Goal: Task Accomplishment & Management: Manage account settings

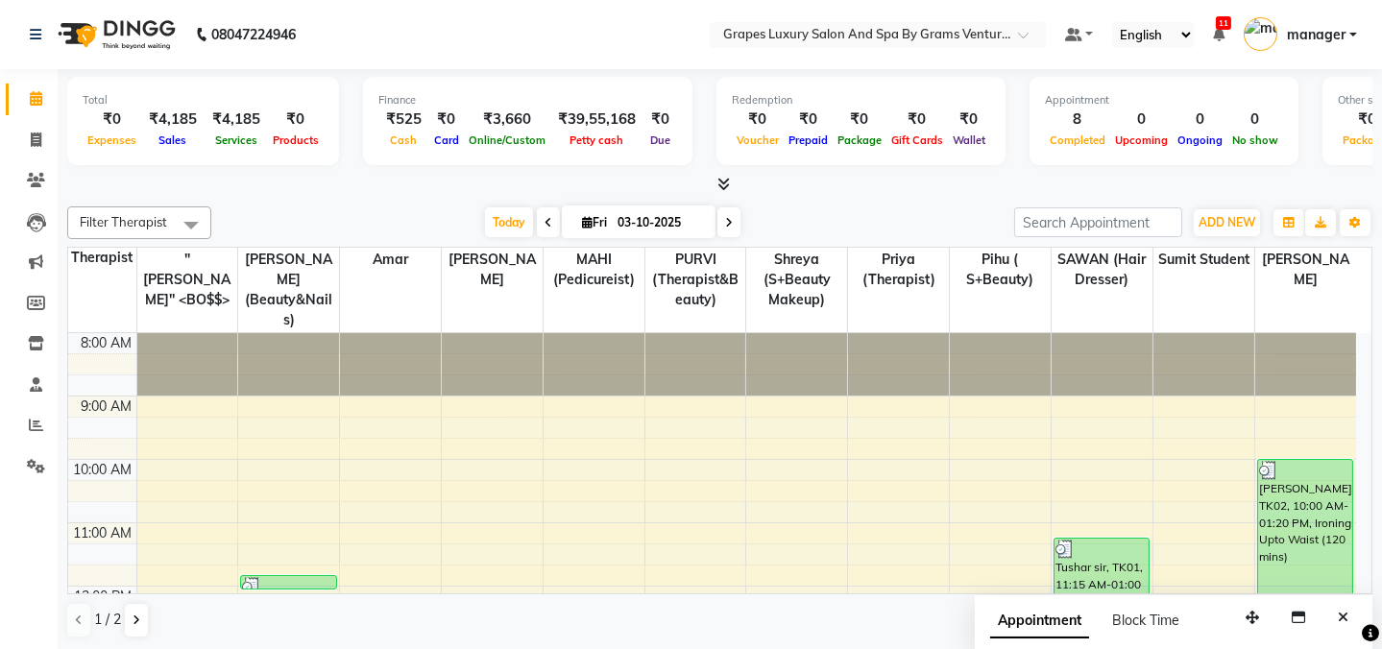
scroll to position [307, 0]
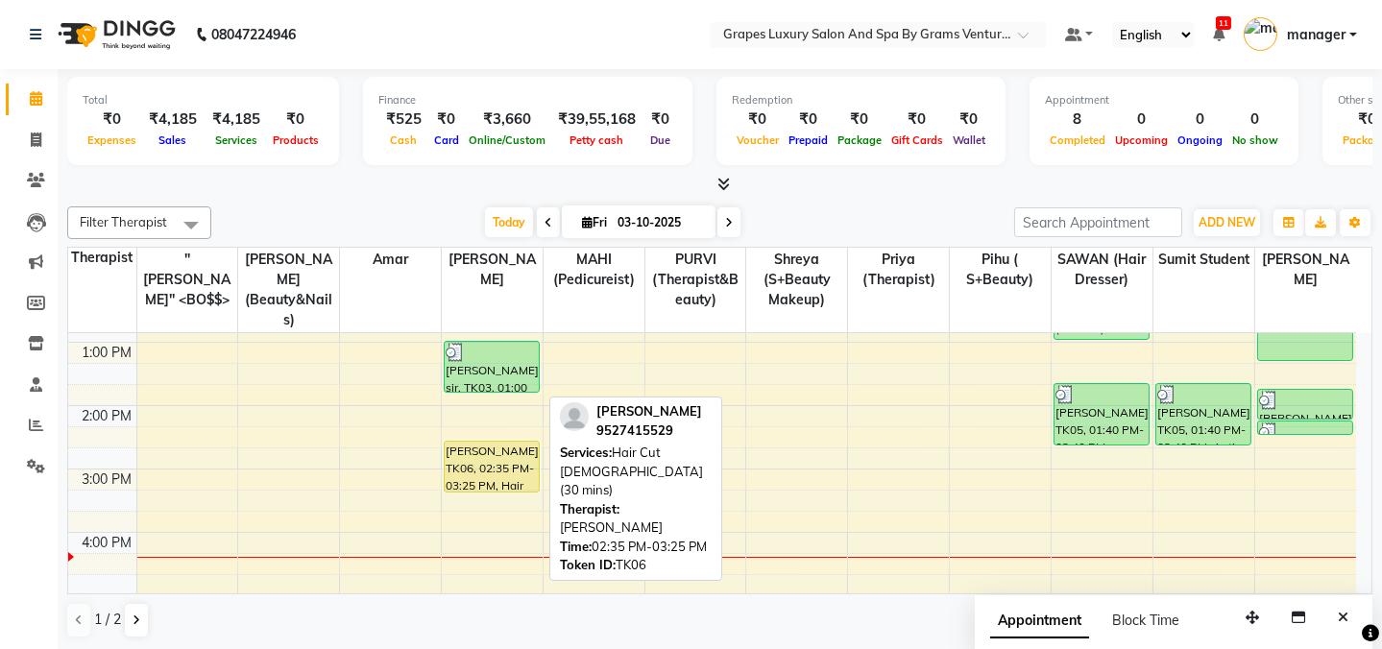
click at [492, 457] on div "[PERSON_NAME], TK06, 02:35 PM-03:25 PM, Hair Cut [DEMOGRAPHIC_DATA] (30 mins)" at bounding box center [492, 467] width 94 height 50
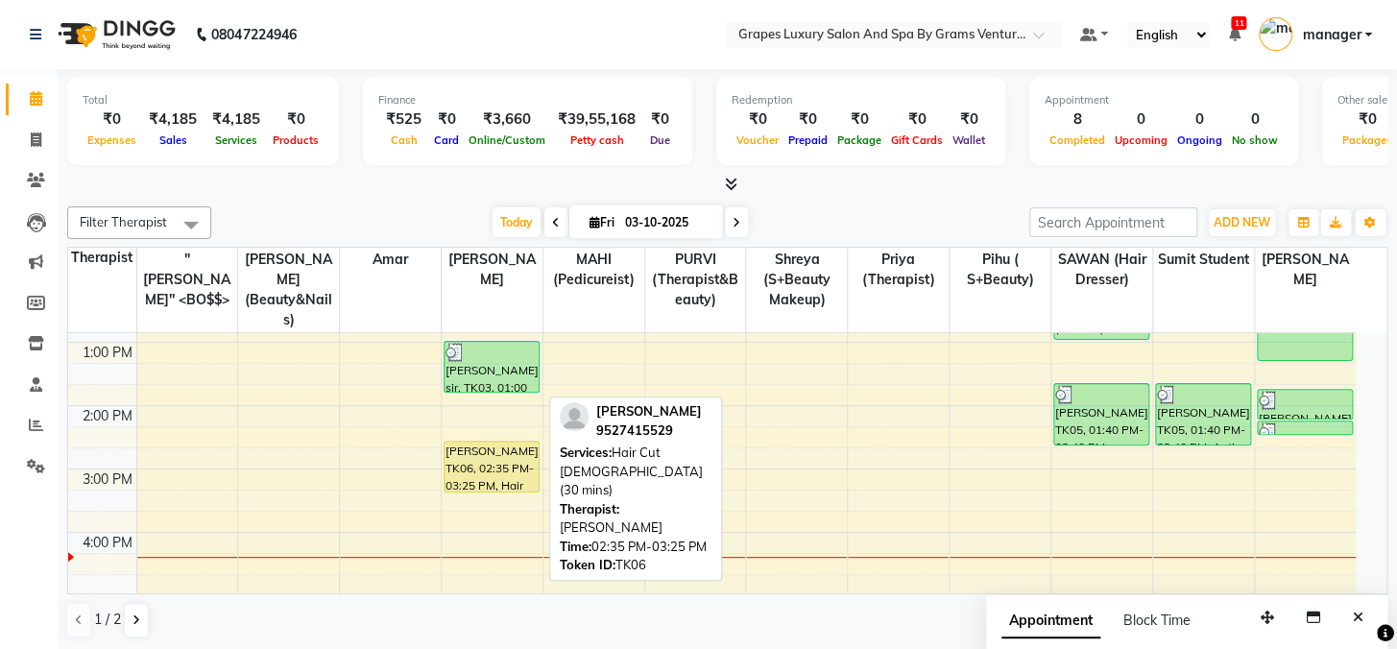
select select "1"
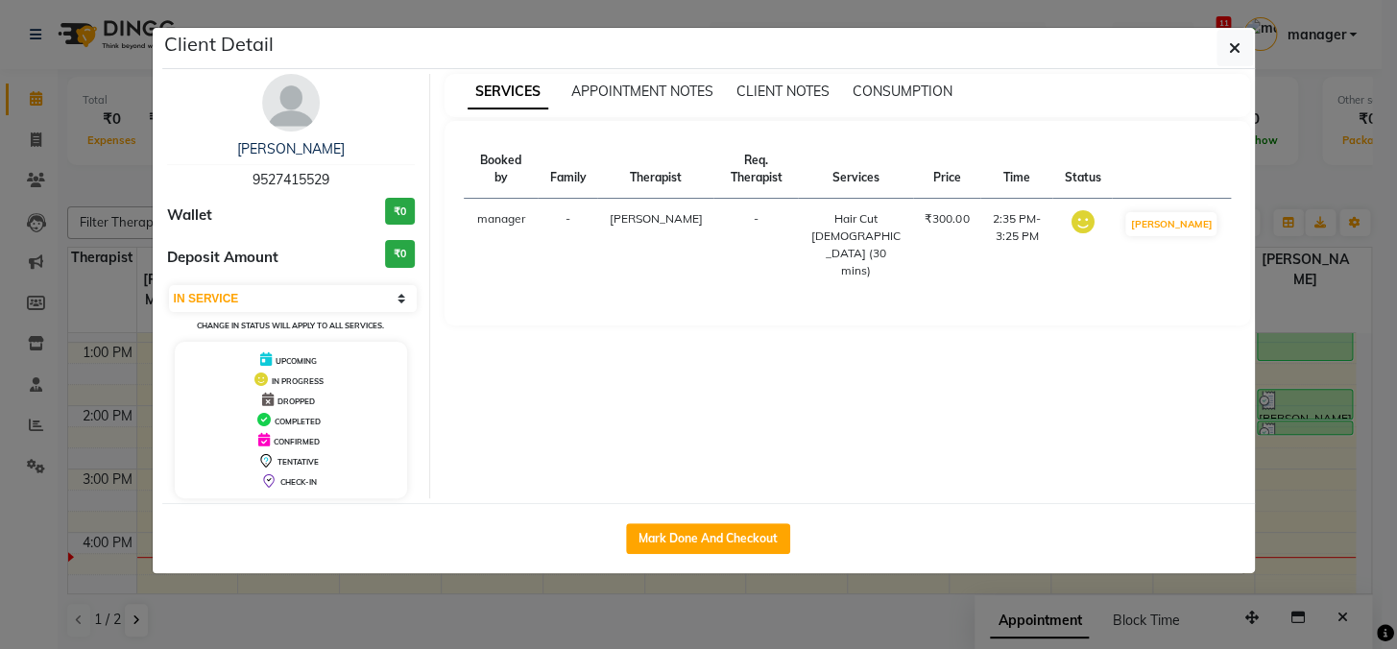
drag, startPoint x: 672, startPoint y: 538, endPoint x: 980, endPoint y: 362, distance: 354.1
click at [672, 538] on button "Mark Done And Checkout" at bounding box center [708, 538] width 164 height 31
select select "service"
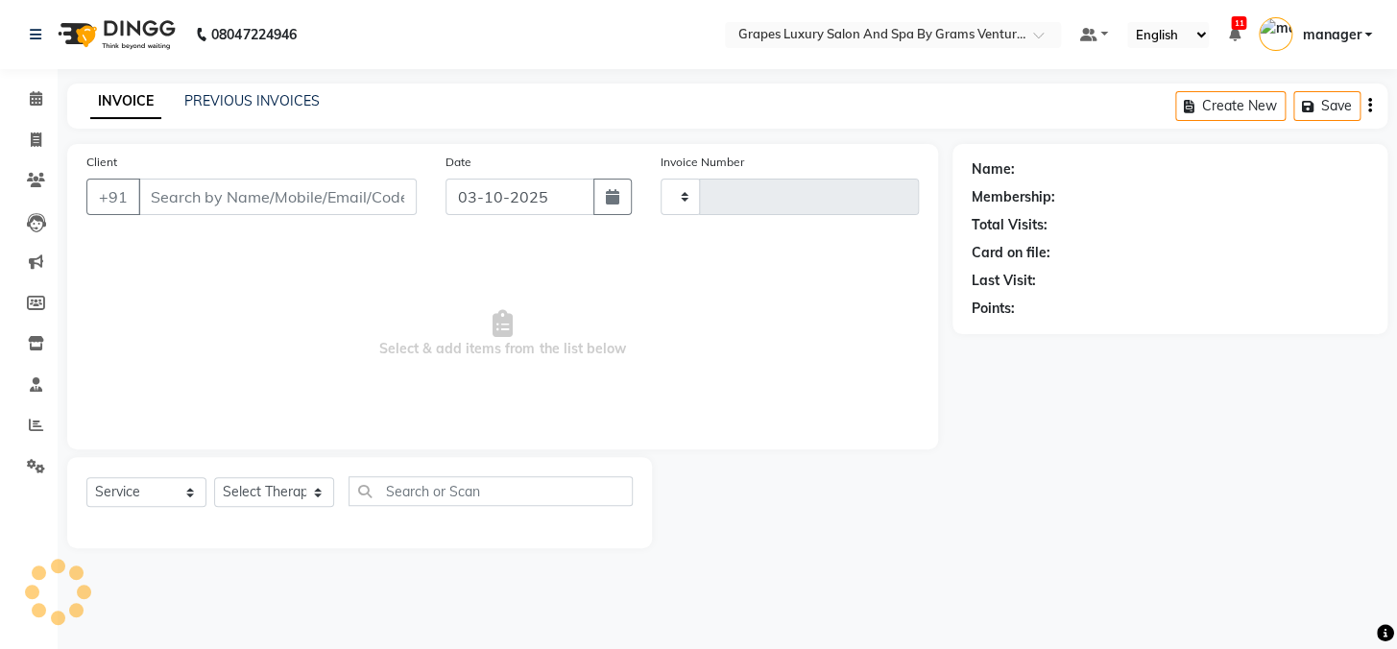
type input "2766"
select select "3585"
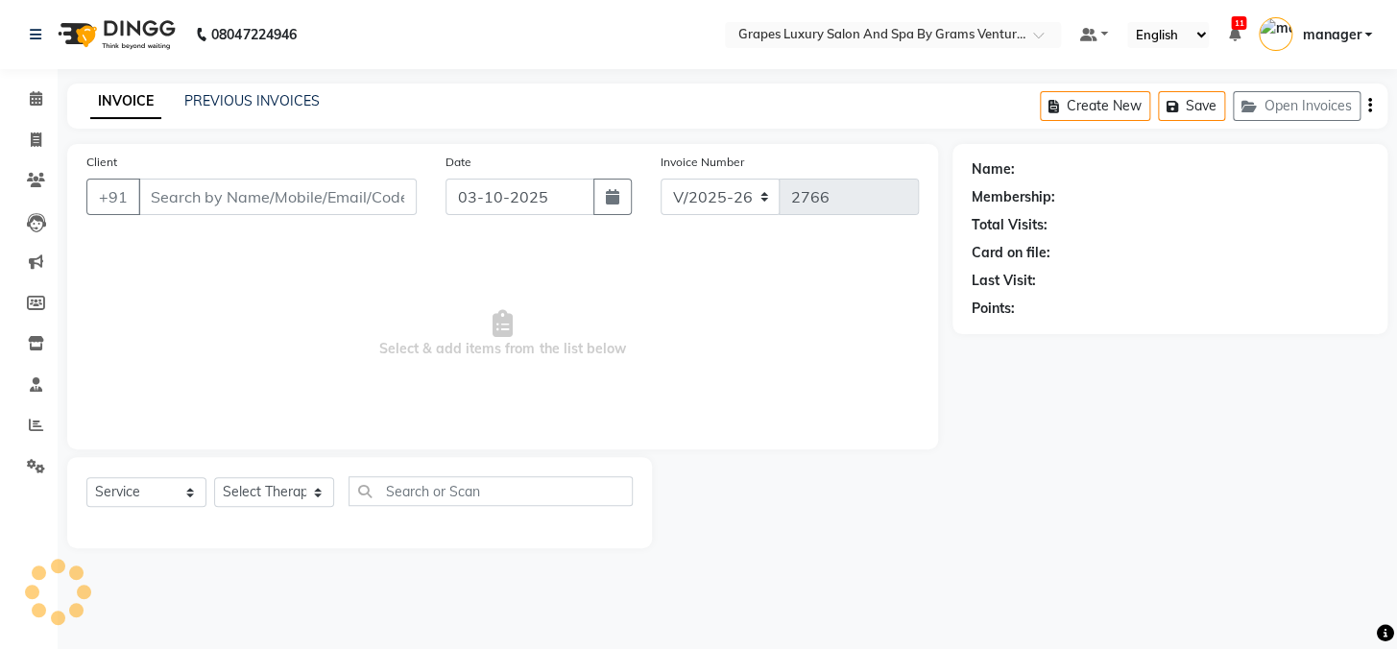
type input "9527415529"
select select "78335"
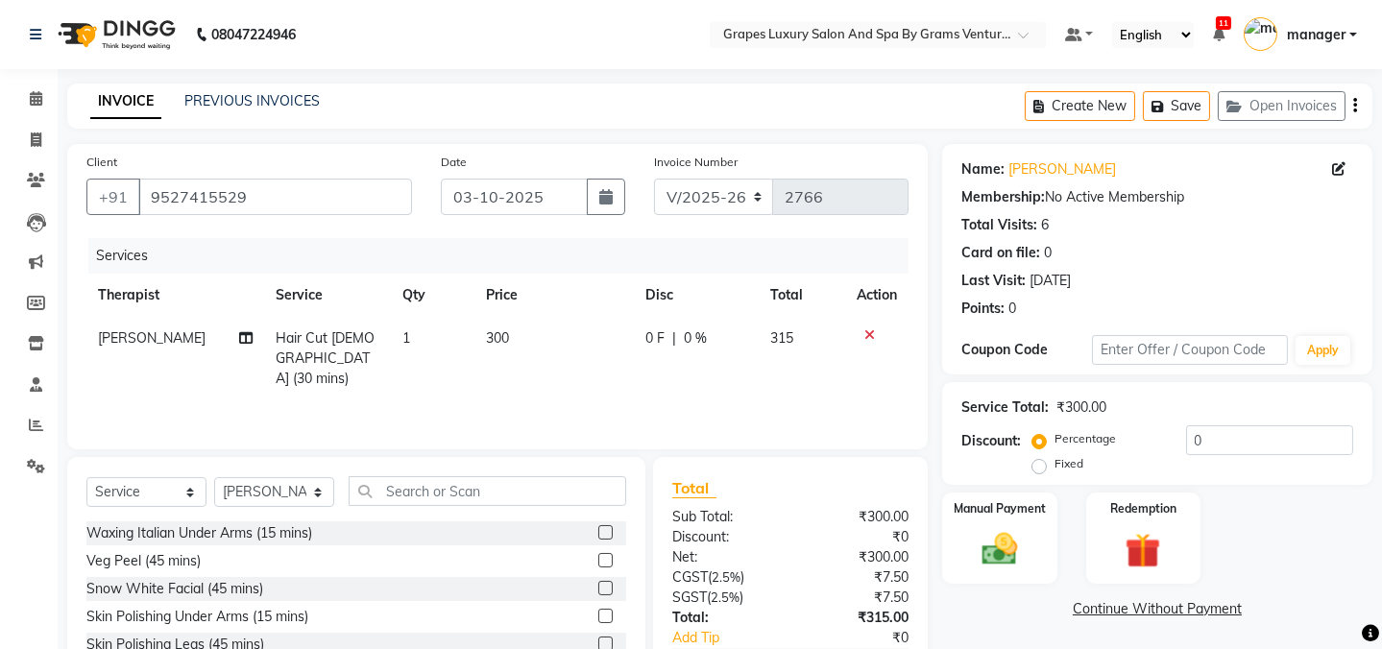
scroll to position [120, 0]
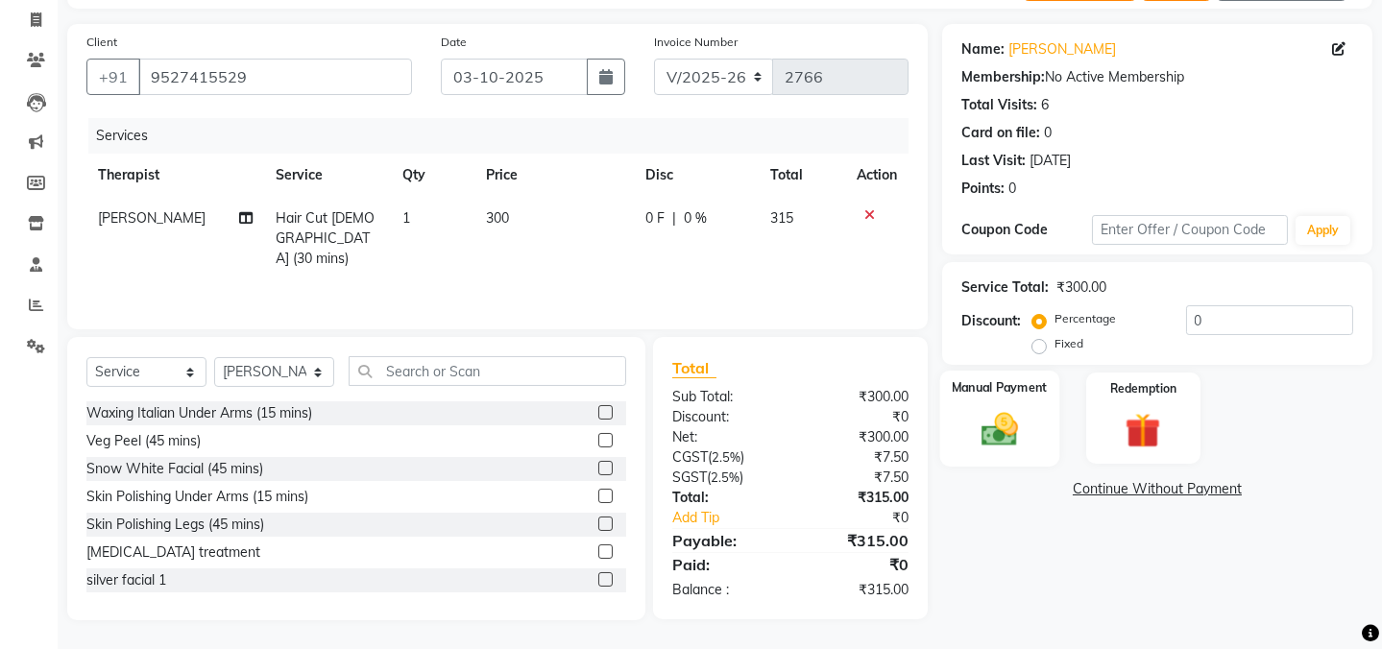
click at [1005, 418] on img at bounding box center [1000, 429] width 60 height 42
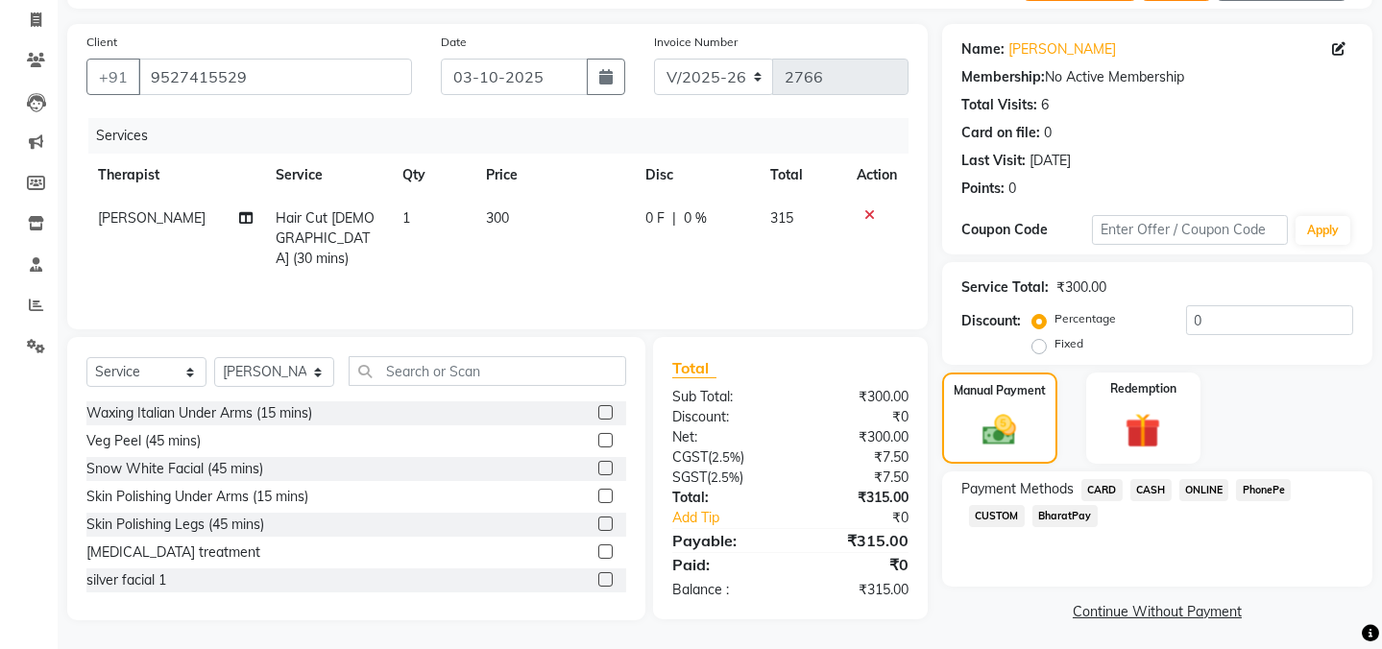
click at [1192, 484] on span "ONLINE" at bounding box center [1204, 490] width 50 height 22
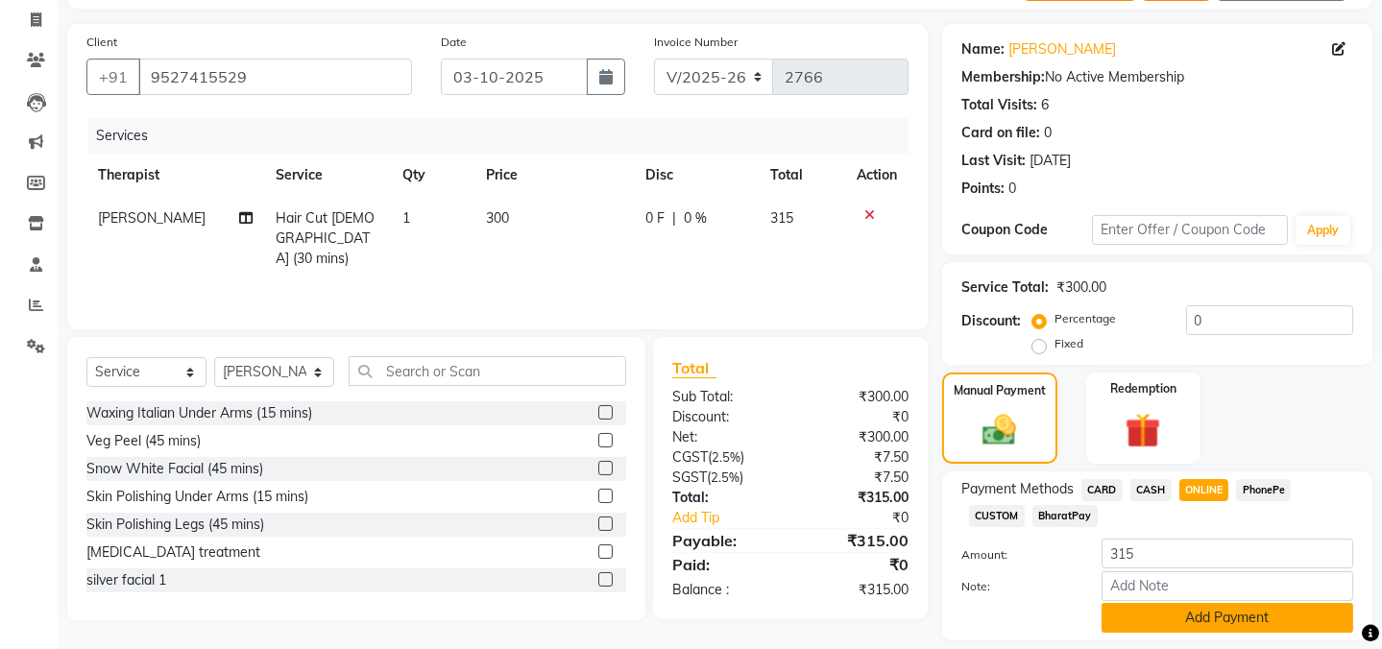
click at [1172, 603] on button "Add Payment" at bounding box center [1228, 618] width 252 height 30
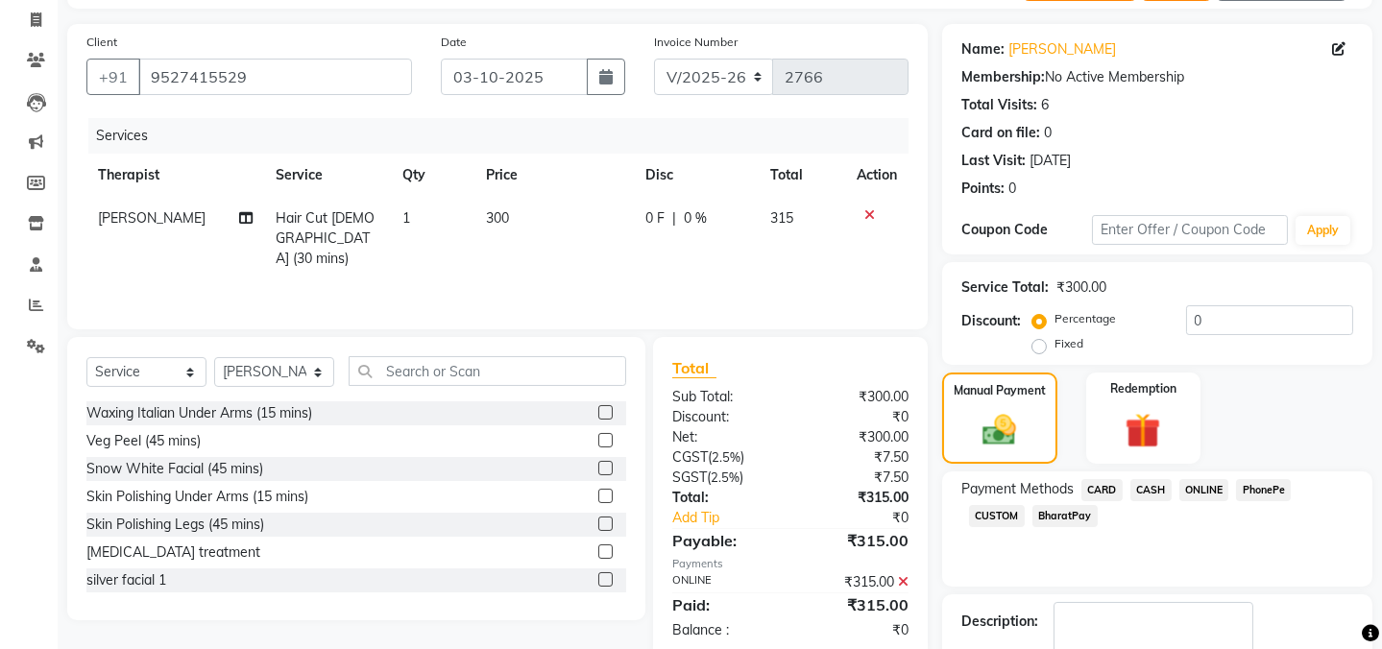
scroll to position [232, 0]
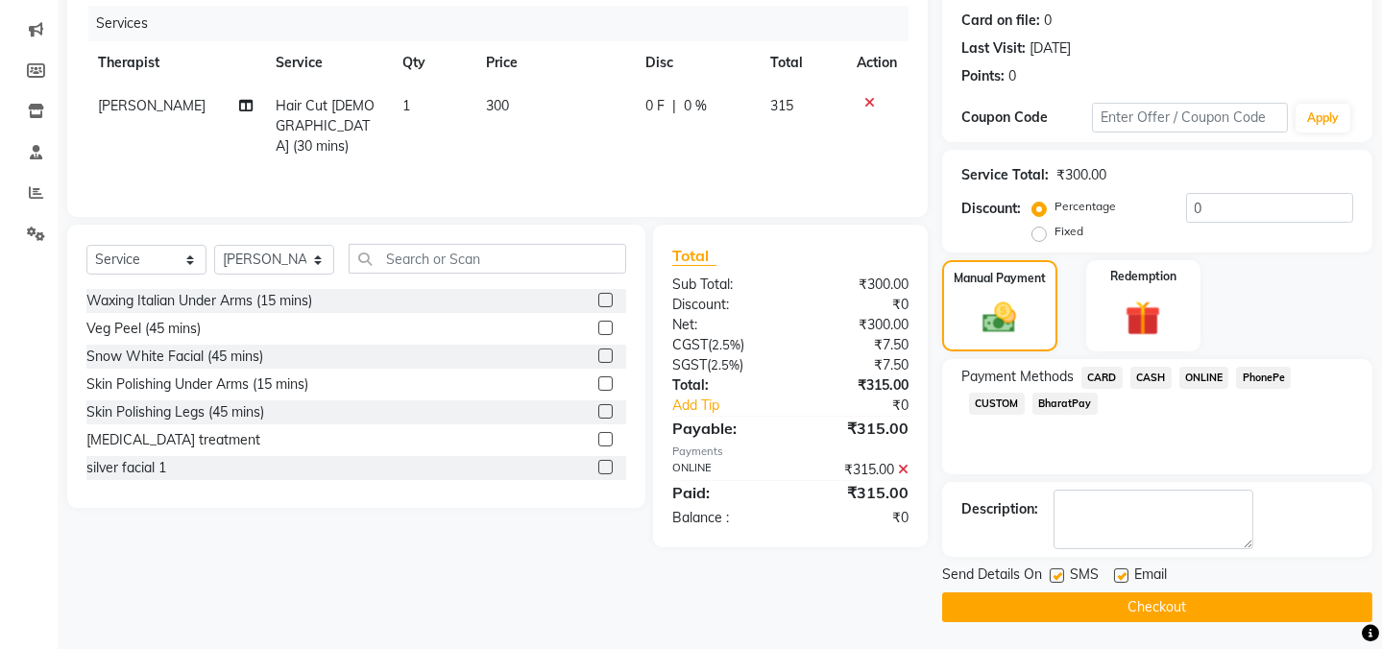
click at [1055, 578] on label at bounding box center [1057, 576] width 14 height 14
click at [1055, 578] on input "checkbox" at bounding box center [1056, 577] width 12 height 12
checkbox input "false"
click at [1124, 570] on label at bounding box center [1121, 576] width 14 height 14
click at [1124, 571] on input "checkbox" at bounding box center [1120, 577] width 12 height 12
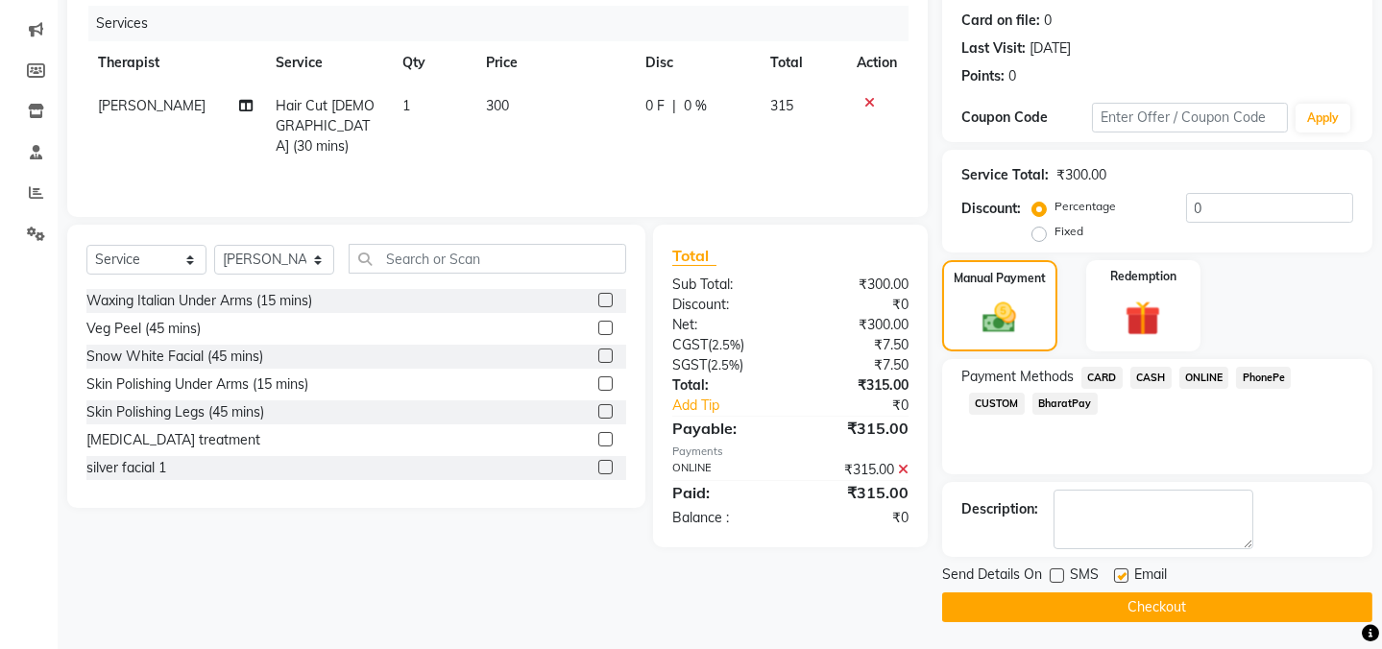
checkbox input "false"
click at [1153, 608] on button "Checkout" at bounding box center [1157, 608] width 430 height 30
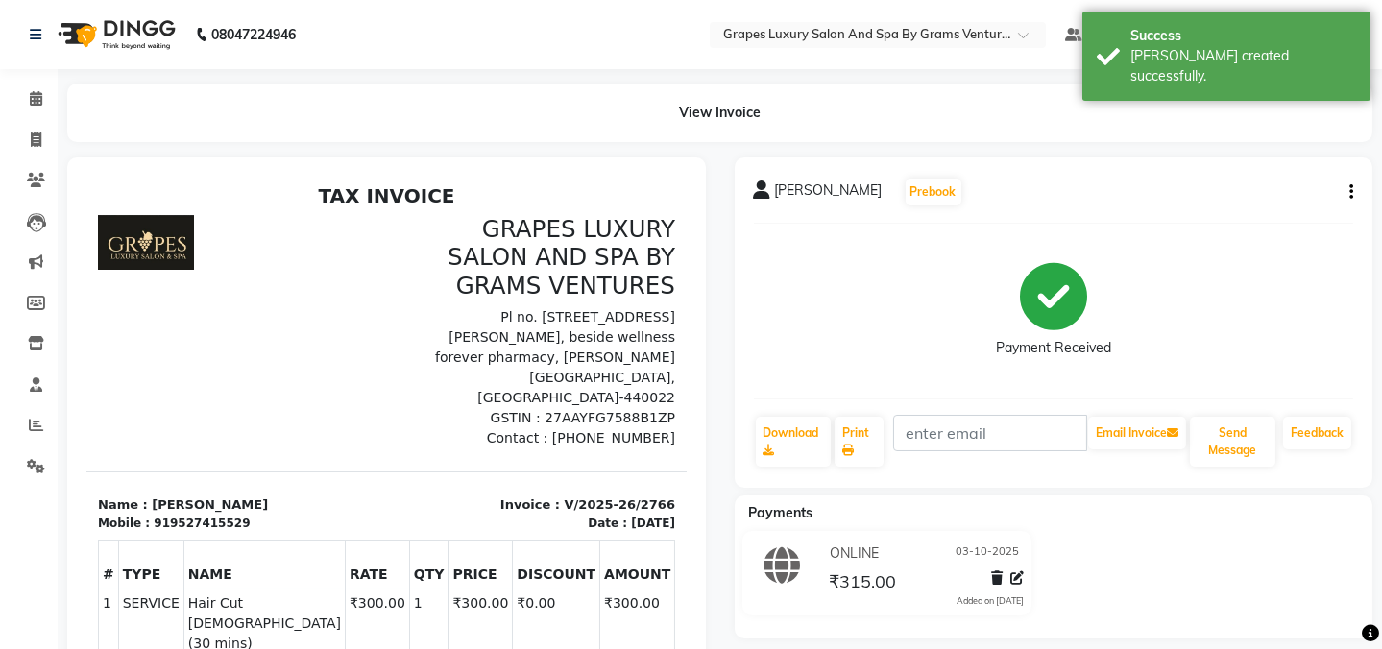
click at [44, 79] on li "Calendar" at bounding box center [29, 99] width 58 height 41
click at [28, 88] on span at bounding box center [36, 99] width 34 height 22
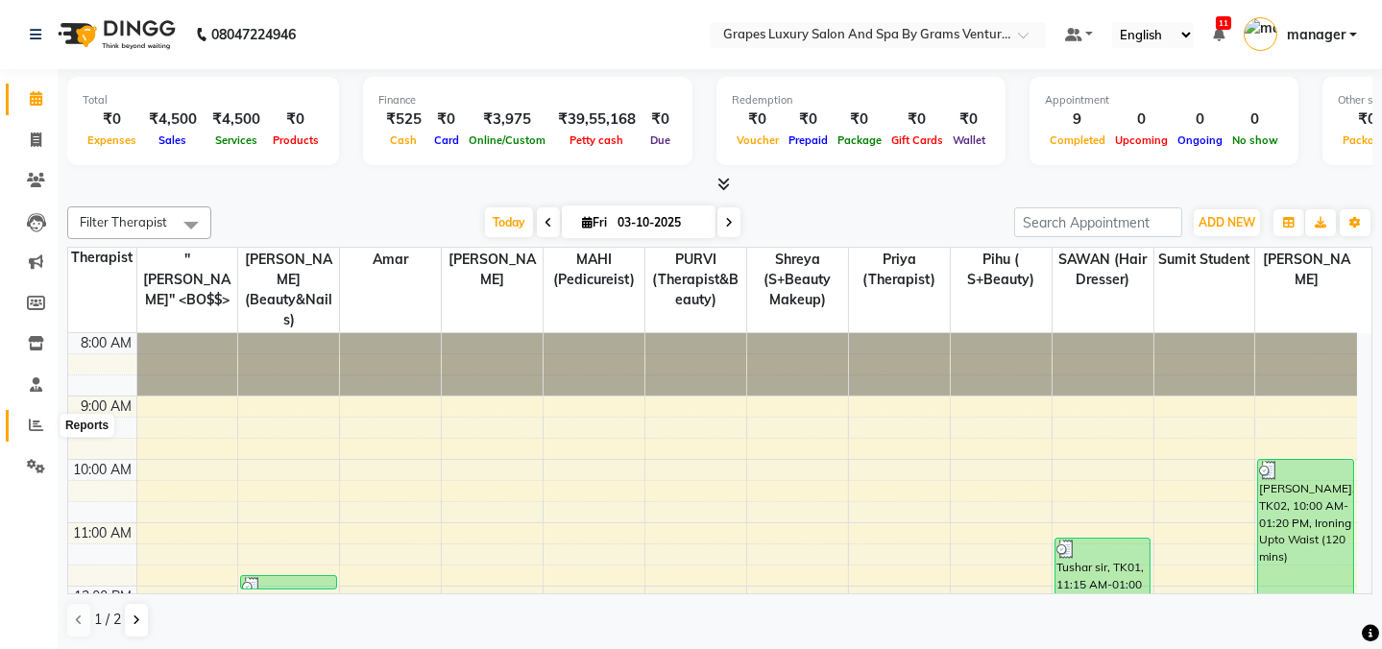
click at [23, 430] on span at bounding box center [36, 426] width 34 height 22
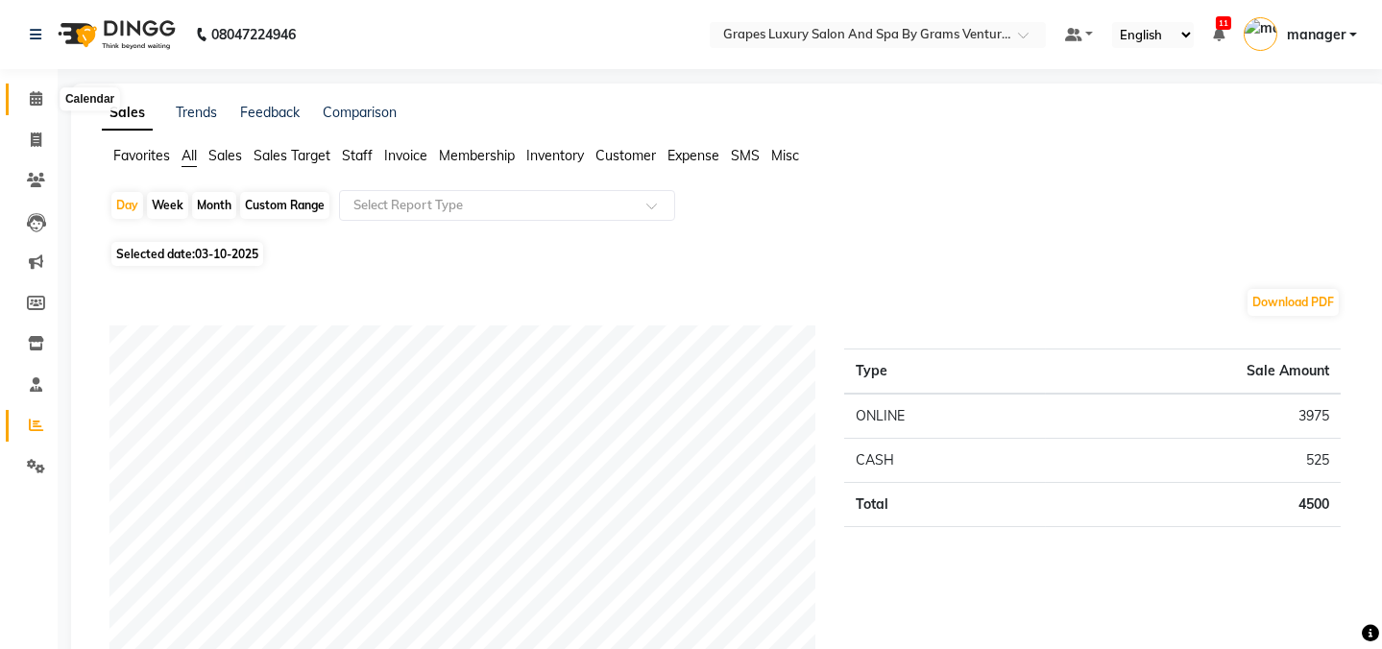
click at [38, 106] on span at bounding box center [36, 99] width 34 height 22
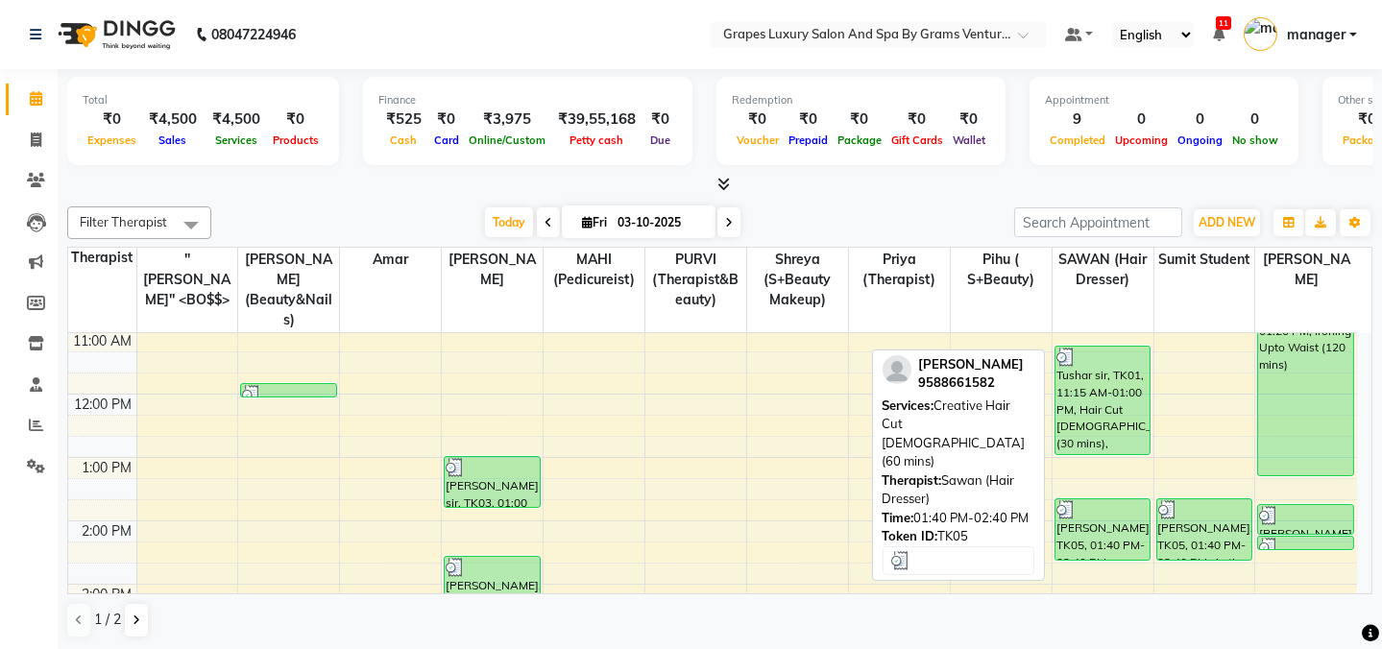
scroll to position [105, 0]
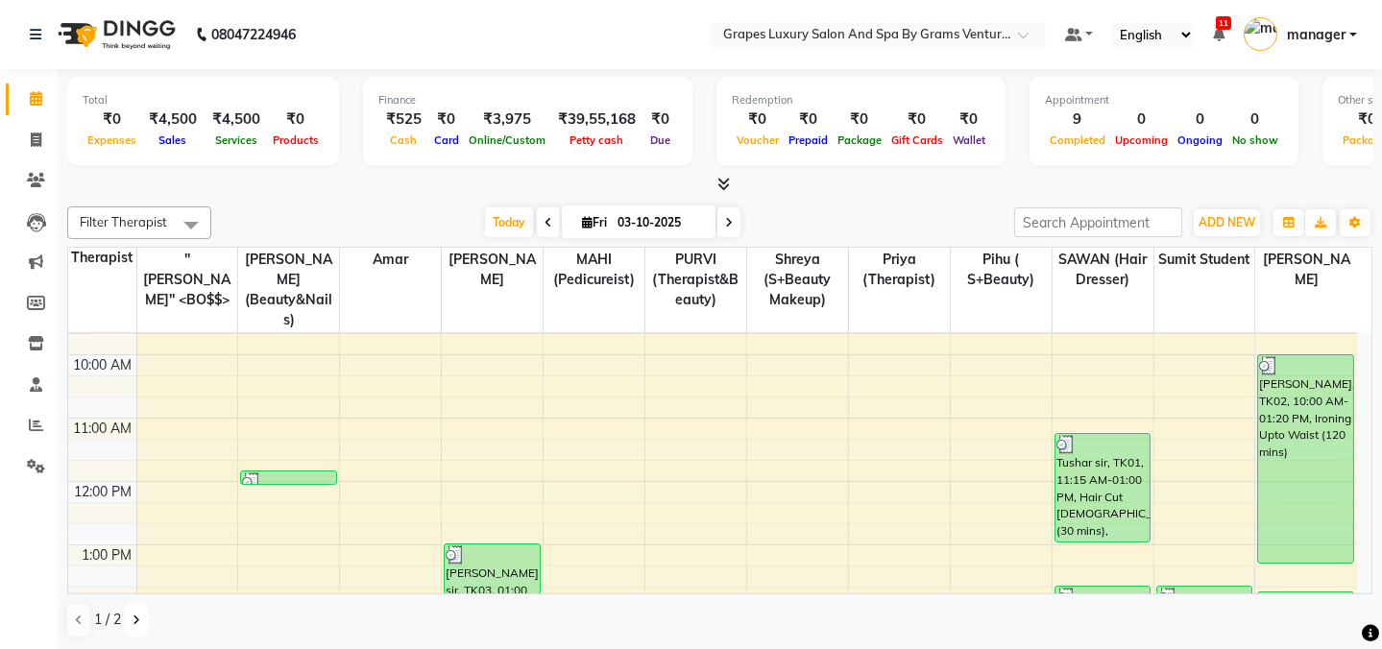
click at [127, 624] on button at bounding box center [136, 620] width 23 height 33
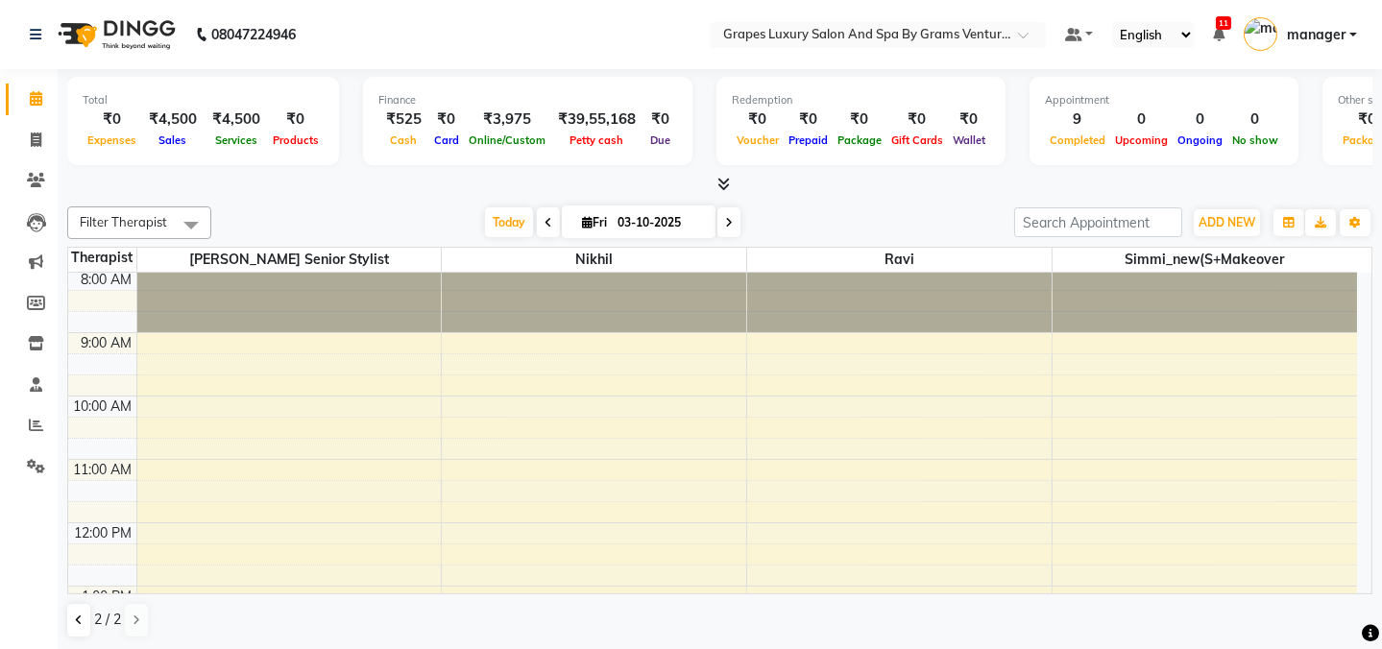
scroll to position [0, 0]
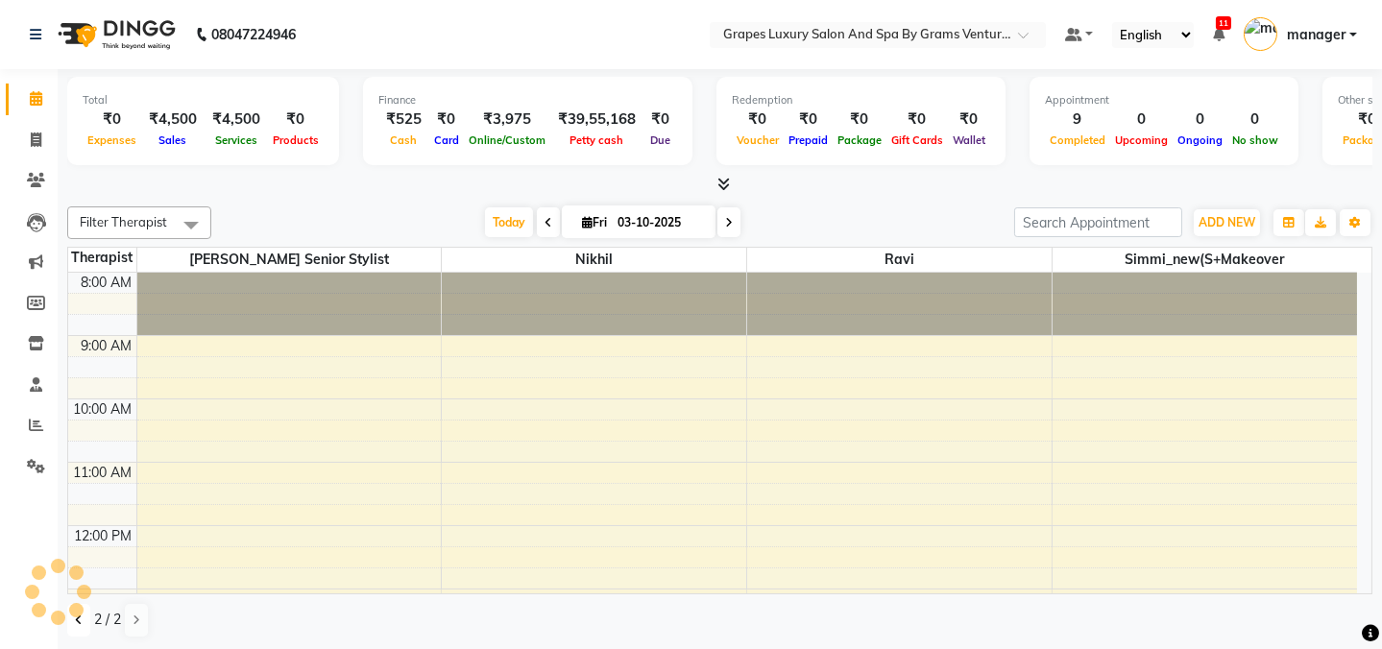
click at [68, 624] on button at bounding box center [78, 620] width 23 height 33
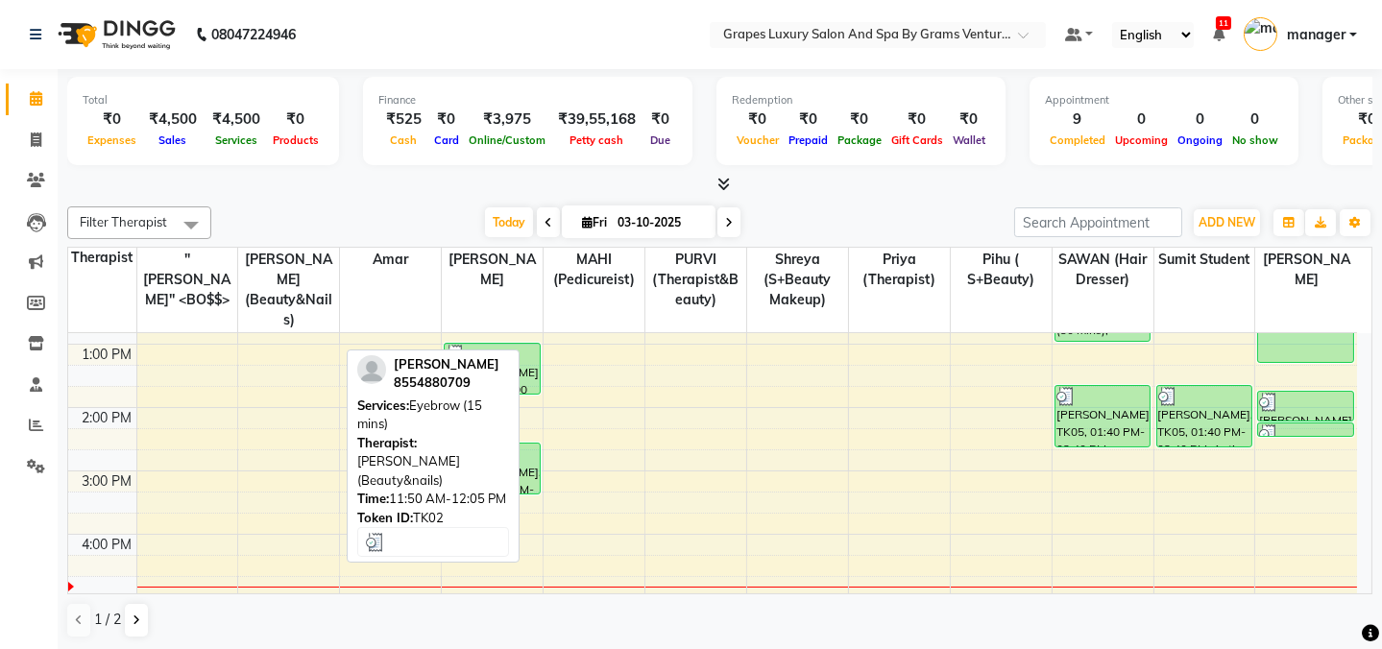
scroll to position [349, 0]
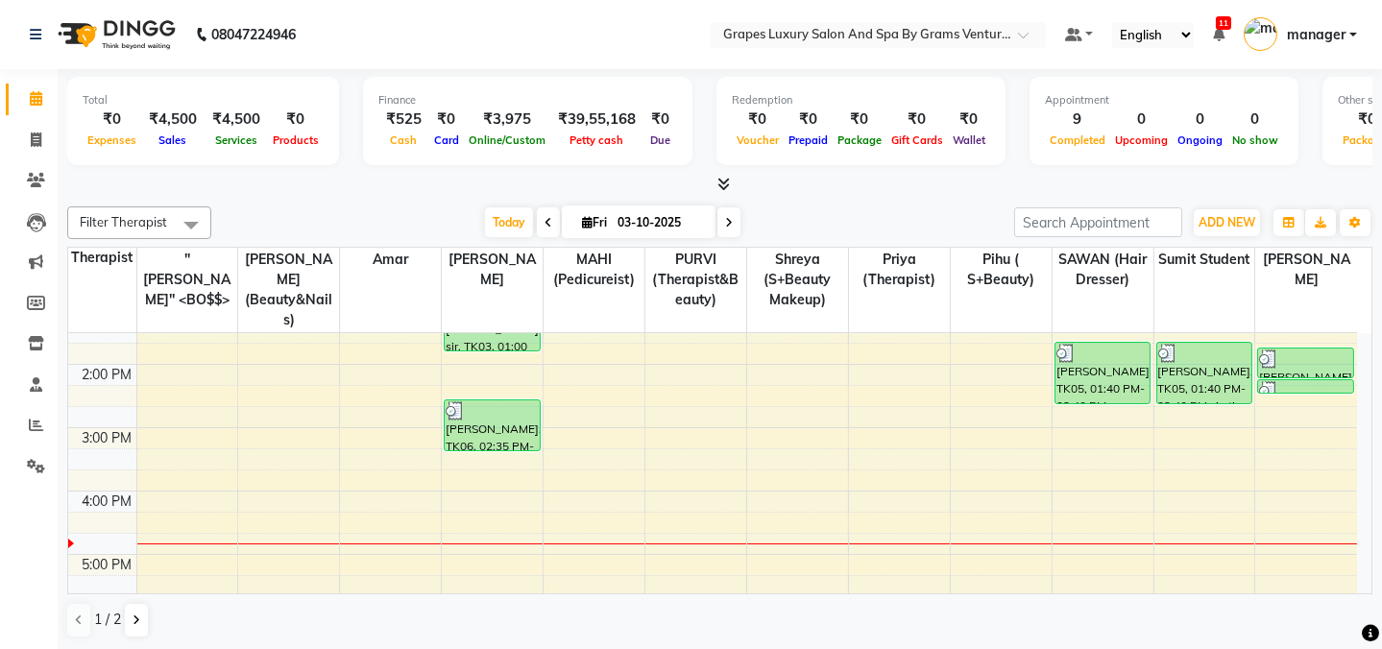
click at [1083, 491] on div "8:00 AM 9:00 AM 10:00 AM 11:00 AM 12:00 PM 1:00 PM 2:00 PM 3:00 PM 4:00 PM 5:00…" at bounding box center [712, 396] width 1289 height 823
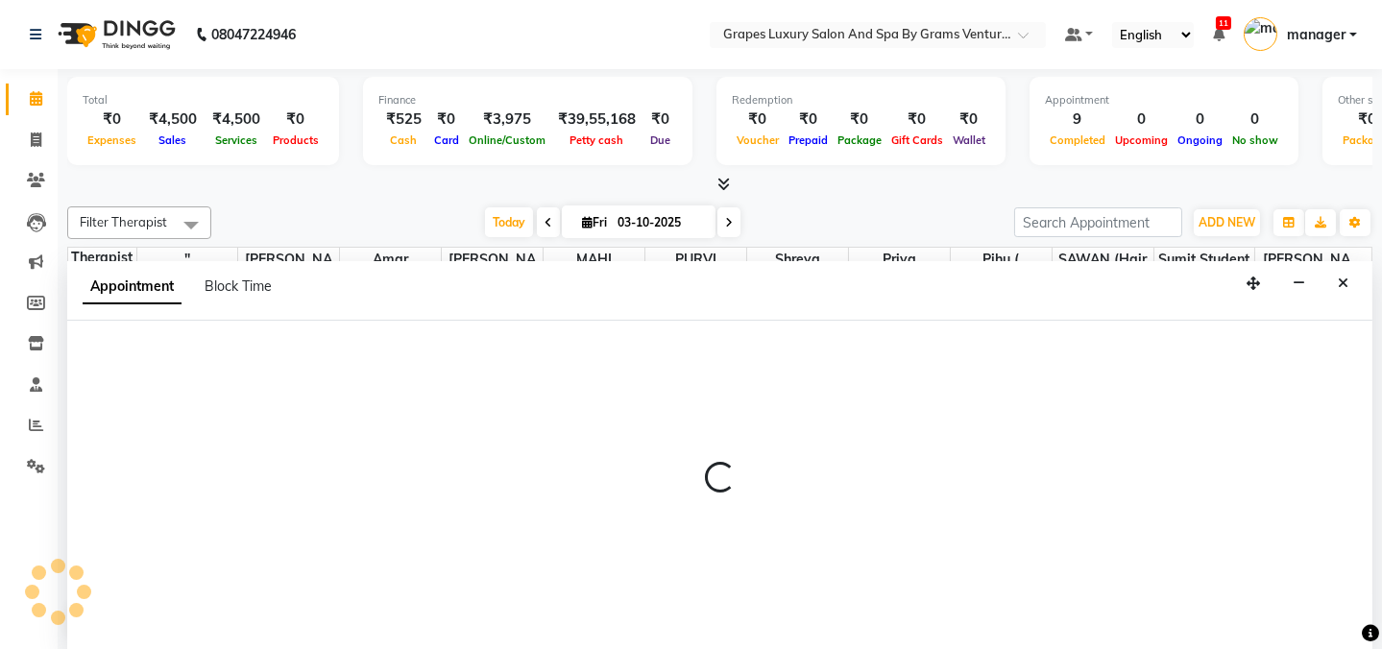
scroll to position [0, 0]
select select "41130"
select select "tentative"
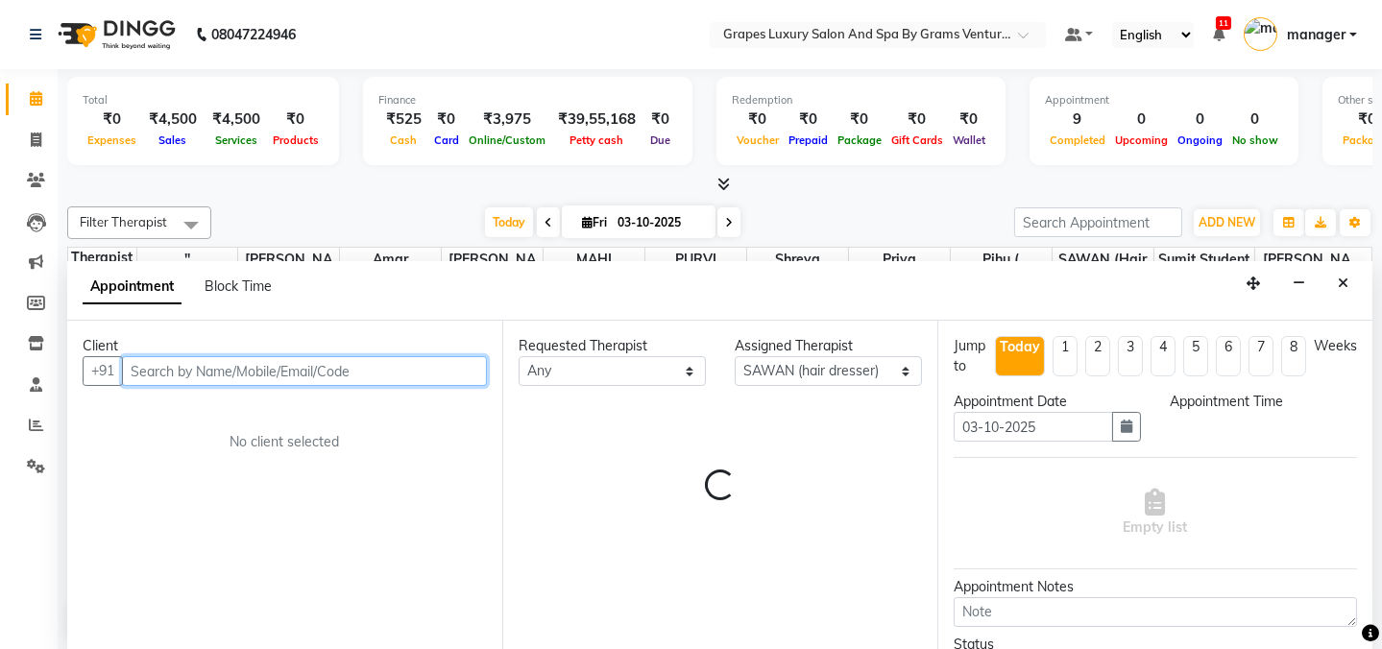
select select "975"
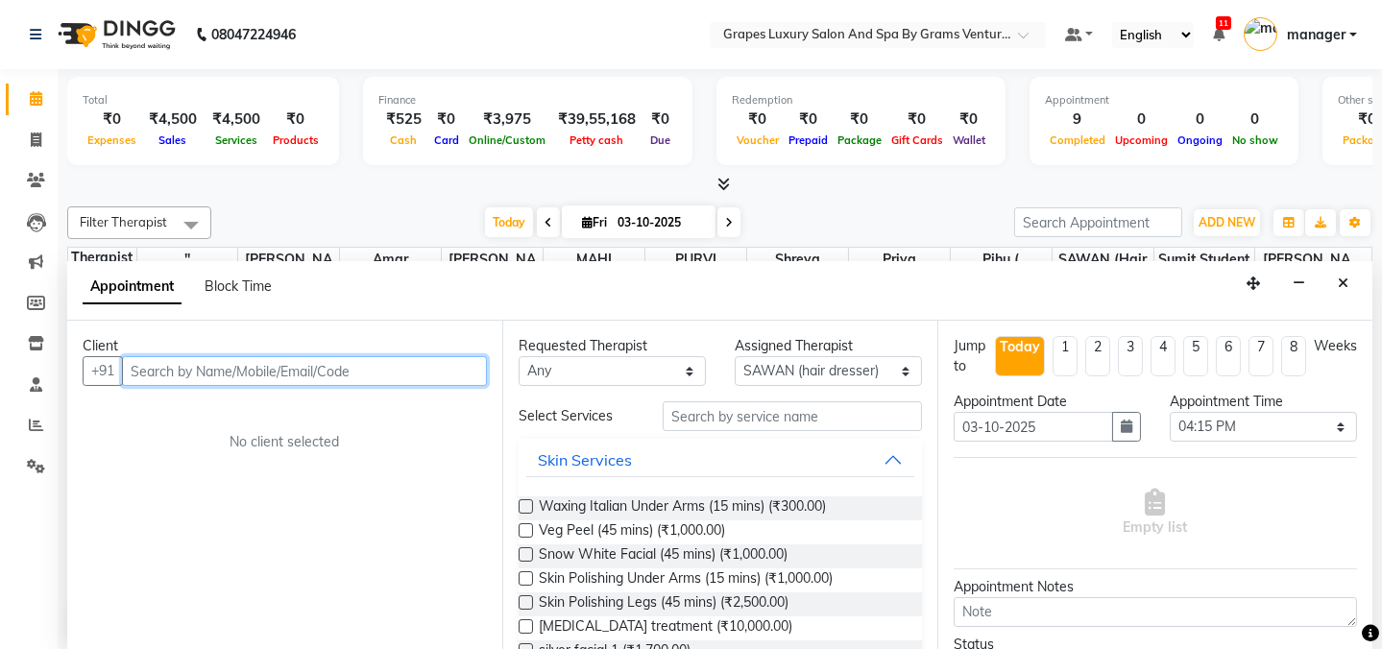
click at [237, 374] on input "text" at bounding box center [304, 371] width 365 height 30
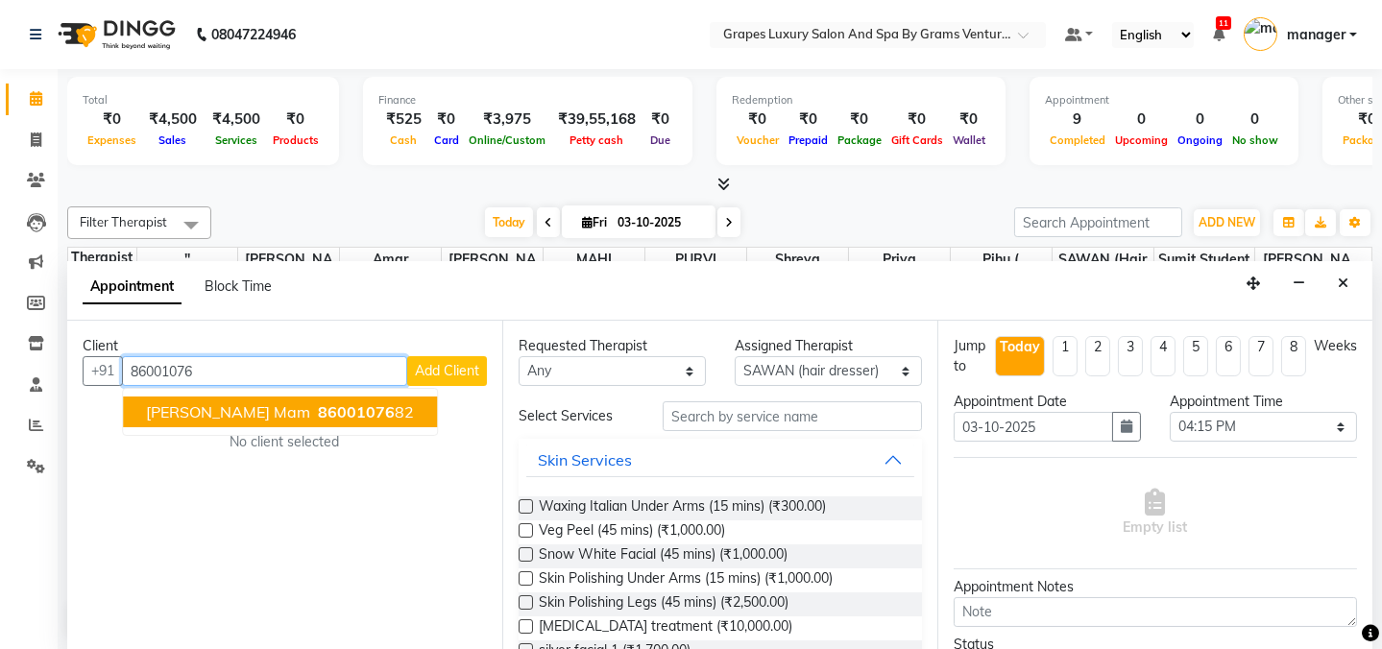
click at [314, 409] on ngb-highlight "86001076 82" at bounding box center [364, 411] width 100 height 19
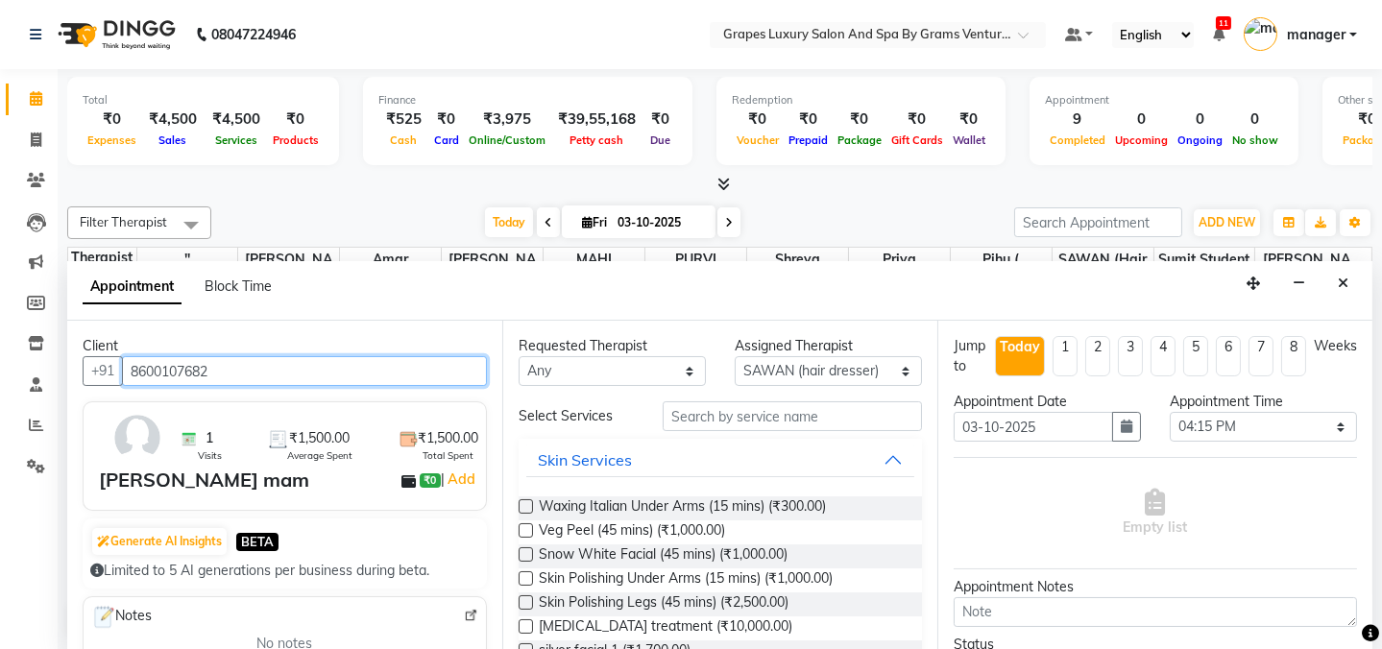
type input "8600107682"
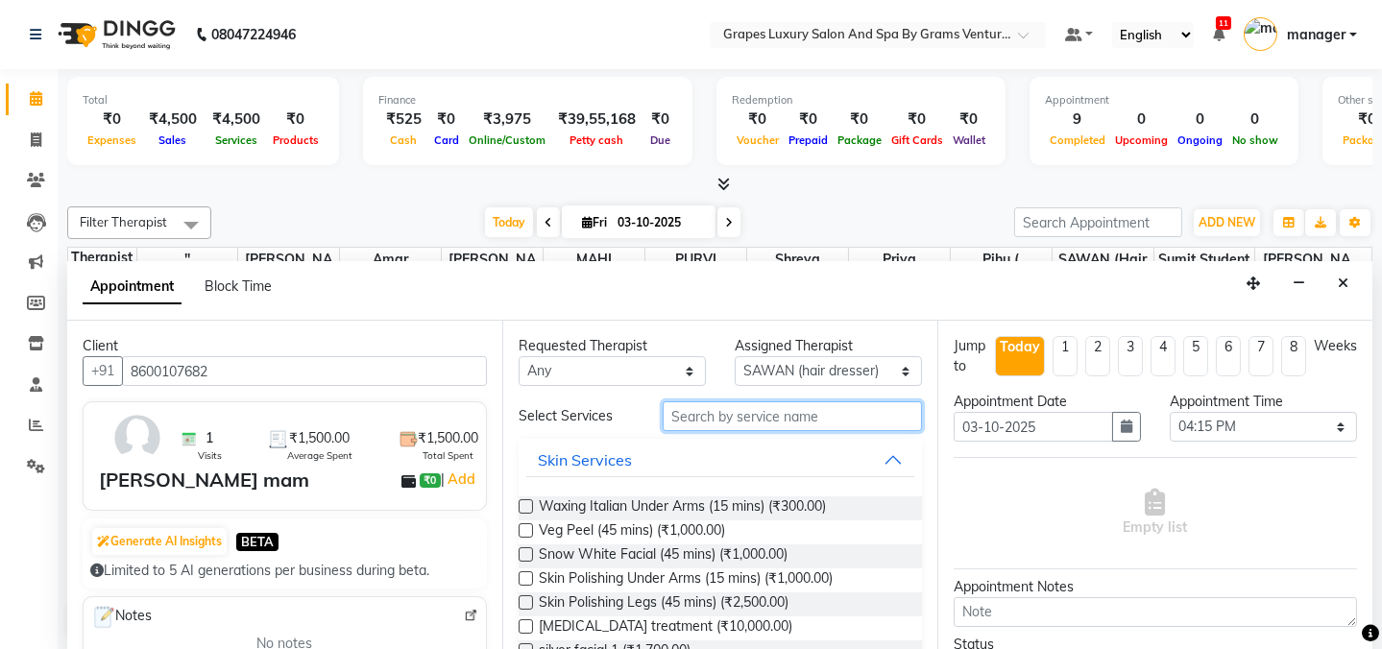
click at [748, 414] on input "text" at bounding box center [792, 416] width 259 height 30
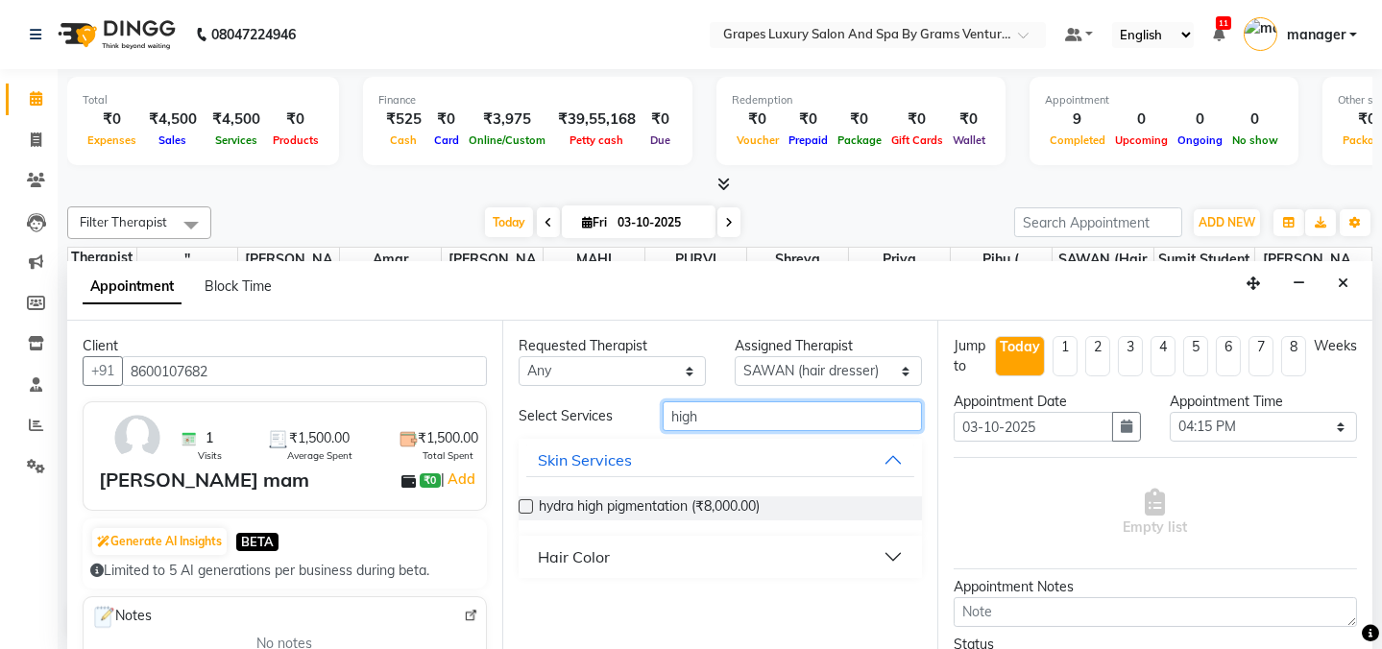
type input "high"
click at [597, 557] on div "Hair Color" at bounding box center [574, 557] width 72 height 23
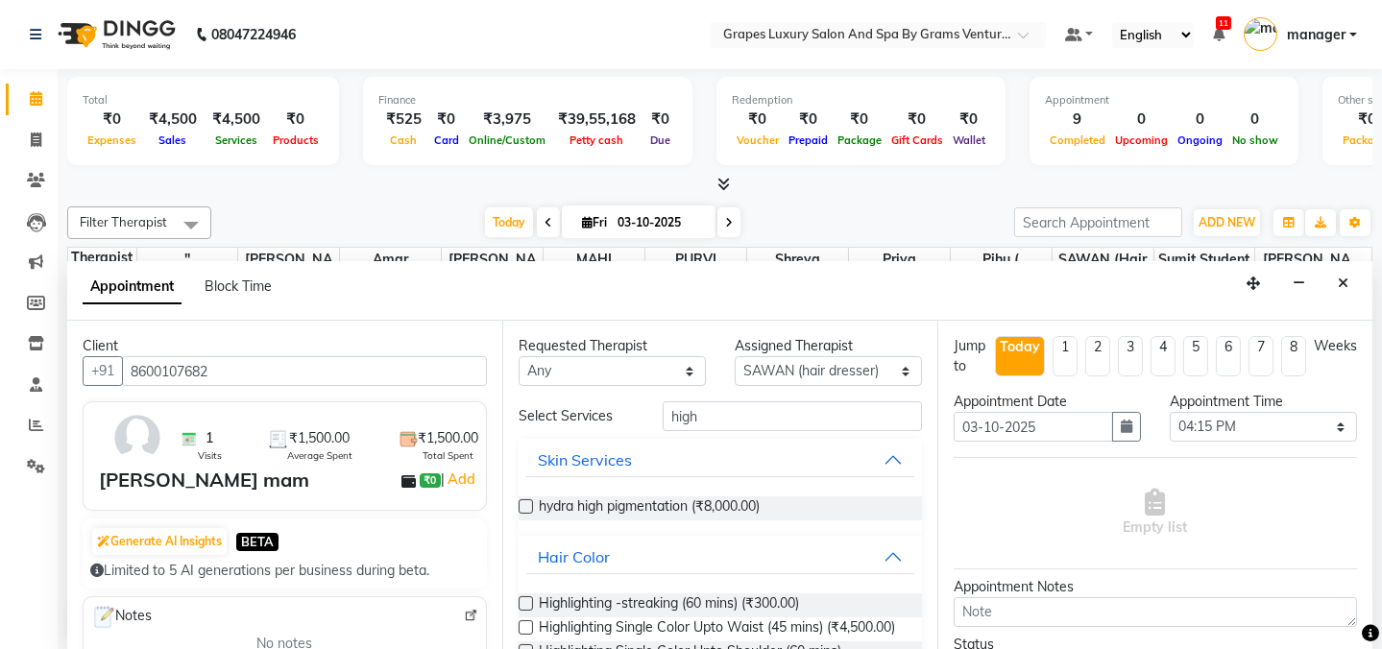
click at [523, 599] on label at bounding box center [526, 603] width 14 height 14
click at [523, 599] on input "checkbox" at bounding box center [525, 605] width 12 height 12
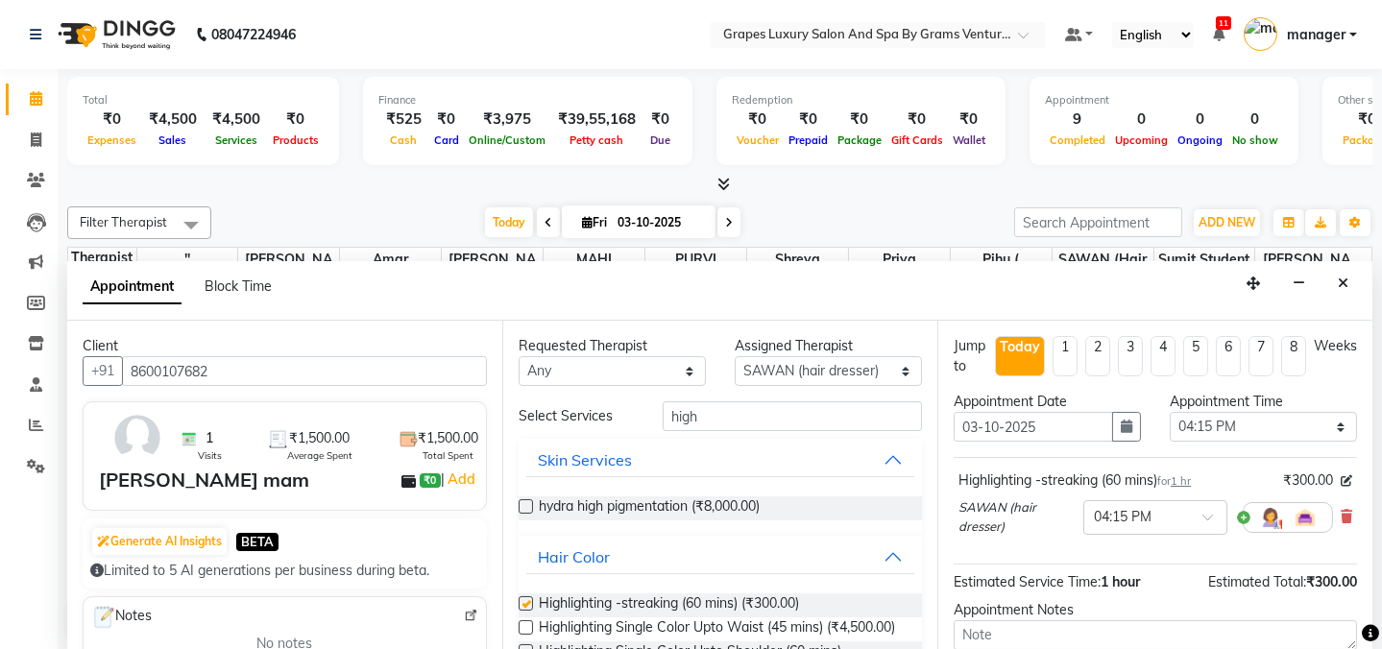
checkbox input "false"
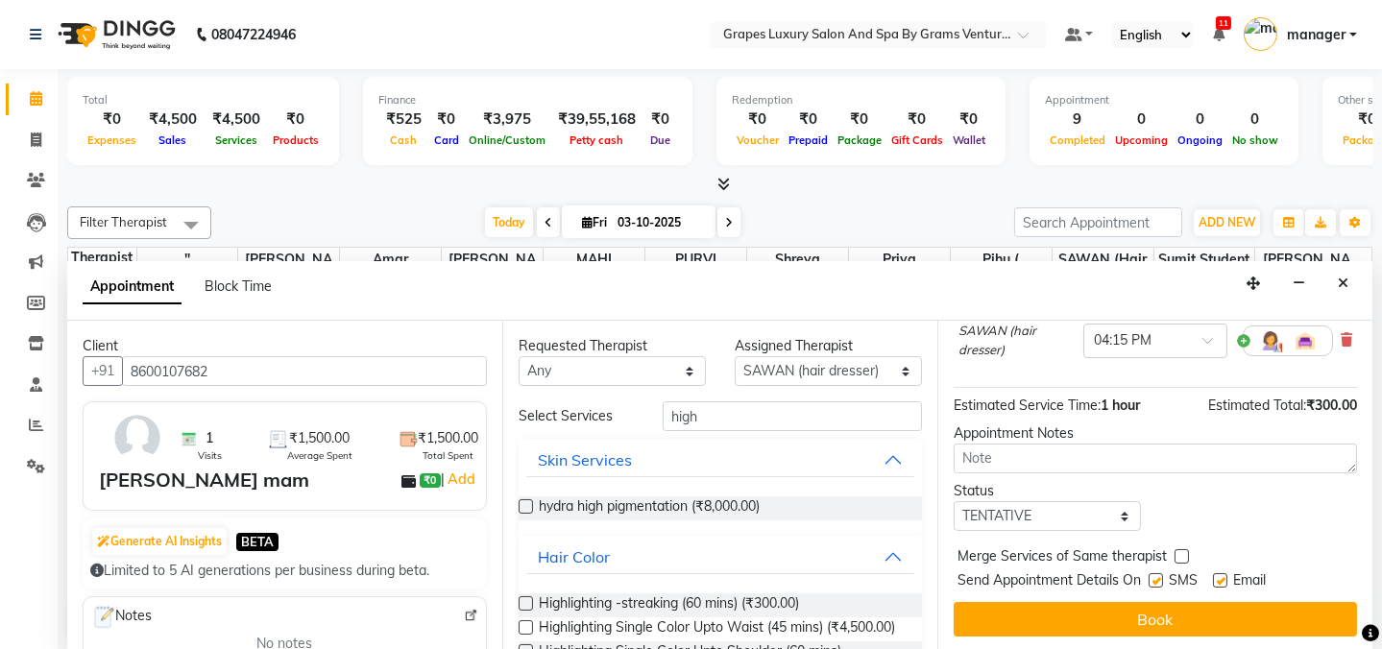
drag, startPoint x: 1150, startPoint y: 576, endPoint x: 1195, endPoint y: 590, distance: 47.1
click at [1156, 576] on label at bounding box center [1156, 580] width 14 height 14
click at [1156, 576] on input "checkbox" at bounding box center [1155, 582] width 12 height 12
checkbox input "false"
click at [1223, 573] on label at bounding box center [1220, 580] width 14 height 14
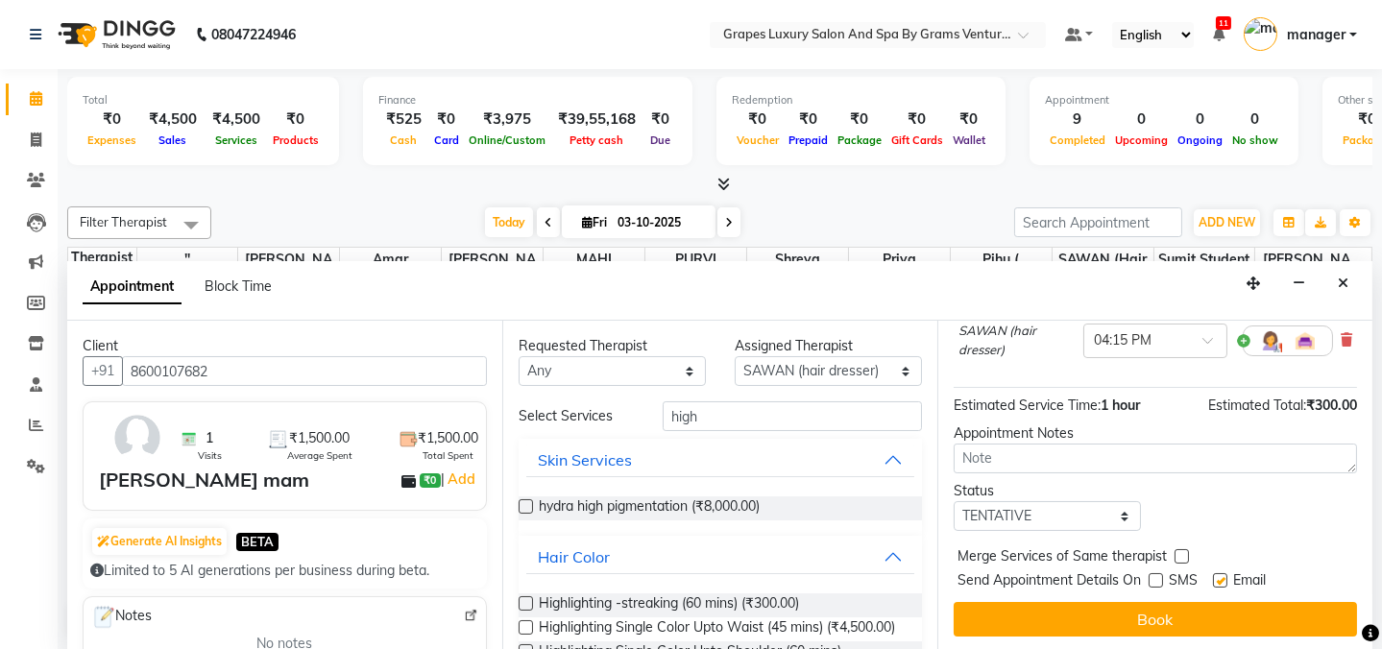
click at [1223, 576] on input "checkbox" at bounding box center [1219, 582] width 12 height 12
checkbox input "false"
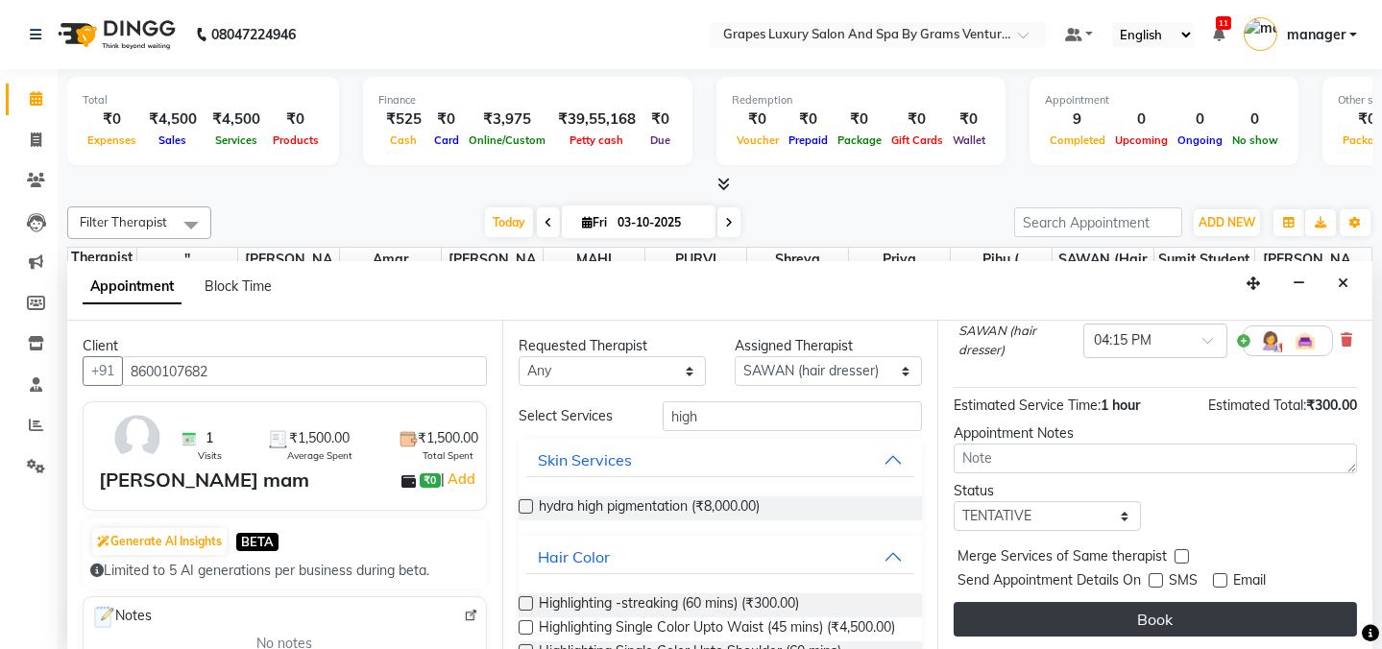
click at [1154, 619] on button "Book" at bounding box center [1155, 619] width 403 height 35
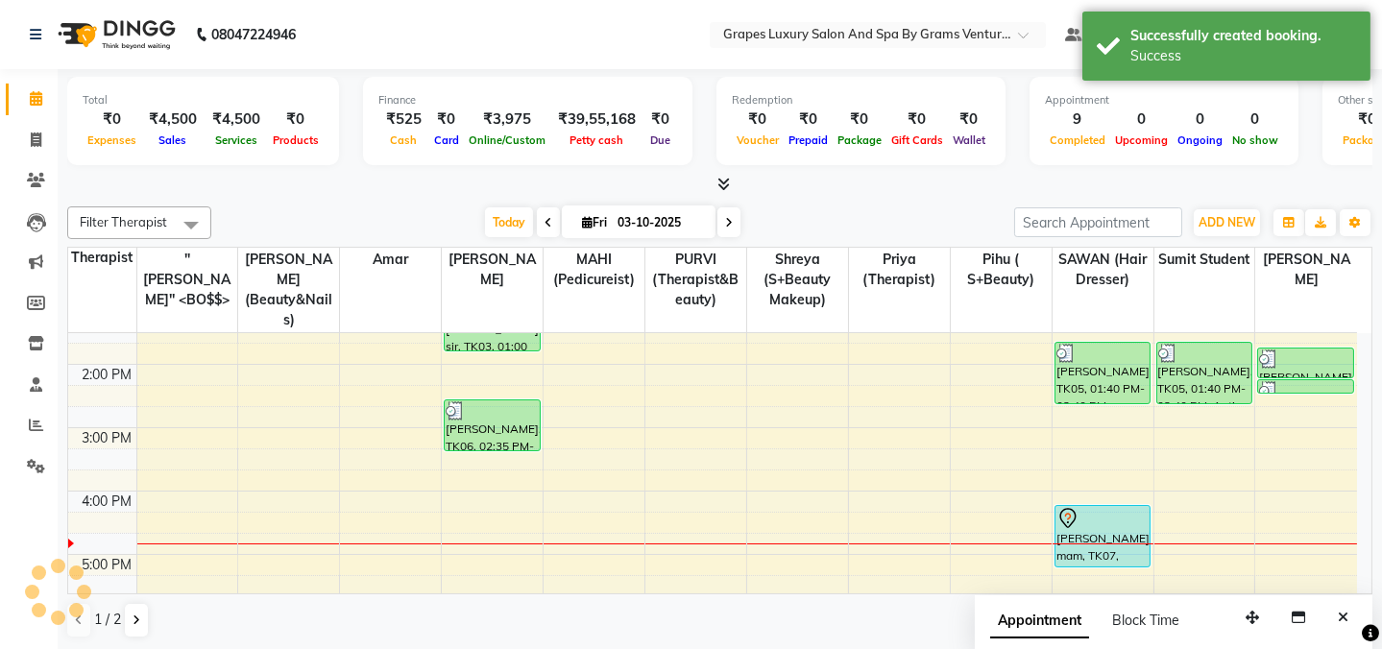
scroll to position [0, 0]
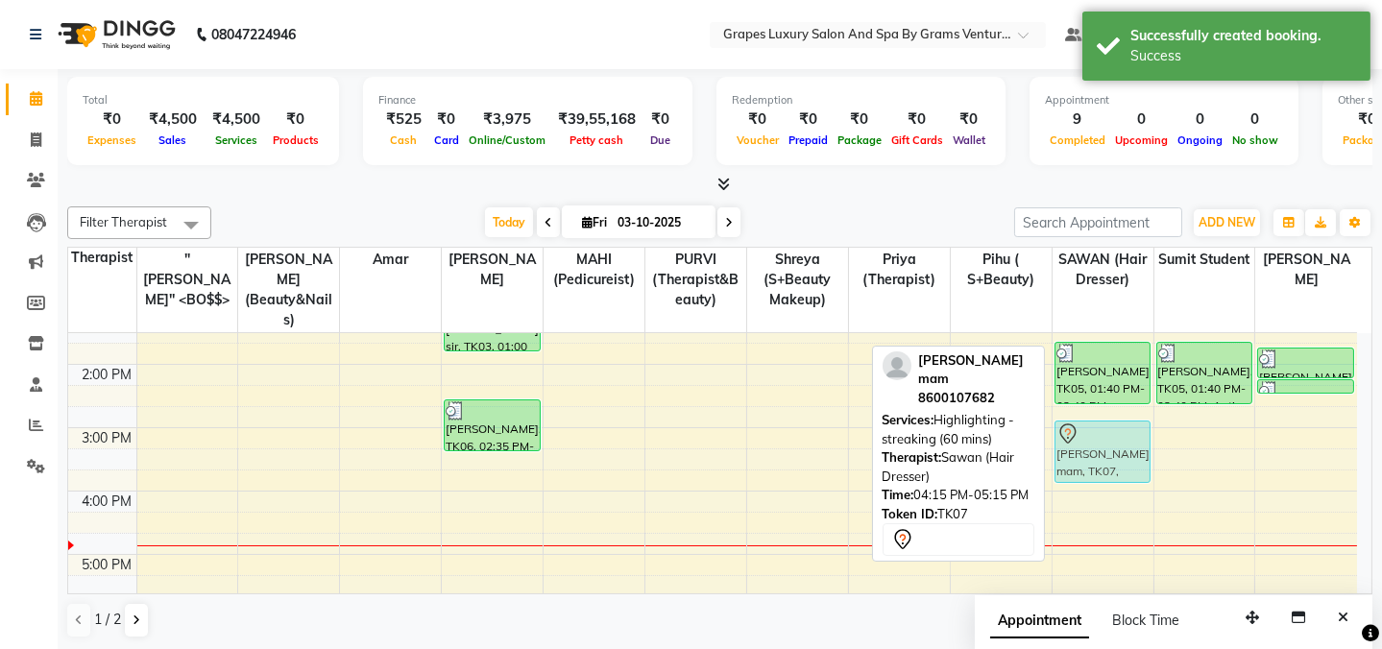
drag, startPoint x: 1097, startPoint y: 520, endPoint x: 1097, endPoint y: 432, distance: 87.4
click at [1097, 432] on div "Tushar sir, TK01, 11:15 AM-01:00 PM, Hair Cut [DEMOGRAPHIC_DATA] (30 mins),[PER…" at bounding box center [1103, 396] width 101 height 823
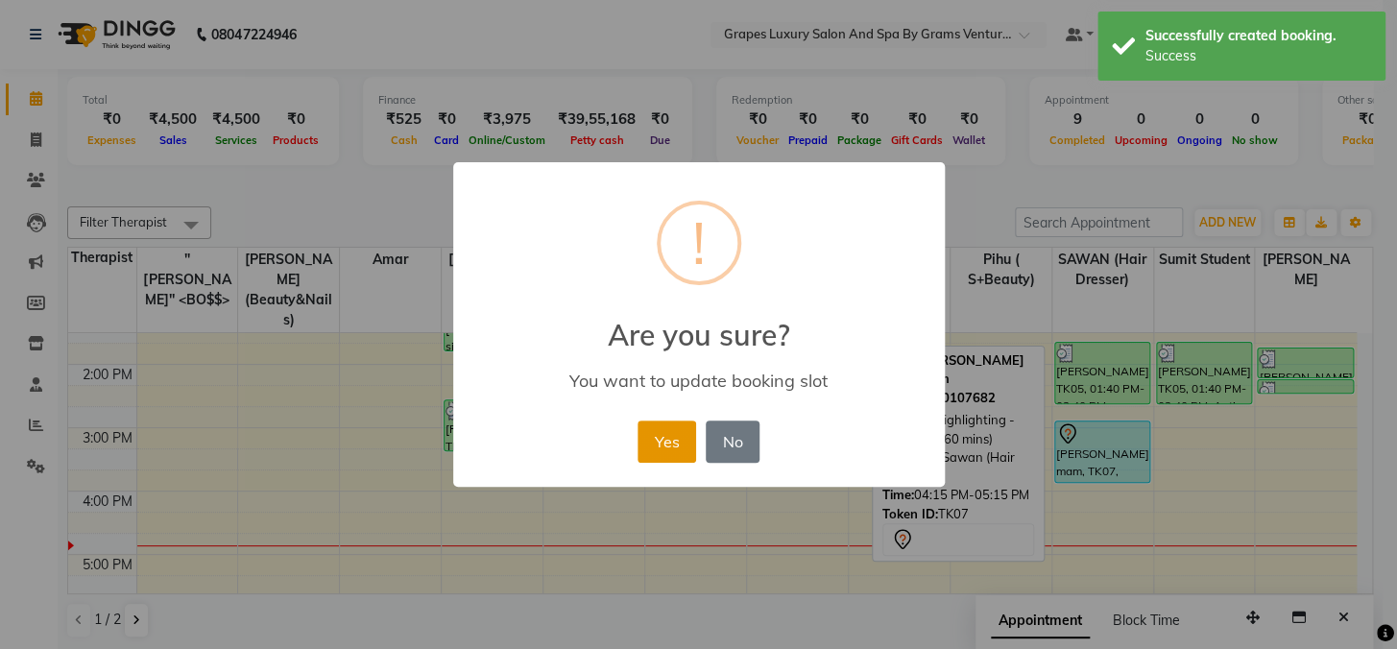
click at [676, 448] on button "Yes" at bounding box center [667, 442] width 59 height 42
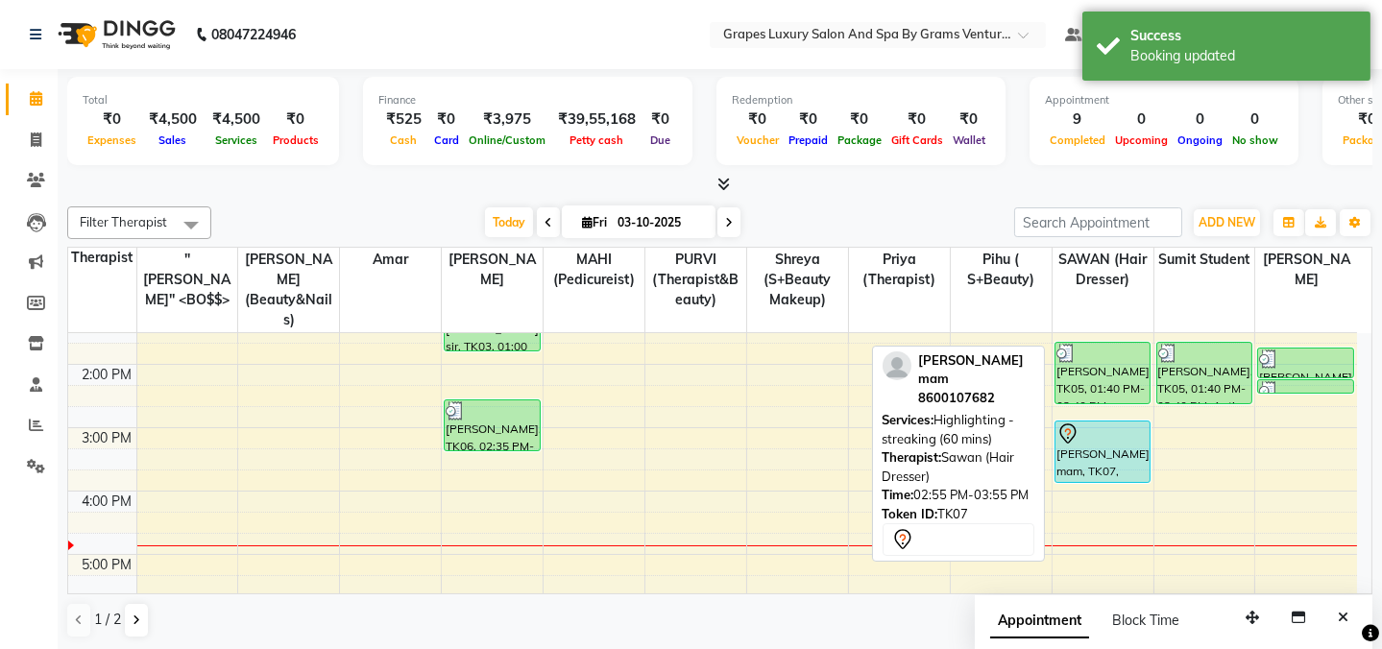
click at [1092, 423] on div "[PERSON_NAME] mam, TK07, 02:55 PM-03:55 PM, Highlighting -streaking (60 mins)" at bounding box center [1103, 452] width 94 height 61
select select "7"
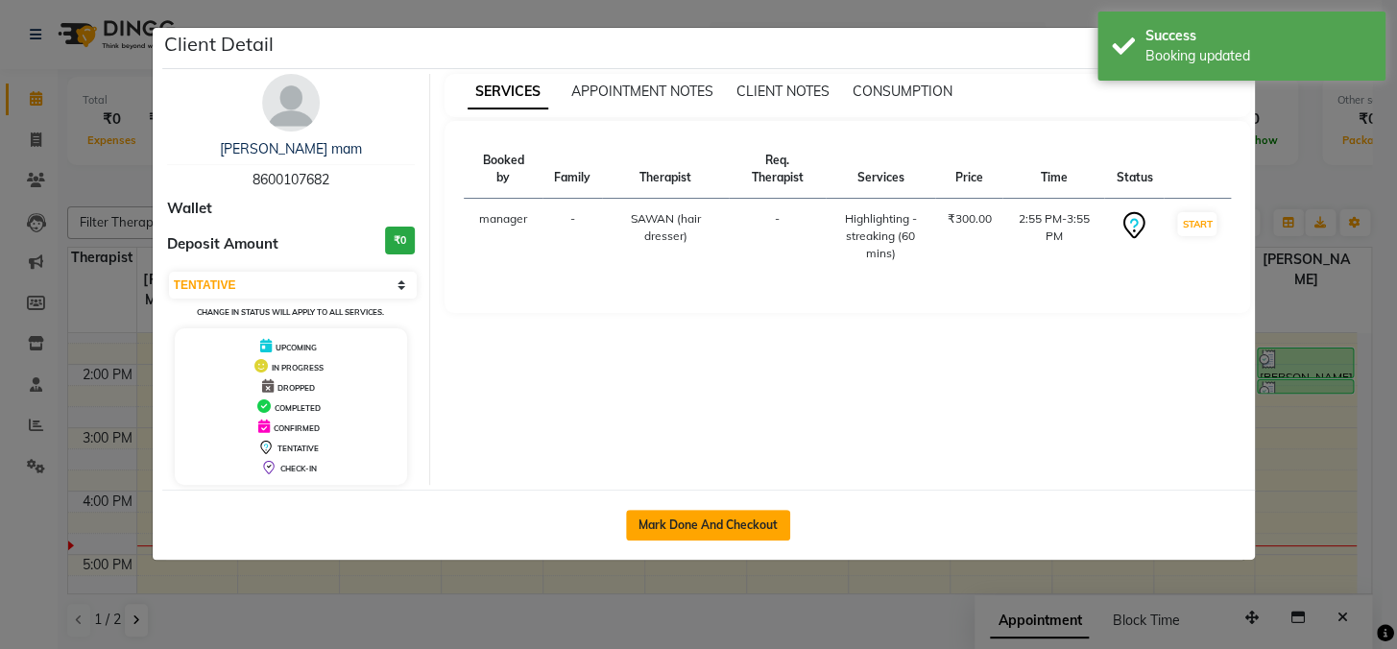
click at [748, 533] on button "Mark Done And Checkout" at bounding box center [708, 525] width 164 height 31
select select "service"
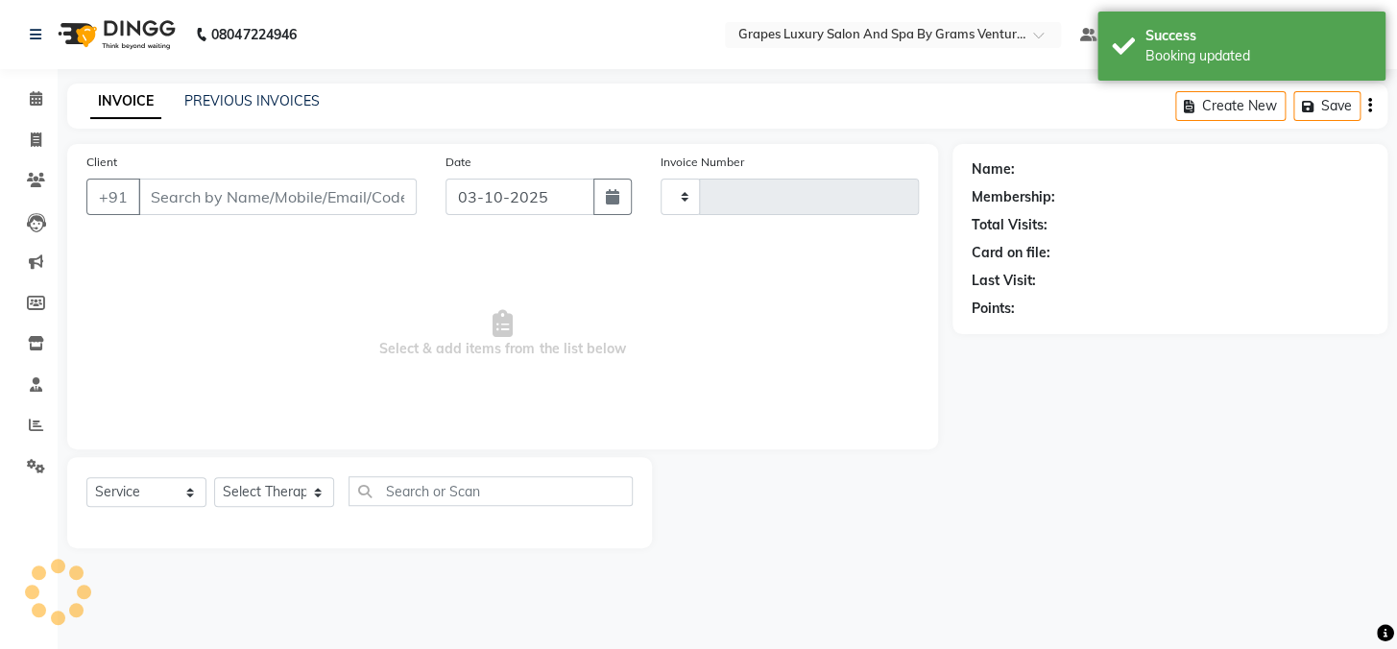
type input "2767"
select select "3585"
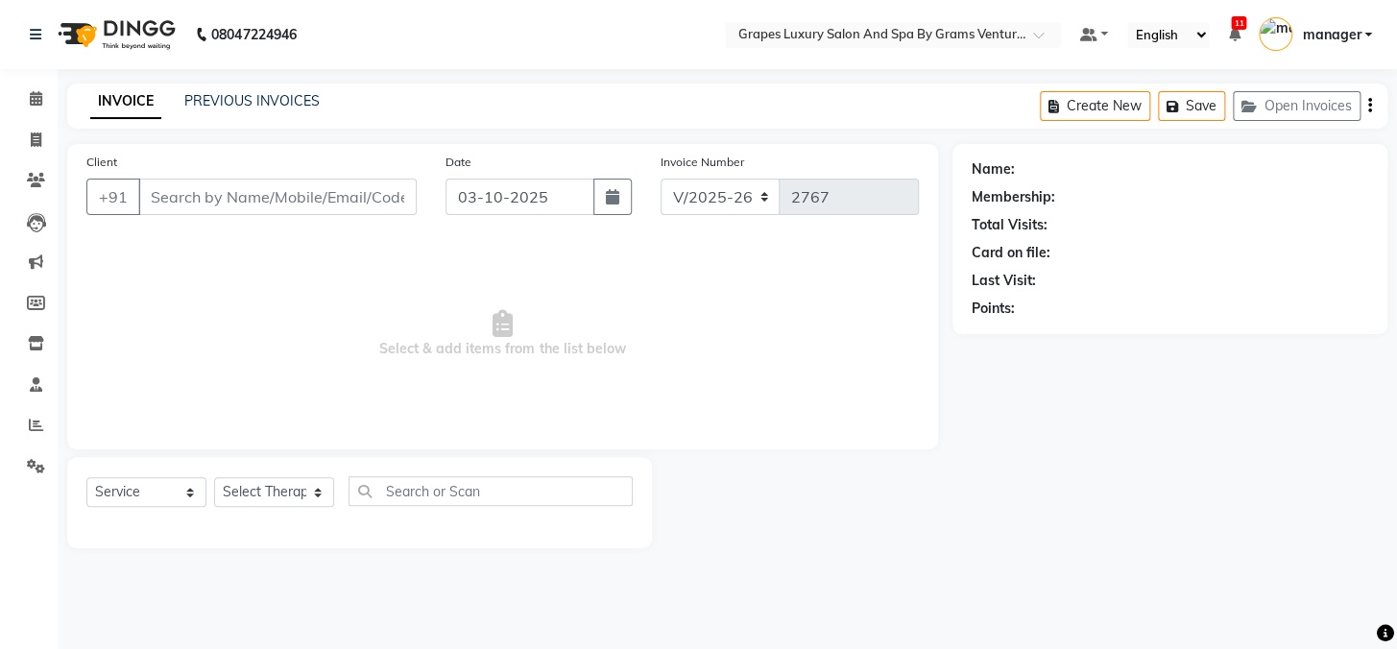
type input "8600107682"
select select "41130"
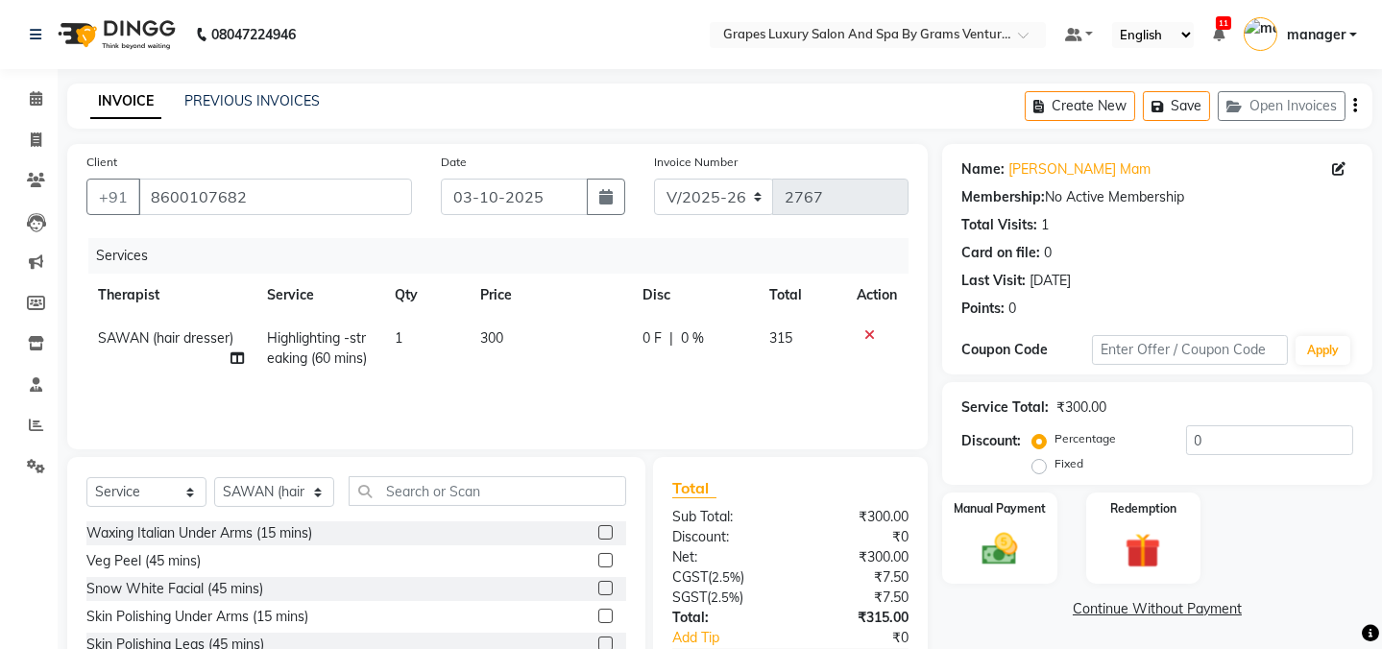
click at [513, 330] on td "300" at bounding box center [550, 348] width 162 height 63
select select "41130"
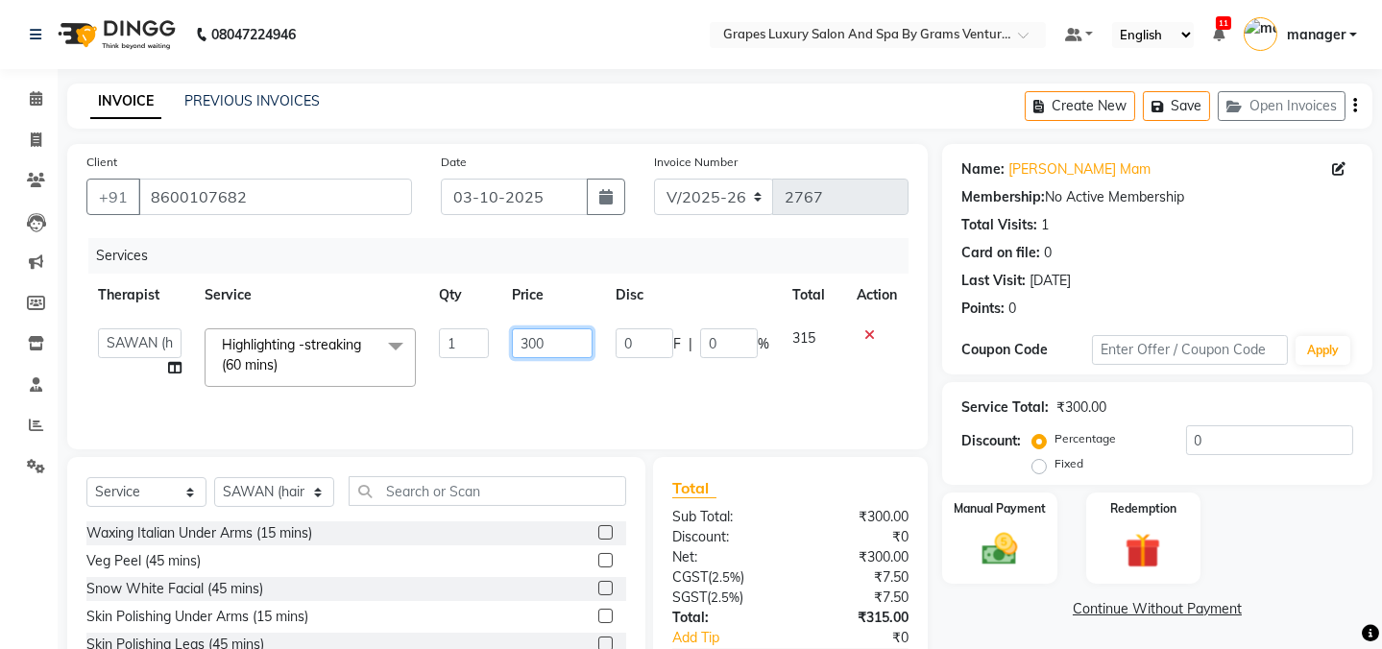
click at [555, 346] on input "300" at bounding box center [552, 343] width 81 height 30
type input "3"
type input "3000"
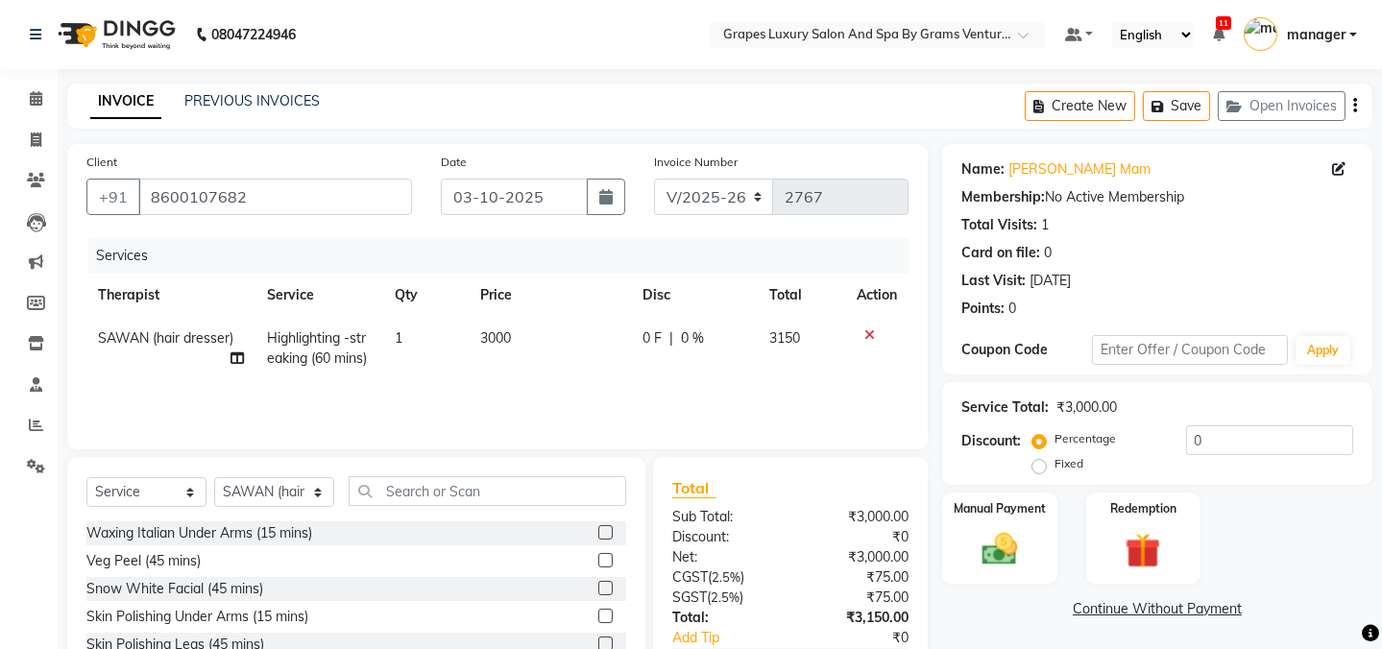
click at [620, 384] on div "Services Therapist Service Qty Price Disc Total Action SAWAN (hair dresser) Hig…" at bounding box center [497, 334] width 822 height 192
click at [1055, 468] on label "Fixed" at bounding box center [1069, 463] width 29 height 17
click at [1042, 468] on input "Fixed" at bounding box center [1042, 463] width 13 height 13
radio input "true"
click at [691, 336] on span "0 %" at bounding box center [692, 338] width 23 height 20
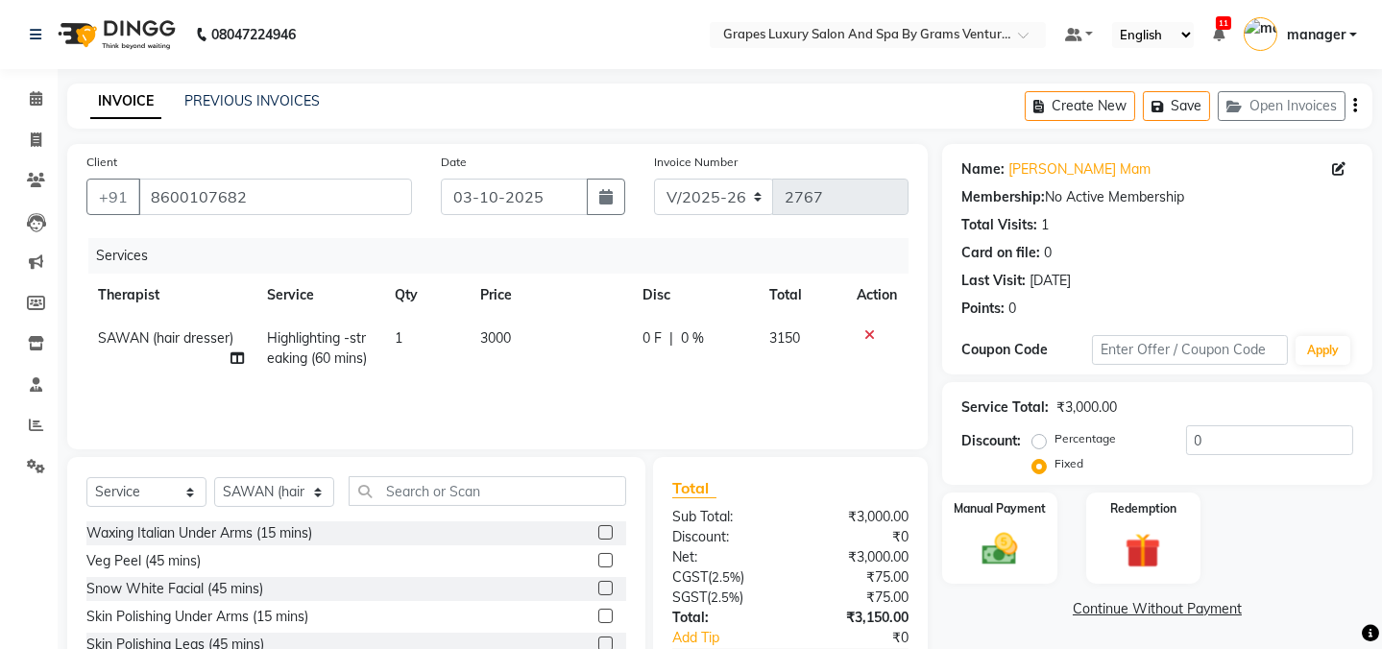
select select "41130"
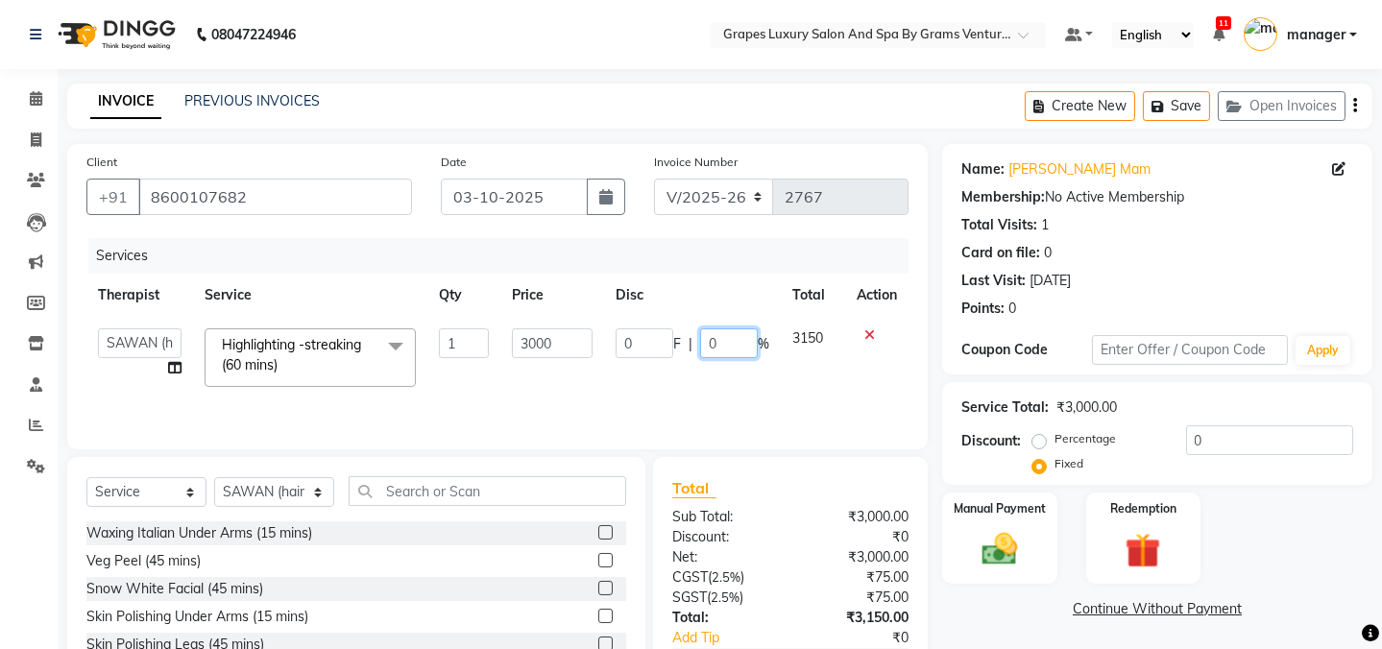
click at [738, 351] on input "0" at bounding box center [729, 343] width 58 height 30
type input "5"
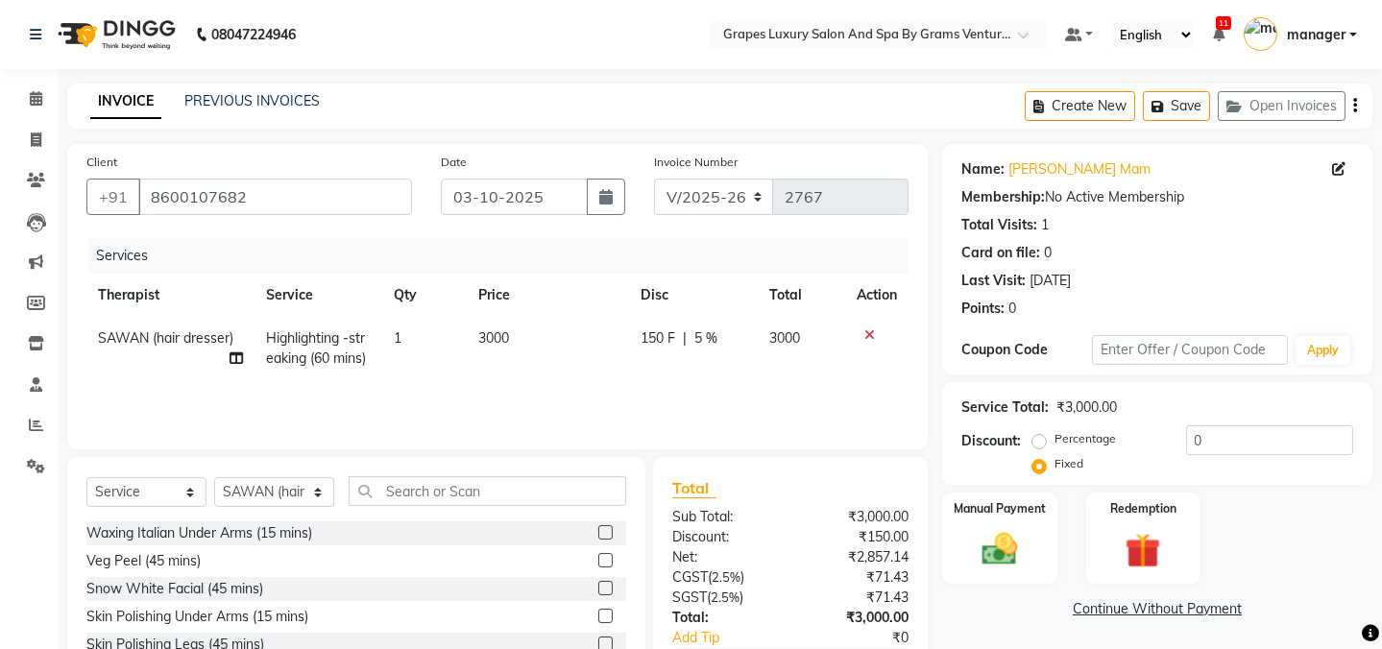
click at [870, 409] on div "Services Therapist Service Qty Price Disc Total Action SAWAN (hair dresser) Hig…" at bounding box center [497, 334] width 822 height 192
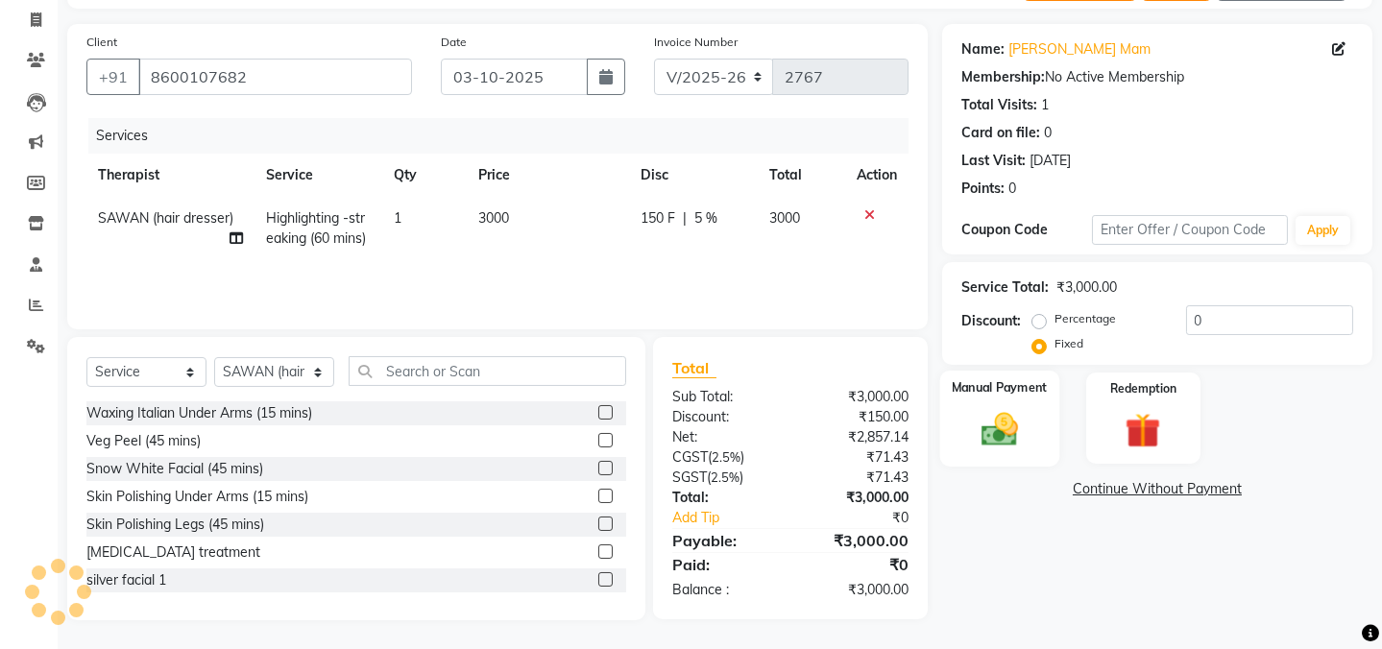
click at [999, 435] on img at bounding box center [1000, 429] width 60 height 42
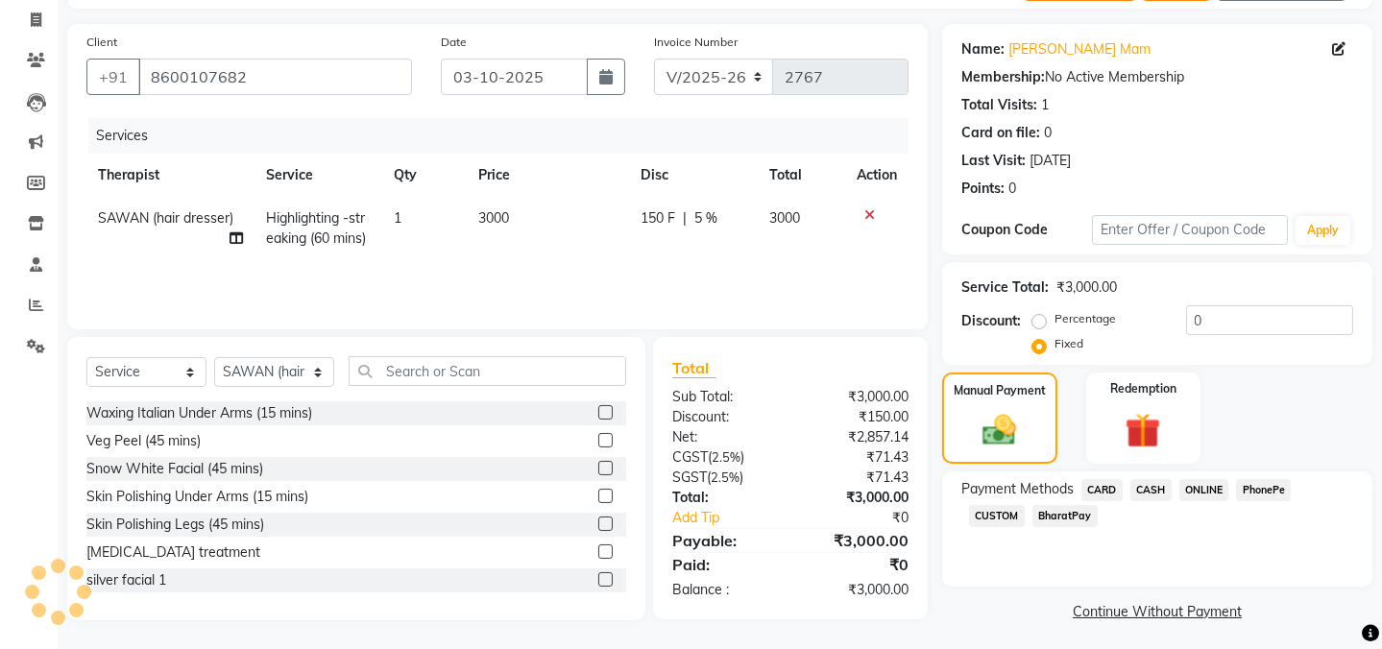
click at [1202, 487] on span "ONLINE" at bounding box center [1204, 490] width 50 height 22
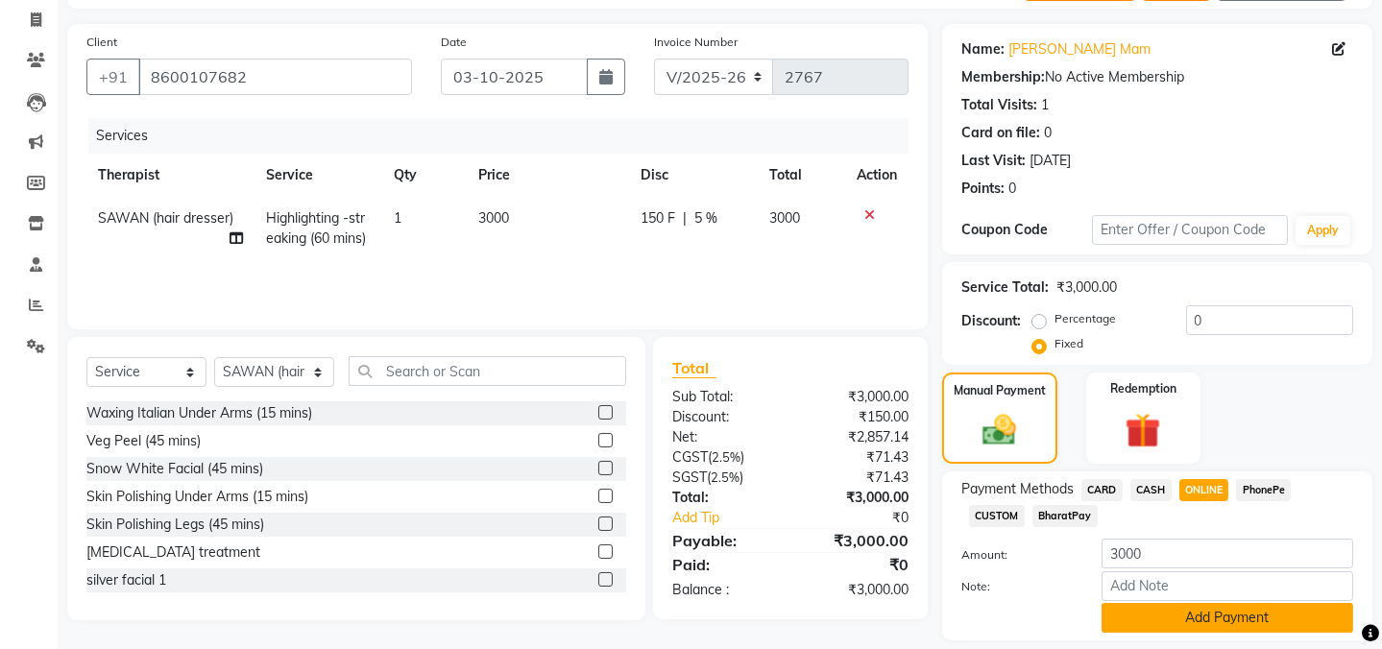
click at [1222, 625] on button "Add Payment" at bounding box center [1228, 618] width 252 height 30
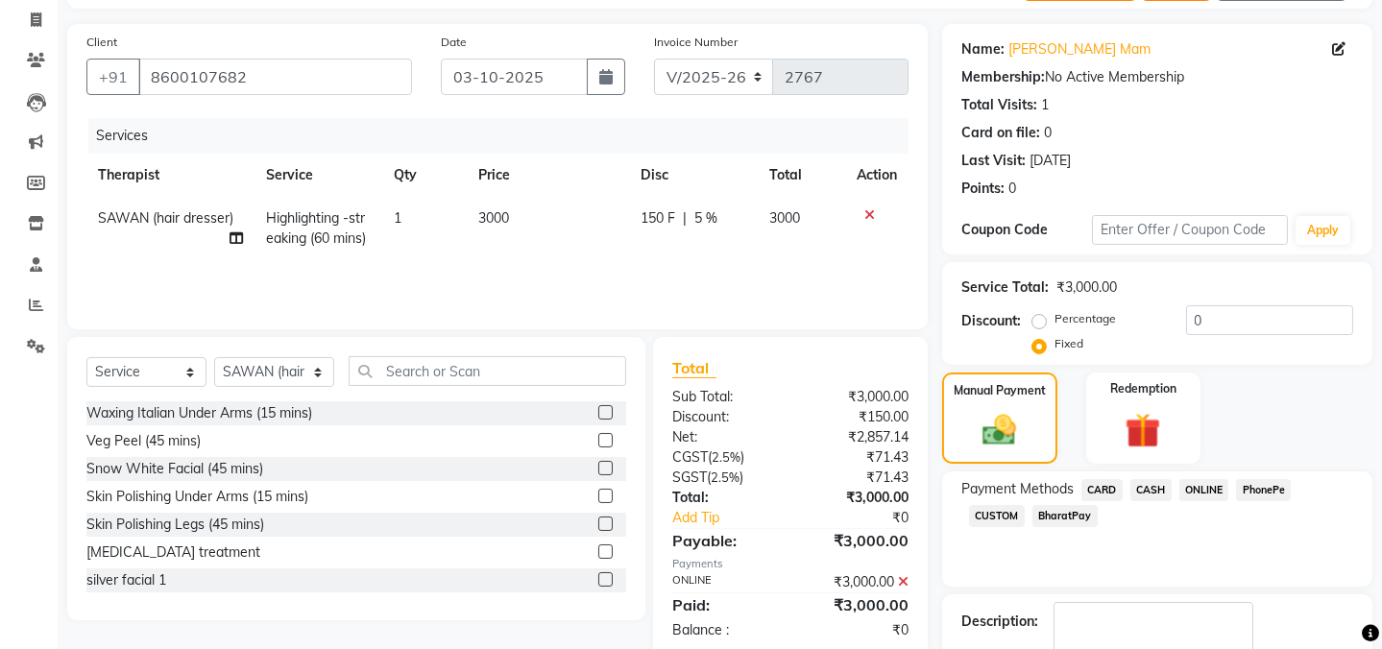
drag, startPoint x: 1059, startPoint y: 571, endPoint x: 1124, endPoint y: 595, distance: 69.0
checkbox input "false"
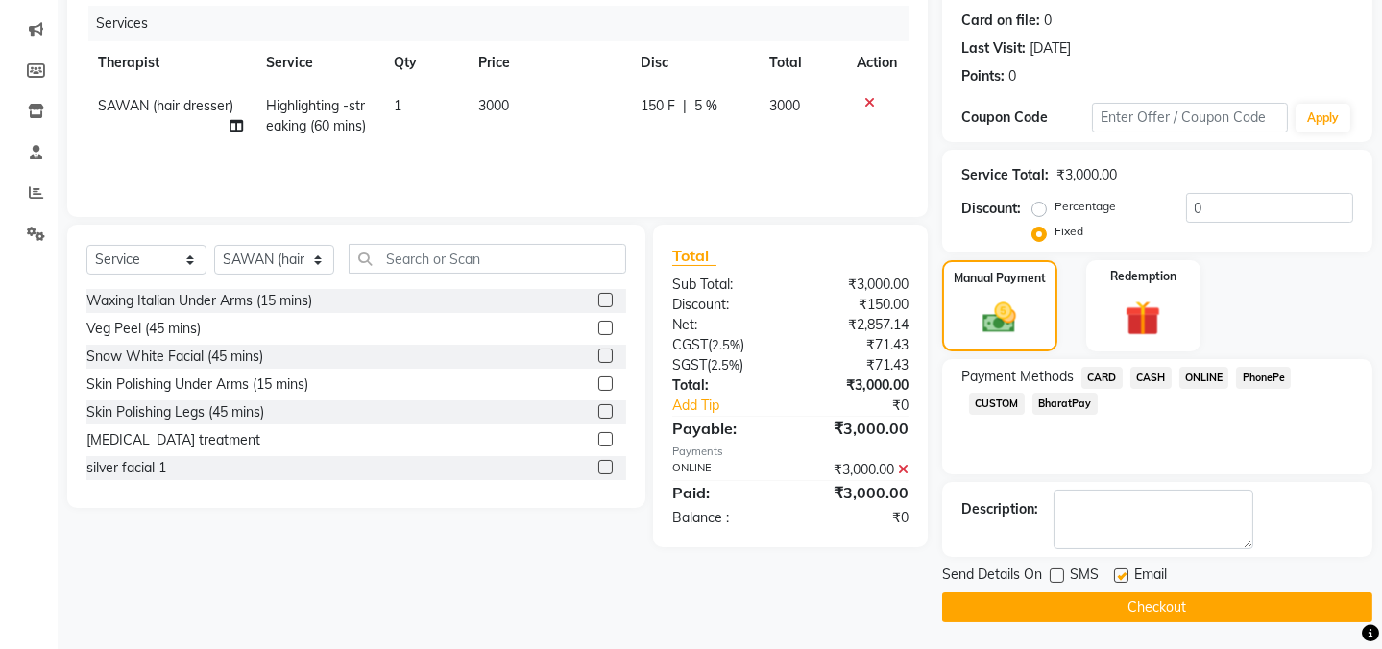
drag, startPoint x: 1124, startPoint y: 570, endPoint x: 1117, endPoint y: 595, distance: 26.8
click at [1119, 587] on div at bounding box center [1120, 579] width 12 height 20
click at [1117, 575] on label at bounding box center [1121, 576] width 14 height 14
click at [1117, 575] on input "checkbox" at bounding box center [1120, 577] width 12 height 12
checkbox input "false"
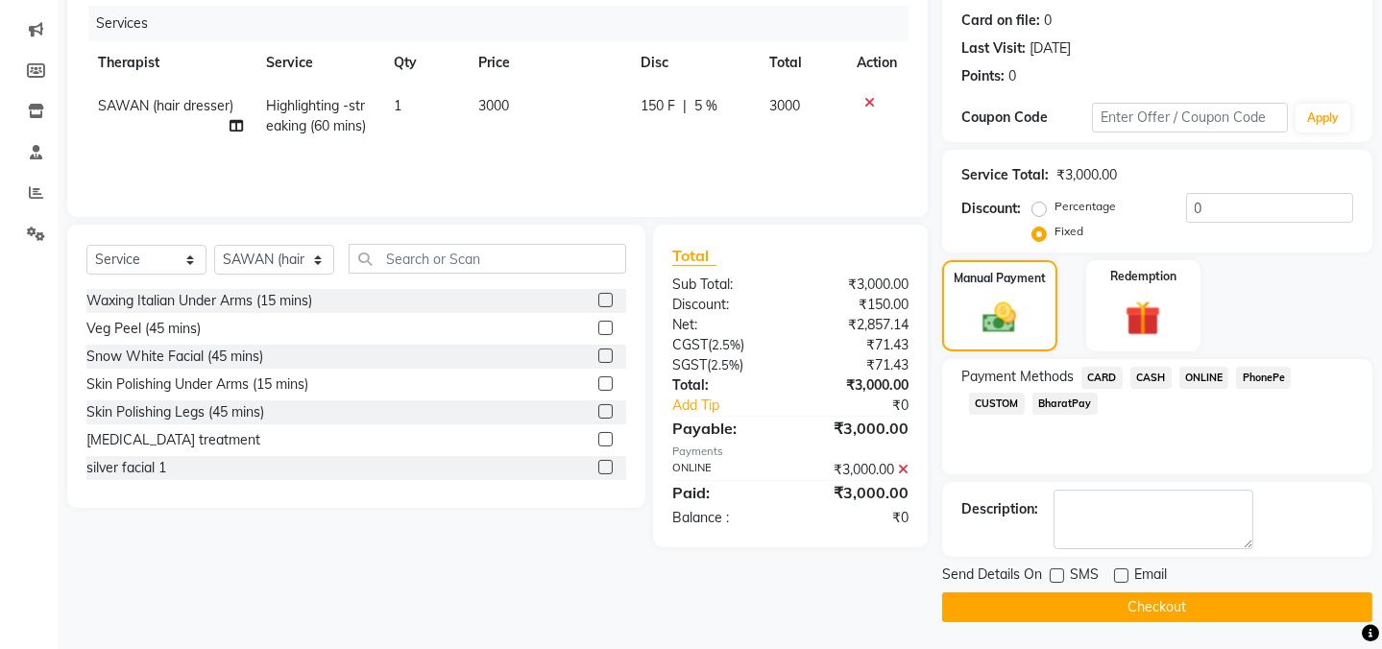
click at [1117, 595] on button "Checkout" at bounding box center [1157, 608] width 430 height 30
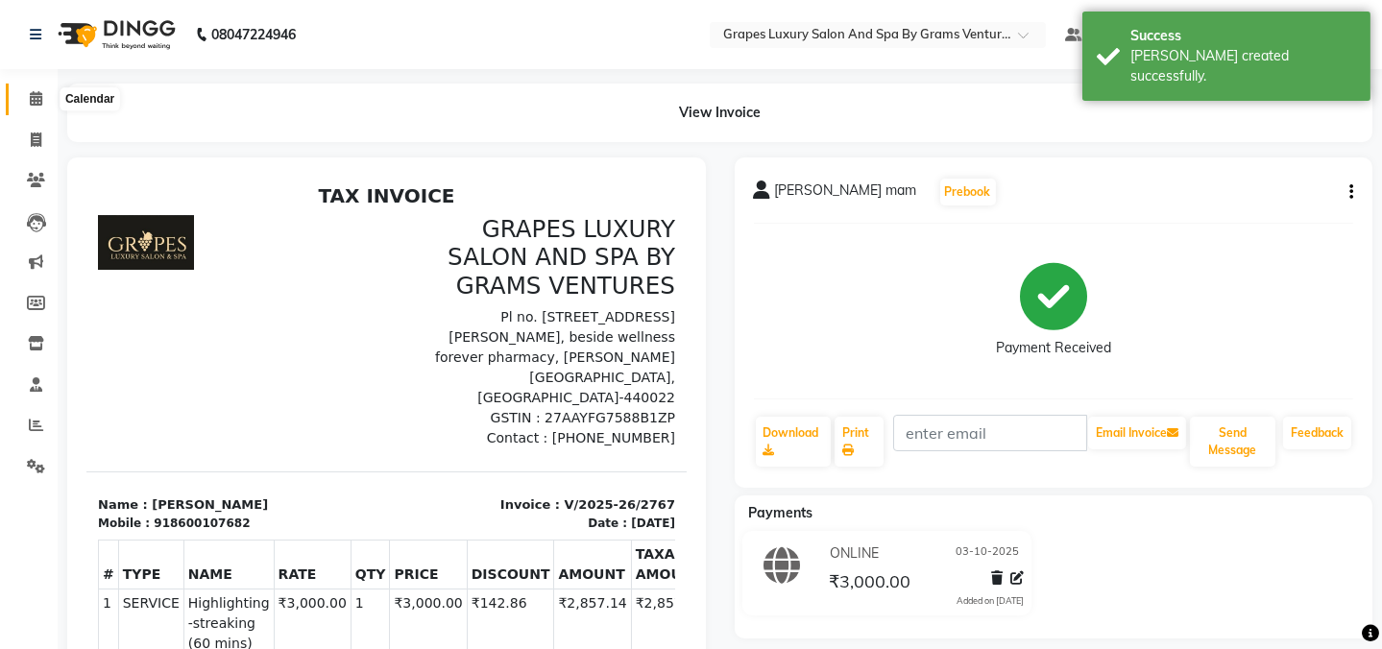
click at [30, 96] on icon at bounding box center [36, 98] width 12 height 14
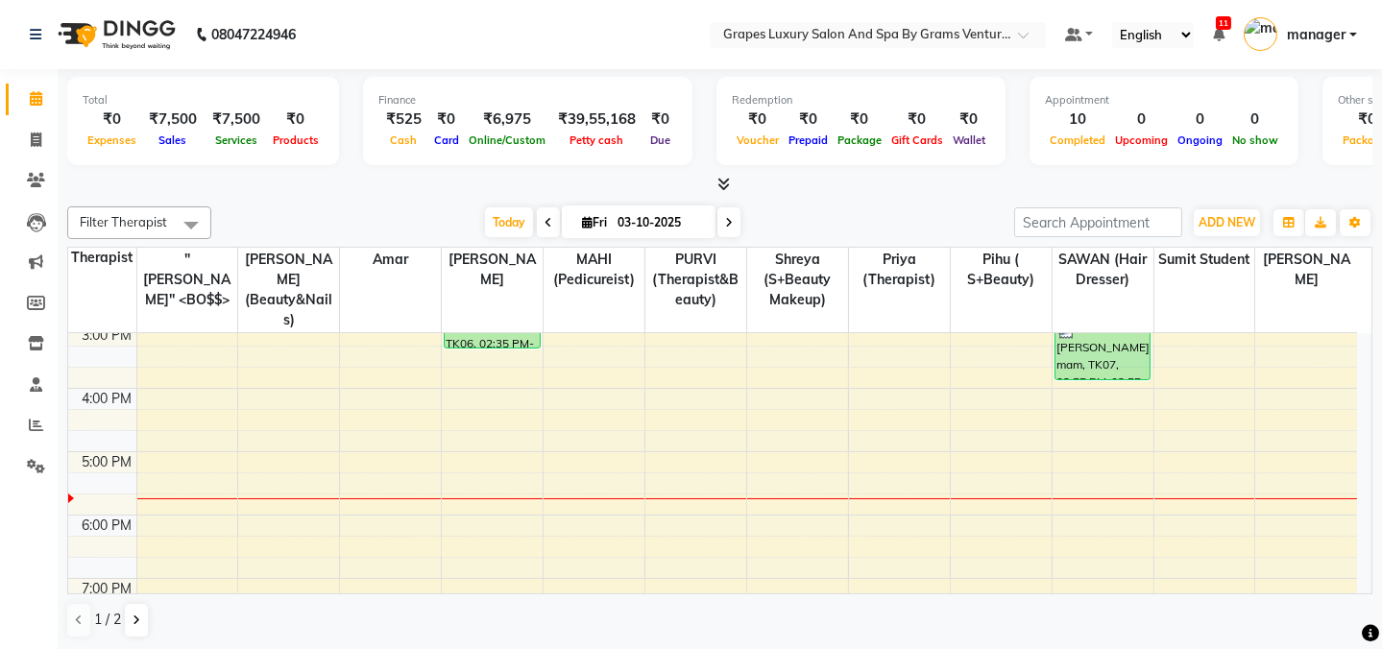
scroll to position [456, 0]
click at [1101, 414] on div "8:00 AM 9:00 AM 10:00 AM 11:00 AM 12:00 PM 1:00 PM 2:00 PM 3:00 PM 4:00 PM 5:00…" at bounding box center [712, 288] width 1289 height 823
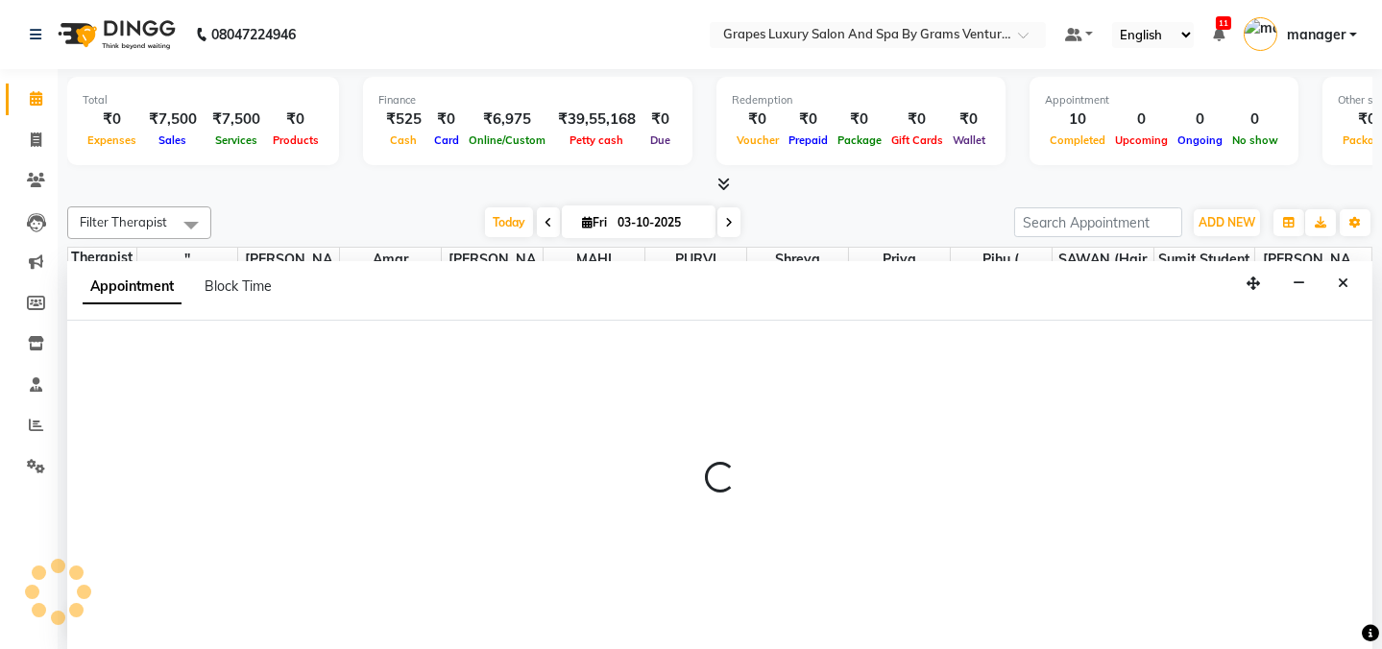
select select "41130"
select select "1005"
select select "tentative"
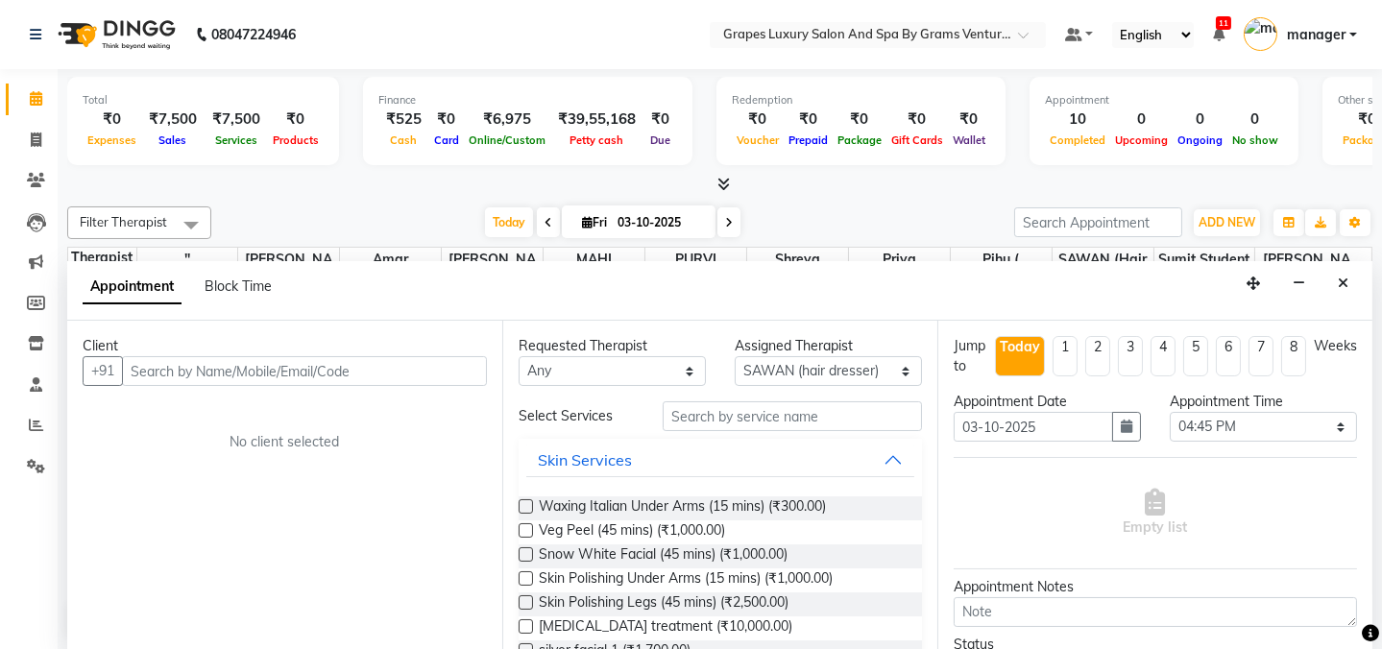
click at [246, 375] on input "text" at bounding box center [304, 371] width 365 height 30
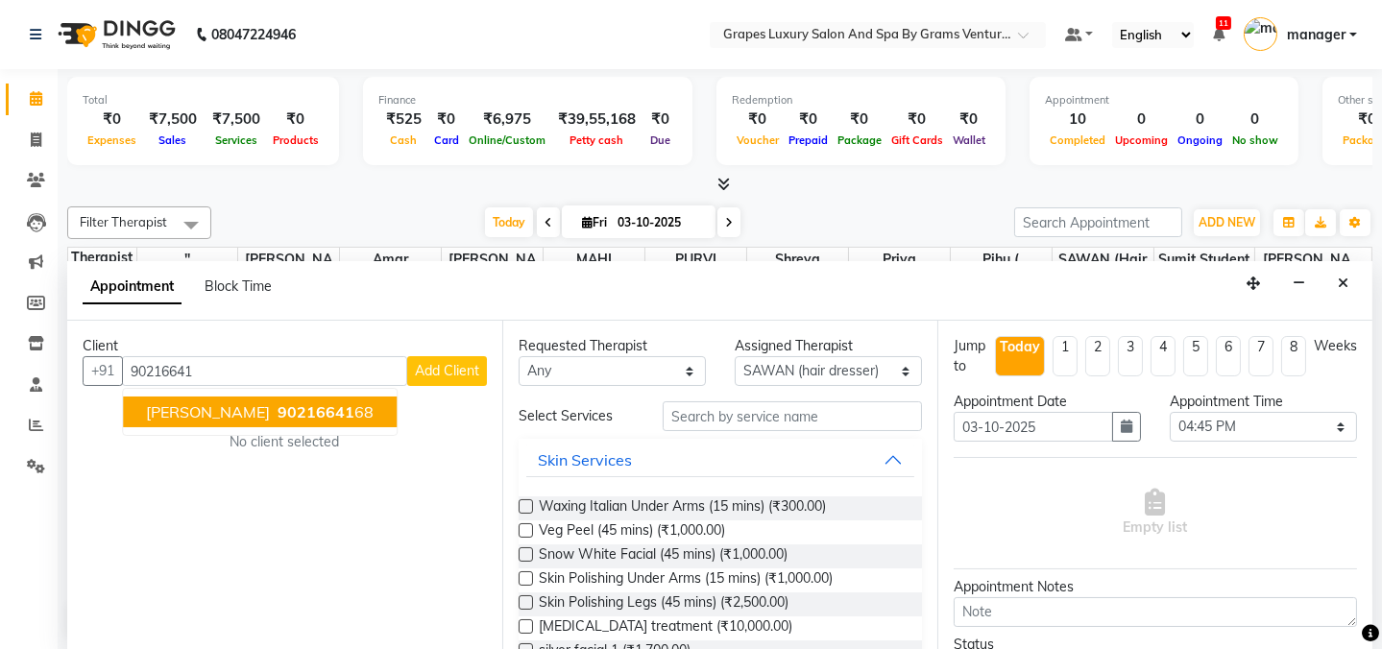
click at [183, 416] on span "[PERSON_NAME]" at bounding box center [208, 411] width 124 height 19
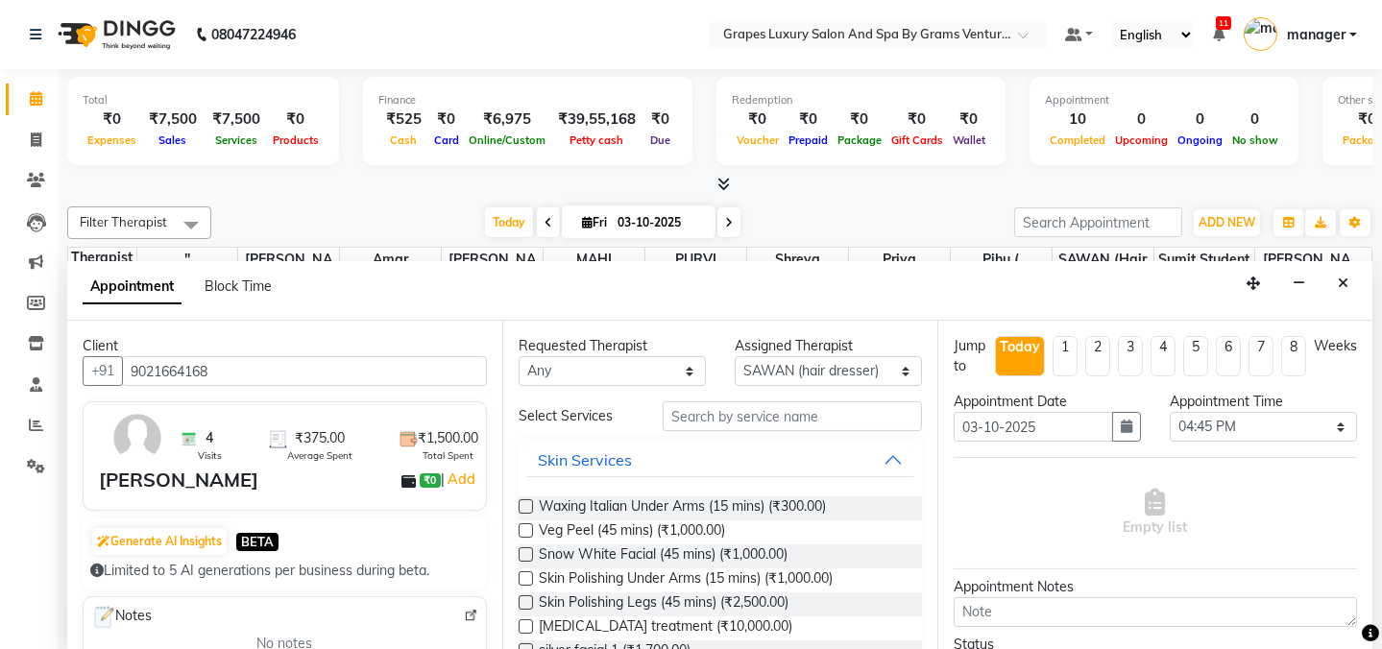
type input "9021664168"
click at [720, 416] on input "text" at bounding box center [792, 416] width 259 height 30
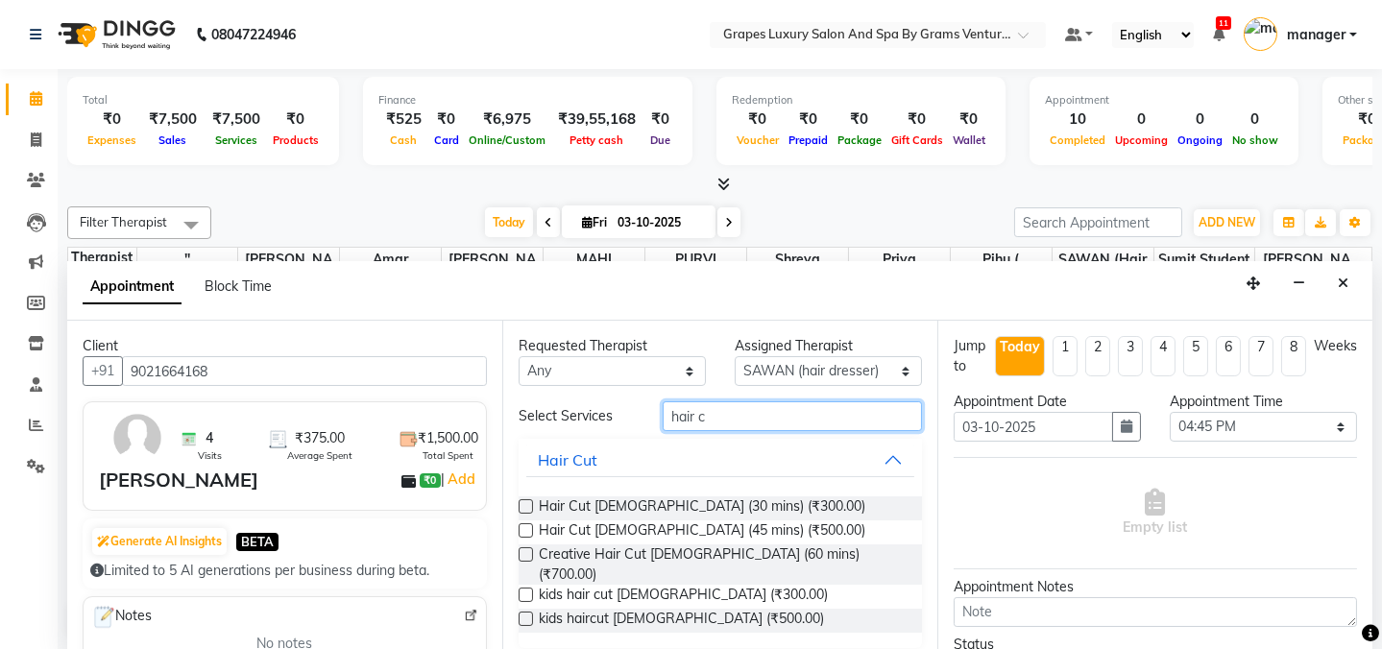
type input "hair c"
click at [519, 503] on label at bounding box center [526, 506] width 14 height 14
click at [519, 503] on input "checkbox" at bounding box center [525, 508] width 12 height 12
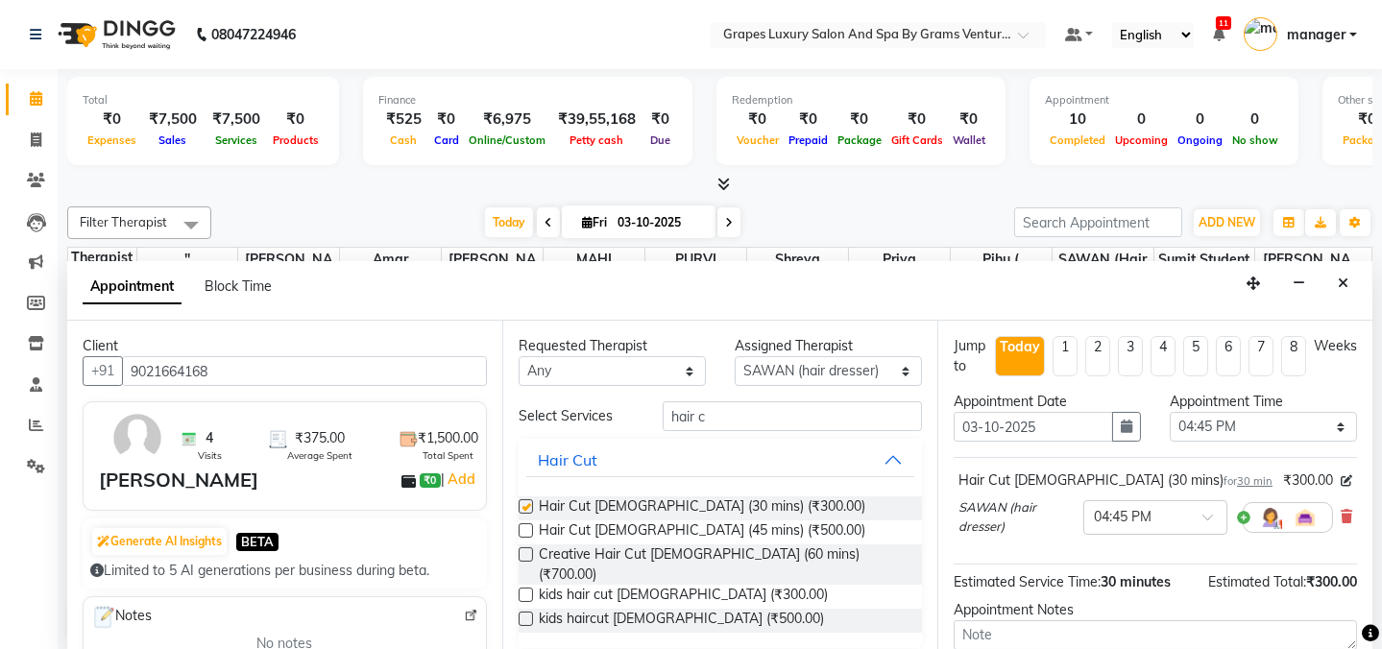
checkbox input "false"
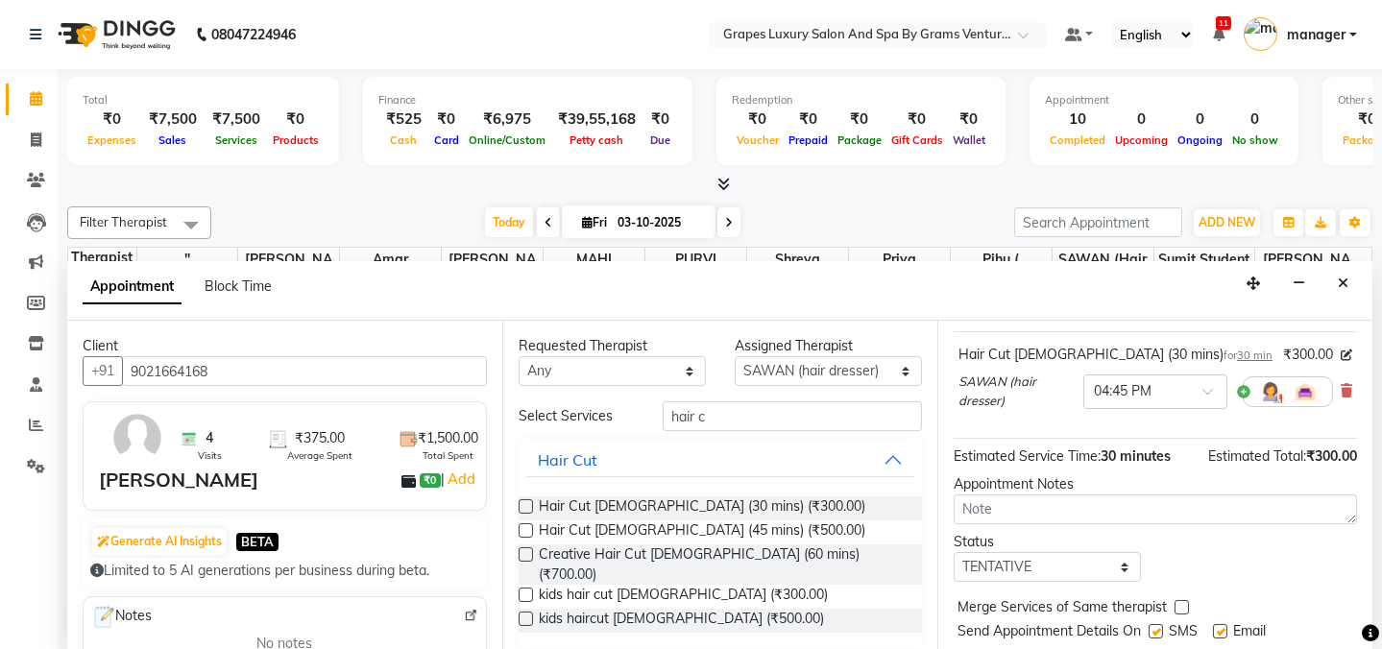
scroll to position [177, 0]
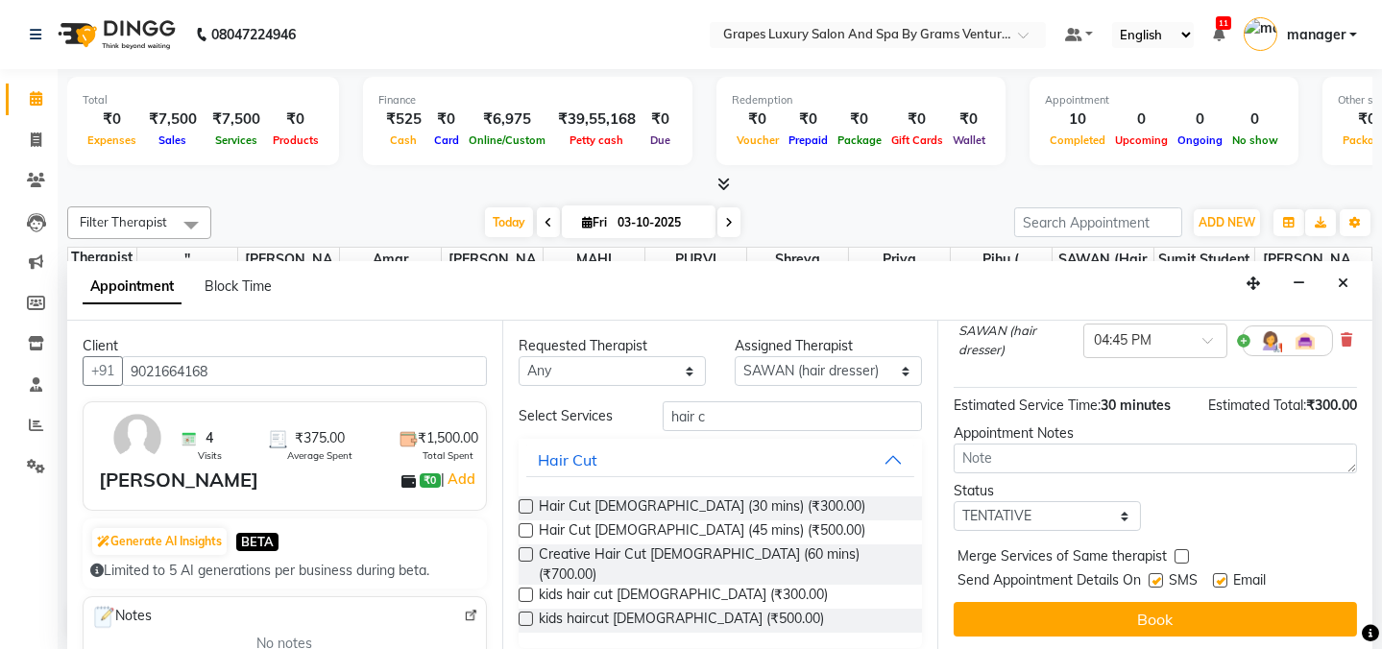
click at [1152, 577] on label at bounding box center [1156, 580] width 14 height 14
click at [1152, 577] on input "checkbox" at bounding box center [1155, 582] width 12 height 12
checkbox input "false"
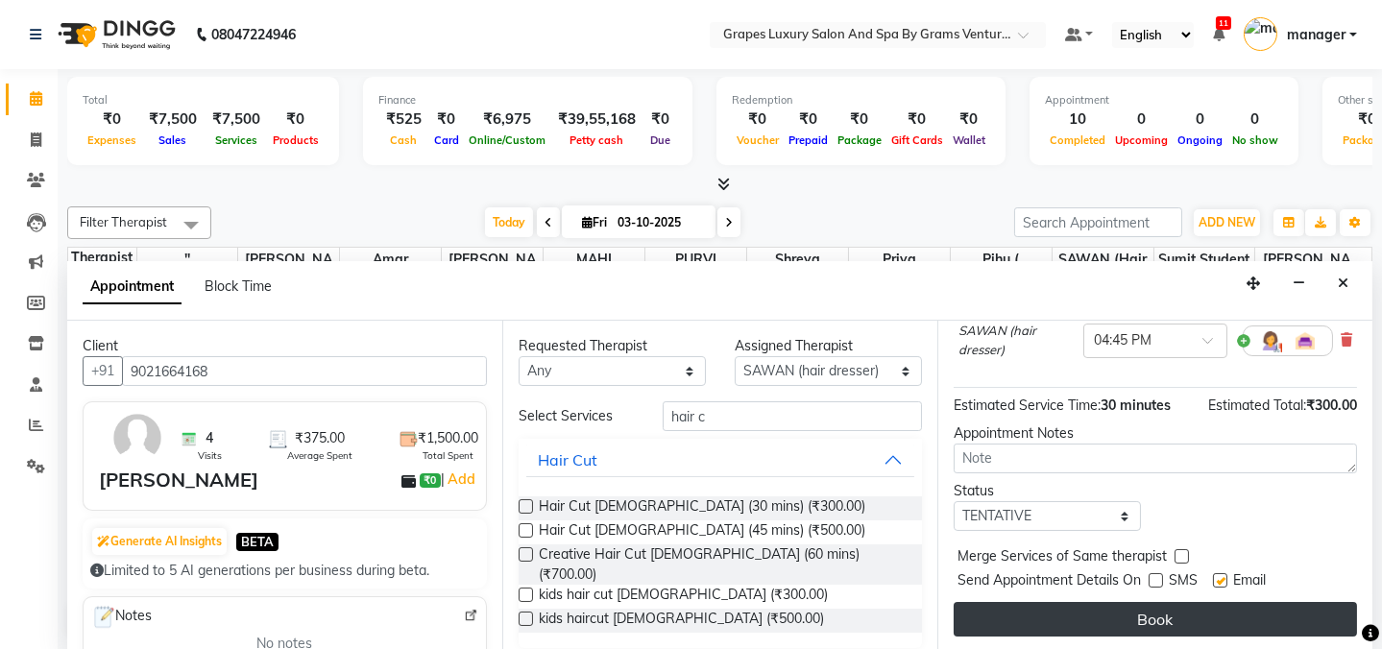
click at [1168, 614] on button "Book" at bounding box center [1155, 619] width 403 height 35
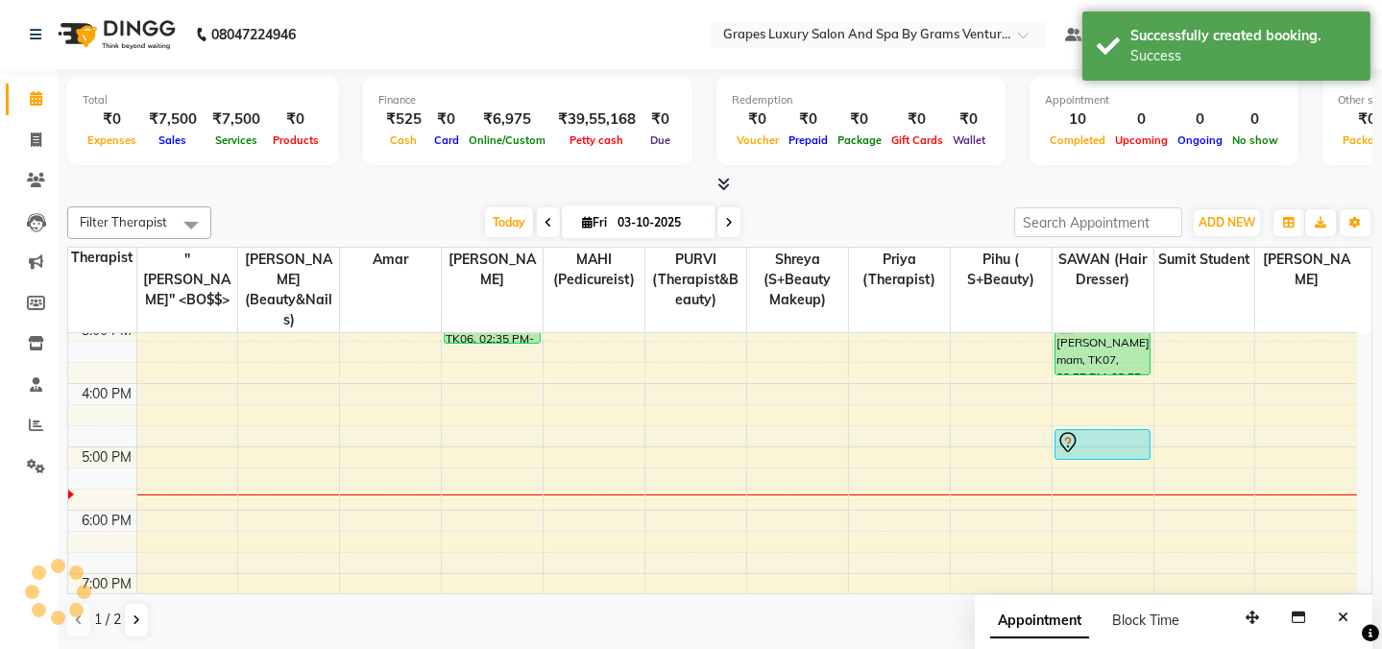
scroll to position [0, 0]
drag, startPoint x: 1101, startPoint y: 440, endPoint x: 1101, endPoint y: 465, distance: 25.0
click at [1101, 465] on div "8:00 AM 9:00 AM 10:00 AM 11:00 AM 12:00 PM 1:00 PM 2:00 PM 3:00 PM 4:00 PM 5:00…" at bounding box center [712, 288] width 1289 height 823
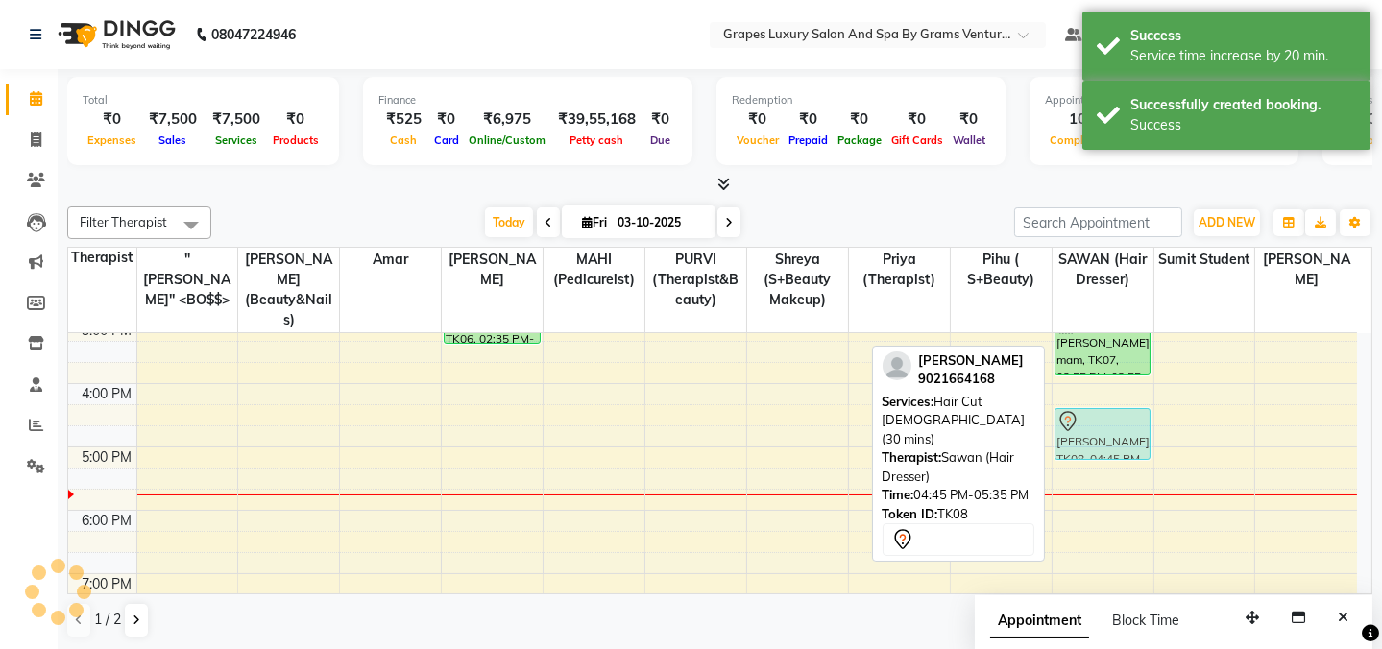
click at [1094, 405] on div "Tushar sir, TK01, 11:15 AM-01:00 PM, Hair Cut [DEMOGRAPHIC_DATA] (30 mins),[PER…" at bounding box center [1103, 288] width 101 height 823
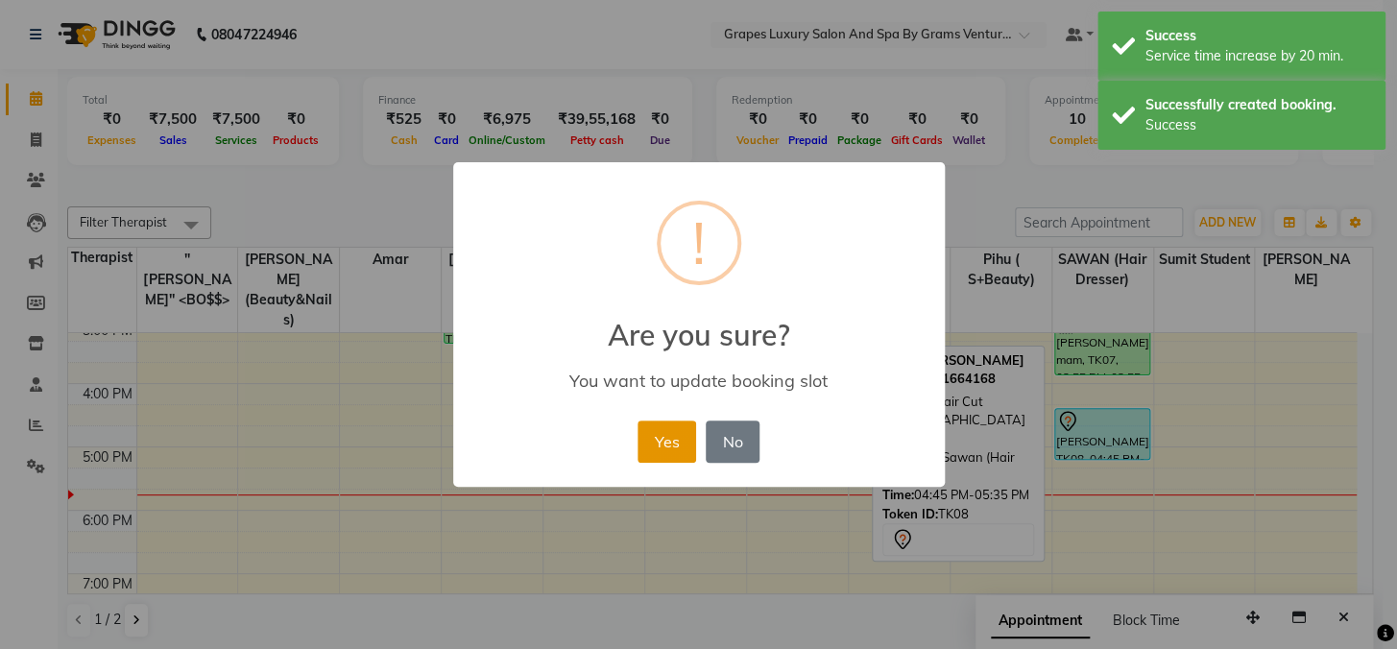
click at [663, 451] on button "Yes" at bounding box center [667, 442] width 59 height 42
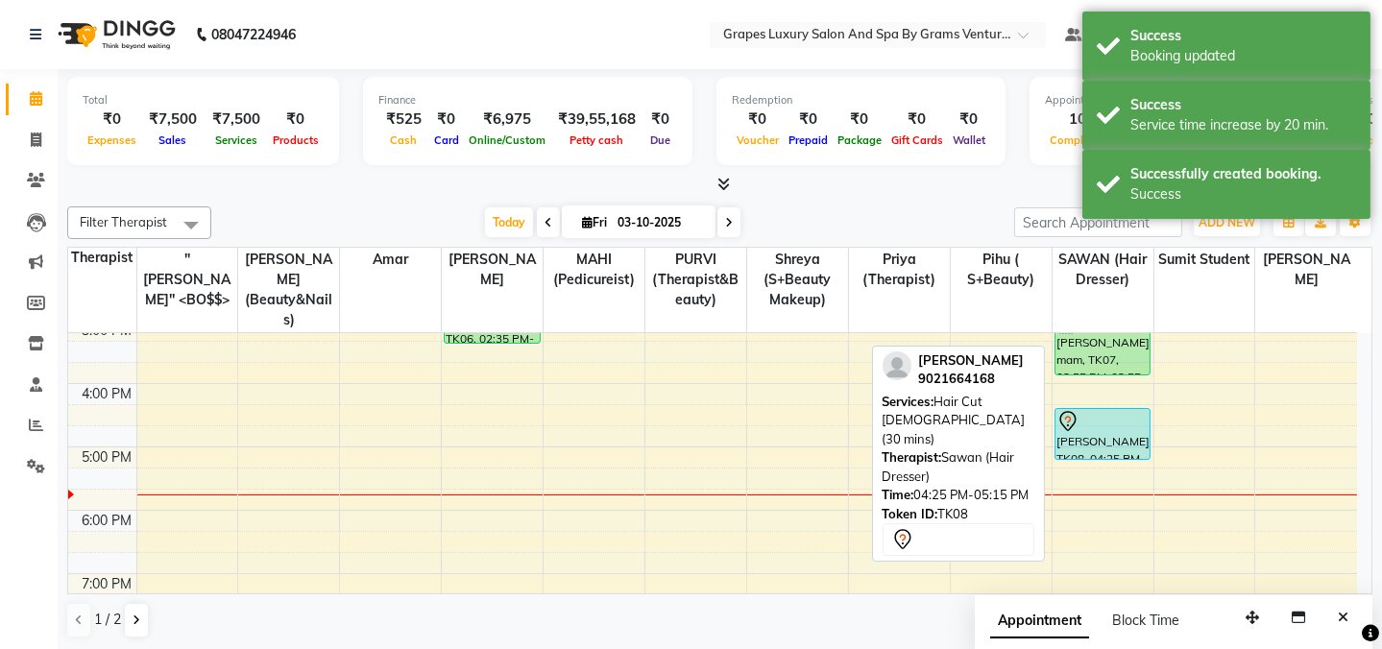
click at [1092, 410] on div at bounding box center [1103, 421] width 92 height 23
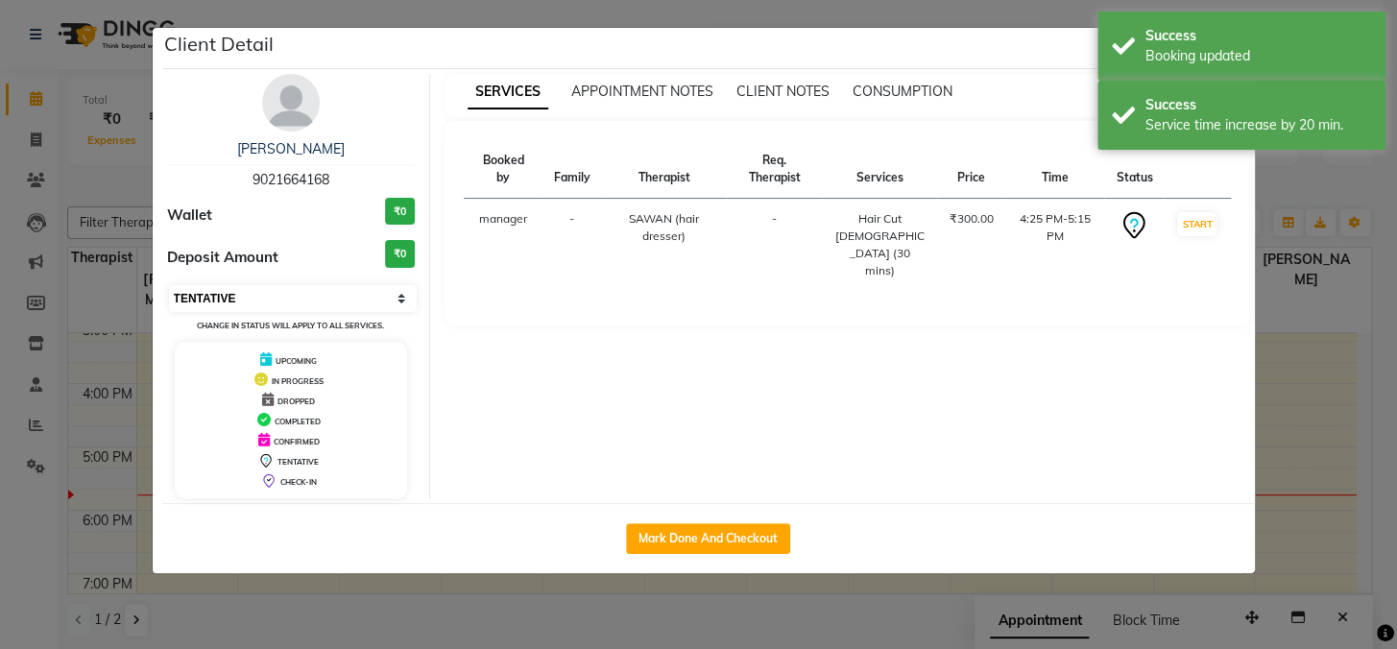
click at [344, 297] on select "Select IN SERVICE CONFIRMED TENTATIVE CHECK IN MARK DONE DROPPED UPCOMING" at bounding box center [293, 298] width 249 height 27
select select "1"
click at [169, 285] on select "Select IN SERVICE CONFIRMED TENTATIVE CHECK IN MARK DONE DROPPED UPCOMING" at bounding box center [293, 298] width 249 height 27
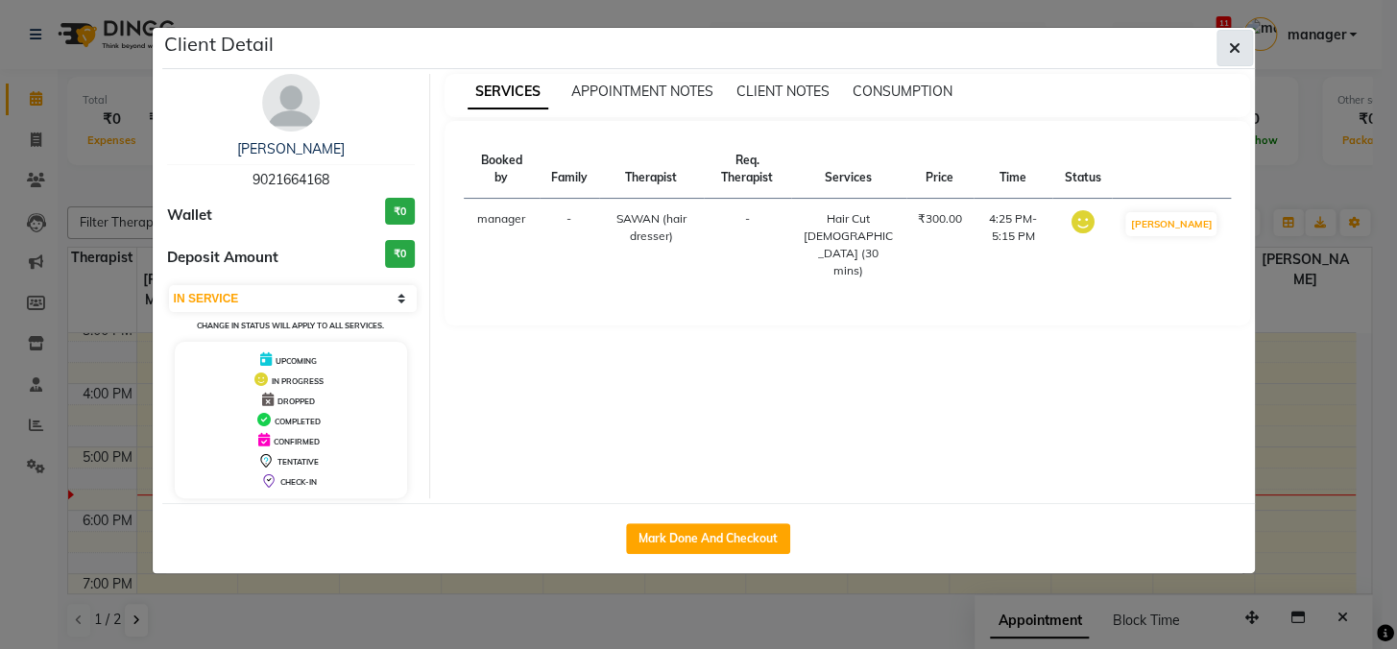
click at [1230, 48] on icon "button" at bounding box center [1235, 47] width 12 height 15
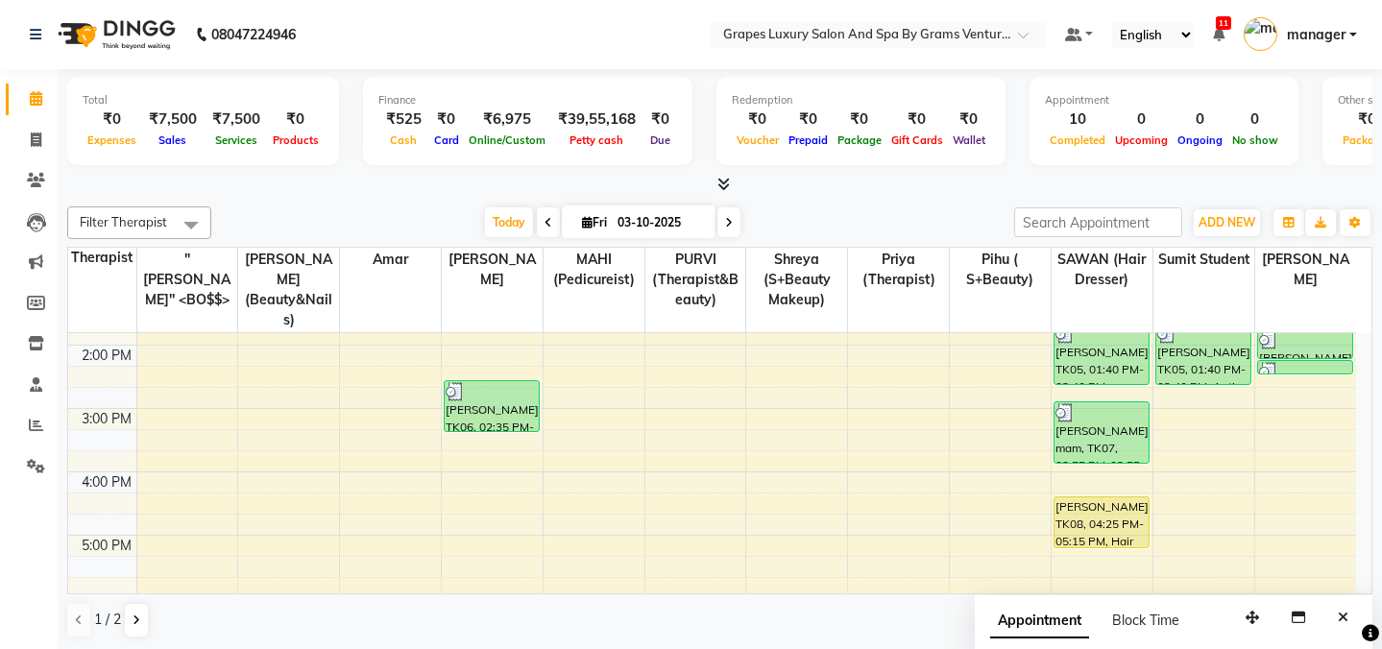
scroll to position [365, 0]
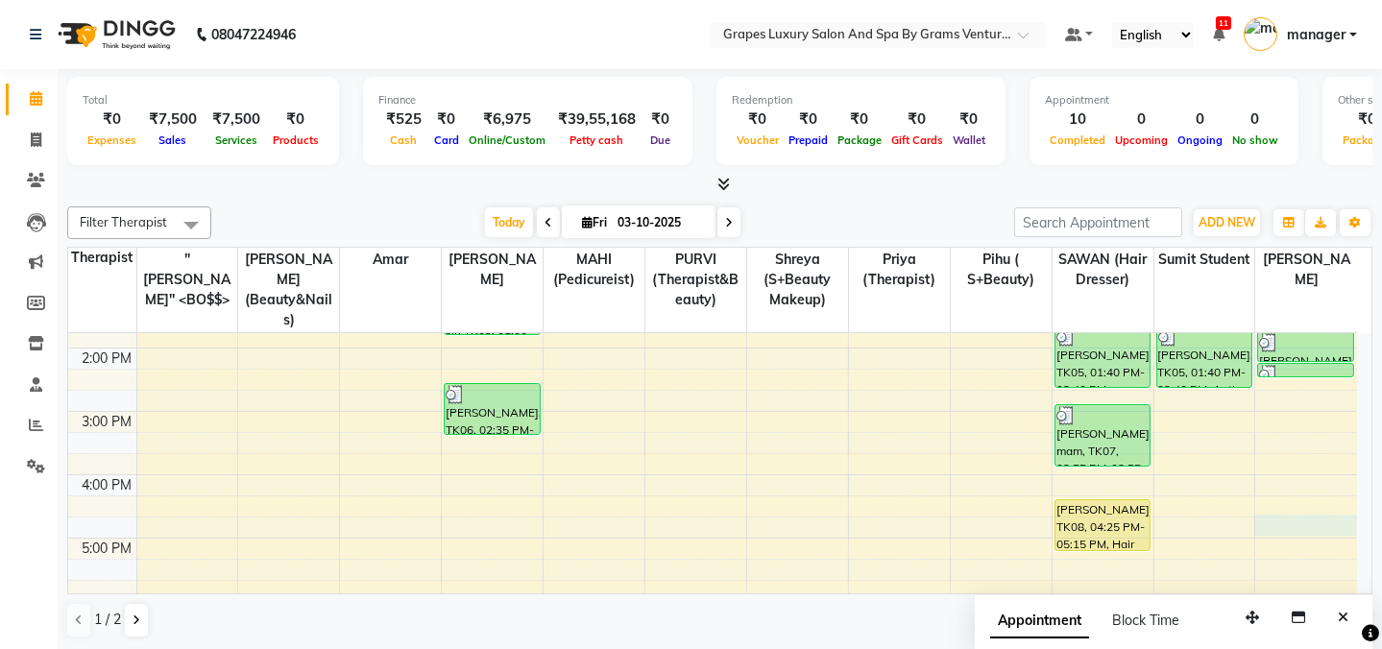
click at [1274, 510] on div "8:00 AM 9:00 AM 10:00 AM 11:00 AM 12:00 PM 1:00 PM 2:00 PM 3:00 PM 4:00 PM 5:00…" at bounding box center [712, 379] width 1289 height 823
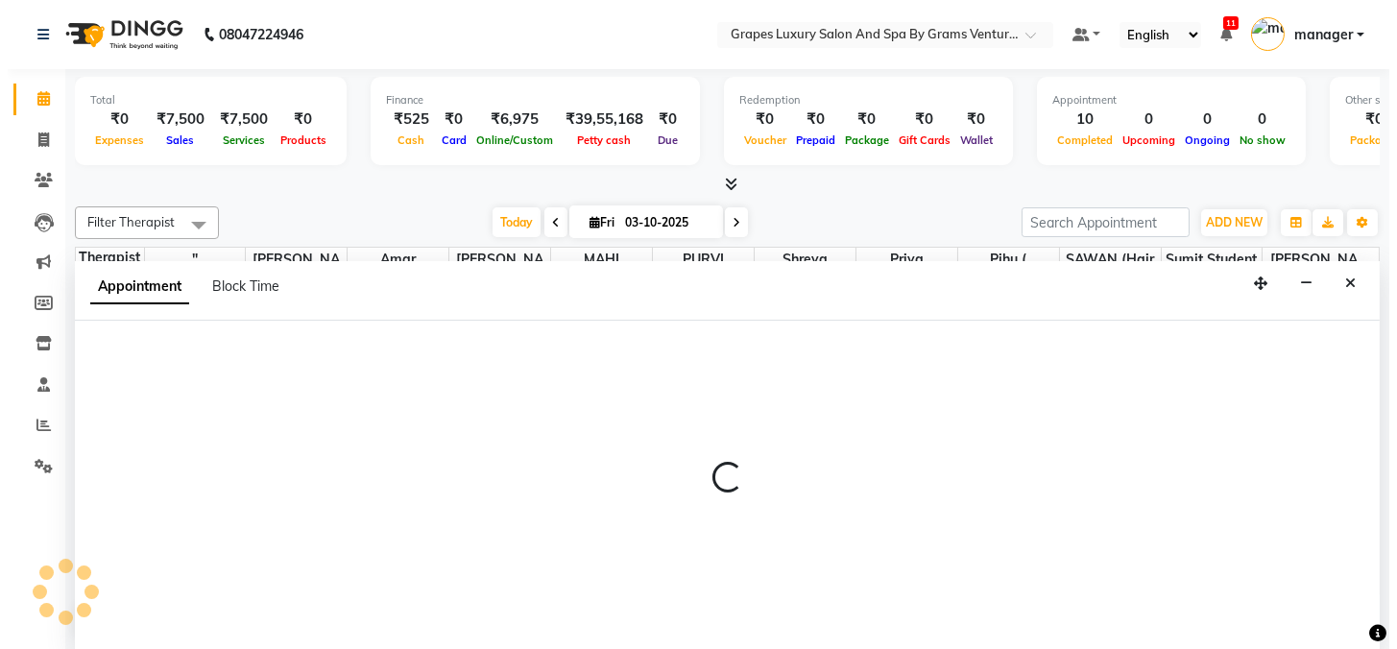
scroll to position [0, 0]
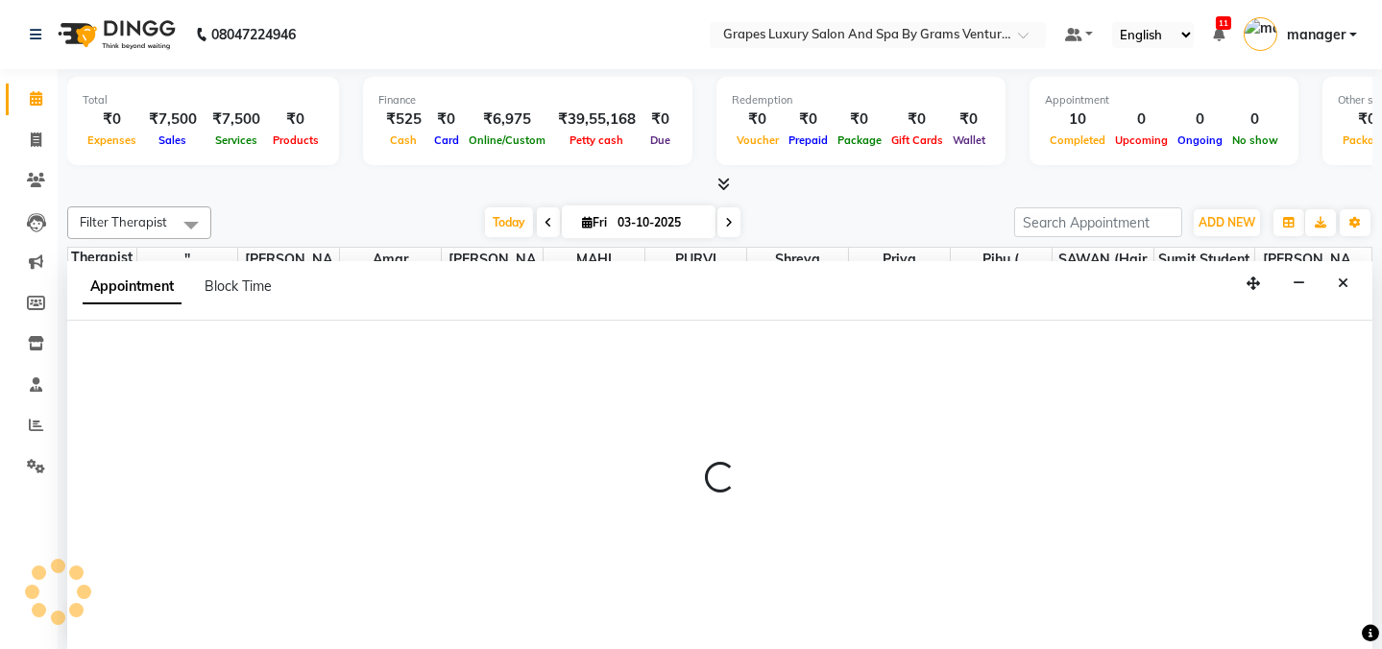
select select "60449"
select select "tentative"
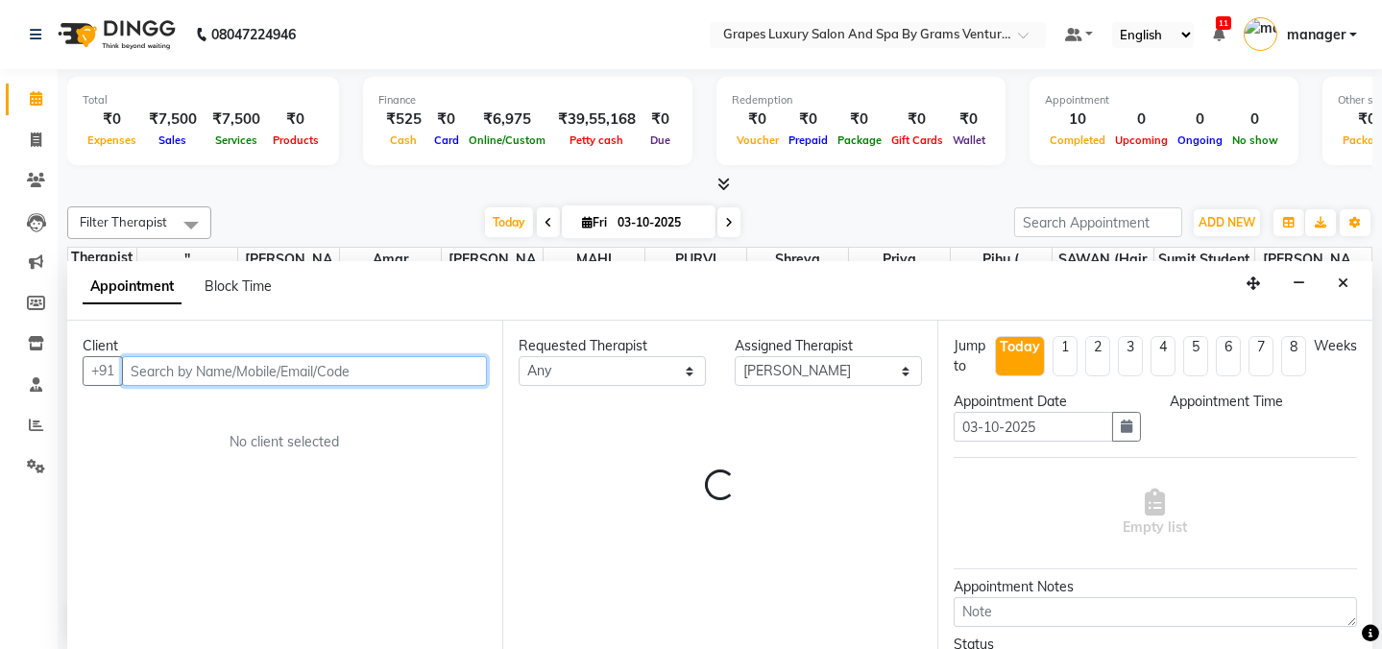
select select "1005"
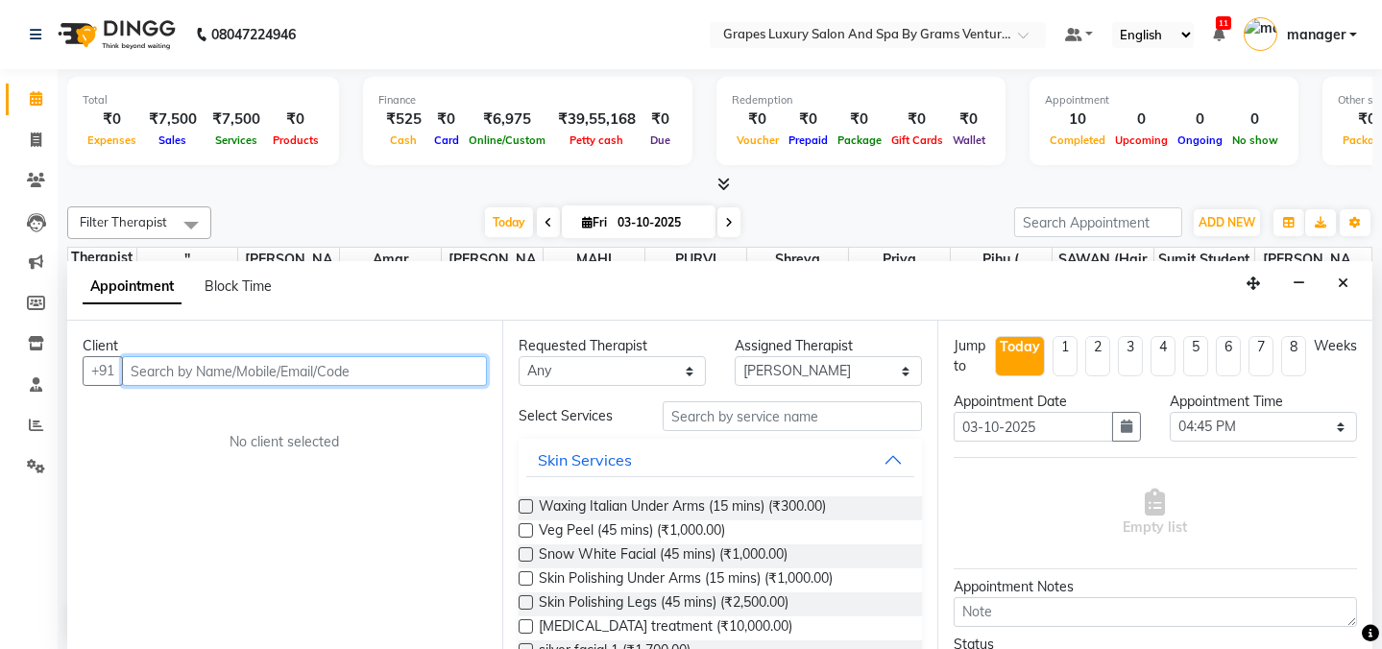
click at [229, 367] on input "text" at bounding box center [304, 371] width 365 height 30
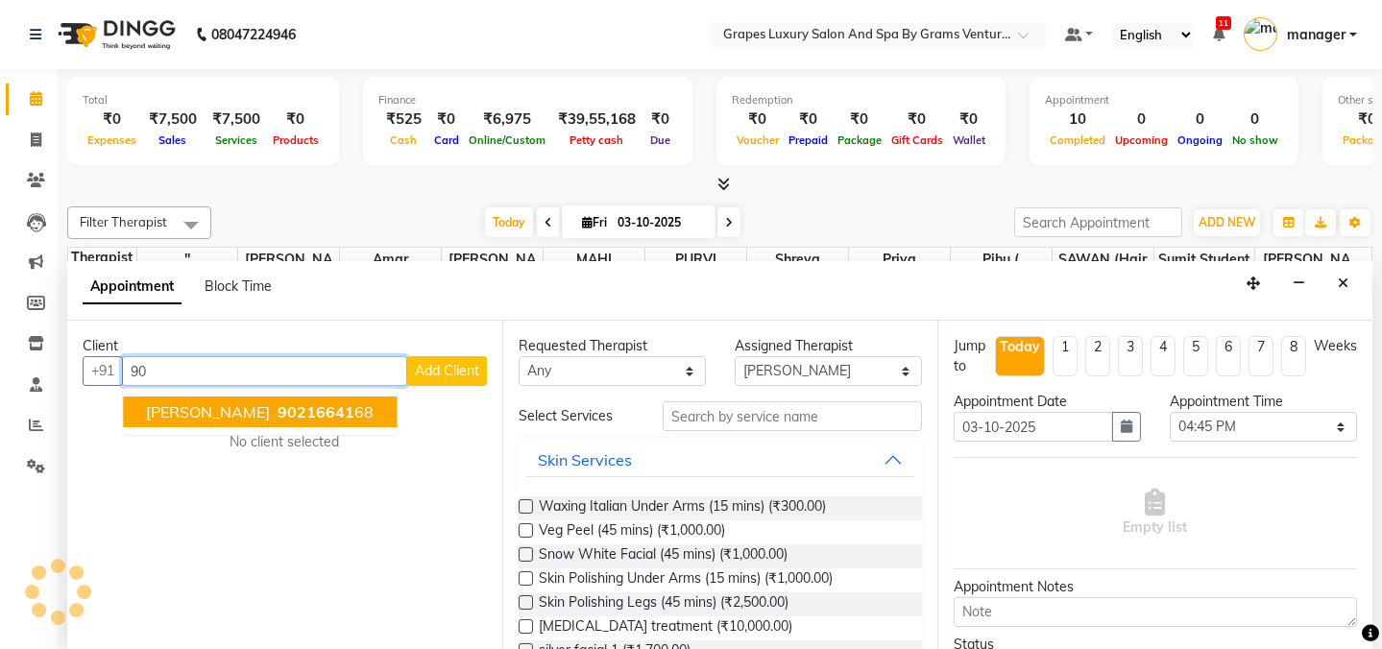
type input "9"
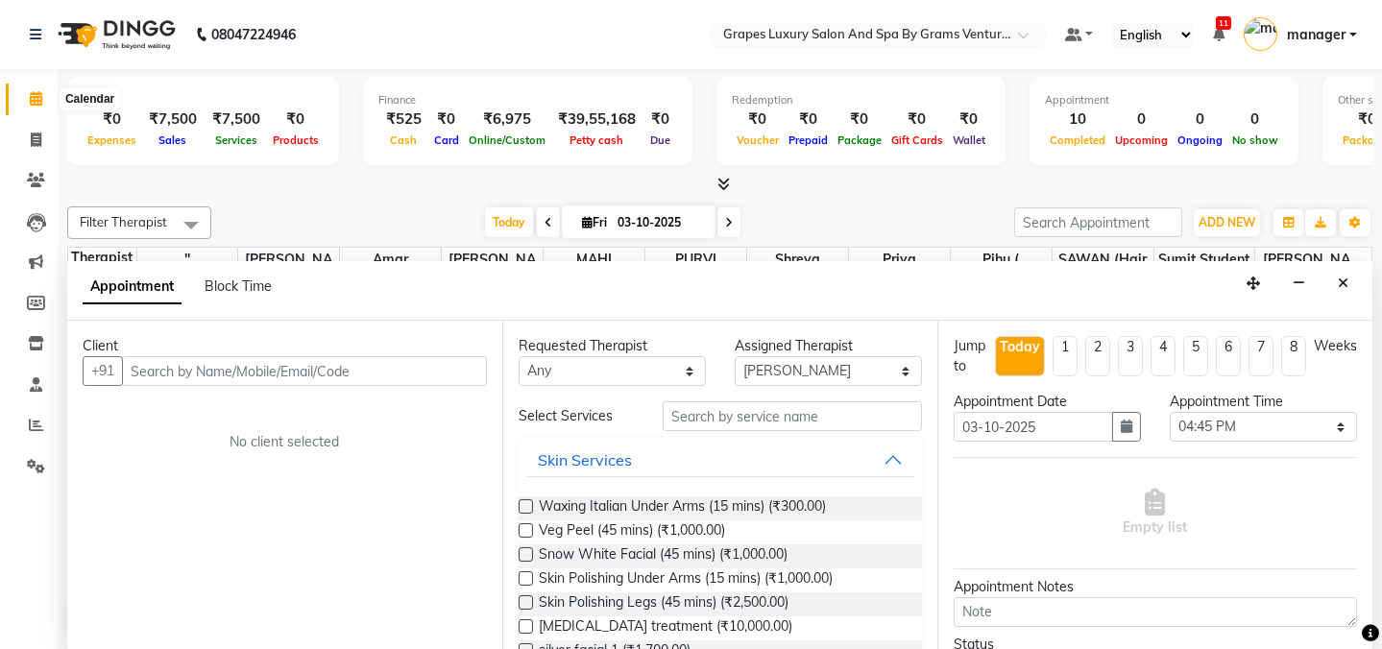
click at [43, 95] on span at bounding box center [36, 99] width 34 height 22
click at [1340, 277] on icon "Close" at bounding box center [1343, 283] width 11 height 13
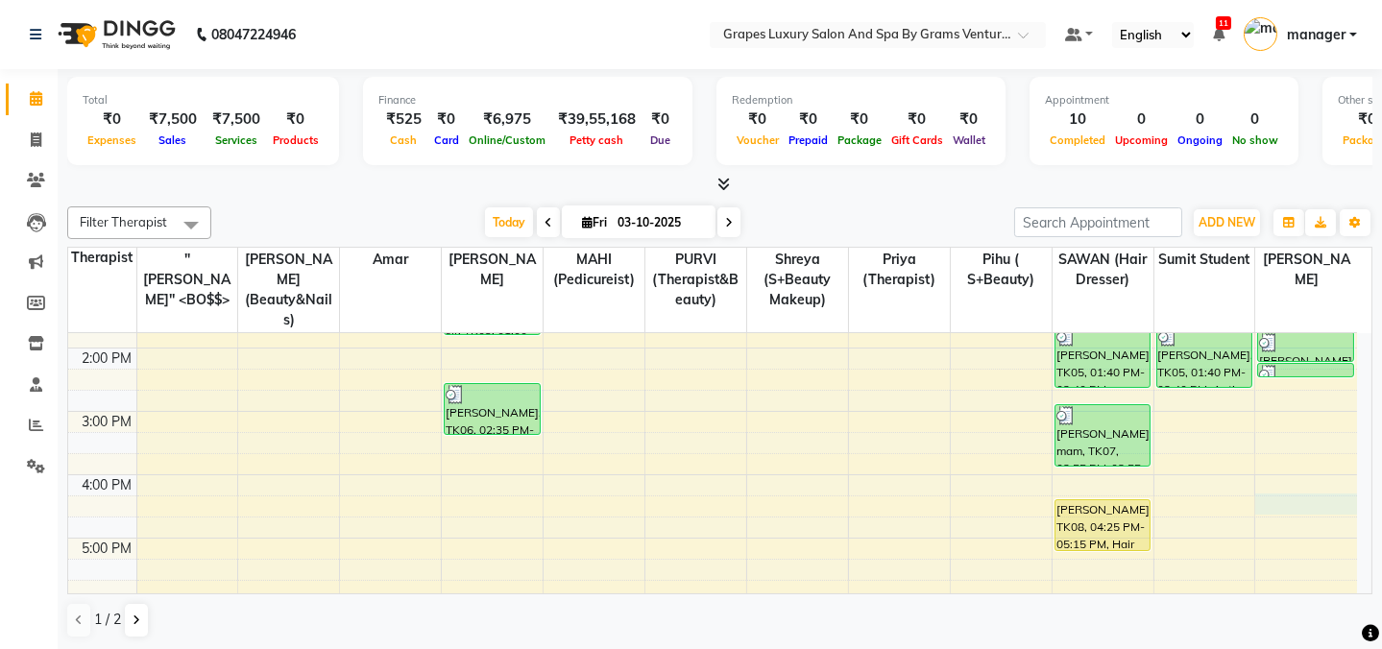
click at [1277, 491] on div "8:00 AM 9:00 AM 10:00 AM 11:00 AM 12:00 PM 1:00 PM 2:00 PM 3:00 PM 4:00 PM 5:00…" at bounding box center [712, 379] width 1289 height 823
select select "60449"
select select "tentative"
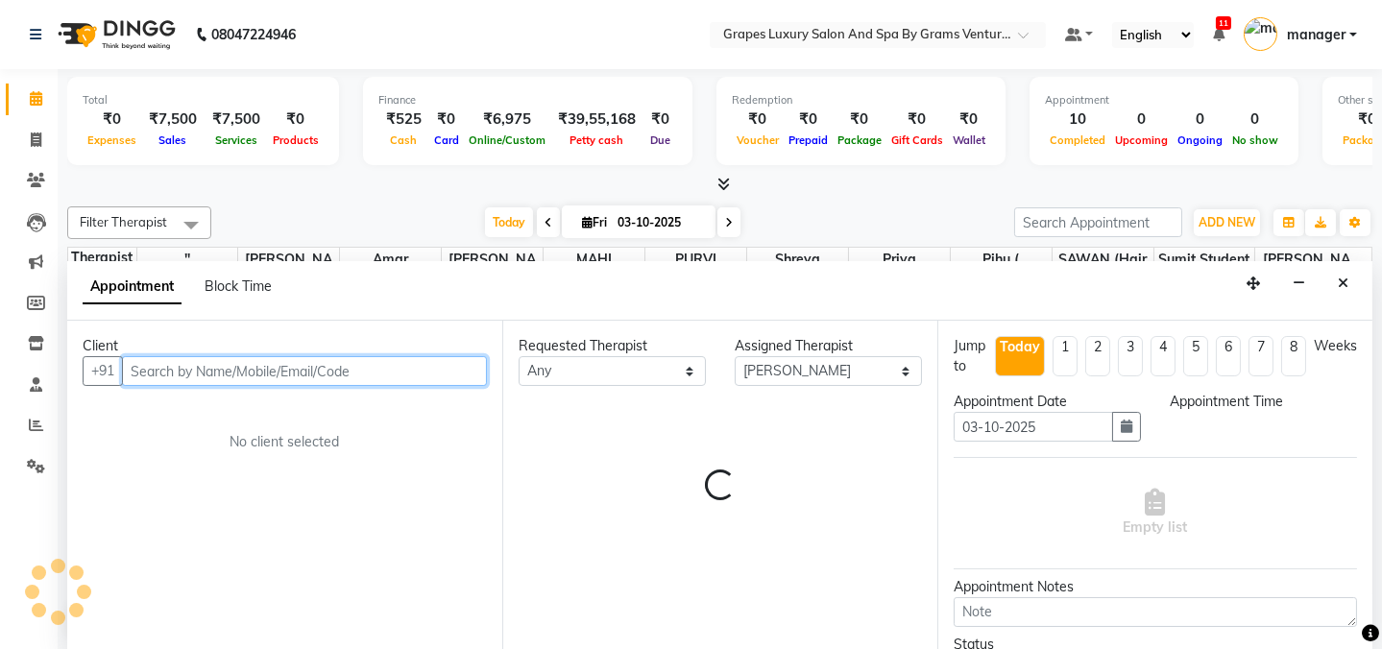
select select "975"
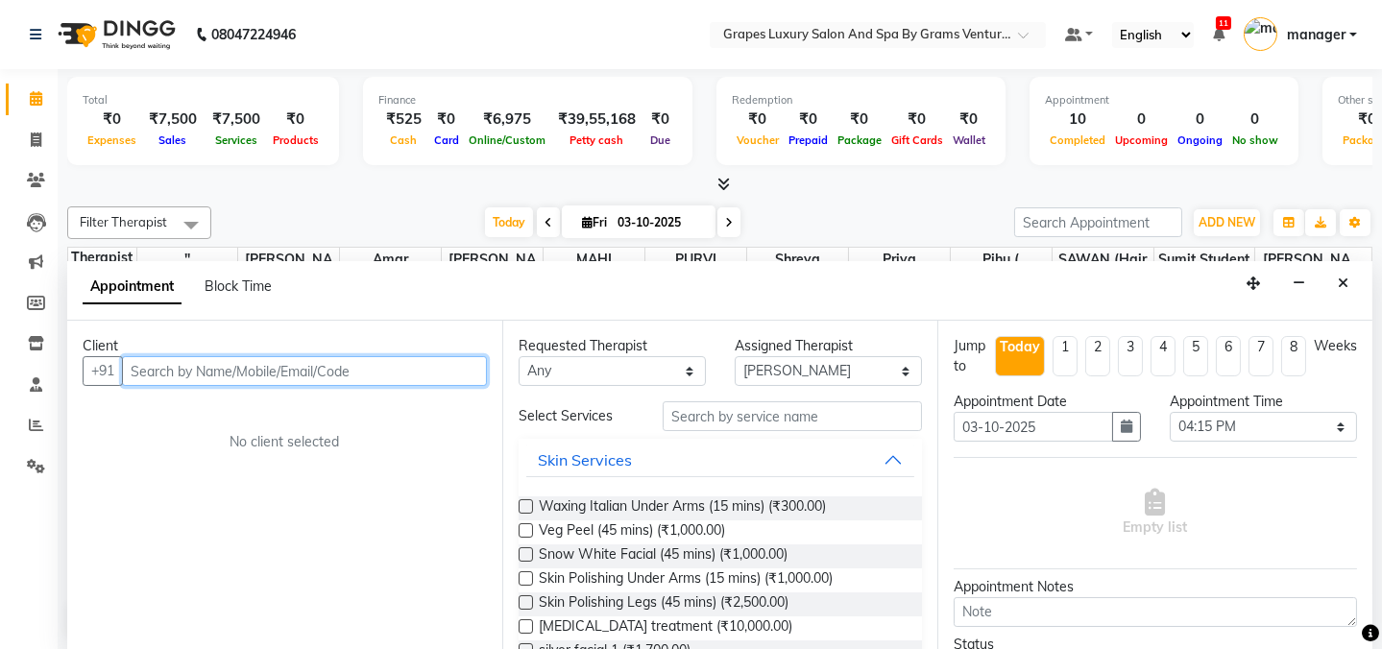
click at [422, 366] on input "text" at bounding box center [304, 371] width 365 height 30
type input "9511213153"
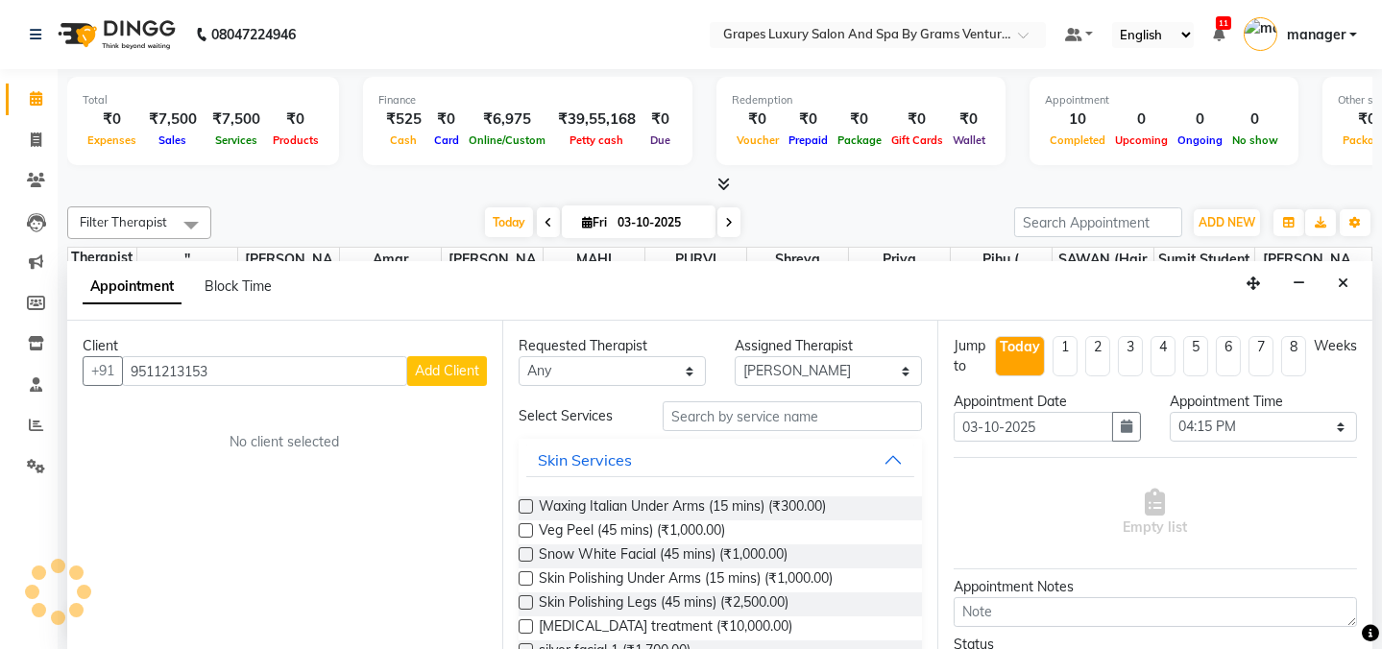
click at [458, 369] on span "Add Client" at bounding box center [447, 370] width 64 height 17
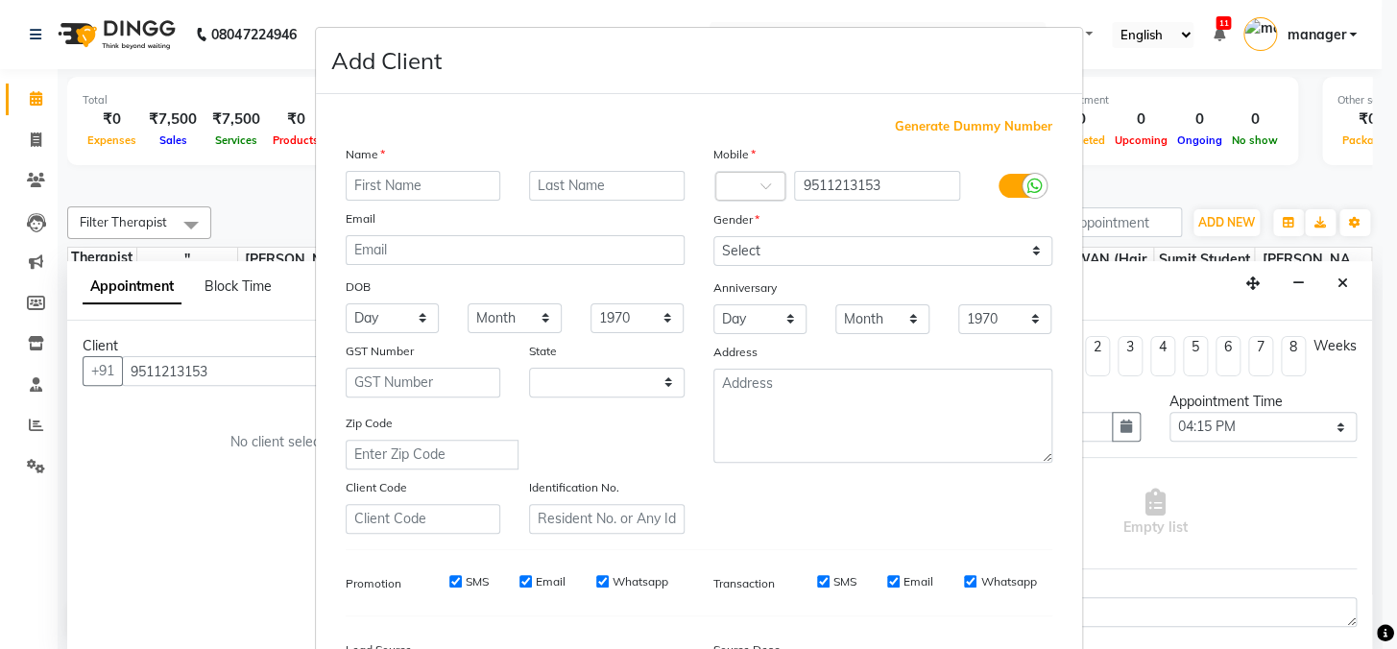
select select "22"
click at [422, 189] on input "text" at bounding box center [424, 186] width 156 height 30
type input "t"
type input "Tarenda"
click at [624, 185] on input "text" at bounding box center [607, 186] width 156 height 30
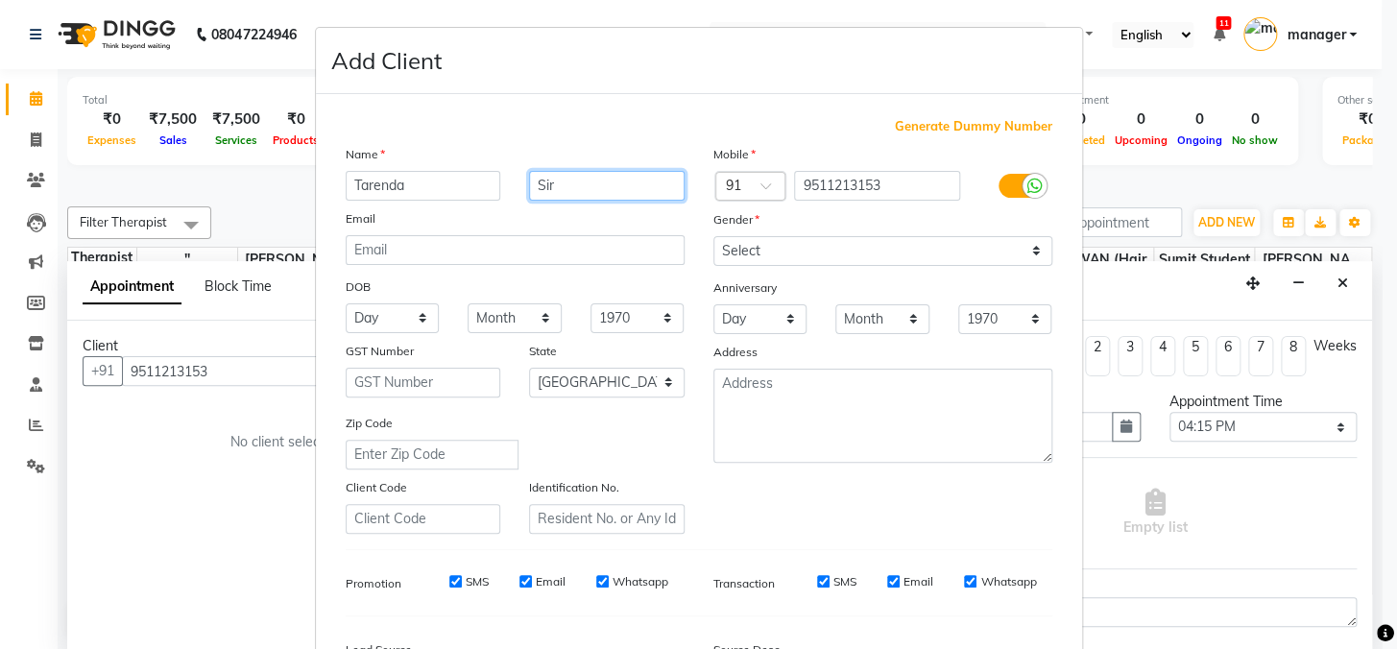
type input "Sir"
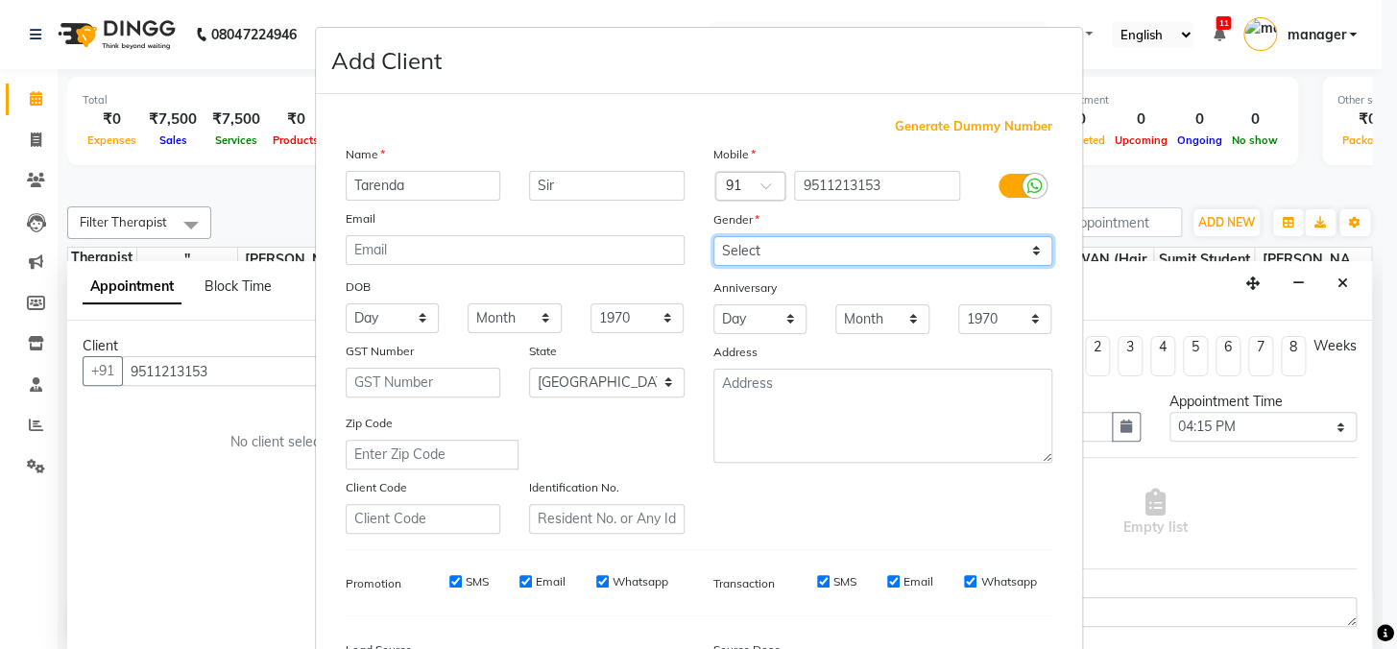
click at [975, 255] on select "Select [DEMOGRAPHIC_DATA] [DEMOGRAPHIC_DATA] Other Prefer Not To Say" at bounding box center [883, 251] width 339 height 30
select select "[DEMOGRAPHIC_DATA]"
click at [714, 236] on select "Select [DEMOGRAPHIC_DATA] [DEMOGRAPHIC_DATA] Other Prefer Not To Say" at bounding box center [883, 251] width 339 height 30
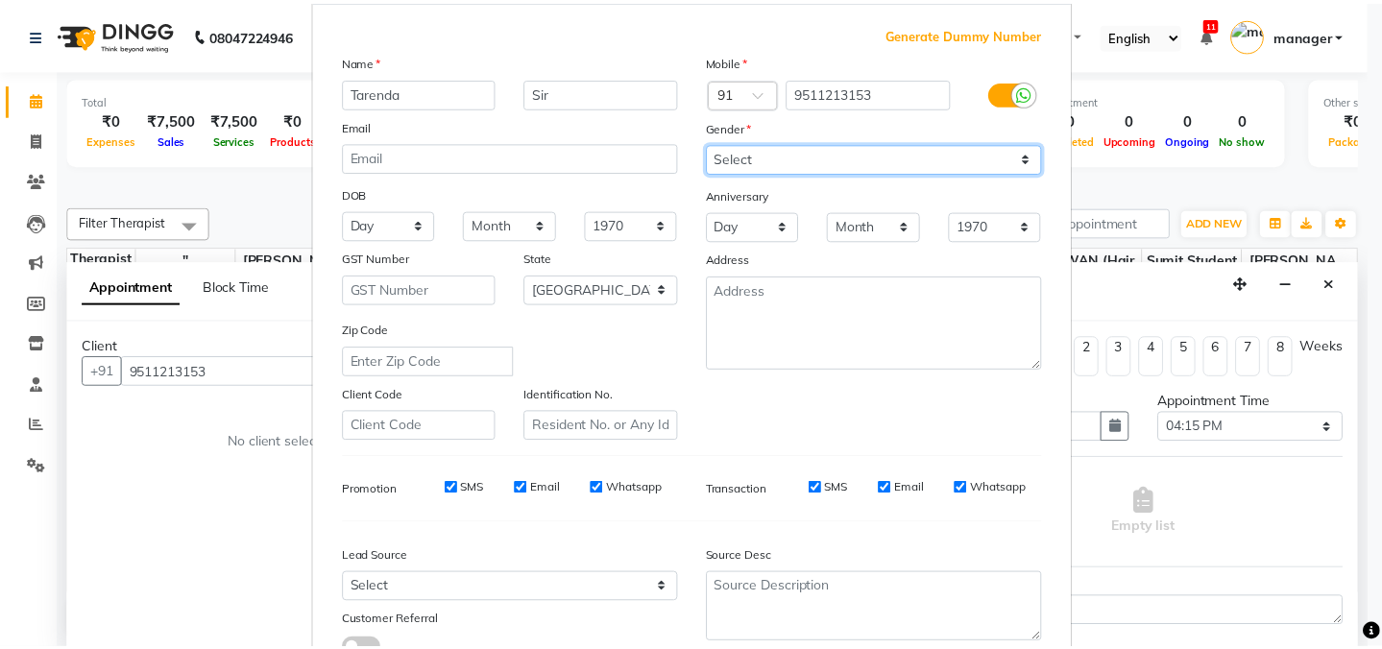
scroll to position [242, 0]
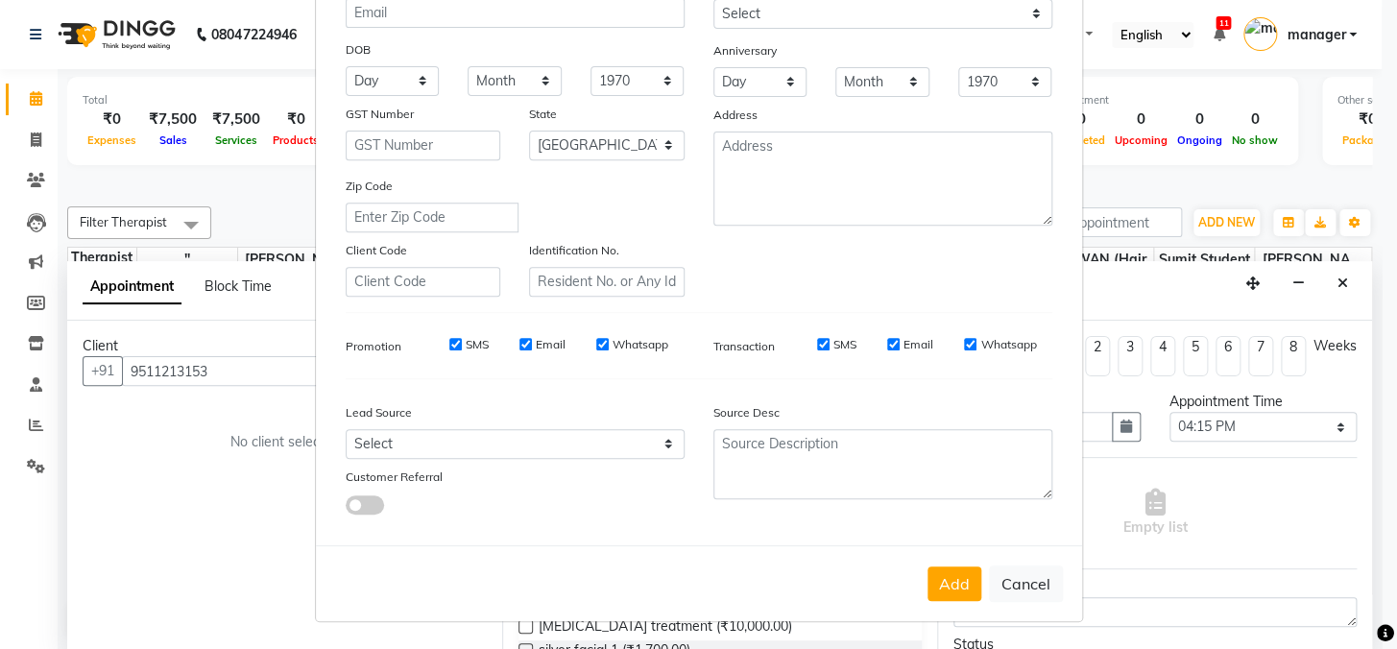
click at [960, 593] on button "Add" at bounding box center [955, 584] width 54 height 35
select select
select select "null"
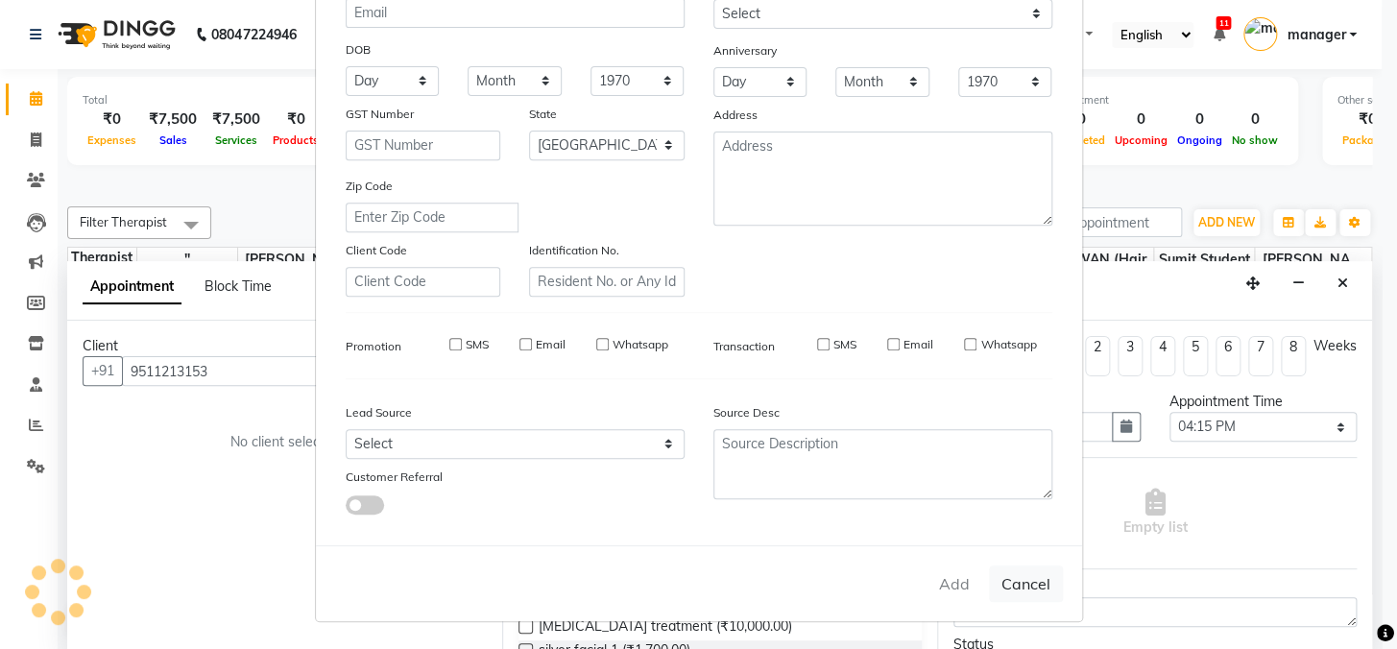
select select
checkbox input "false"
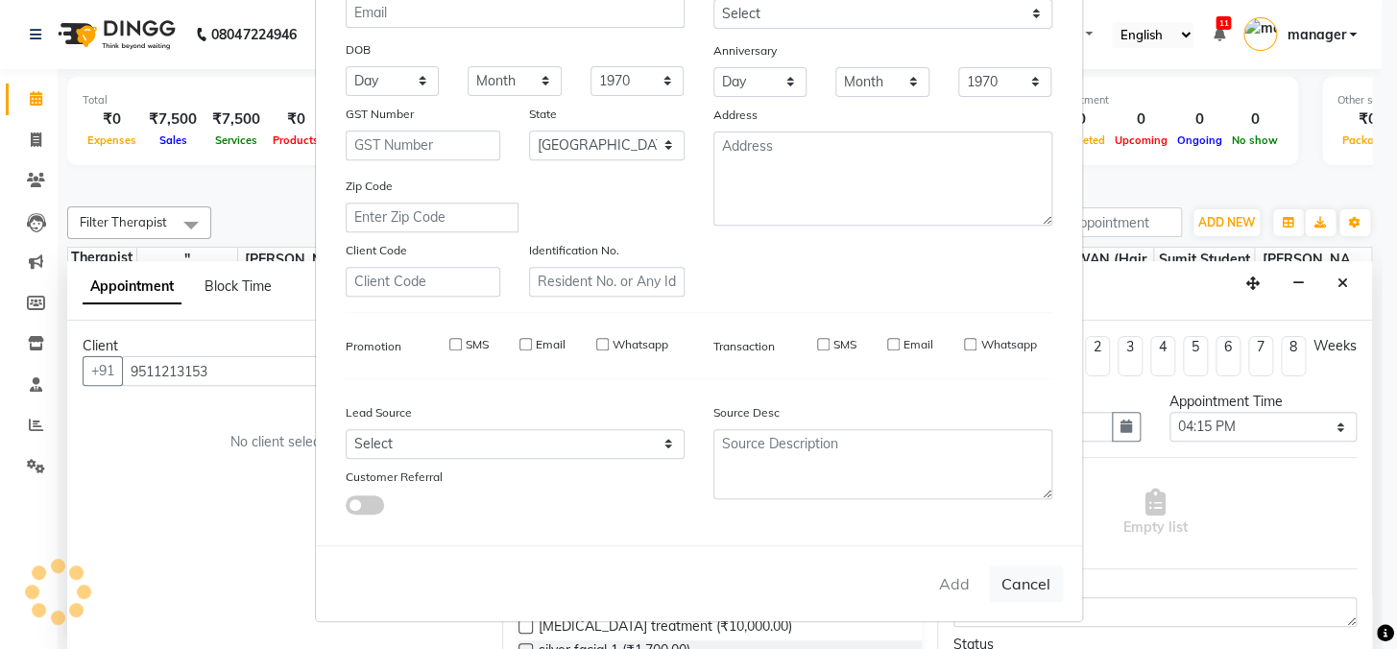
checkbox input "false"
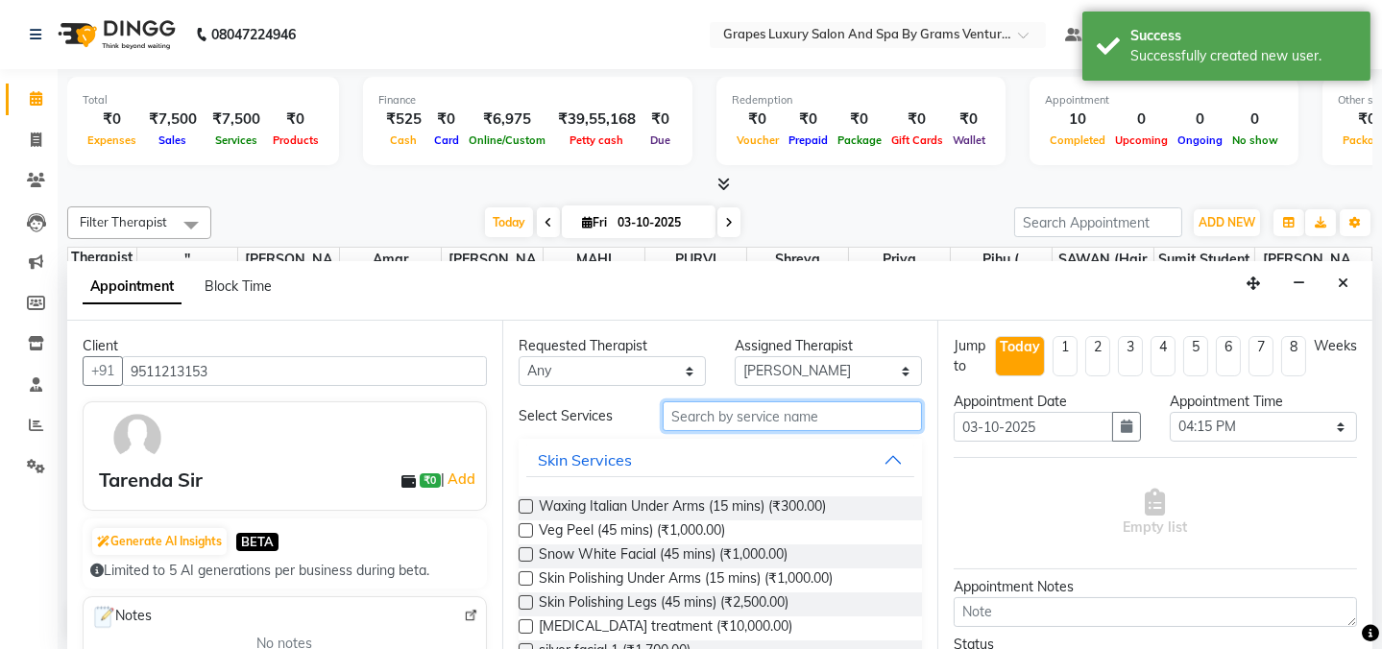
click at [745, 411] on input "text" at bounding box center [792, 416] width 259 height 30
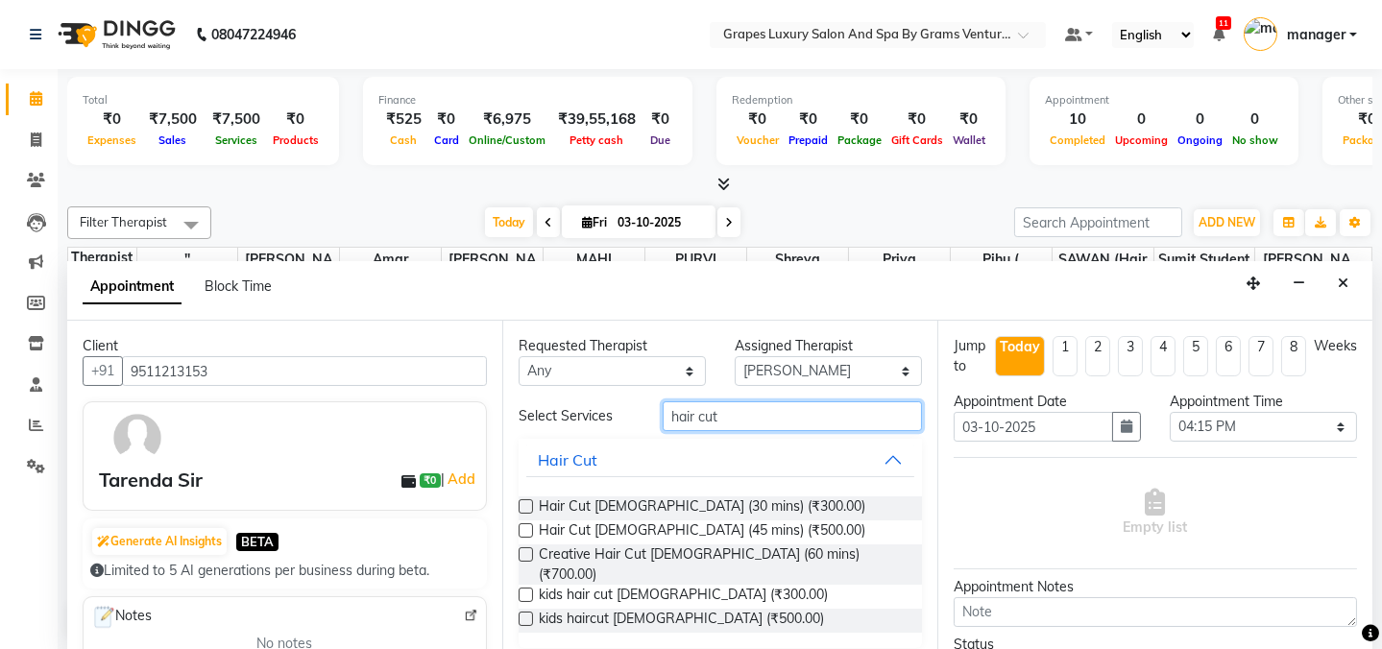
type input "hair cut"
click at [526, 499] on label at bounding box center [526, 506] width 14 height 14
click at [526, 502] on input "checkbox" at bounding box center [525, 508] width 12 height 12
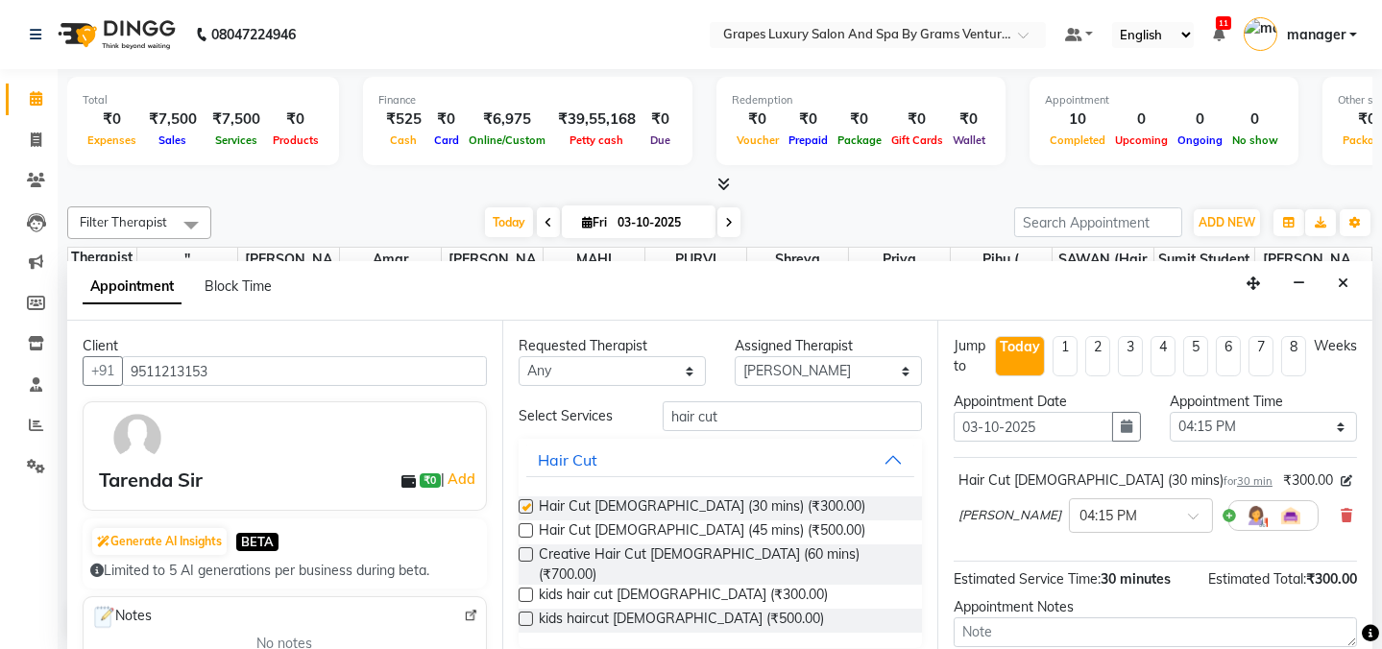
checkbox input "false"
click at [750, 414] on input "hair cut" at bounding box center [792, 416] width 259 height 30
type input "h"
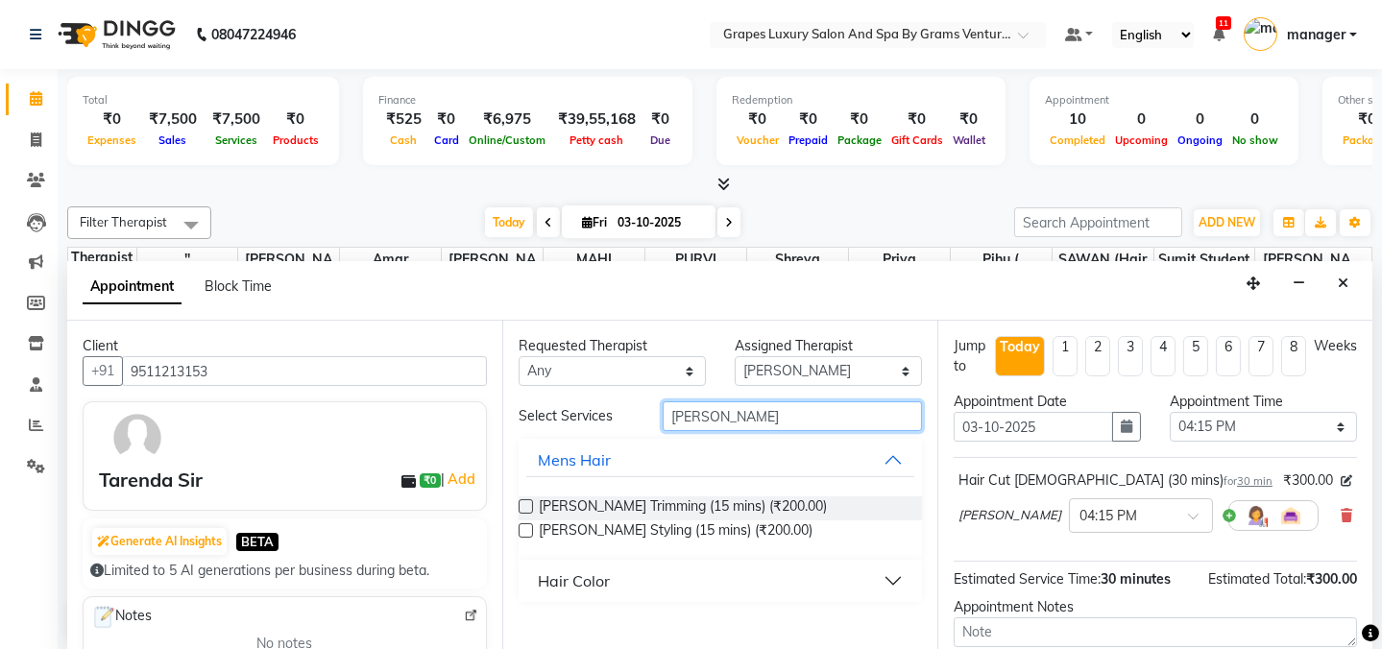
type input "[PERSON_NAME]"
click at [524, 509] on label at bounding box center [526, 506] width 14 height 14
click at [524, 509] on input "checkbox" at bounding box center [525, 508] width 12 height 12
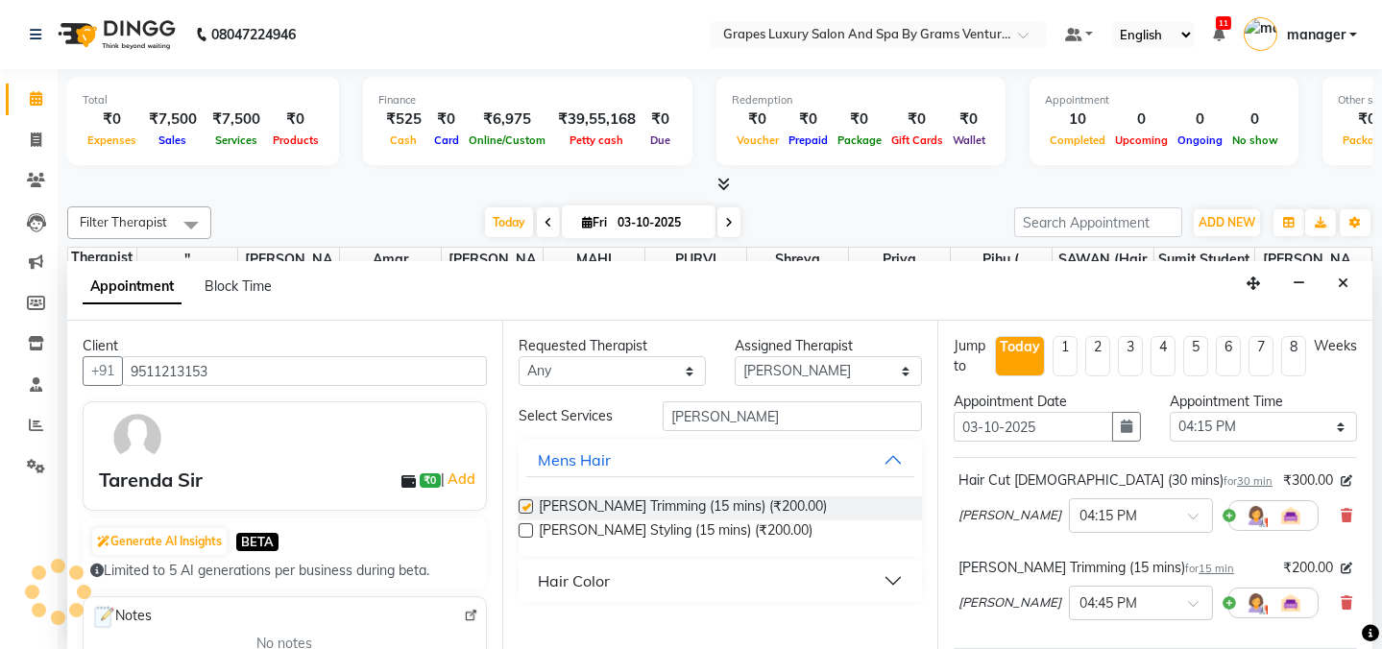
checkbox input "false"
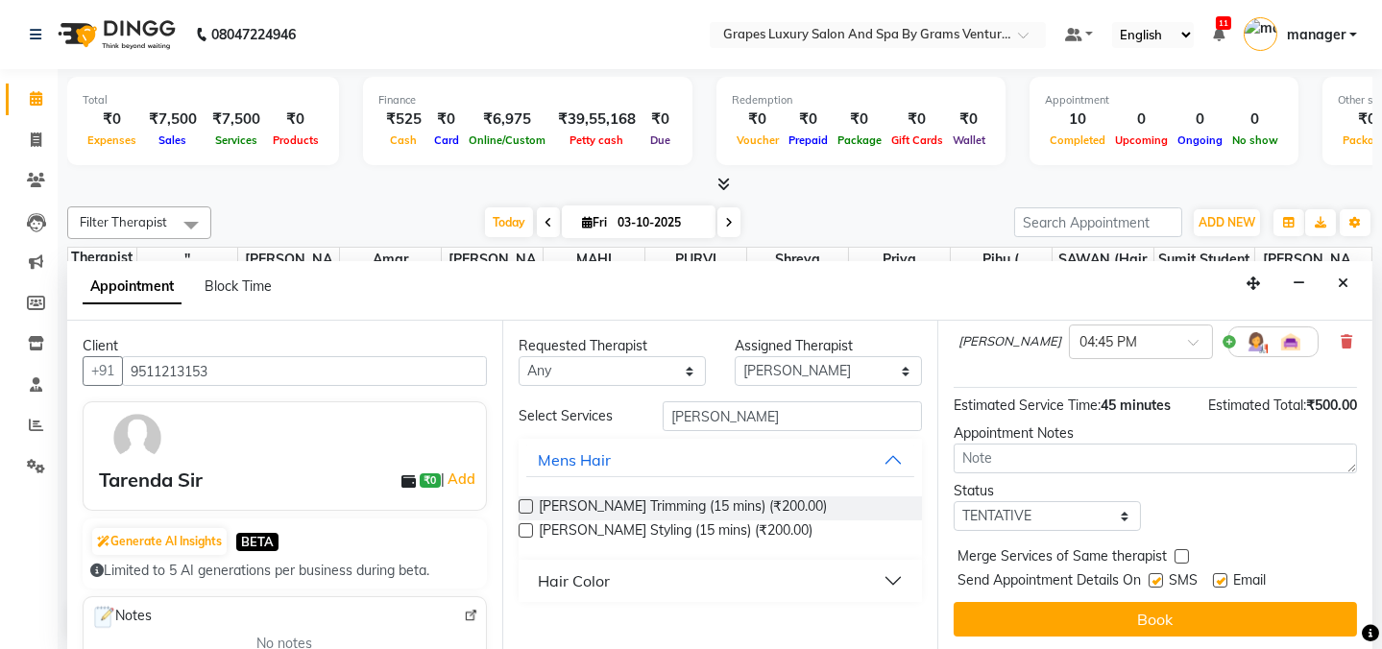
click at [1217, 580] on label at bounding box center [1220, 580] width 14 height 14
click at [1217, 580] on input "checkbox" at bounding box center [1219, 582] width 12 height 12
checkbox input "false"
click at [1154, 578] on label at bounding box center [1156, 580] width 14 height 14
click at [1154, 578] on input "checkbox" at bounding box center [1155, 582] width 12 height 12
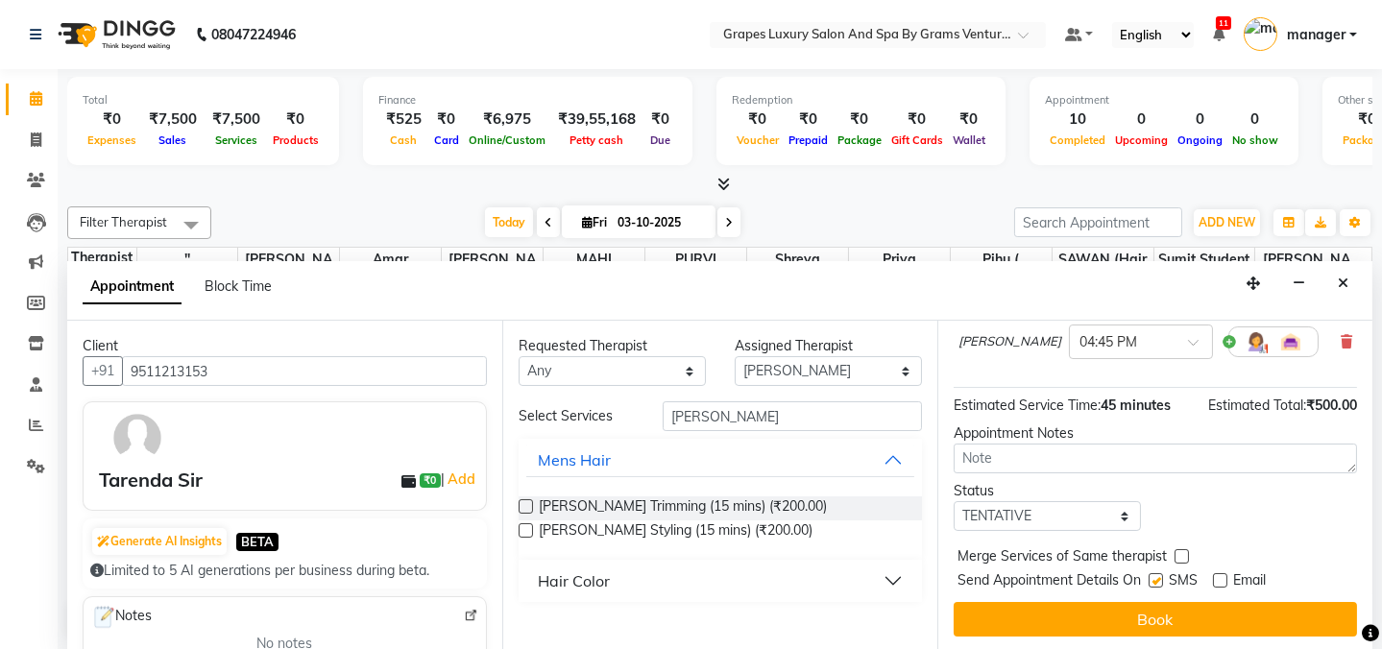
checkbox input "false"
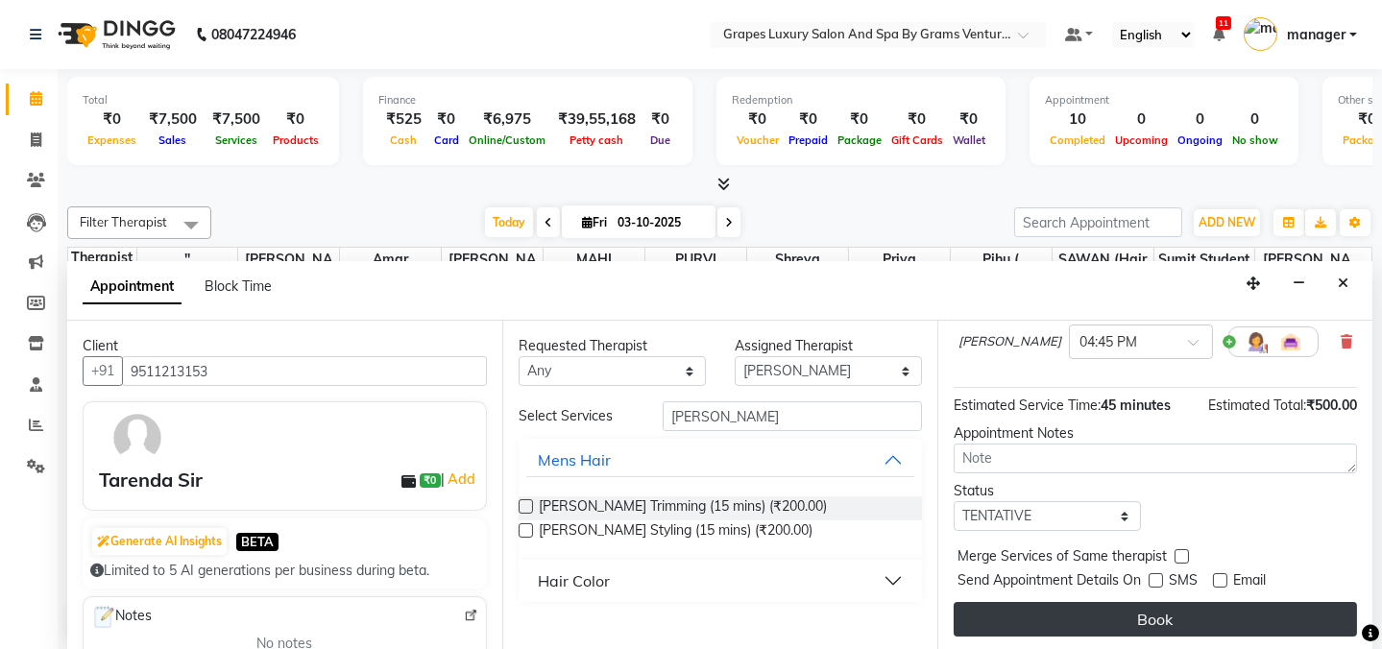
click at [1154, 609] on button "Book" at bounding box center [1155, 619] width 403 height 35
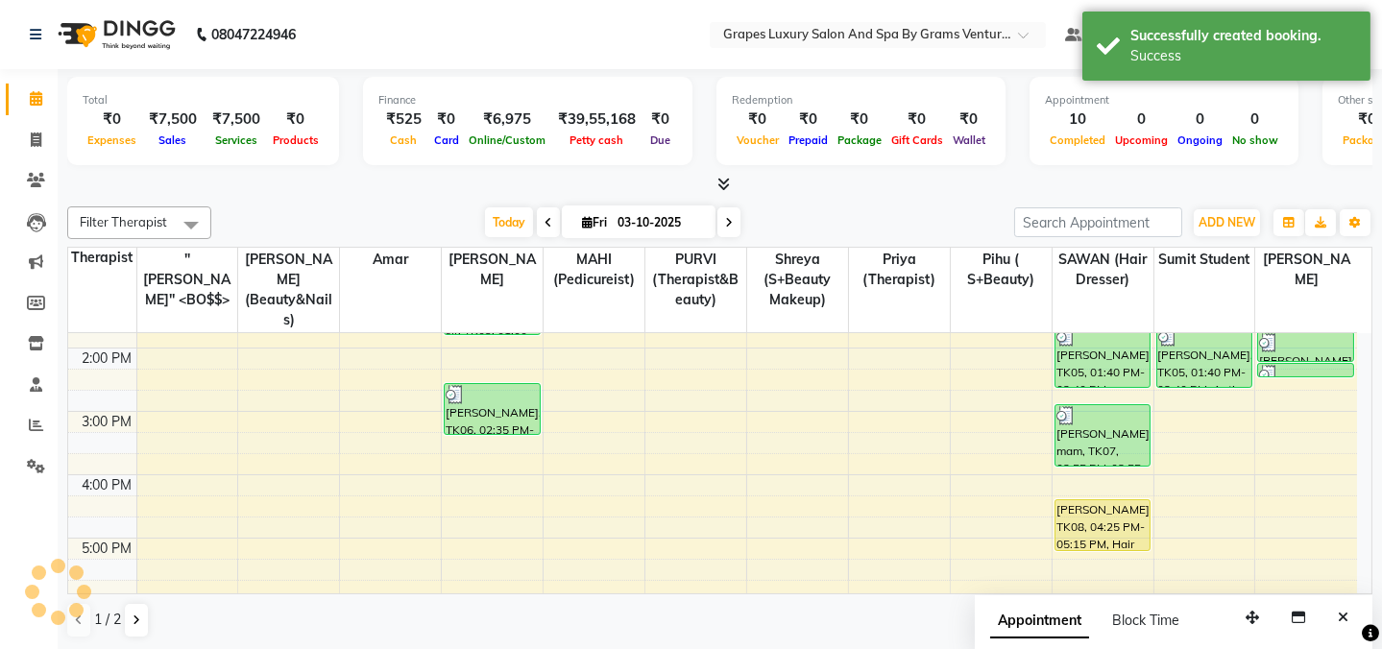
scroll to position [0, 0]
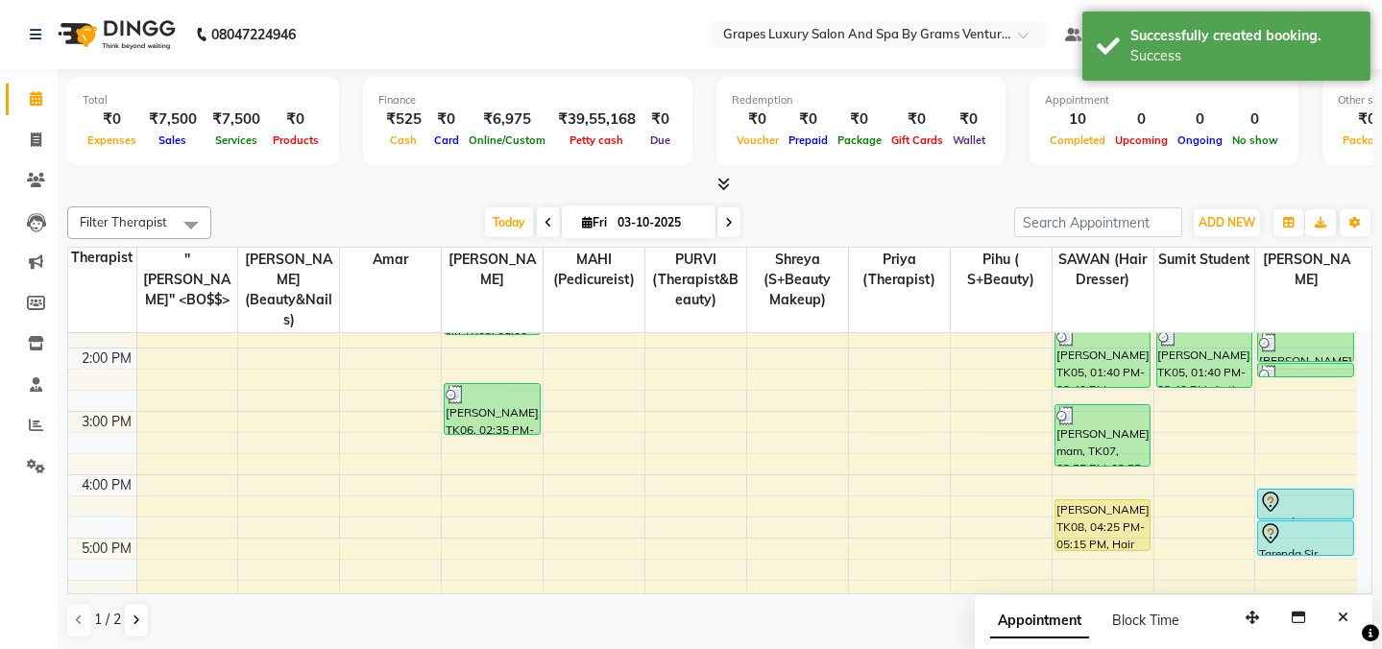
drag, startPoint x: 1296, startPoint y: 515, endPoint x: 1296, endPoint y: 528, distance: 13.4
click at [1296, 528] on div "[PERSON_NAME], TK02, 10:00 AM-01:20 PM, Ironing Upto Waist (120 mins) [PERSON_N…" at bounding box center [1306, 379] width 102 height 823
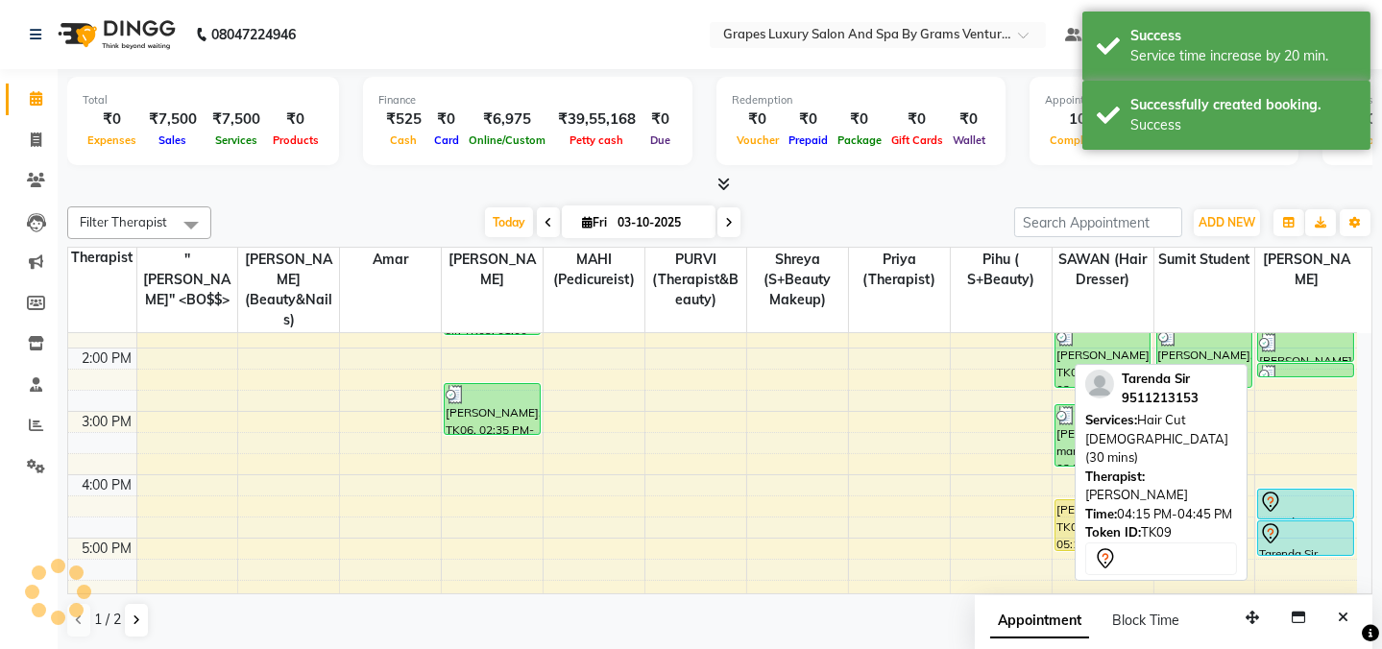
click at [1305, 491] on div at bounding box center [1305, 502] width 93 height 23
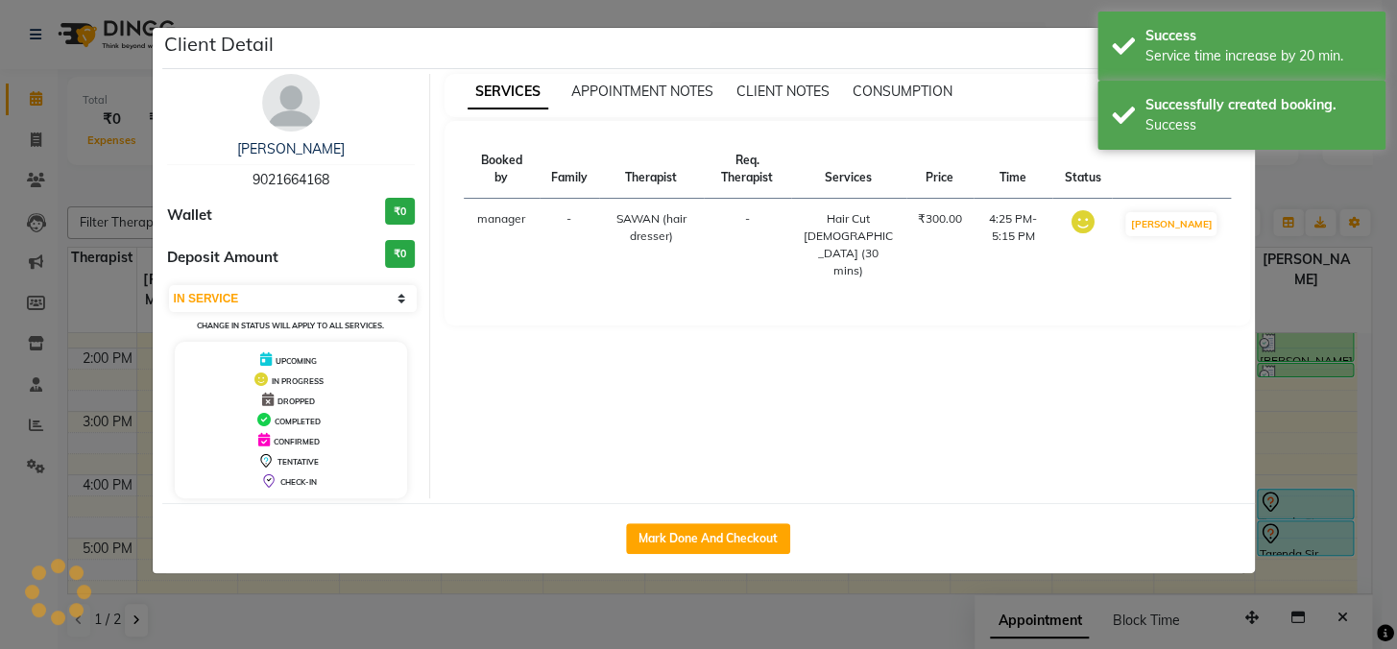
select select "7"
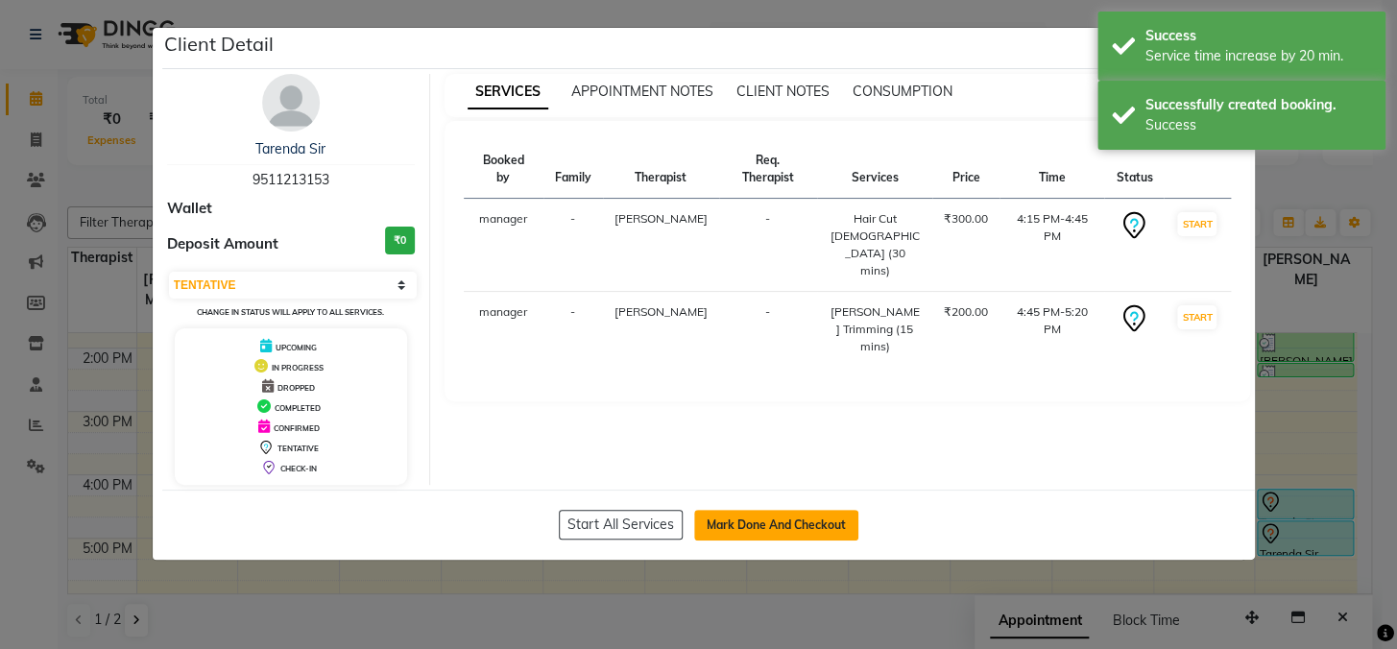
click at [755, 513] on button "Mark Done And Checkout" at bounding box center [776, 525] width 164 height 31
select select "service"
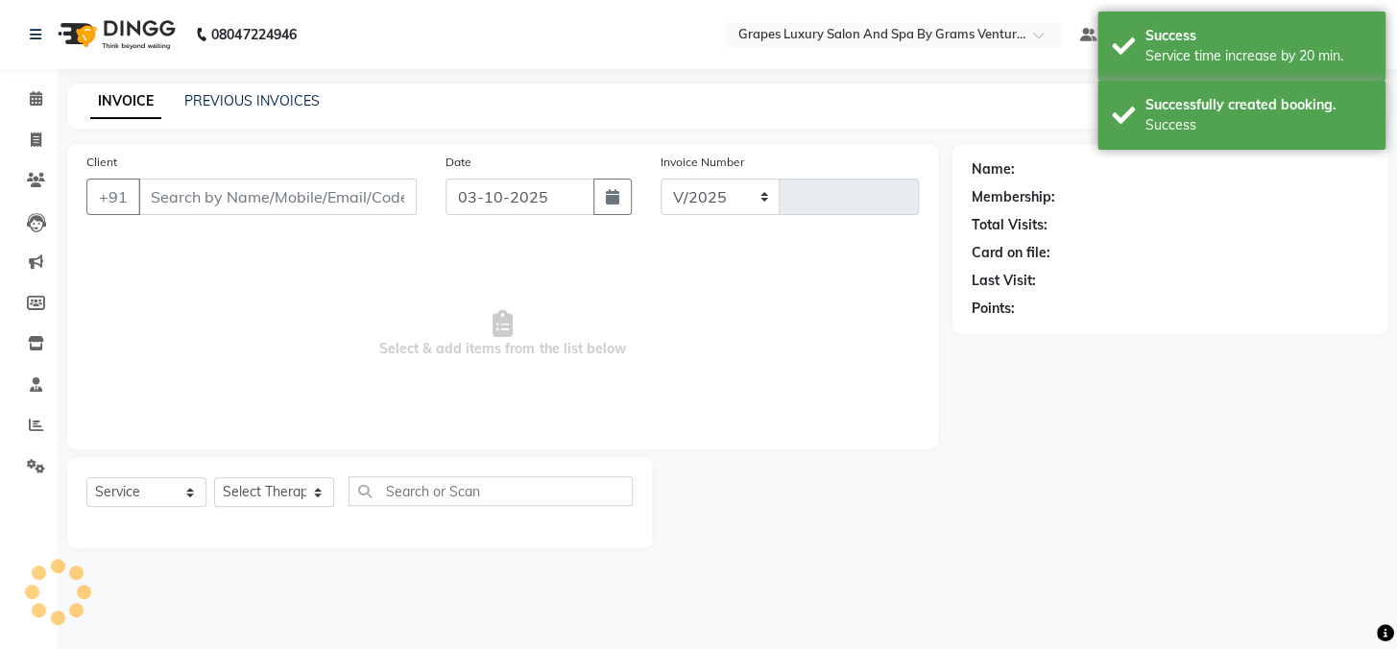
select select "3585"
type input "2768"
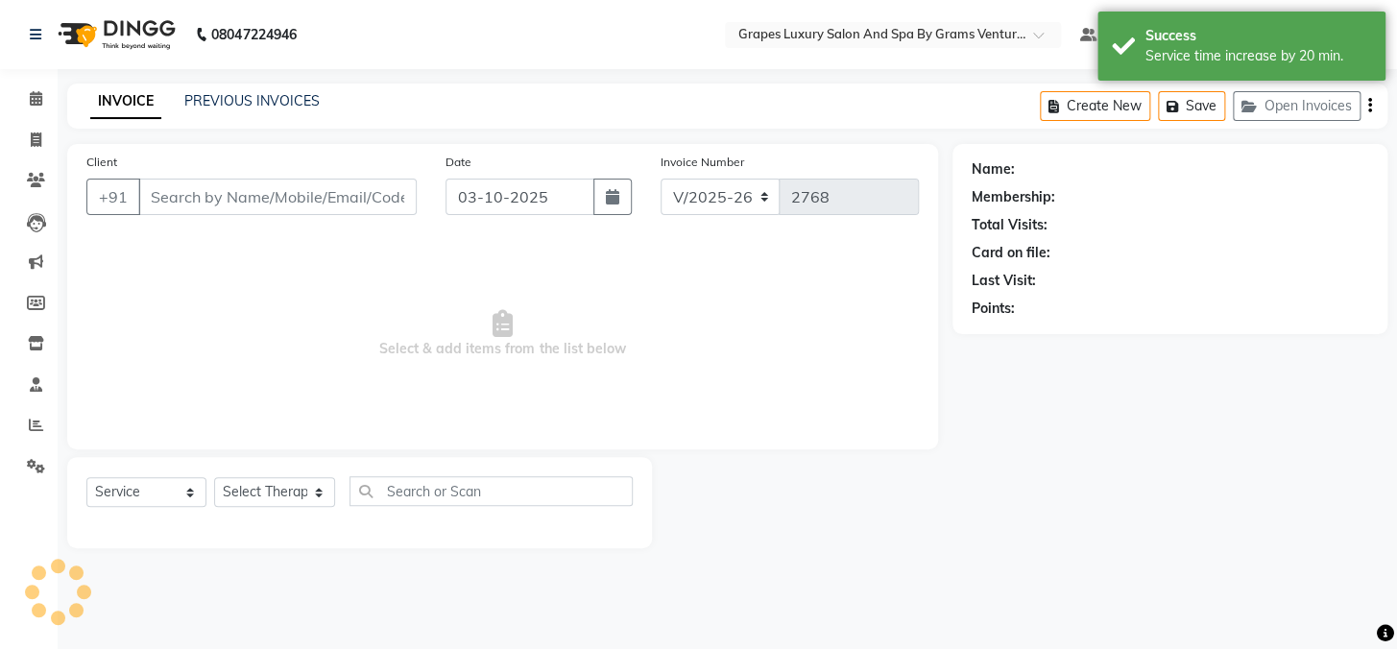
type input "9511213153"
select select "60449"
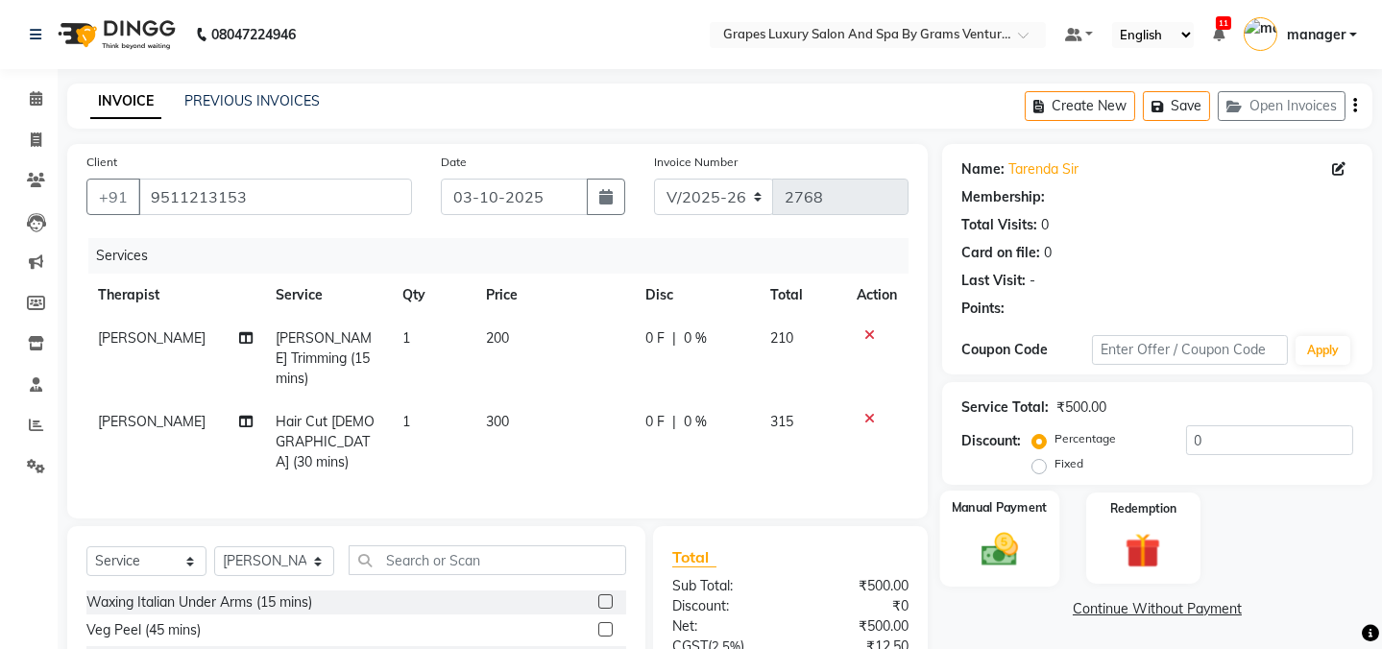
click at [1018, 528] on img at bounding box center [1000, 549] width 60 height 42
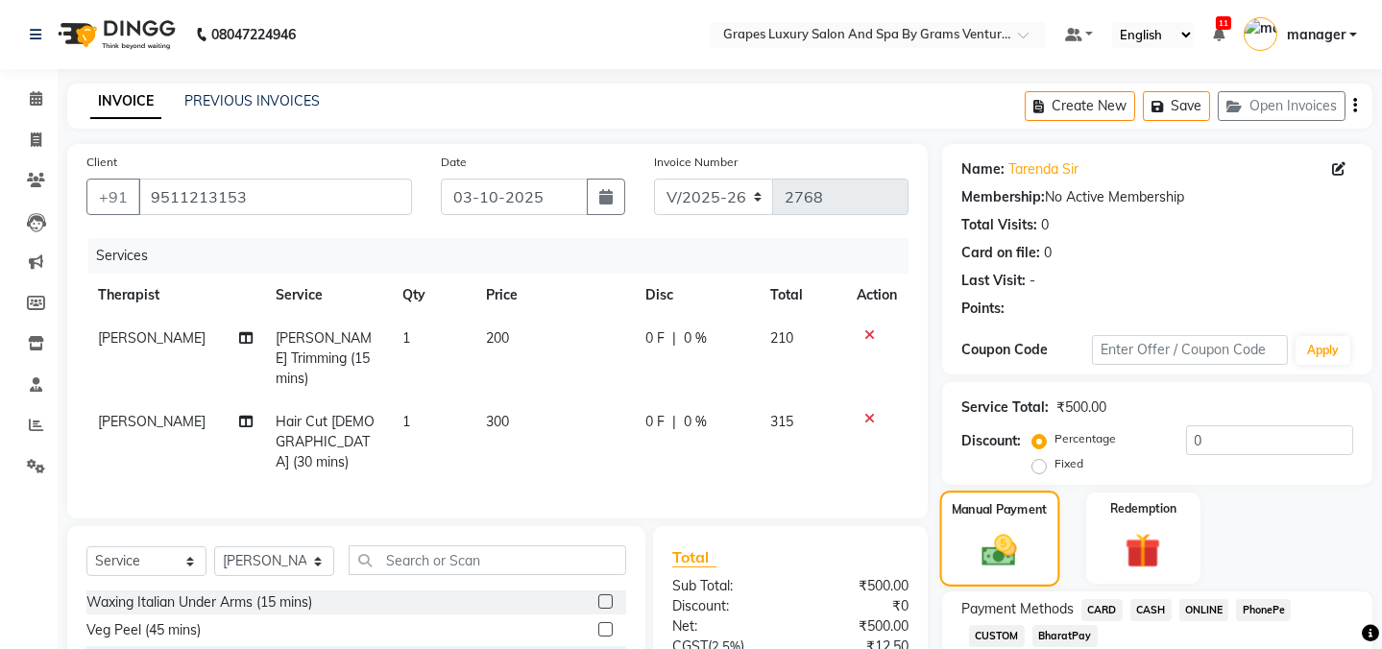
scroll to position [163, 0]
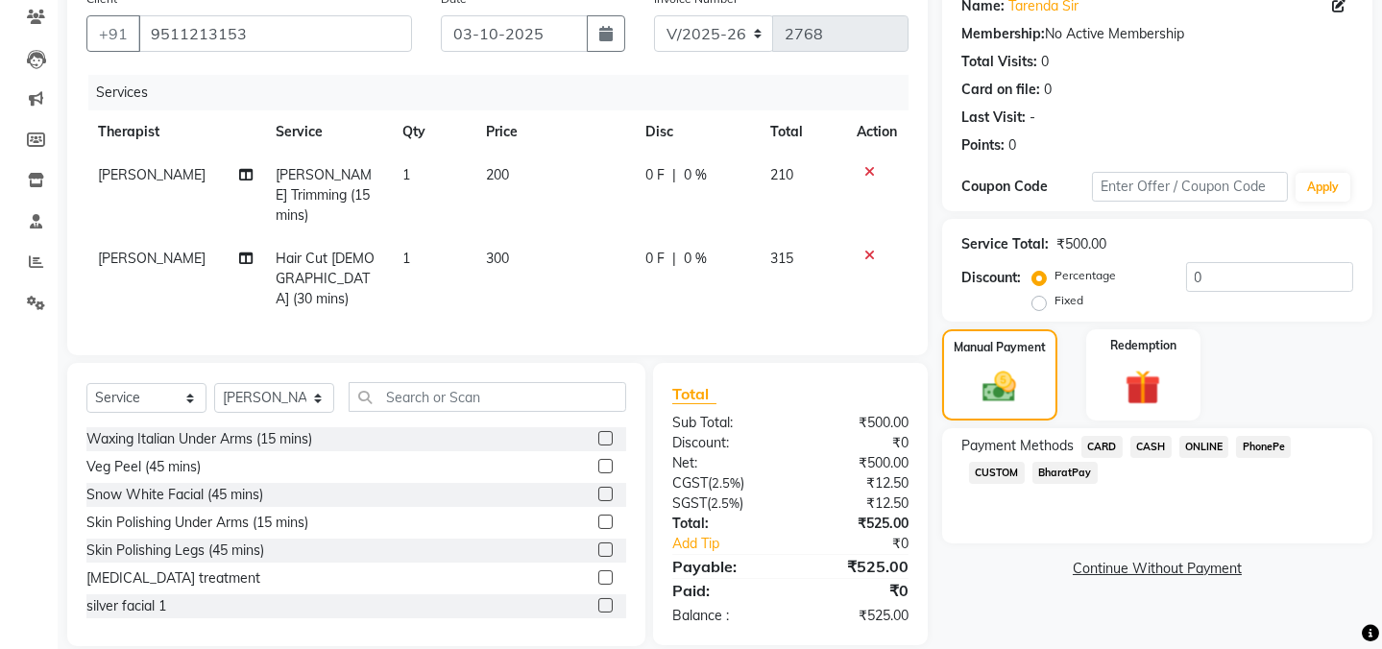
click at [1163, 450] on span "CASH" at bounding box center [1150, 447] width 41 height 22
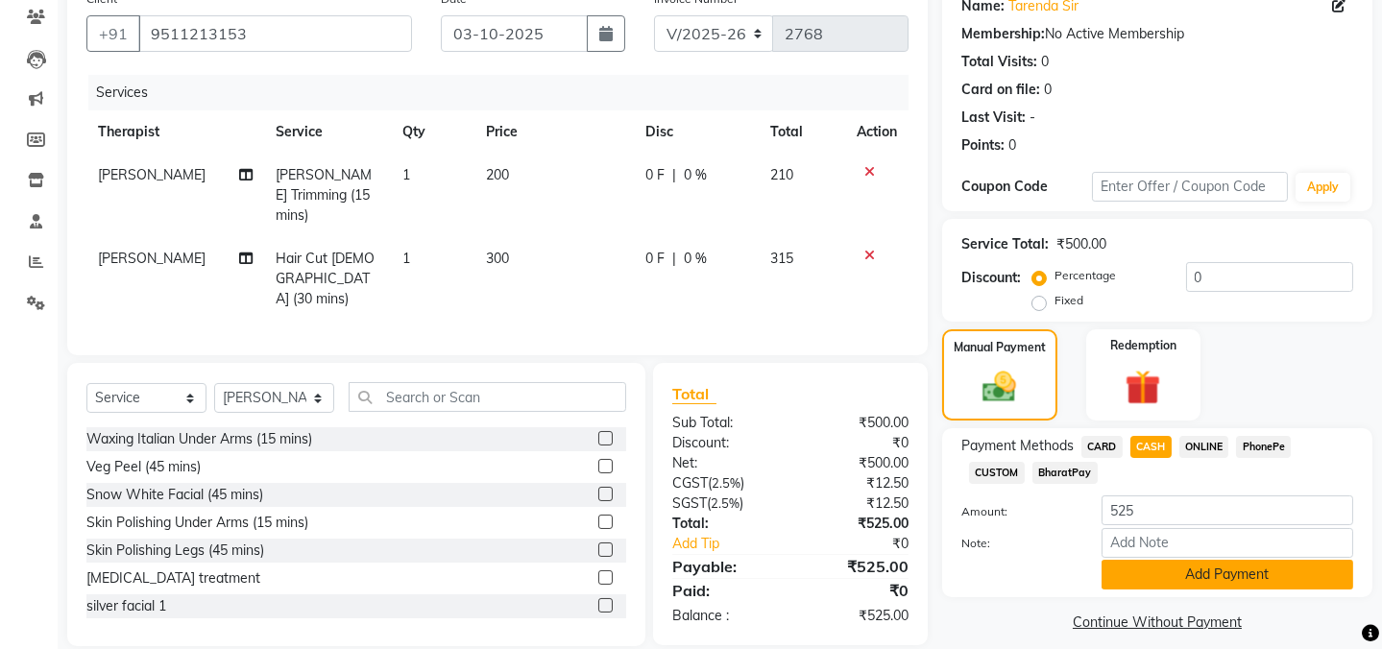
click at [1162, 572] on button "Add Payment" at bounding box center [1228, 575] width 252 height 30
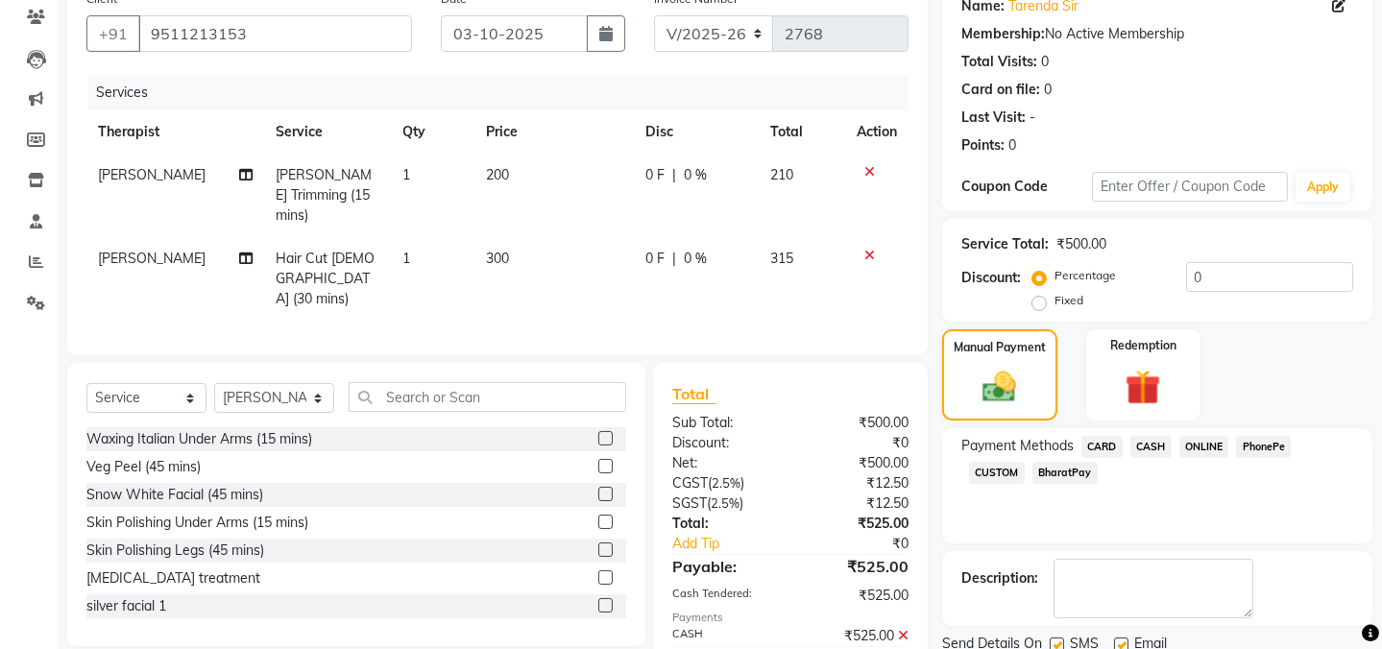
click at [1057, 638] on label at bounding box center [1057, 645] width 14 height 14
click at [1057, 640] on input "checkbox" at bounding box center [1056, 646] width 12 height 12
checkbox input "false"
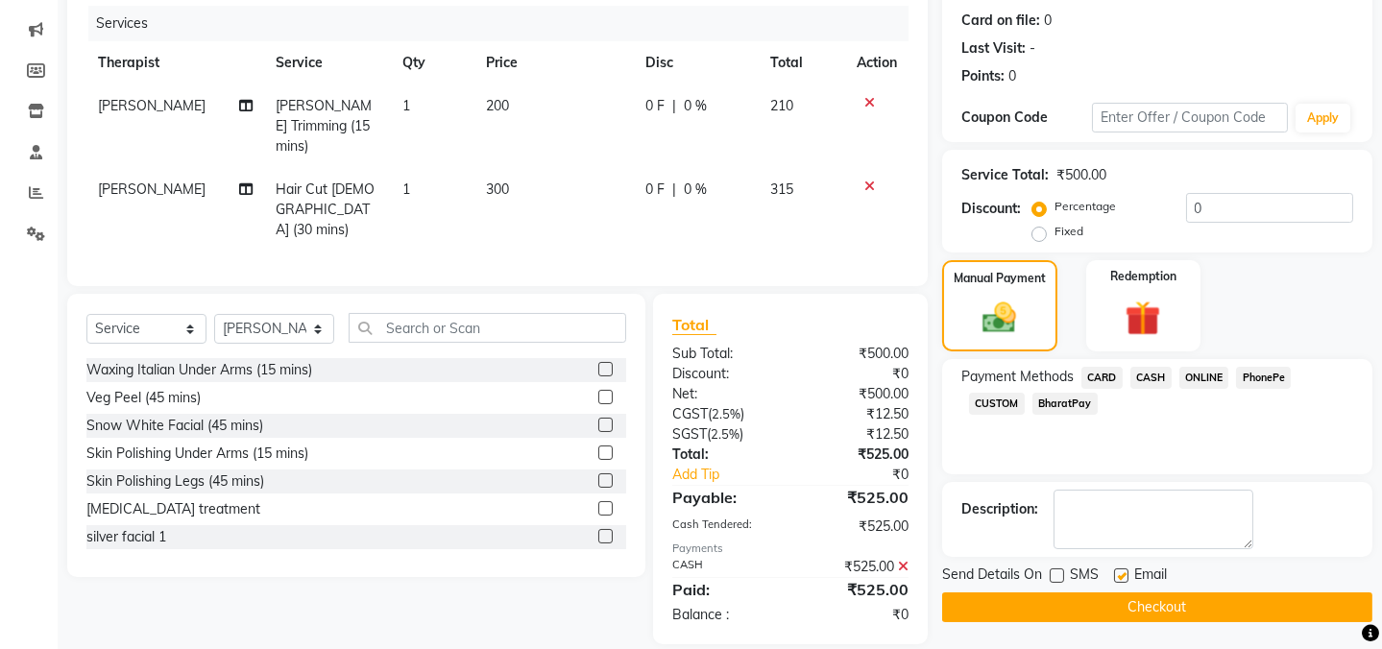
click at [1121, 576] on label at bounding box center [1121, 576] width 14 height 14
click at [1121, 576] on input "checkbox" at bounding box center [1120, 577] width 12 height 12
checkbox input "false"
click at [1184, 607] on button "Checkout" at bounding box center [1157, 608] width 430 height 30
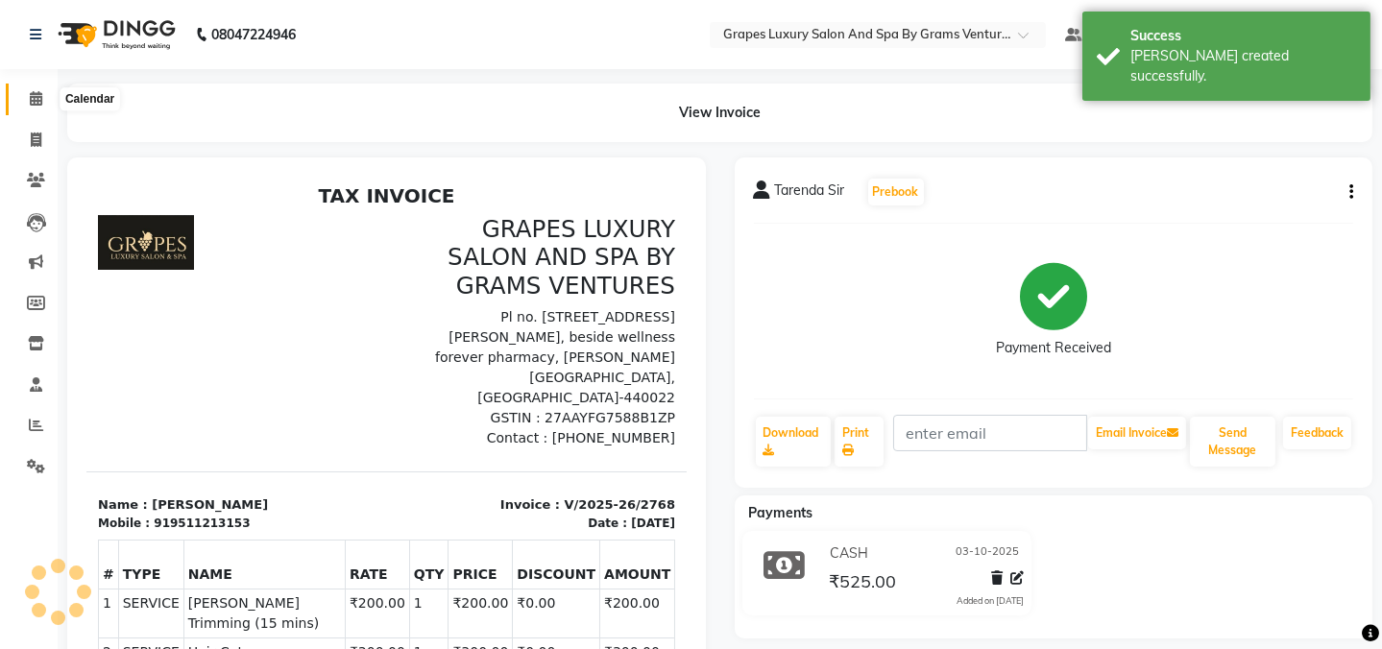
click at [25, 93] on span at bounding box center [36, 99] width 34 height 22
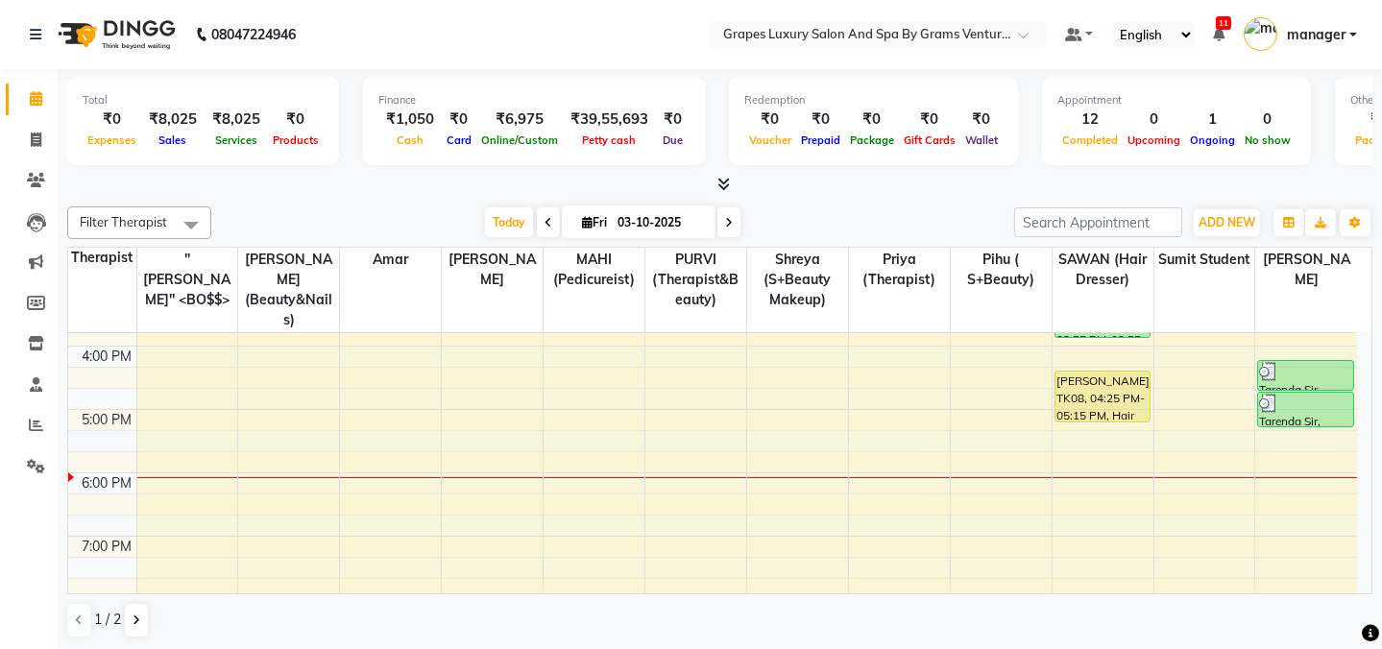
scroll to position [523, 0]
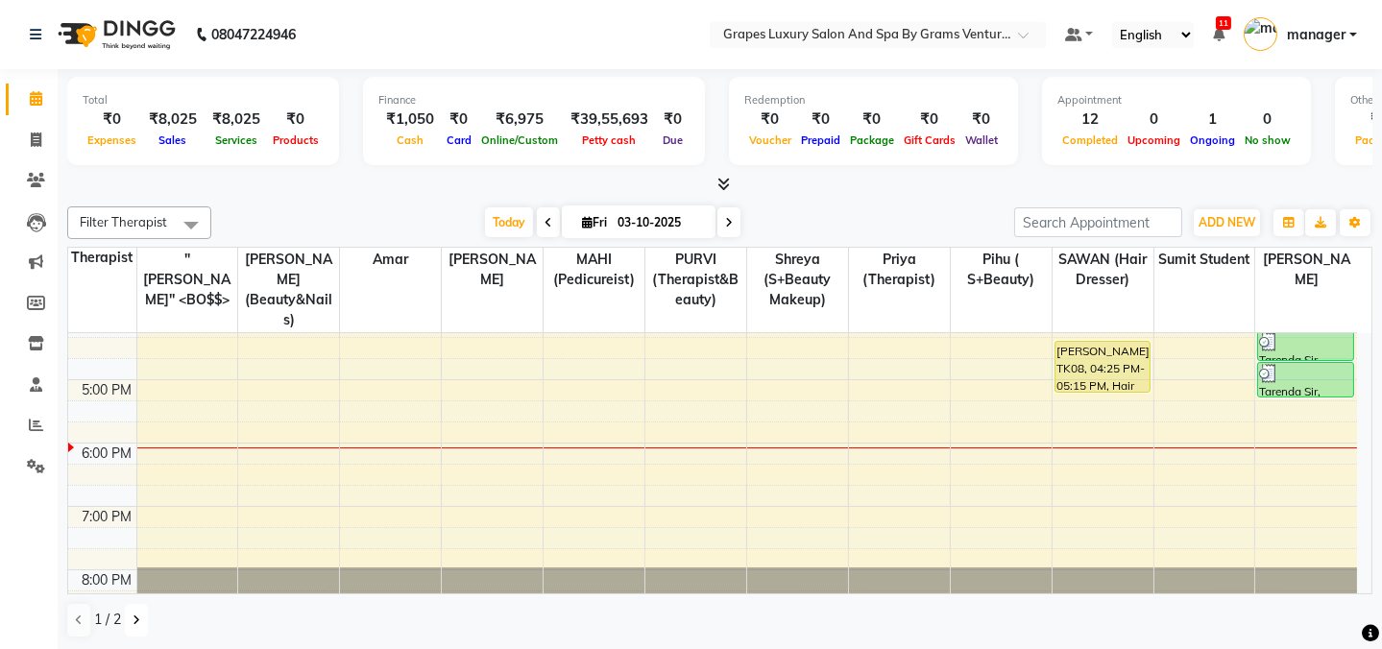
click at [130, 621] on button at bounding box center [136, 620] width 23 height 33
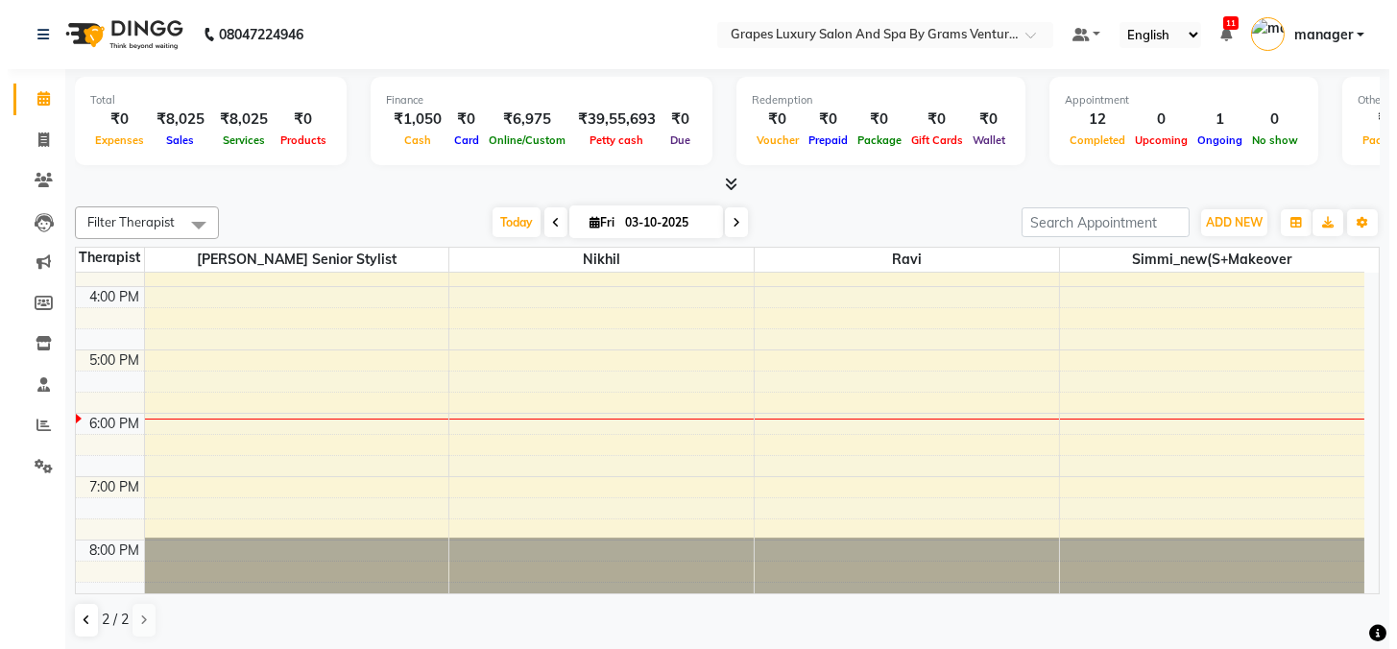
scroll to position [498, 0]
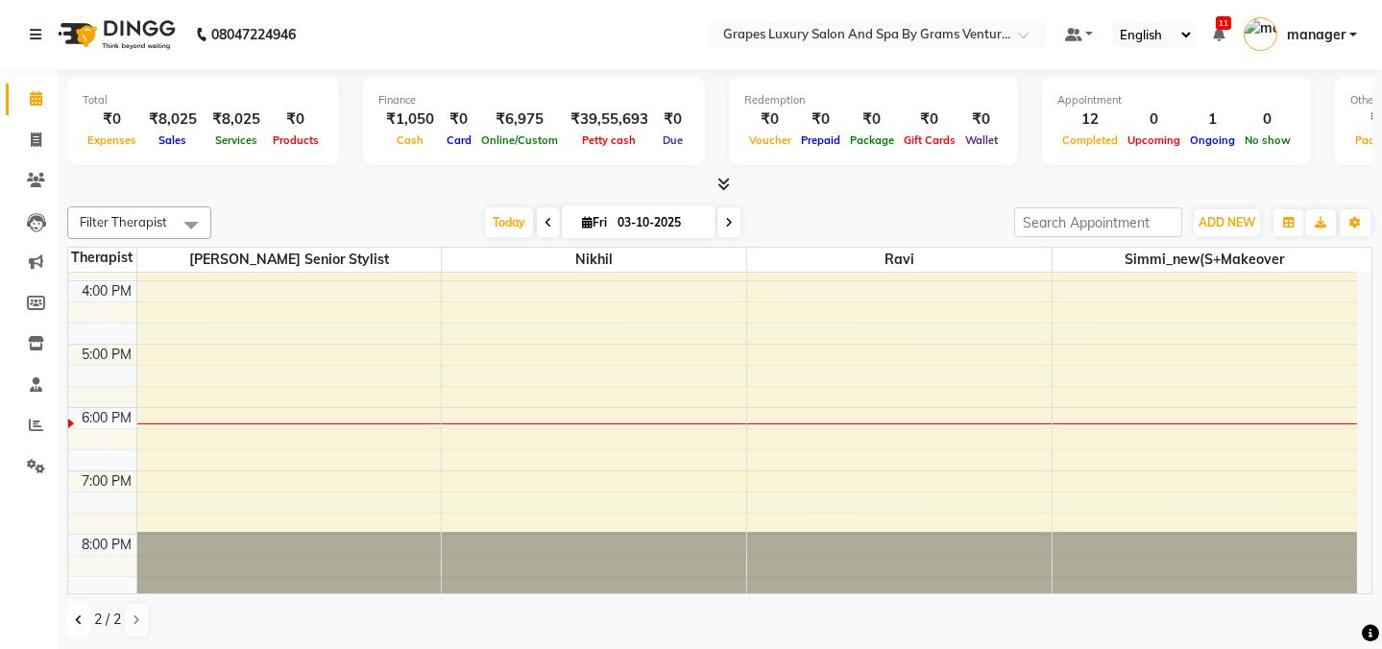
click at [78, 628] on button at bounding box center [78, 620] width 23 height 33
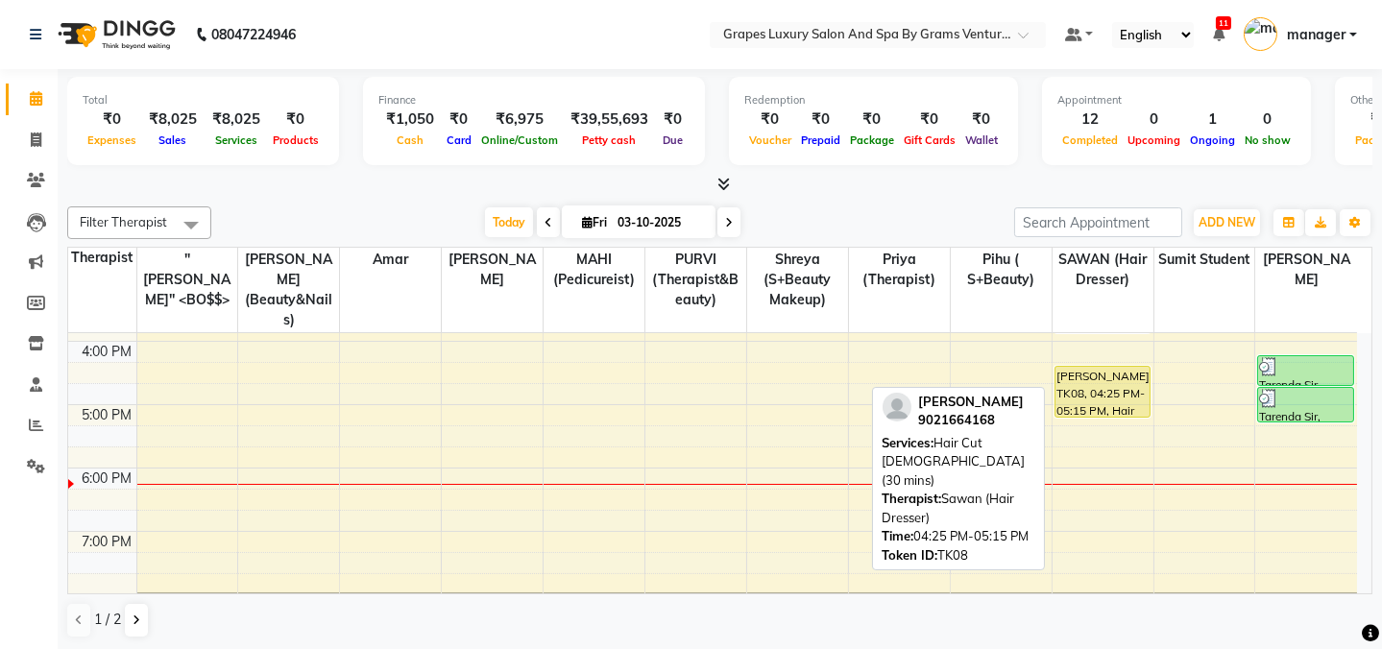
click at [1111, 376] on div "[PERSON_NAME], TK08, 04:25 PM-05:15 PM, Hair Cut [DEMOGRAPHIC_DATA] (30 mins)" at bounding box center [1103, 392] width 94 height 50
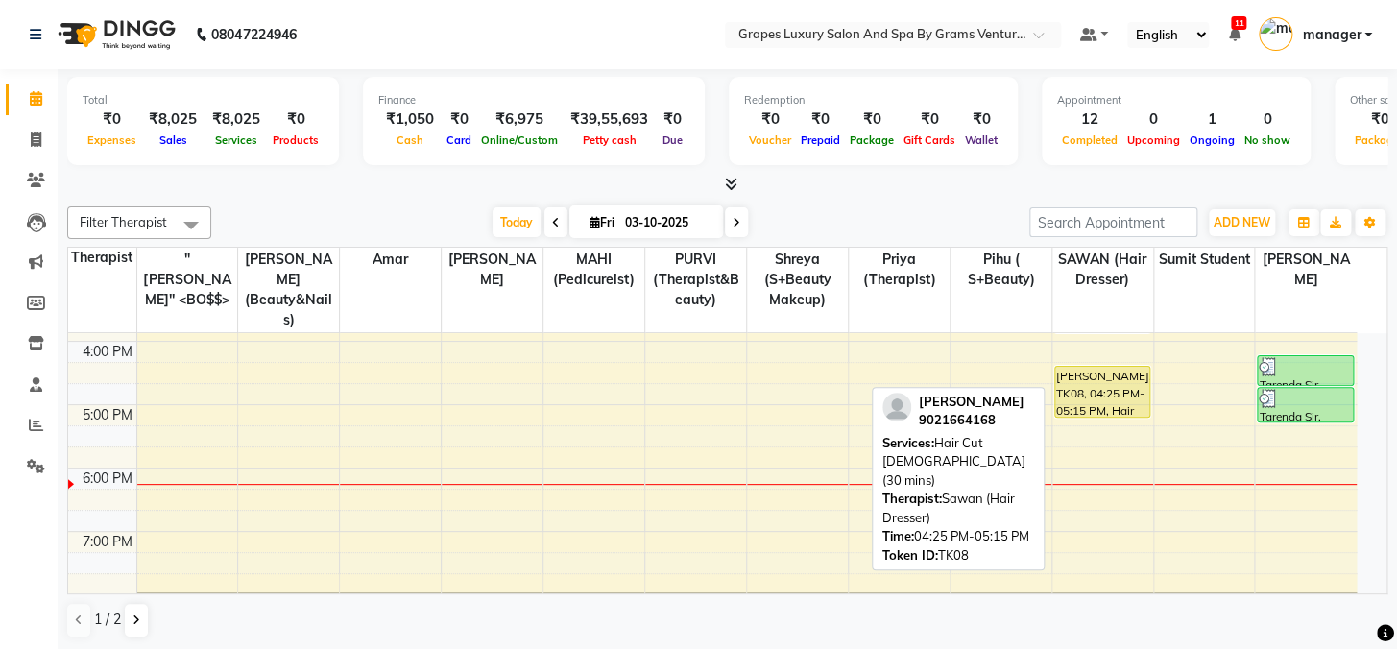
select select "1"
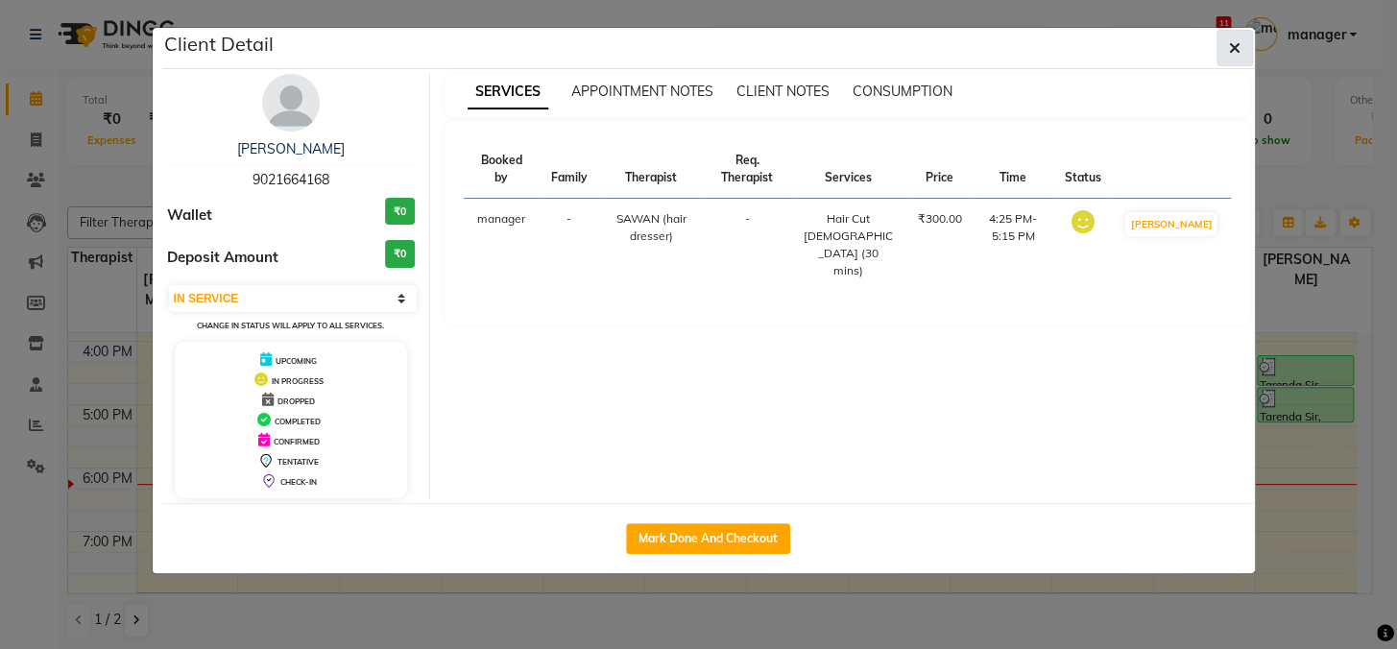
click at [1226, 36] on button "button" at bounding box center [1235, 48] width 36 height 36
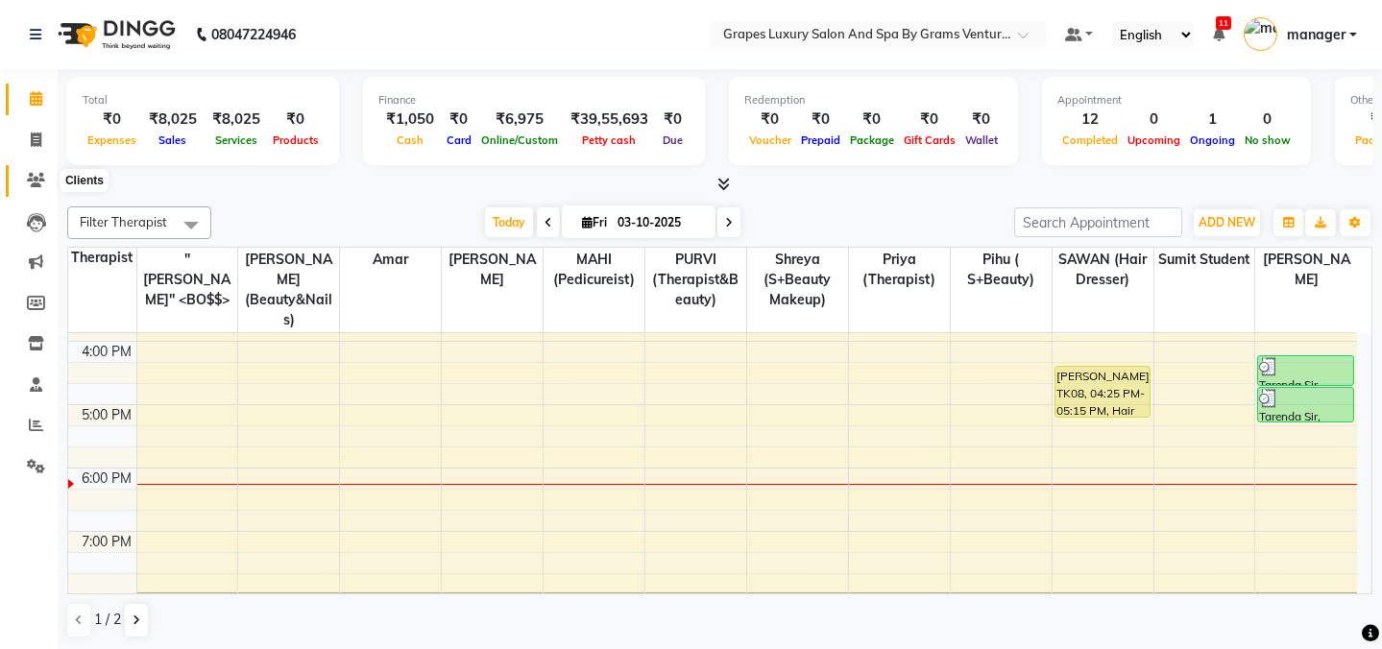
click at [36, 185] on icon at bounding box center [36, 180] width 18 height 14
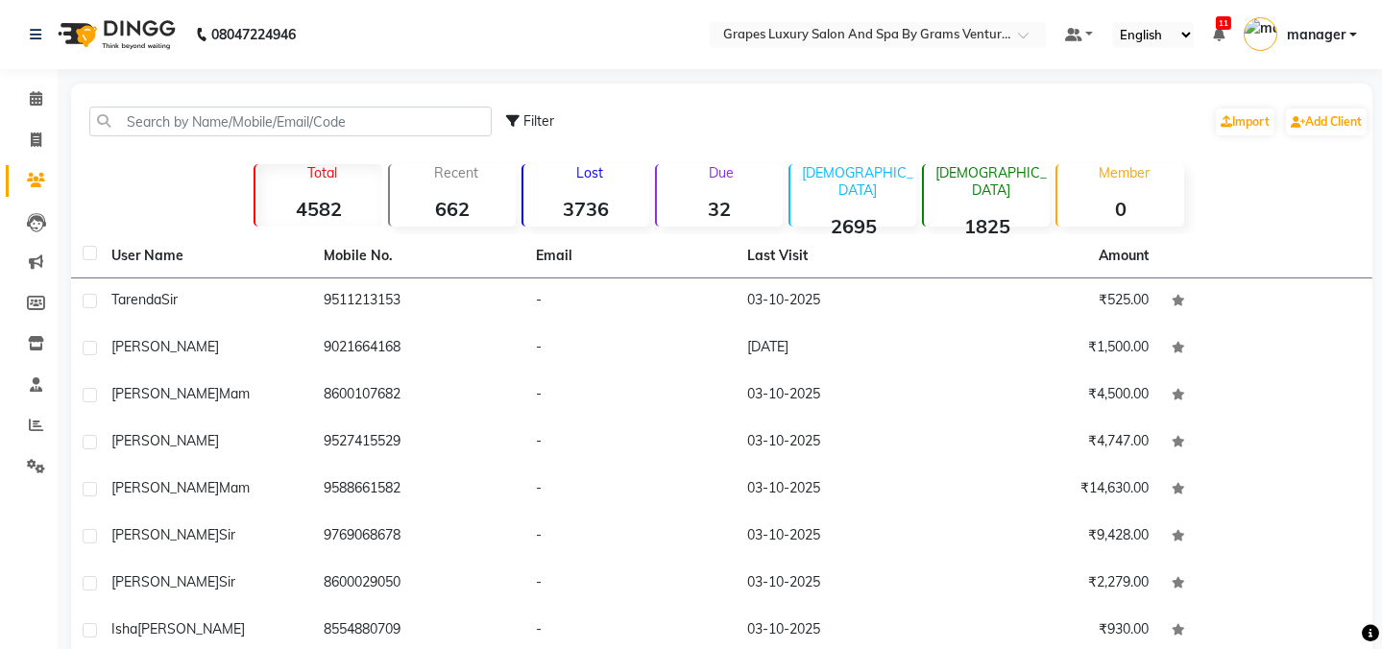
click at [180, 352] on div "[PERSON_NAME]" at bounding box center [205, 347] width 189 height 20
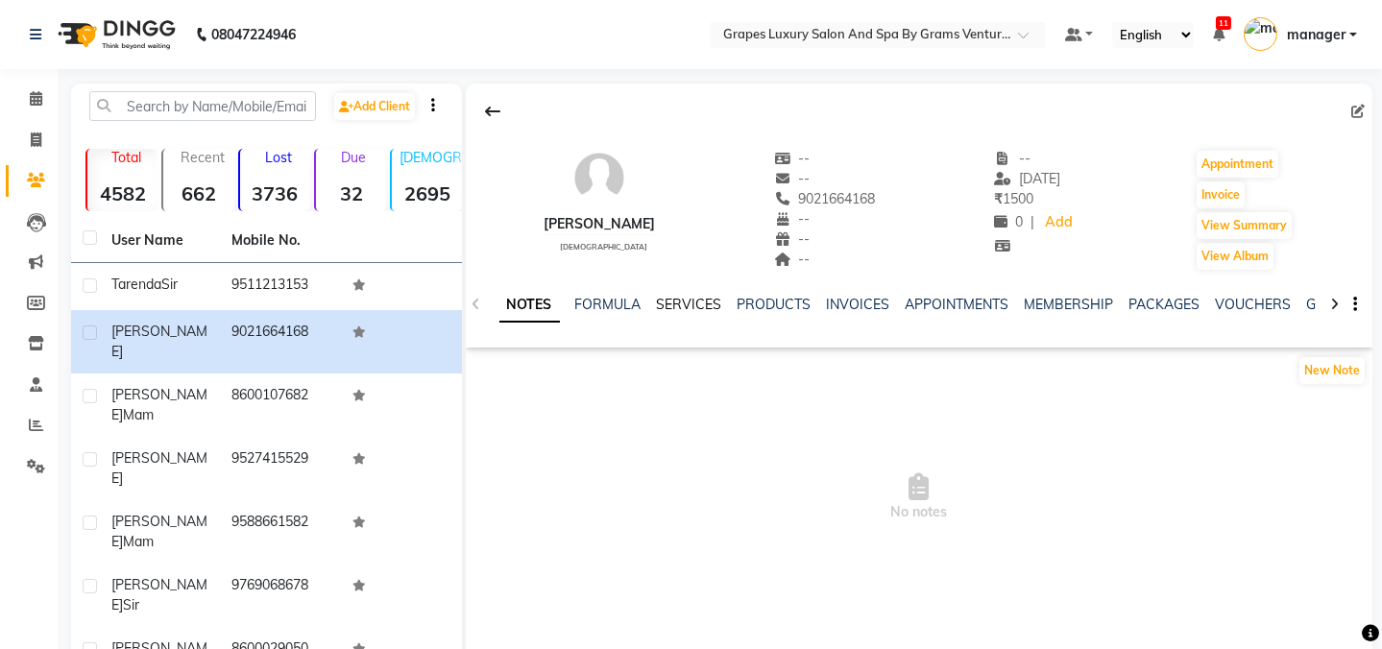
click at [686, 307] on link "SERVICES" at bounding box center [689, 304] width 65 height 17
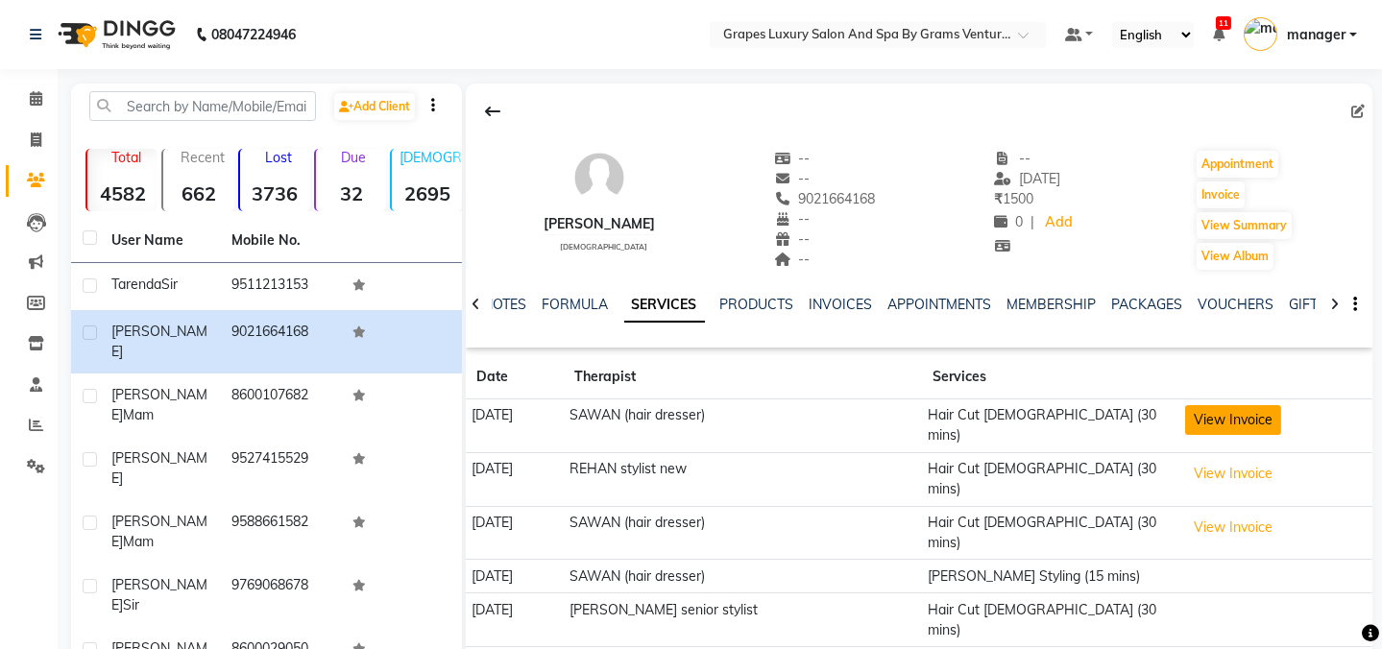
click at [1224, 421] on button "View Invoice" at bounding box center [1233, 420] width 96 height 30
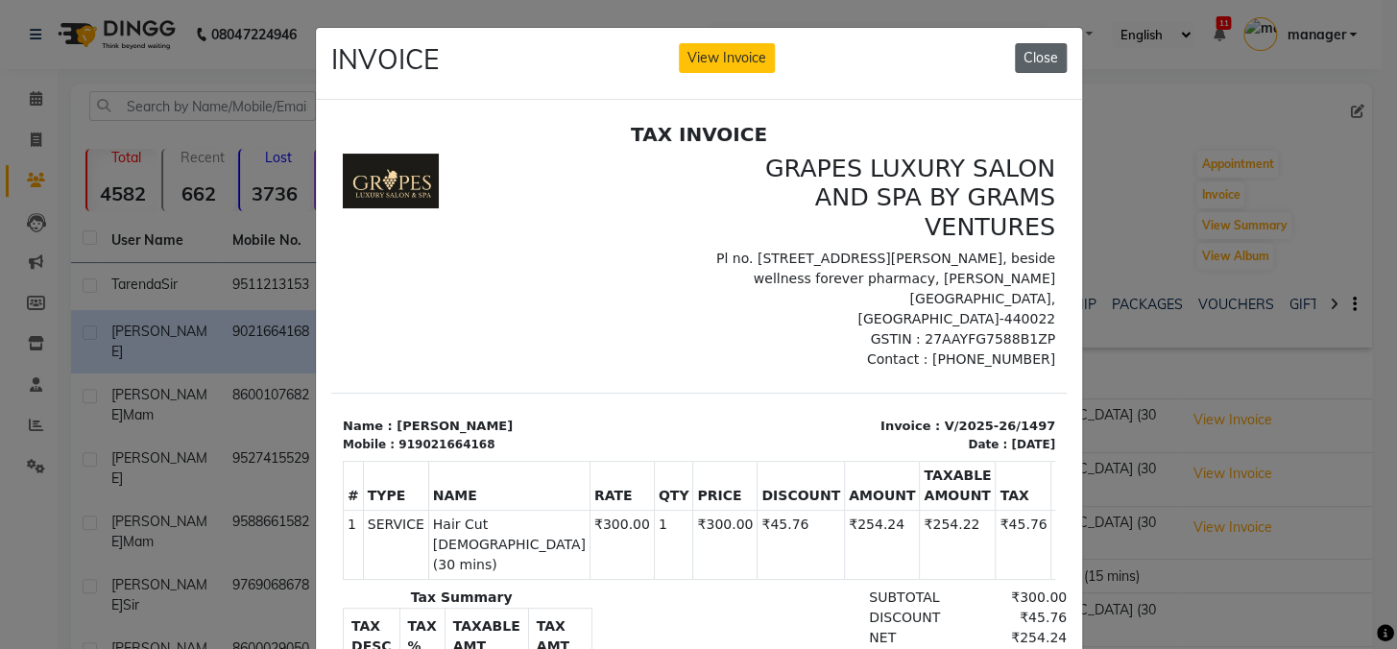
click at [1017, 40] on div "INVOICE View Invoice Close" at bounding box center [699, 64] width 766 height 72
click at [1023, 48] on button "Close" at bounding box center [1041, 58] width 52 height 30
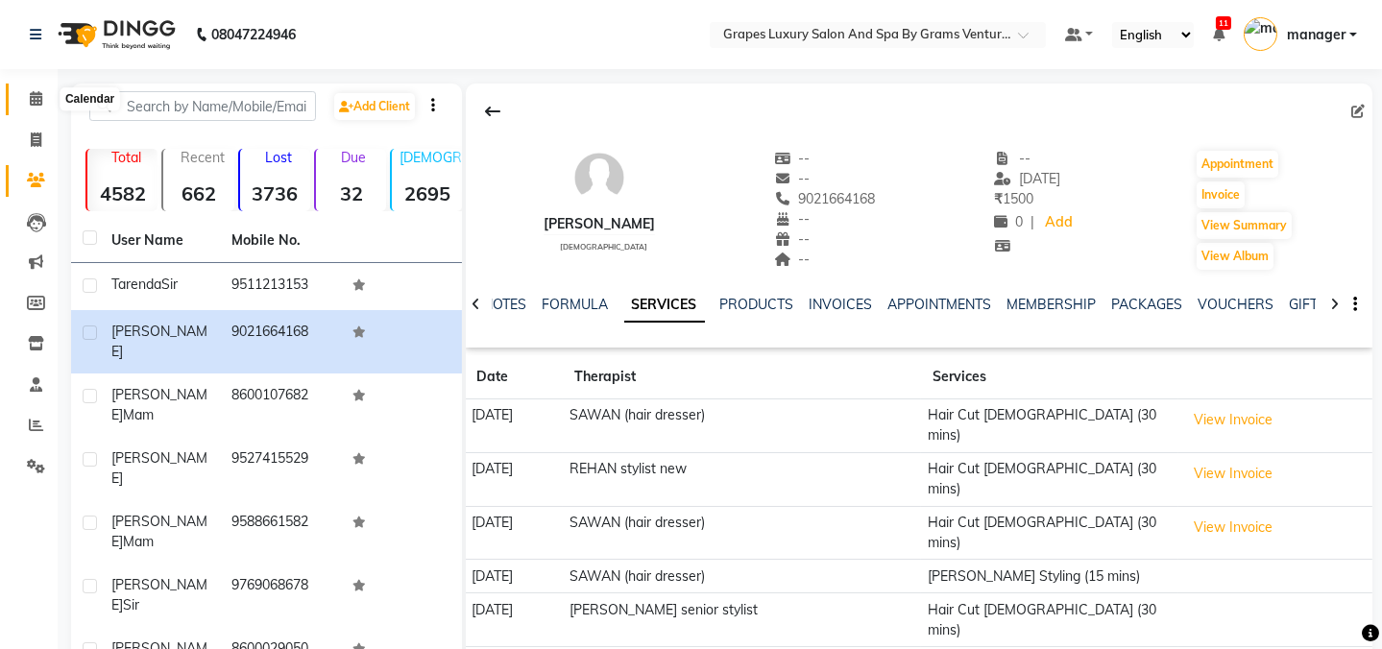
click at [30, 91] on icon at bounding box center [36, 98] width 12 height 14
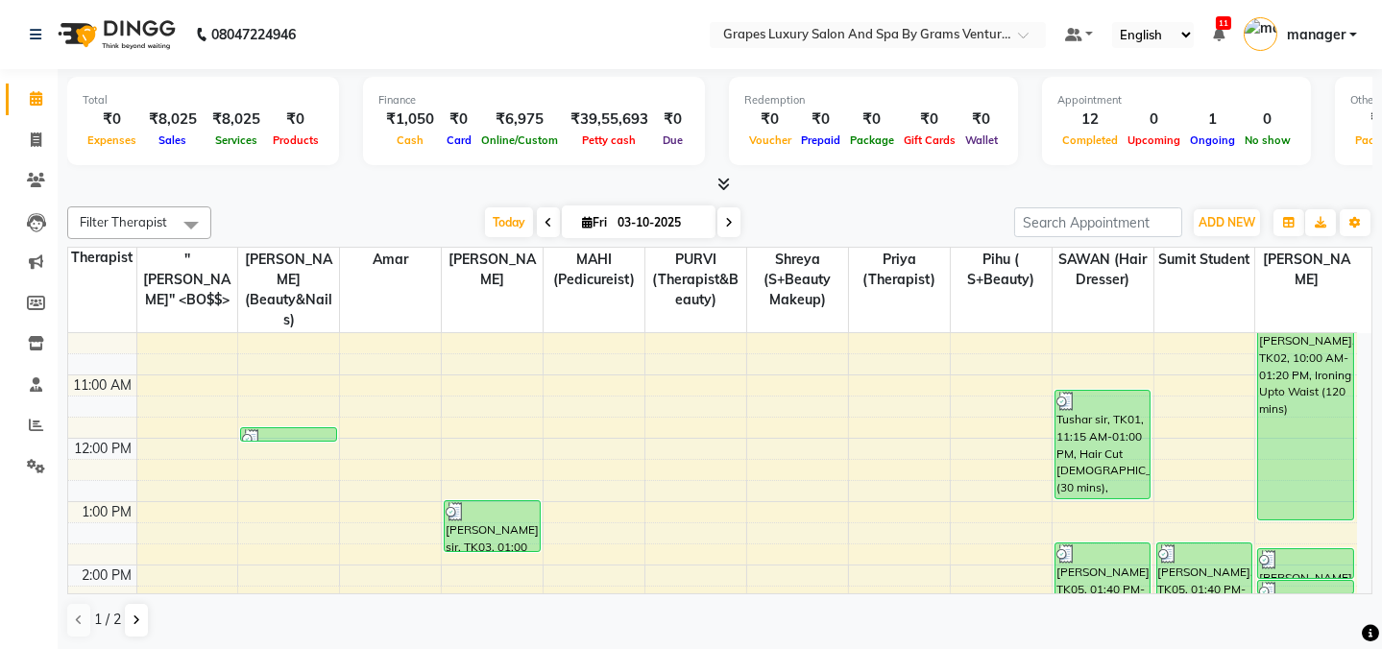
scroll to position [539, 0]
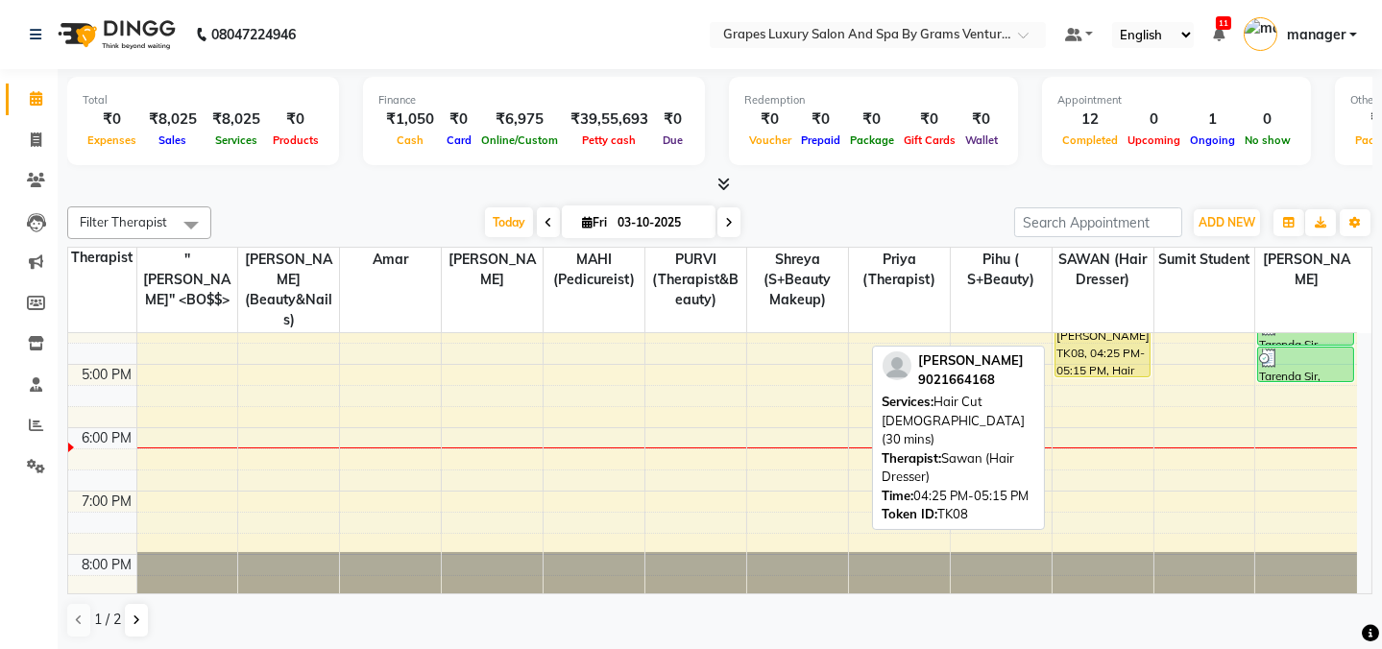
click at [1105, 327] on div "[PERSON_NAME], TK08, 04:25 PM-05:15 PM, Hair Cut [DEMOGRAPHIC_DATA] (30 mins)" at bounding box center [1103, 352] width 94 height 50
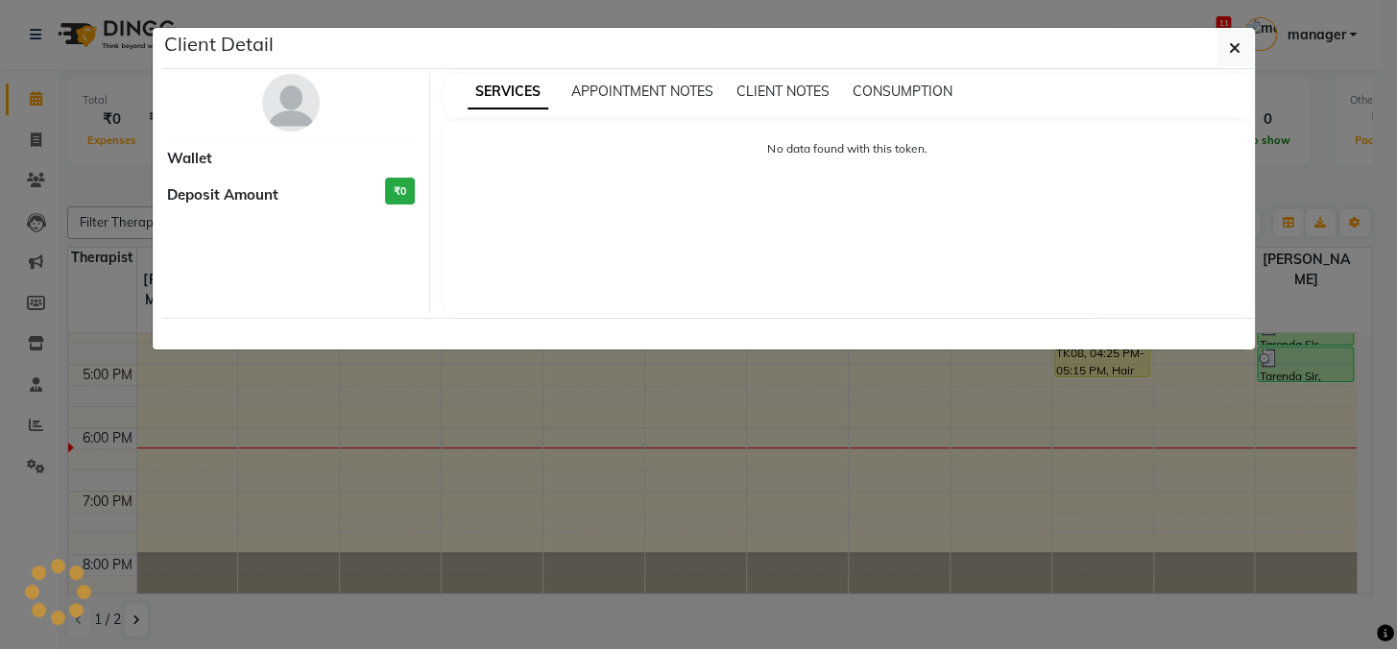
select select "1"
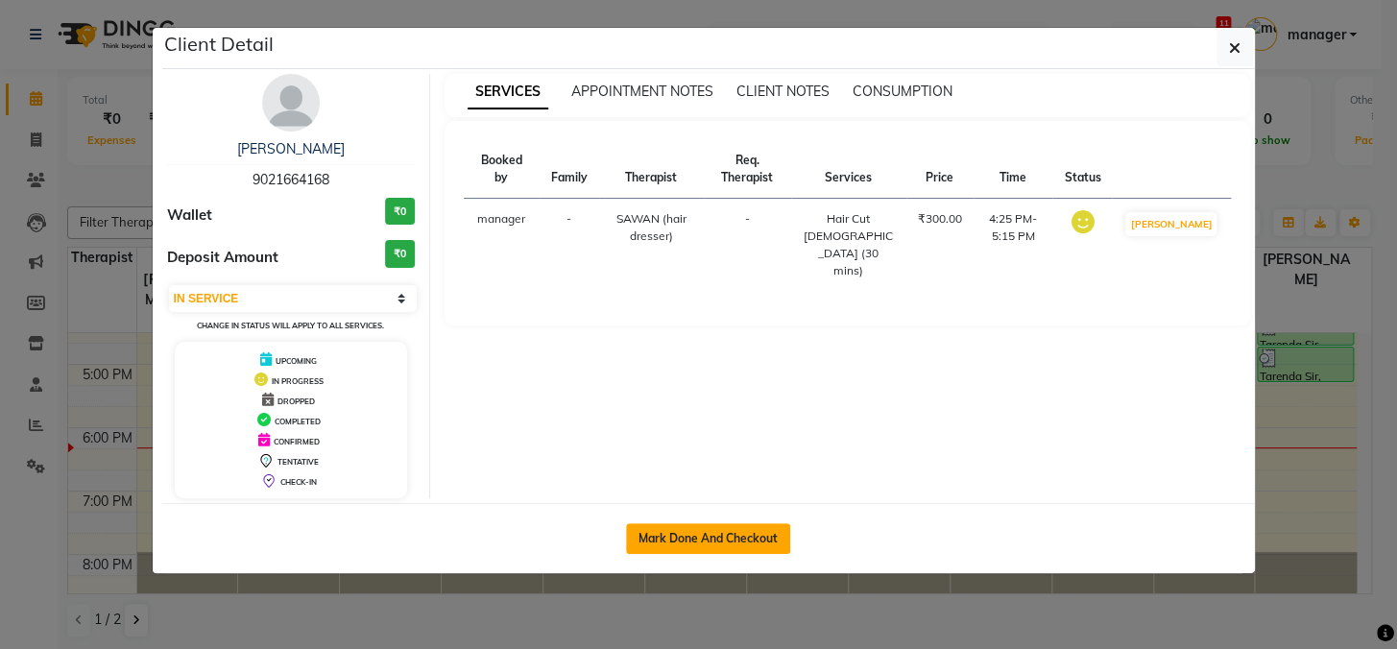
click at [709, 531] on button "Mark Done And Checkout" at bounding box center [708, 538] width 164 height 31
select select "service"
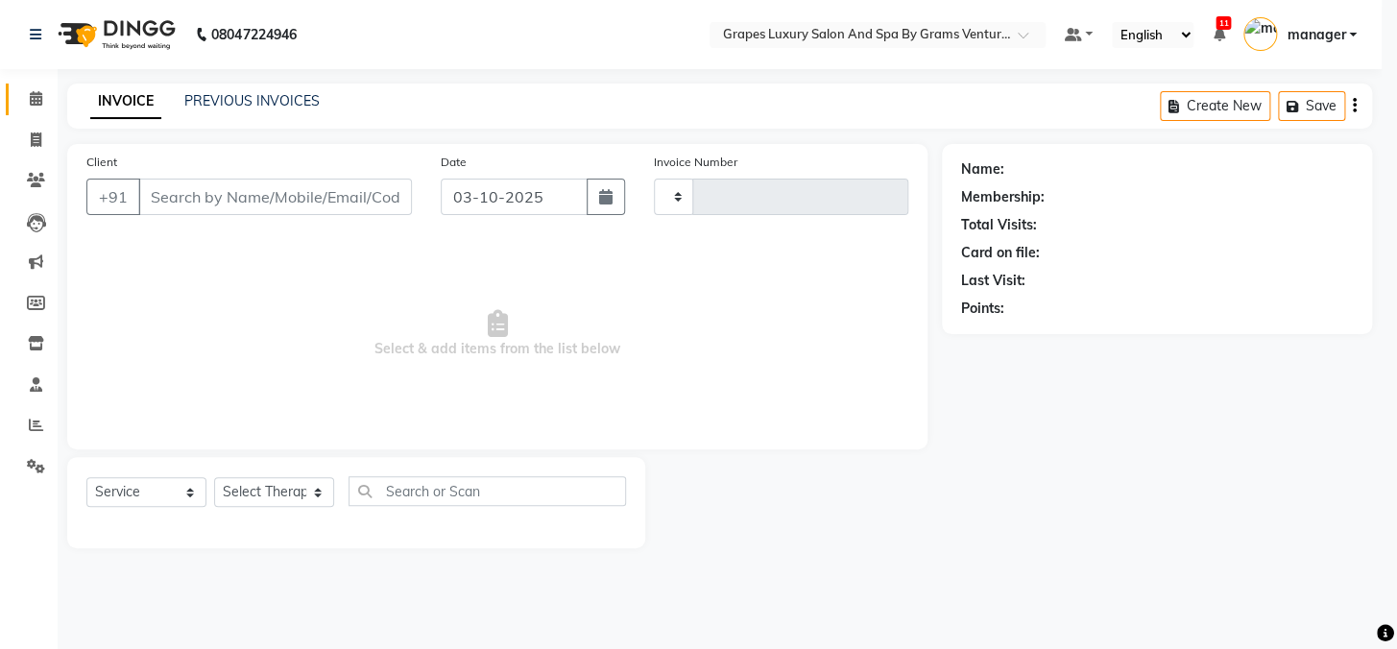
type input "2769"
select select "3585"
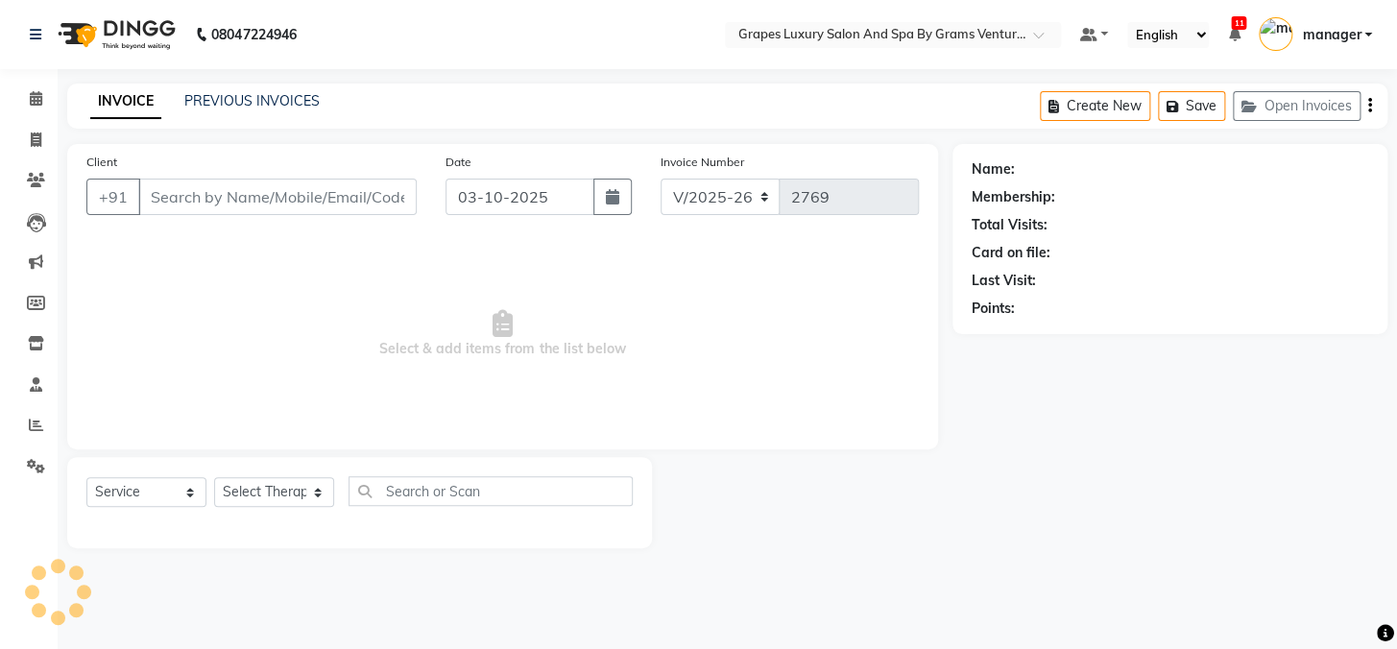
click at [173, 96] on div "INVOICE PREVIOUS INVOICES" at bounding box center [193, 101] width 253 height 20
type input "9021664168"
select select "41130"
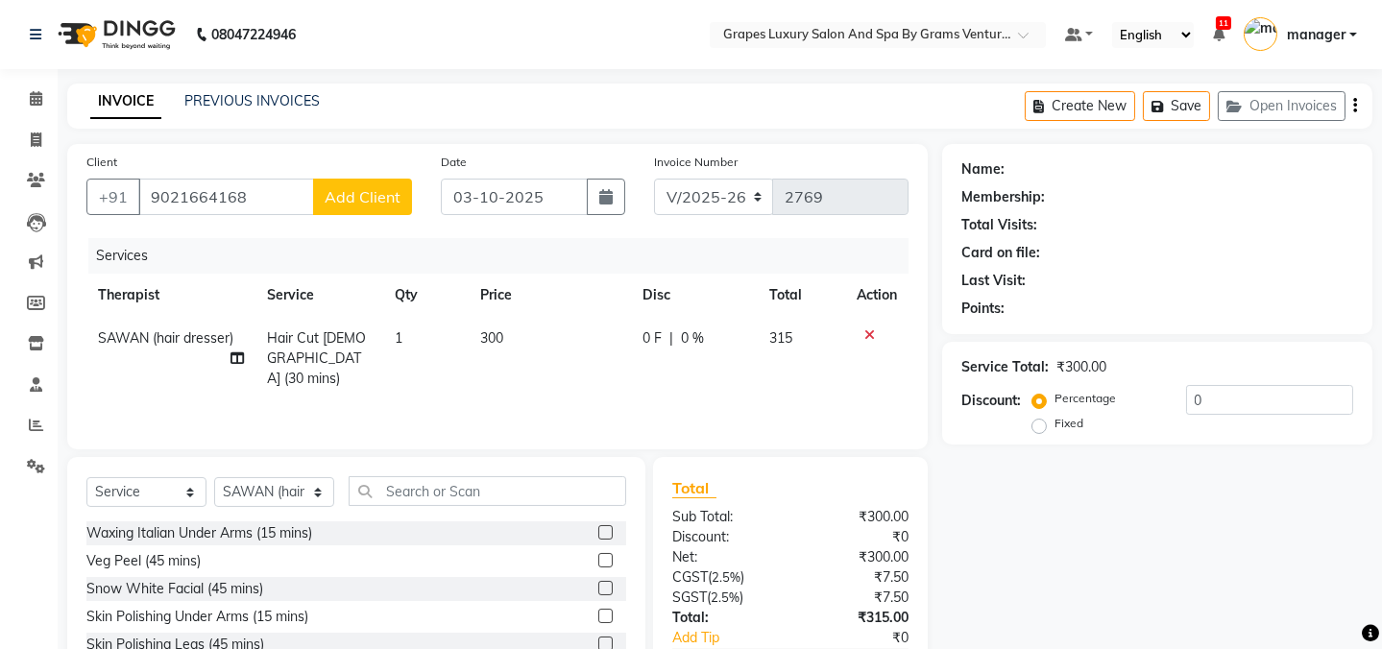
click at [764, 264] on div "Services Therapist Service Qty Price Disc Total Action SAWAN (hair dresser) Hai…" at bounding box center [497, 334] width 822 height 192
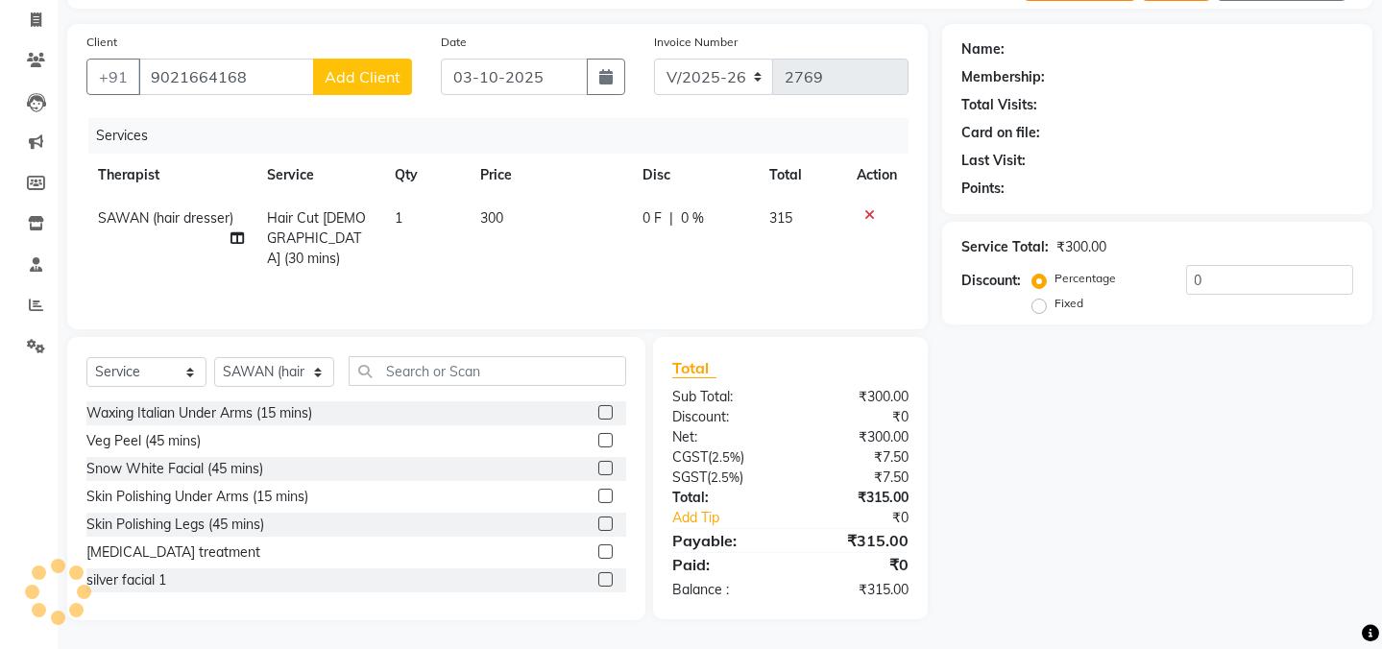
click at [358, 86] on span "Add Client" at bounding box center [363, 76] width 76 height 19
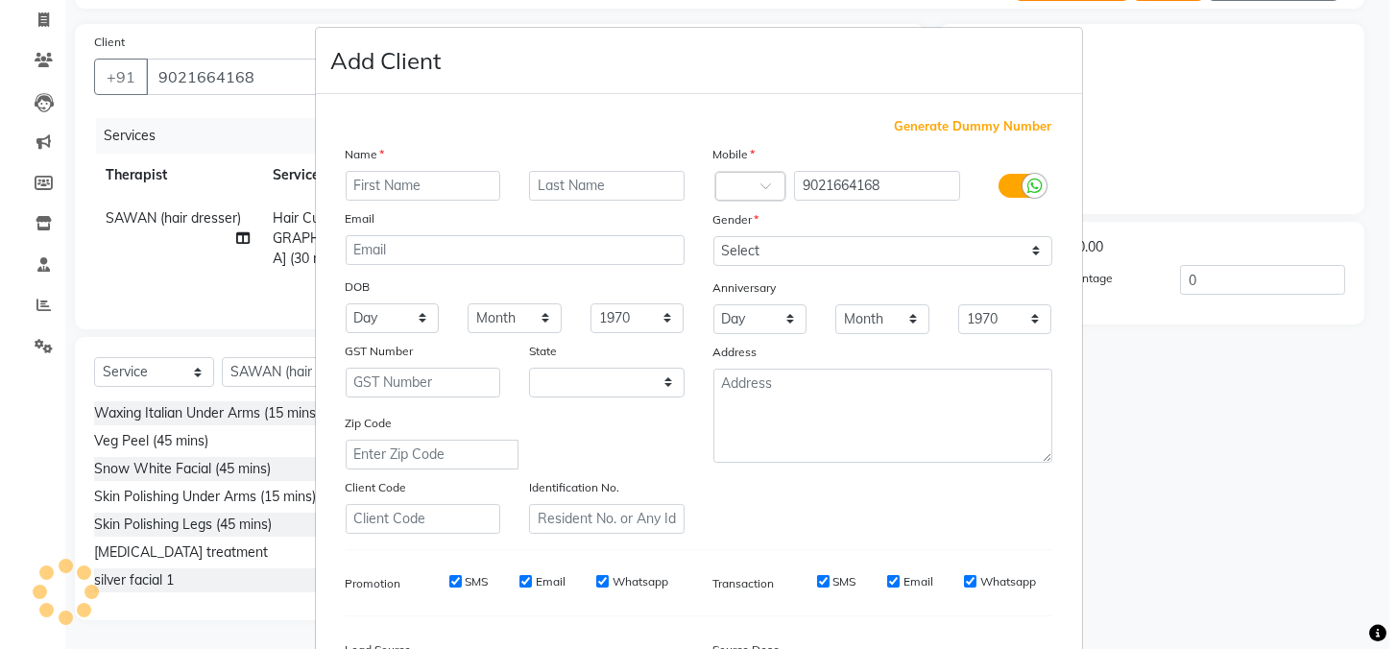
scroll to position [0, 0]
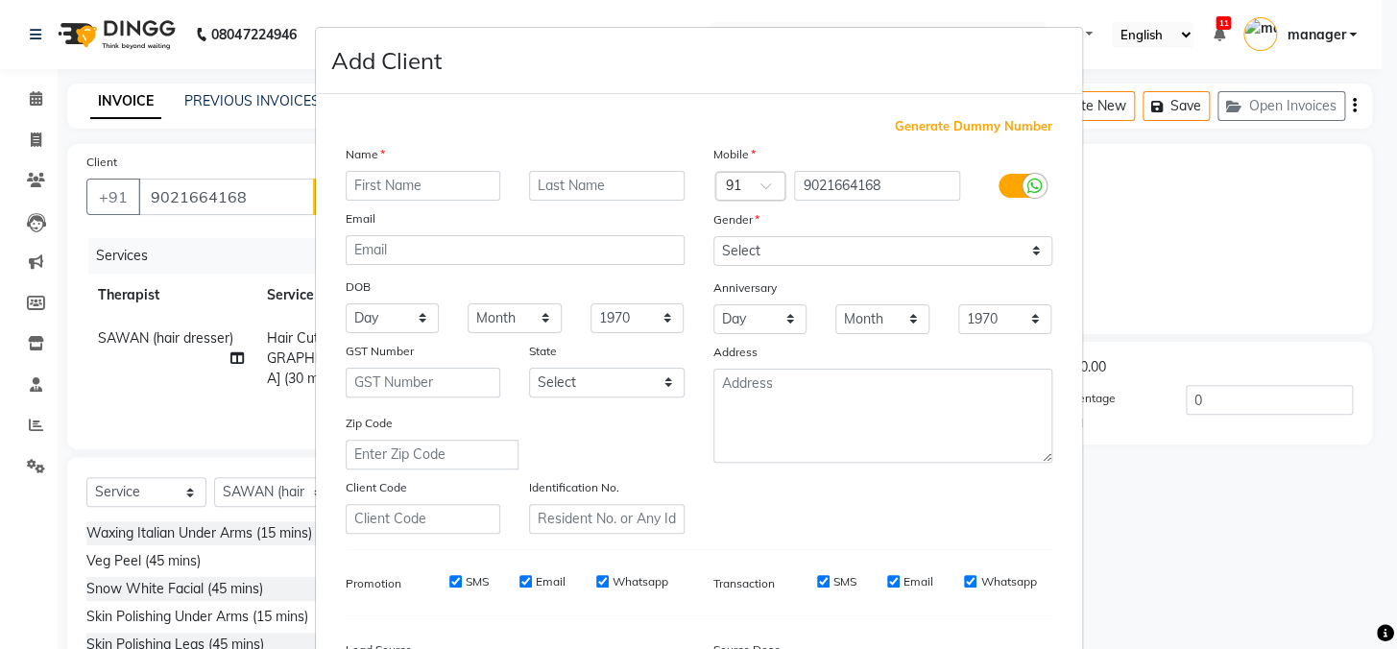
select select "22"
click at [1238, 173] on ngb-modal-window "Add Client Generate Dummy Number Name Email DOB Day 01 02 03 04 05 06 07 08 09 …" at bounding box center [698, 324] width 1397 height 649
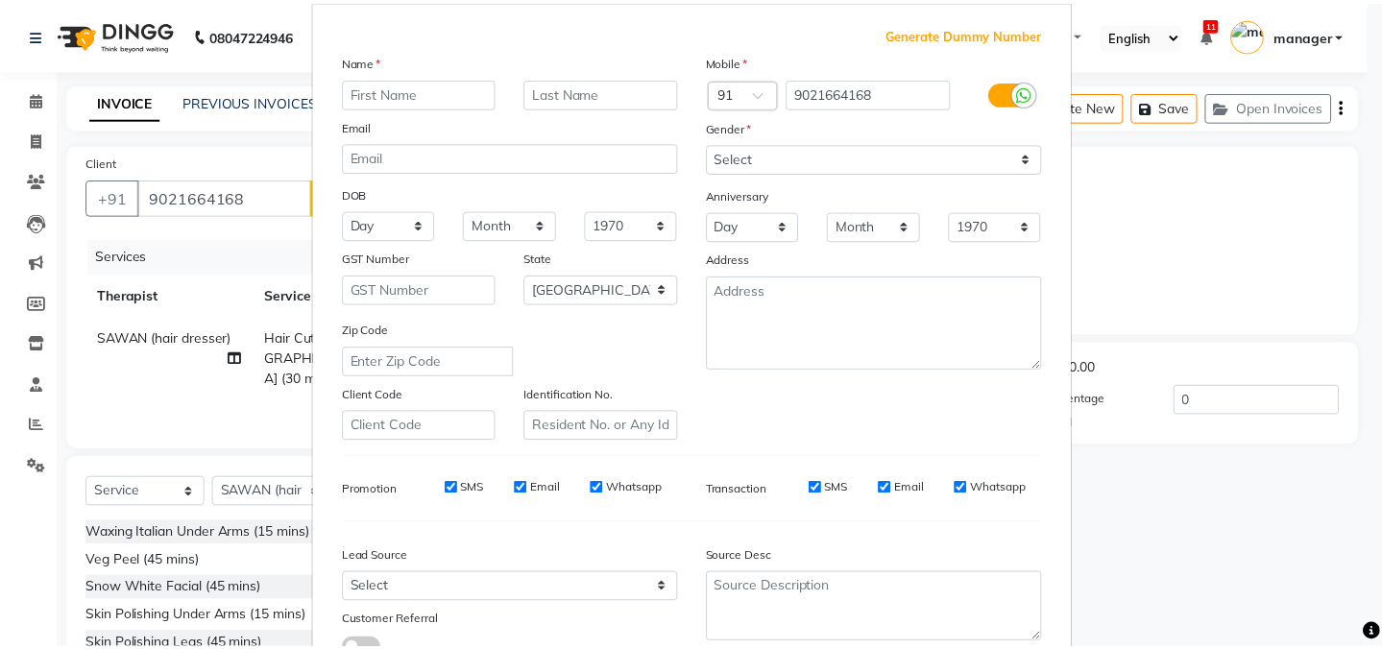
scroll to position [242, 0]
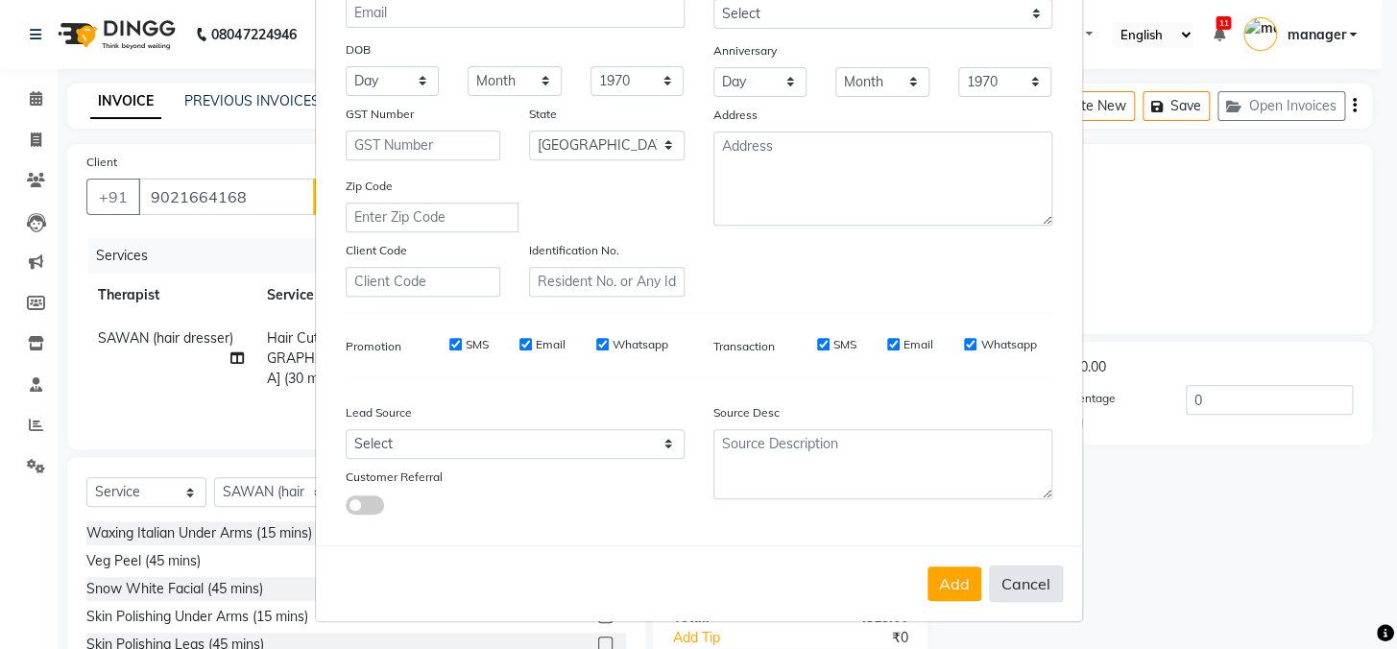
click at [1018, 579] on button "Cancel" at bounding box center [1026, 584] width 74 height 36
select select
select select "null"
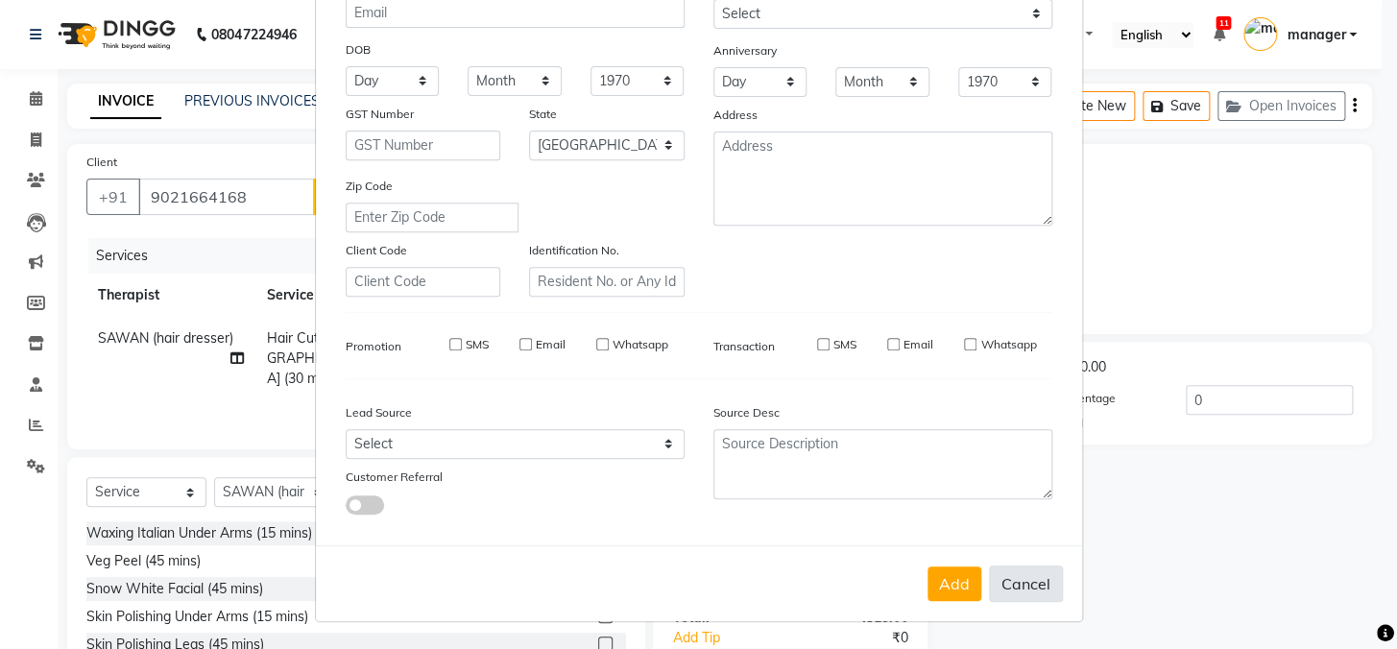
select select
checkbox input "false"
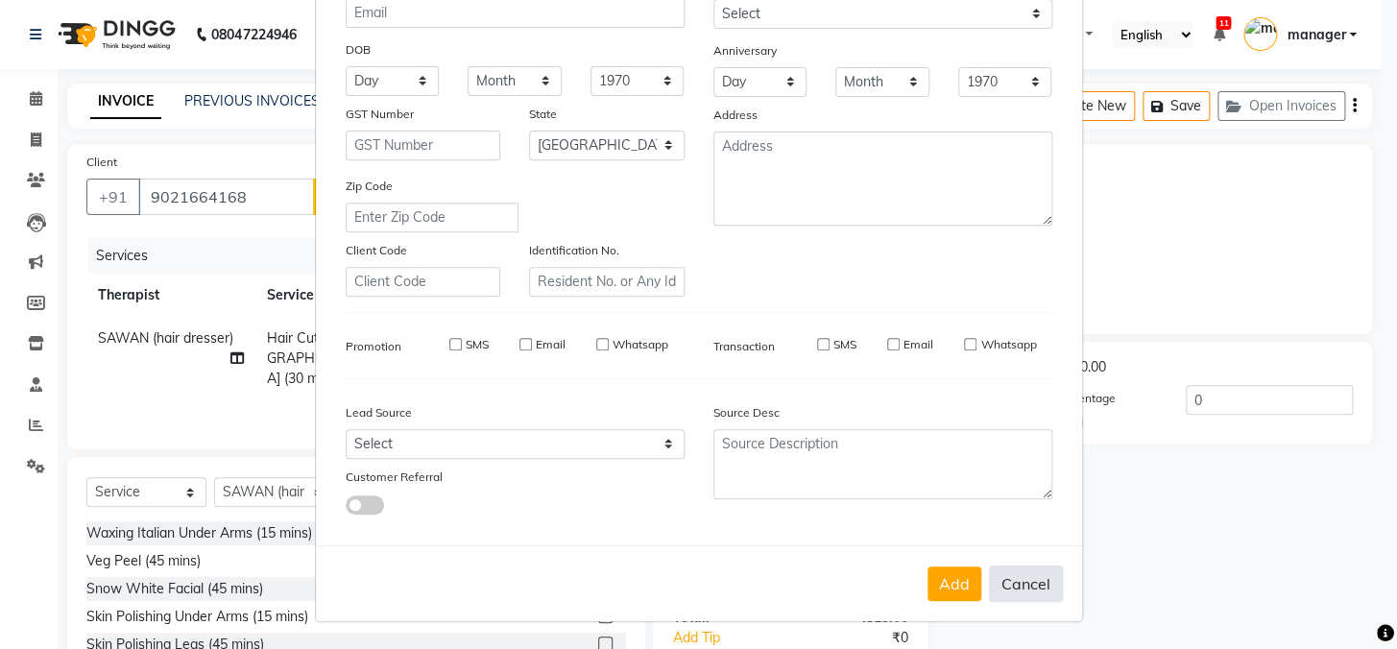
checkbox input "false"
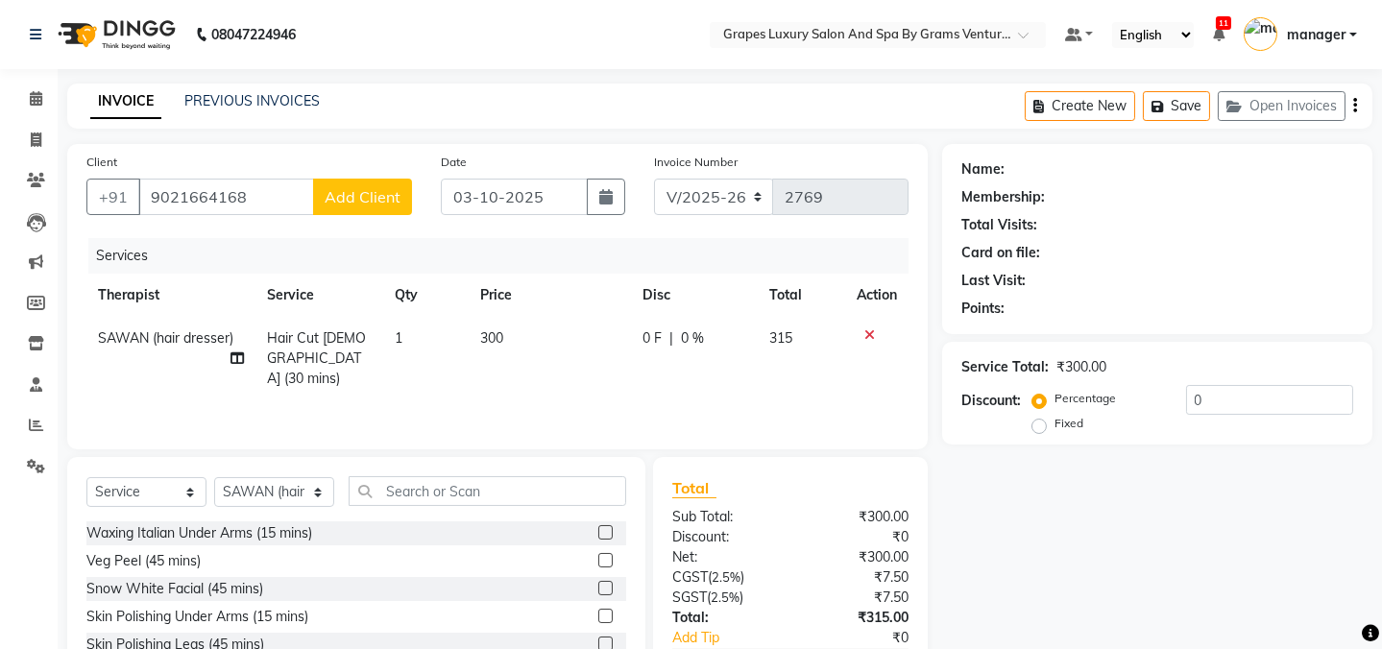
click at [1055, 406] on div "Percentage" at bounding box center [1076, 398] width 80 height 23
click at [30, 99] on icon at bounding box center [36, 98] width 12 height 14
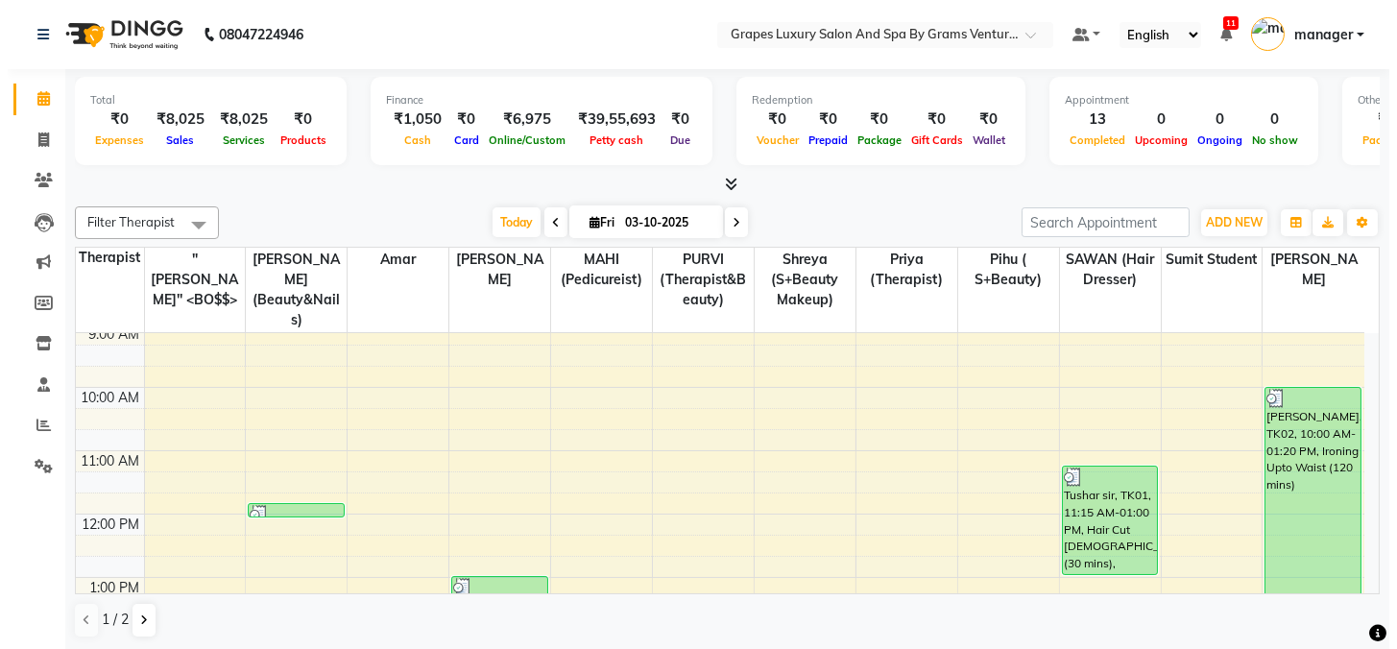
scroll to position [523, 0]
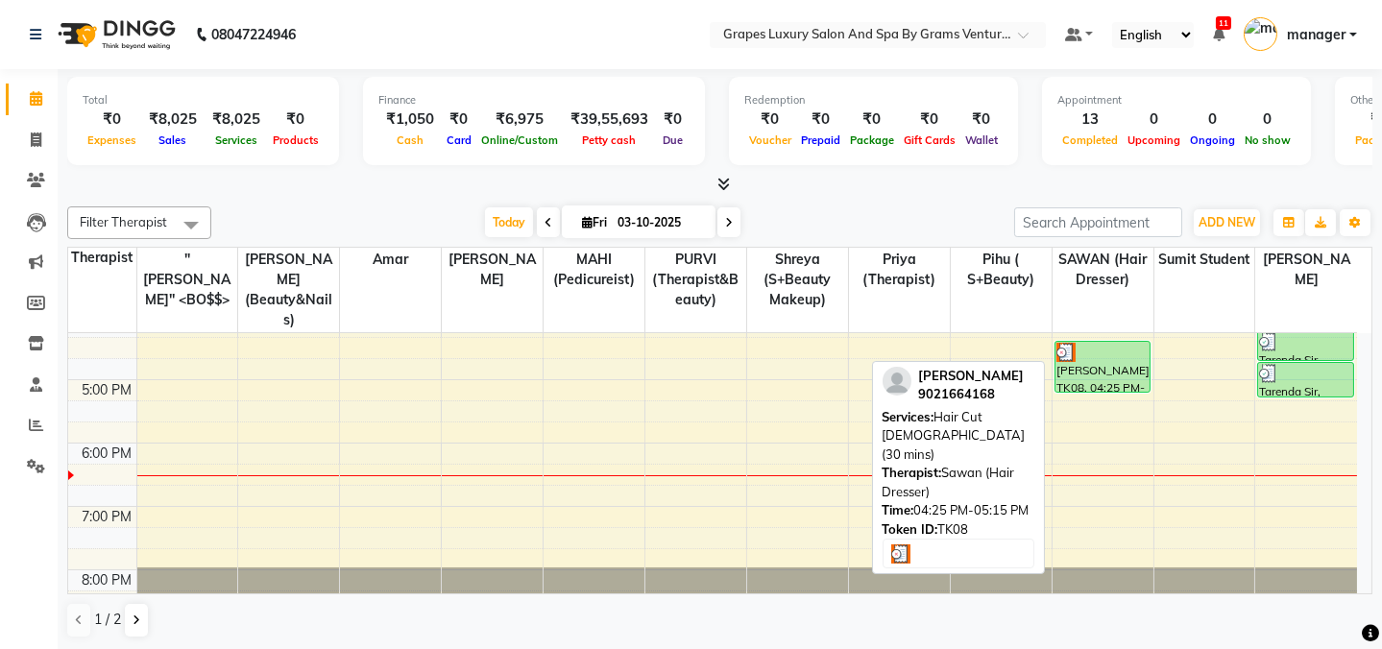
click at [1081, 341] on link "[PERSON_NAME], TK08, 04:25 PM-05:15 PM, Hair Cut [DEMOGRAPHIC_DATA] (30 mins)" at bounding box center [1103, 367] width 96 height 52
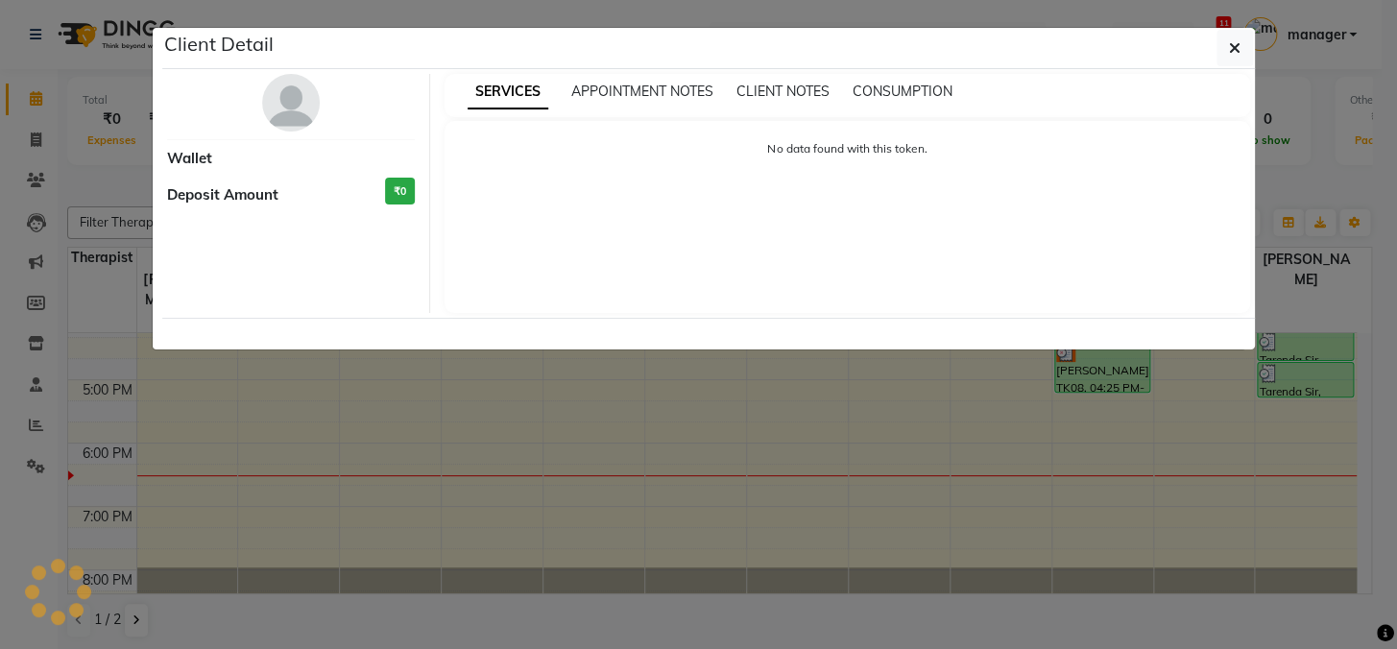
select select "3"
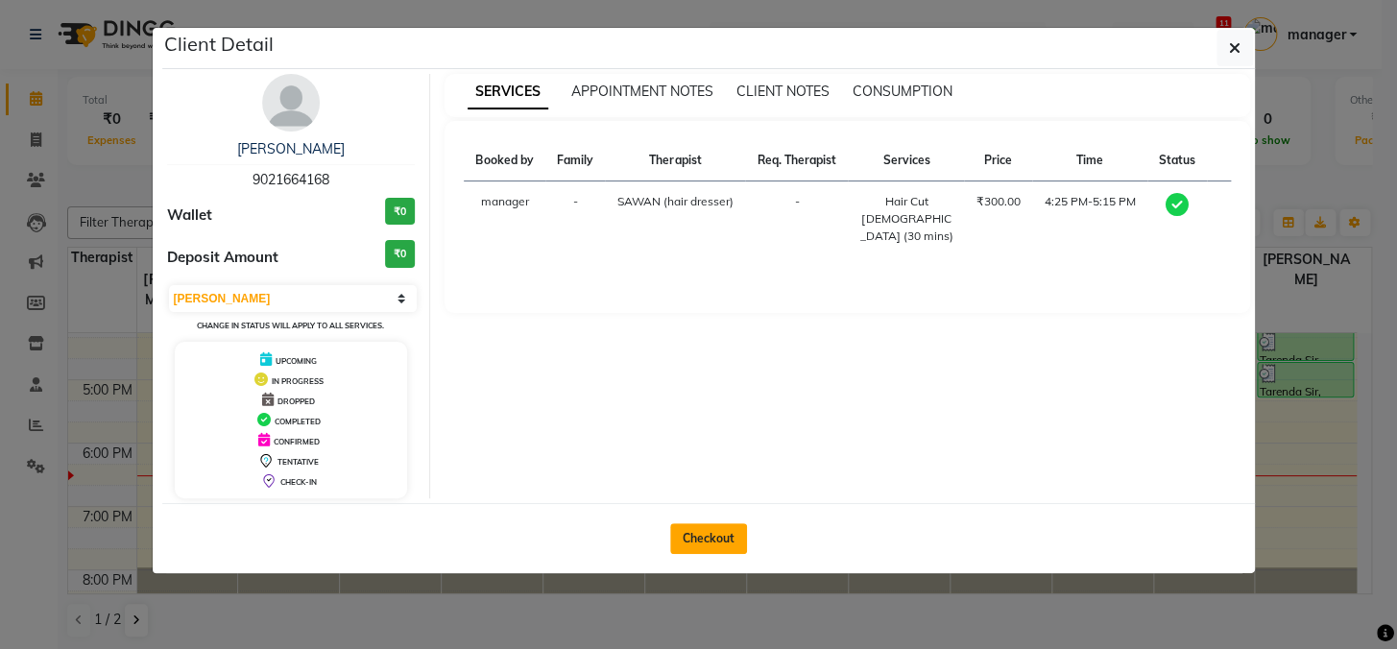
click at [676, 547] on button "Checkout" at bounding box center [708, 538] width 77 height 31
select select "service"
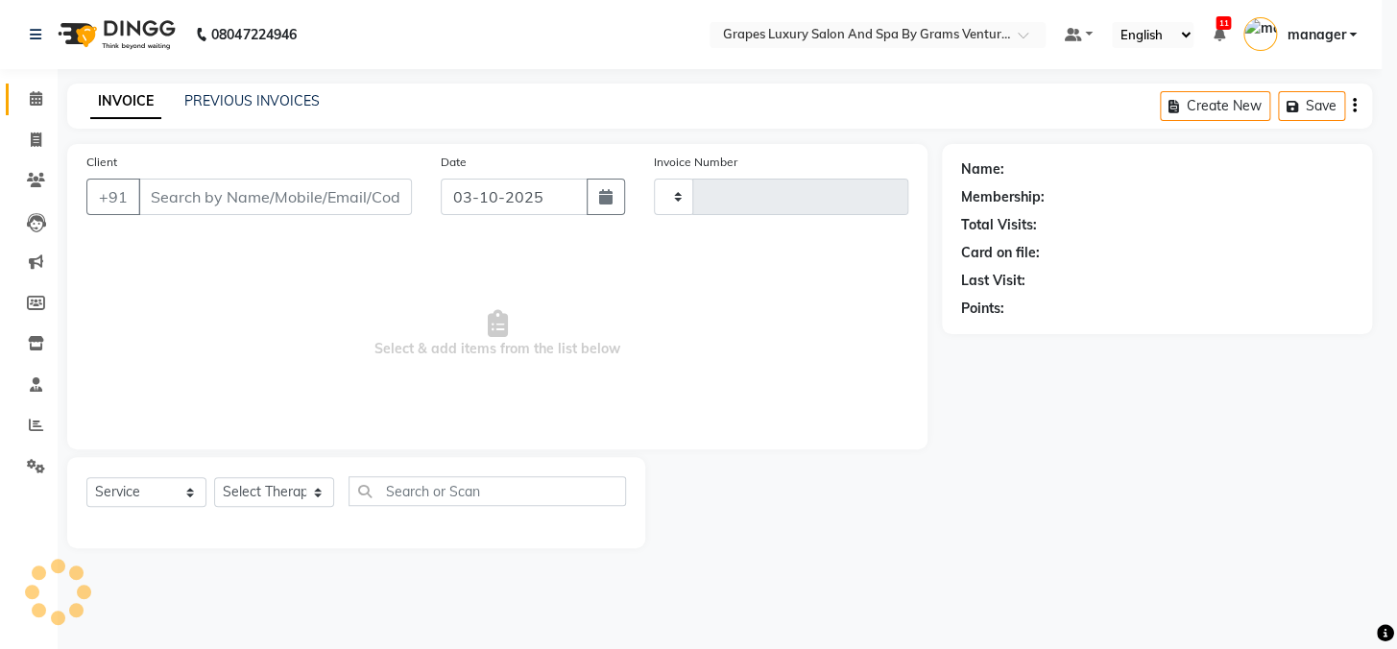
type input "2769"
select select "3585"
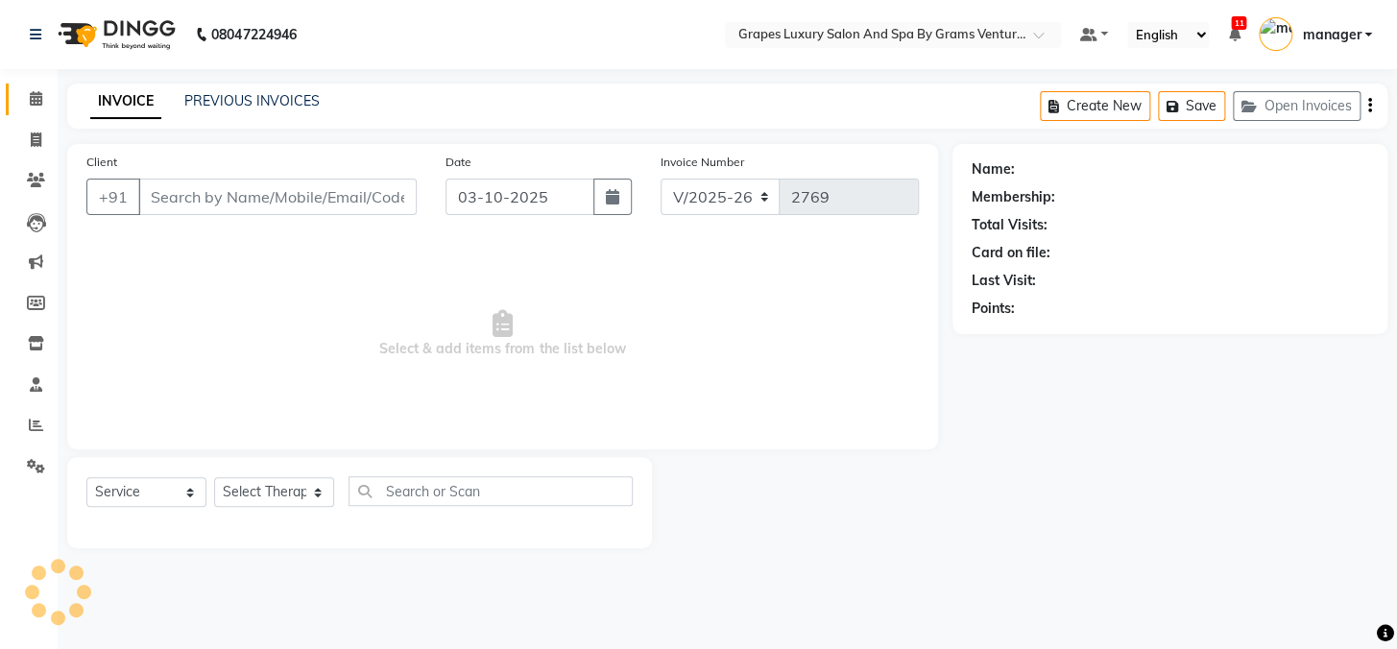
type input "9021664168"
select select "41130"
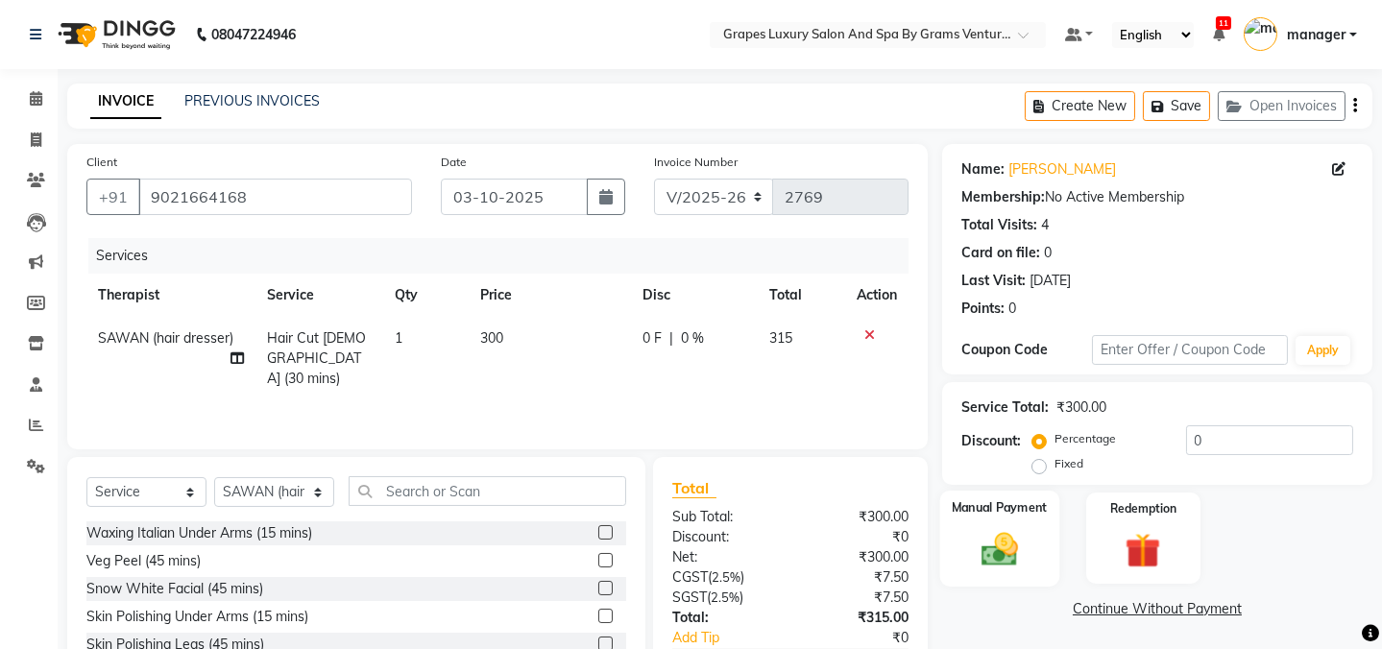
click at [1014, 528] on img at bounding box center [1000, 549] width 60 height 42
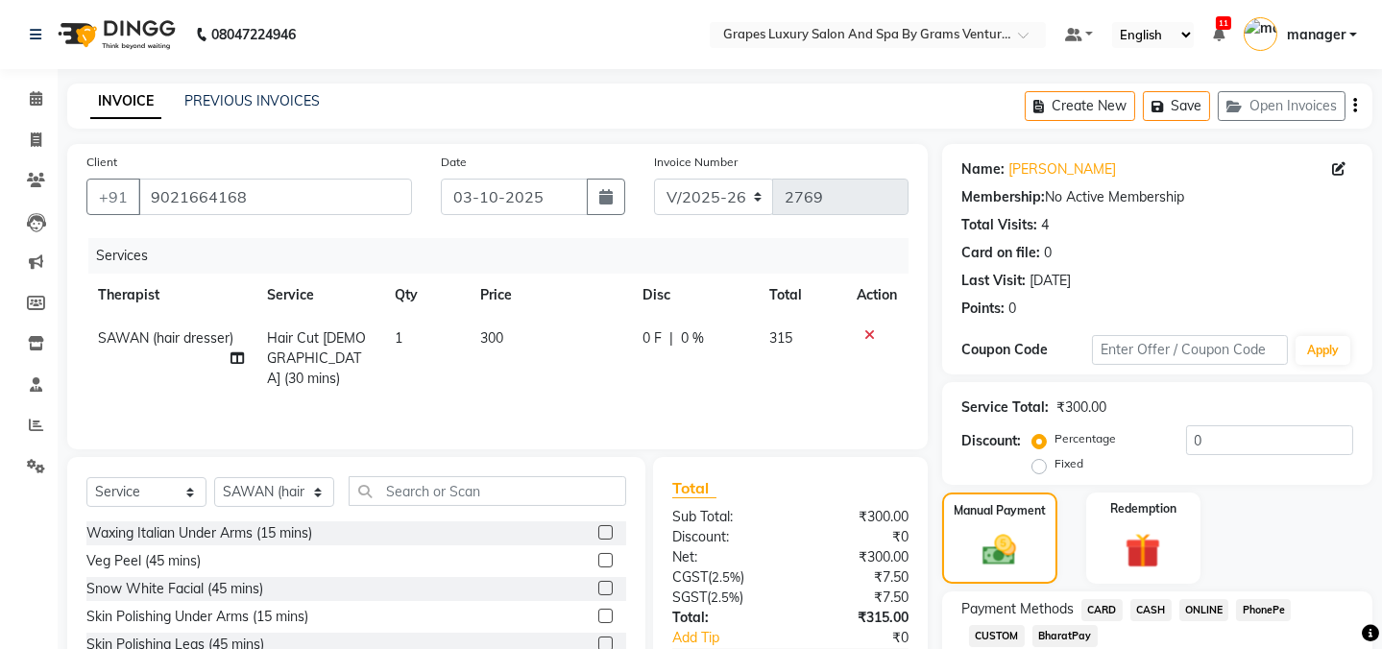
scroll to position [120, 0]
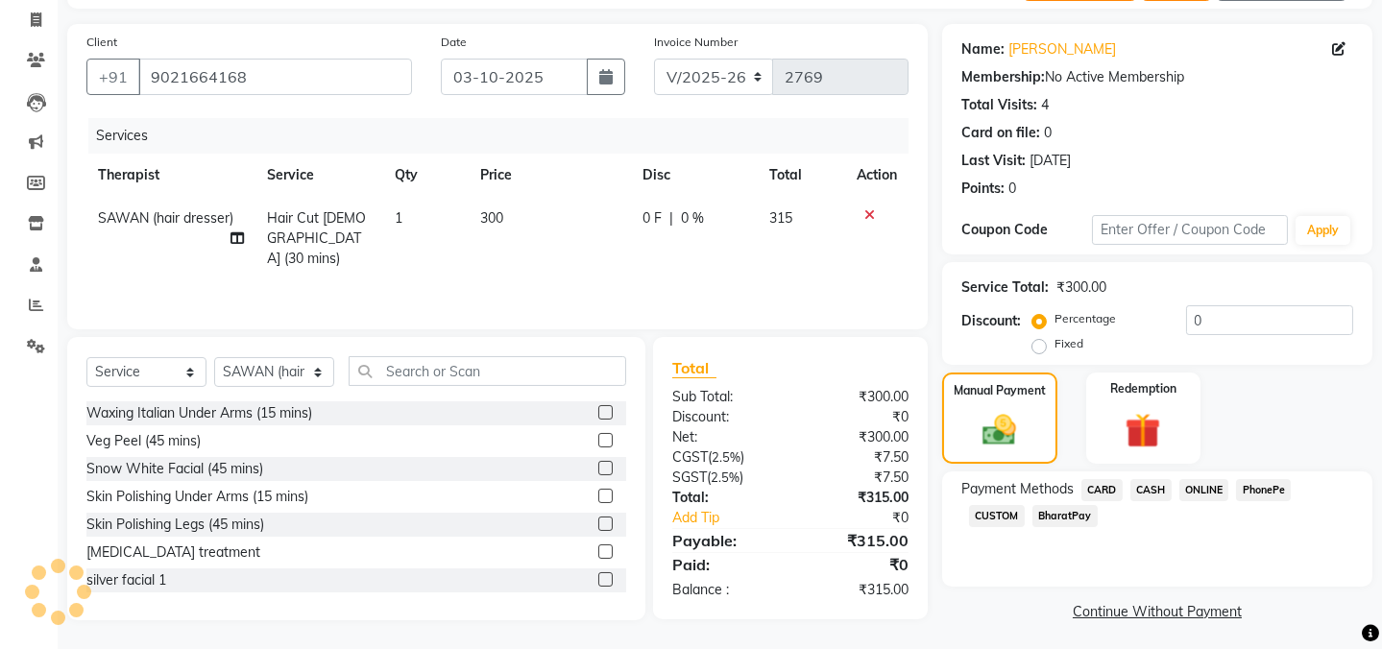
click at [1175, 486] on div "ONLINE" at bounding box center [1201, 492] width 58 height 26
click at [1219, 486] on span "ONLINE" at bounding box center [1204, 490] width 50 height 22
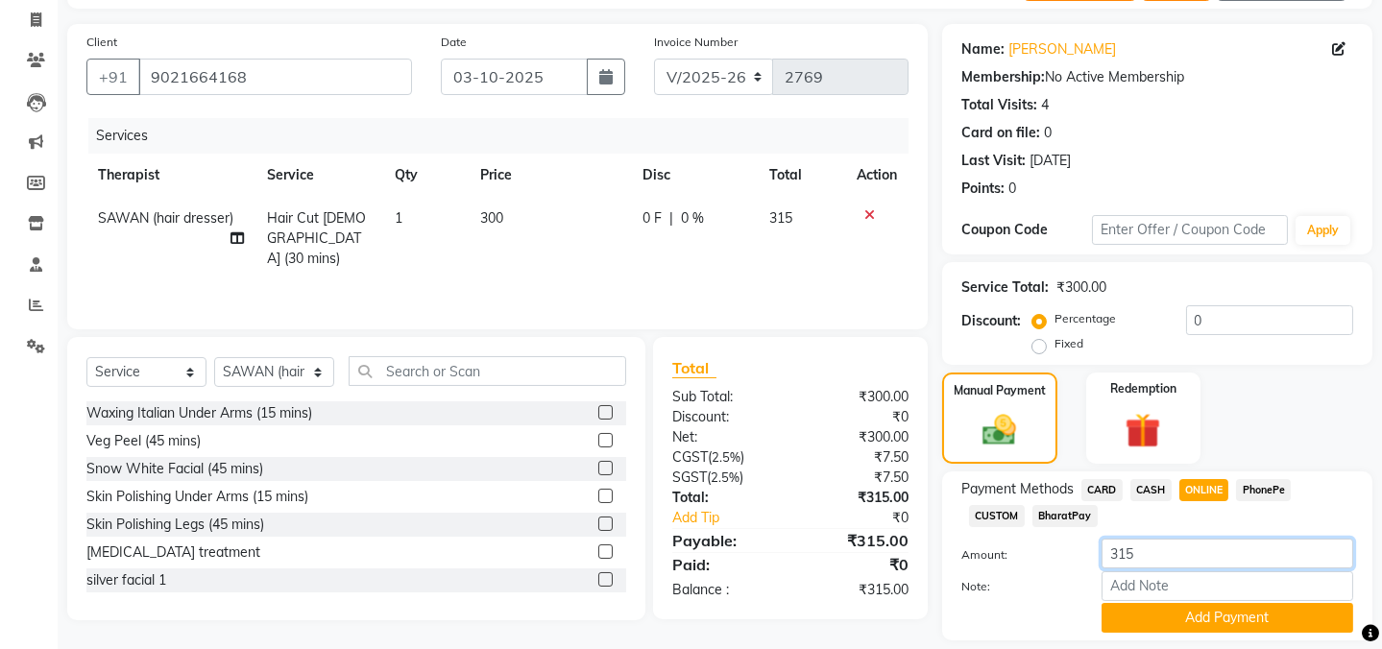
click at [1218, 557] on div "Amount: 315 Note: Add Payment" at bounding box center [1157, 586] width 392 height 94
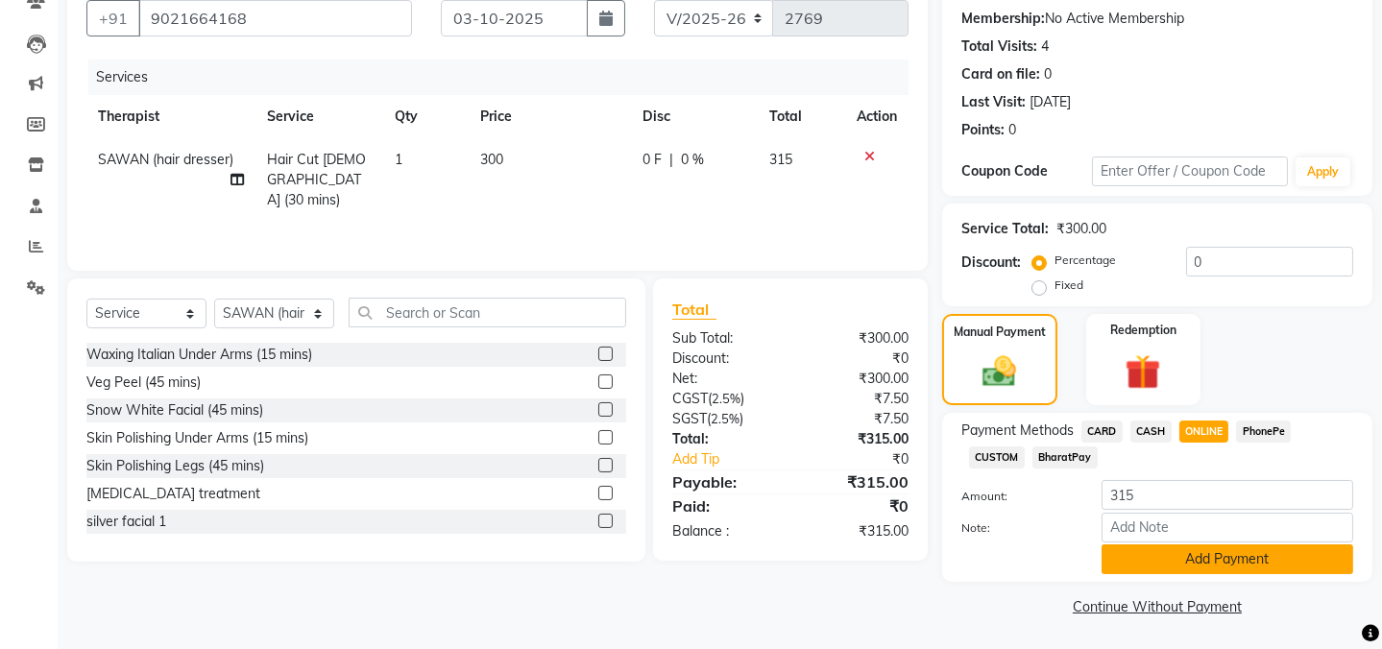
click at [1255, 564] on button "Add Payment" at bounding box center [1228, 560] width 252 height 30
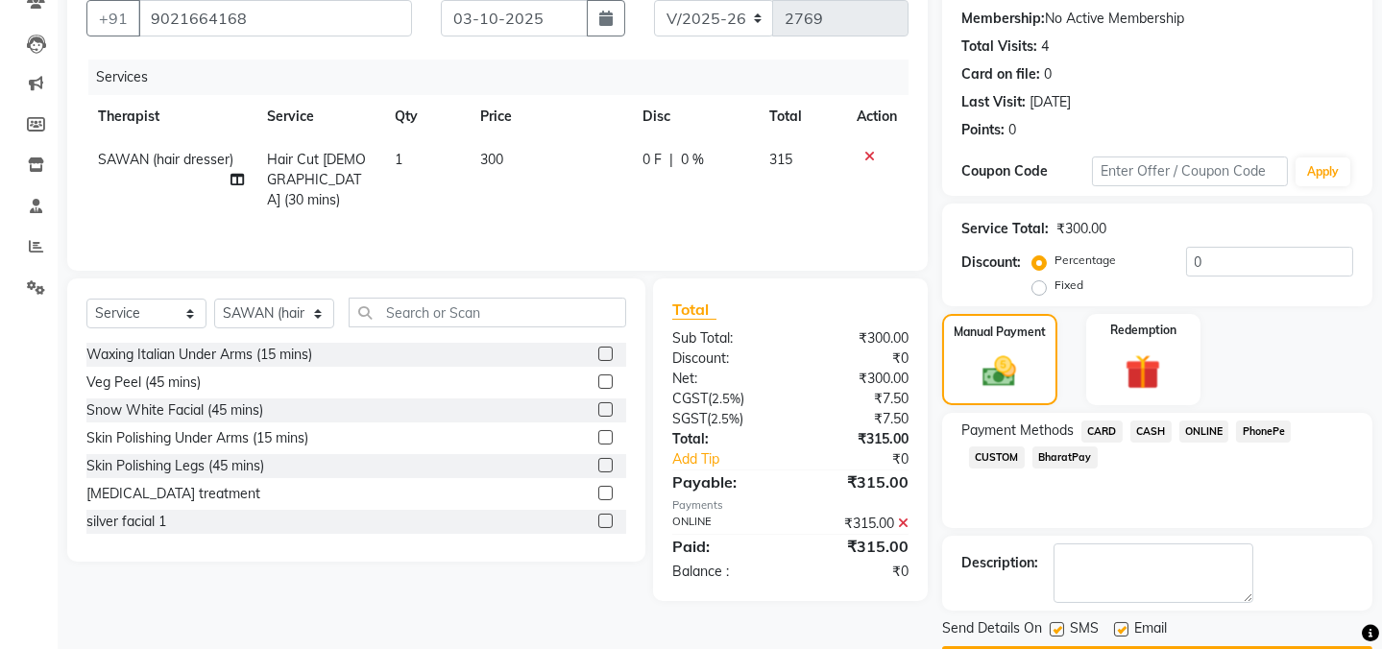
click at [1057, 622] on label at bounding box center [1057, 629] width 14 height 14
click at [1057, 624] on input "checkbox" at bounding box center [1056, 630] width 12 height 12
checkbox input "false"
click at [1093, 646] on button "Checkout" at bounding box center [1157, 661] width 430 height 30
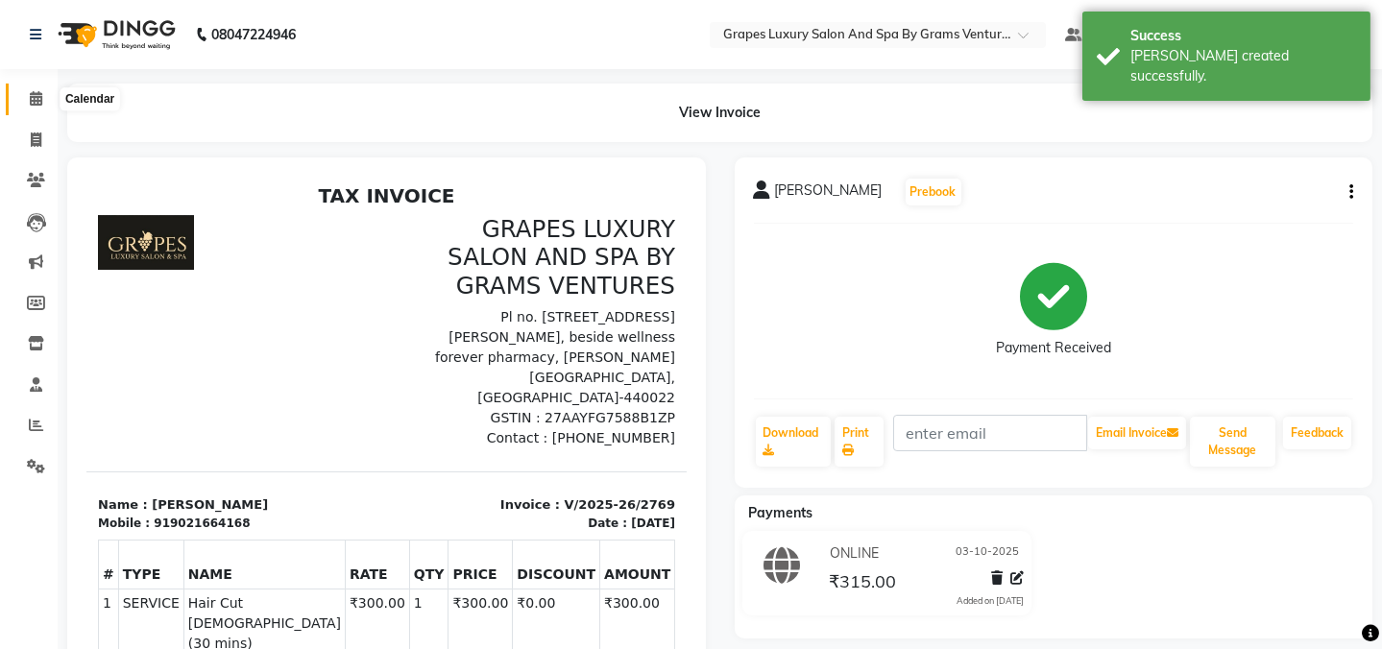
click at [36, 105] on icon at bounding box center [36, 98] width 12 height 14
